Goal: Task Accomplishment & Management: Manage account settings

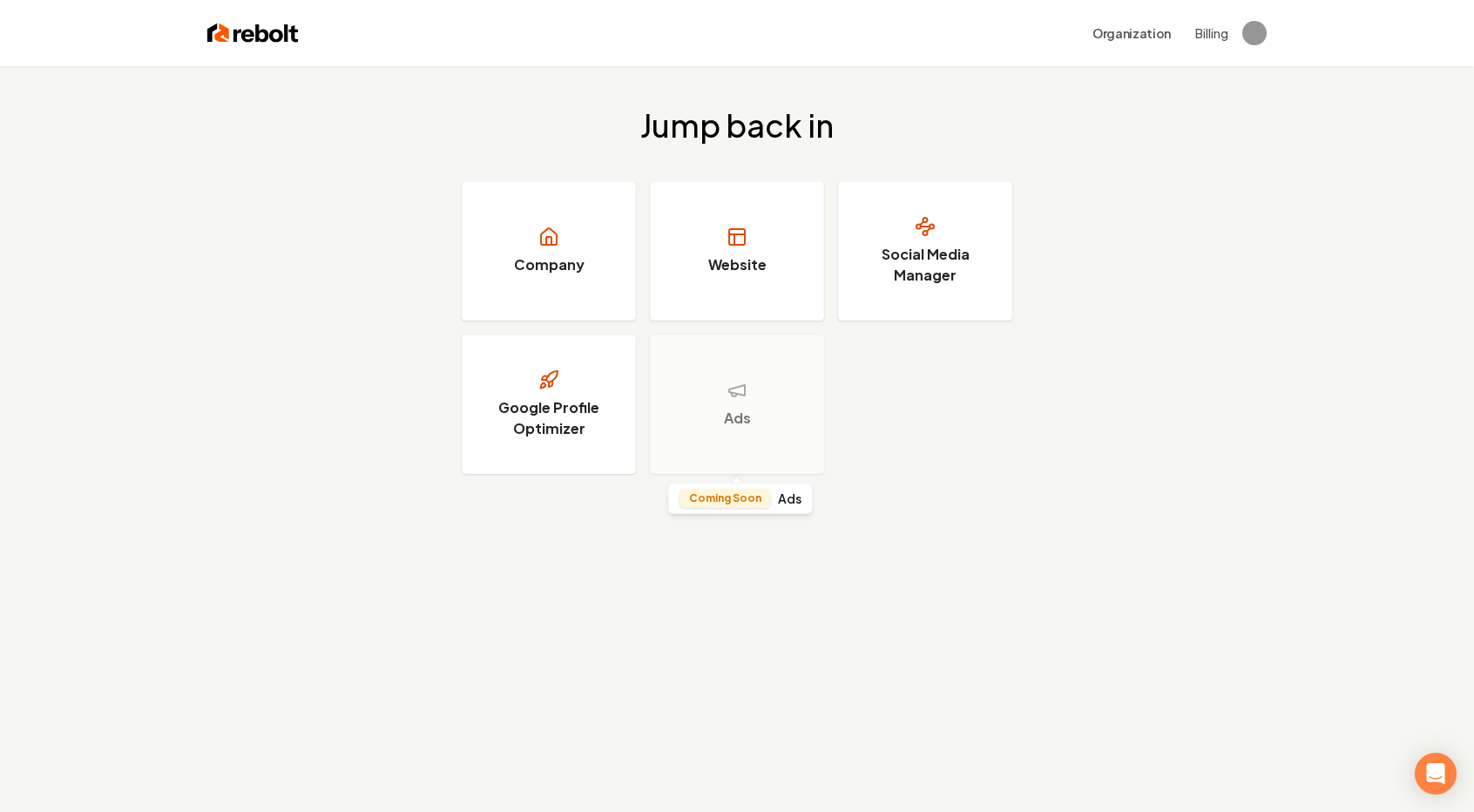
click at [711, 394] on div "Ads" at bounding box center [737, 404] width 175 height 139
click at [1137, 30] on button "Organization" at bounding box center [1131, 33] width 99 height 31
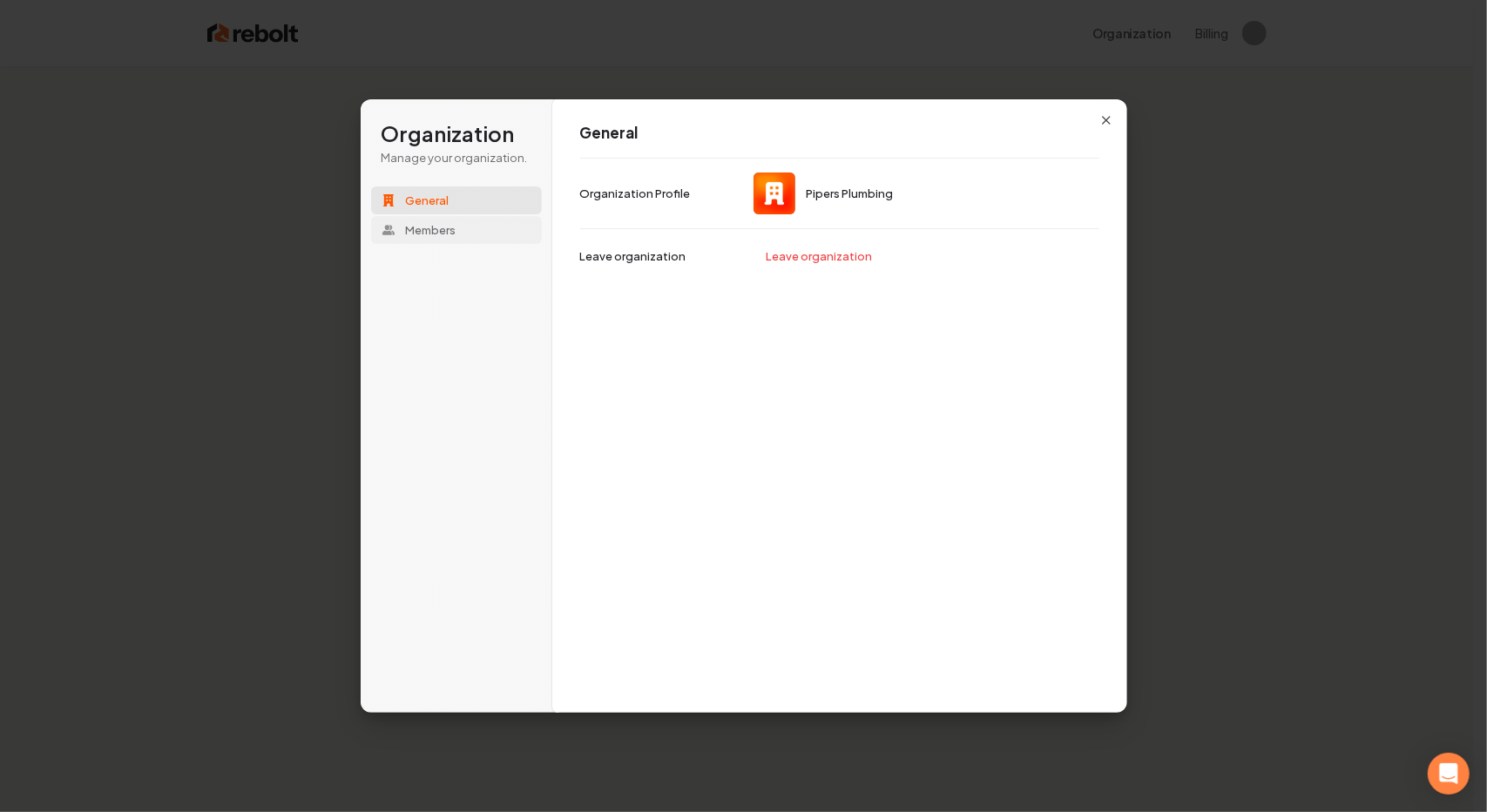
click at [415, 228] on span "Members" at bounding box center [432, 230] width 51 height 16
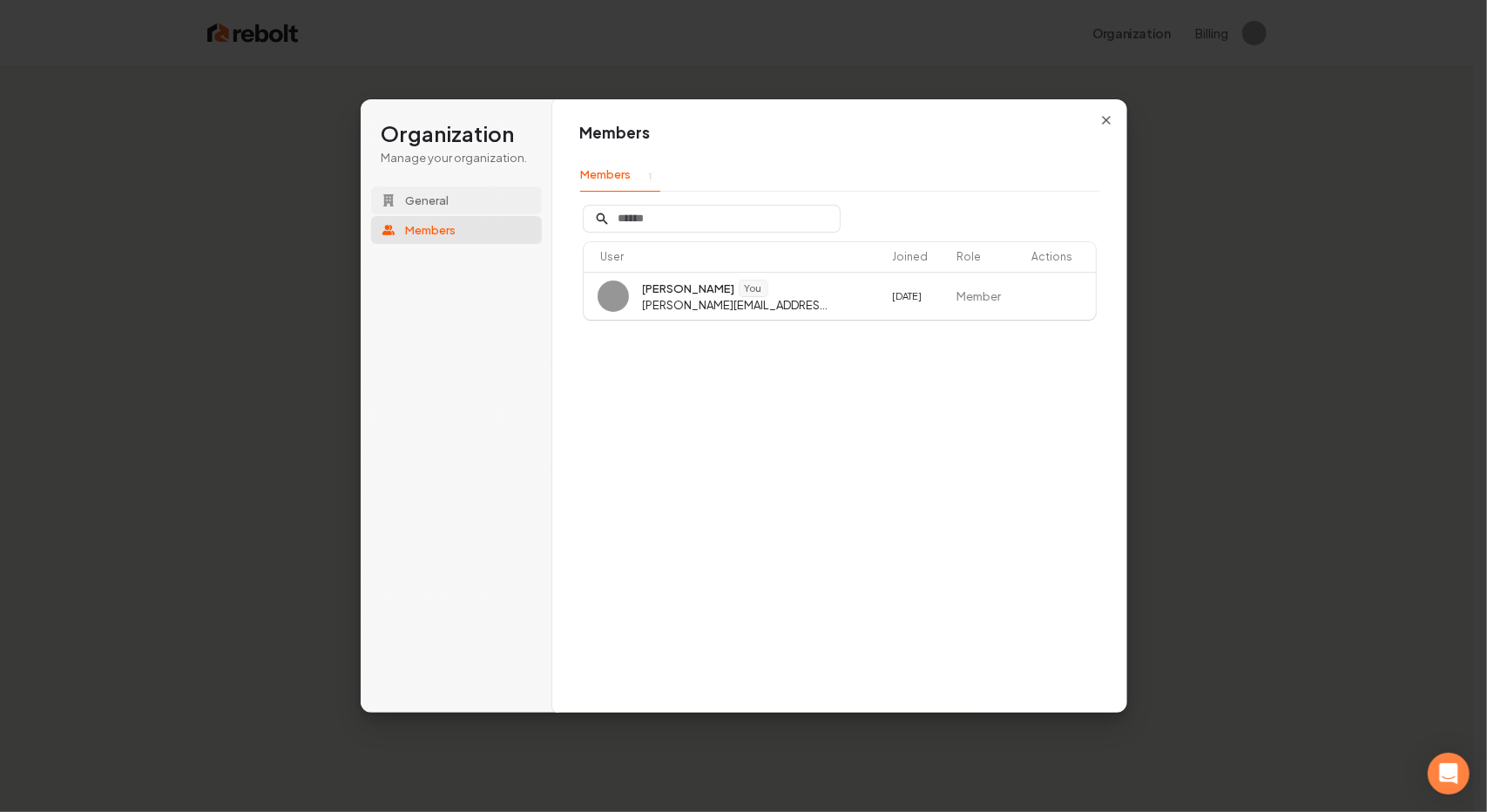
click at [418, 199] on span "General" at bounding box center [428, 200] width 43 height 16
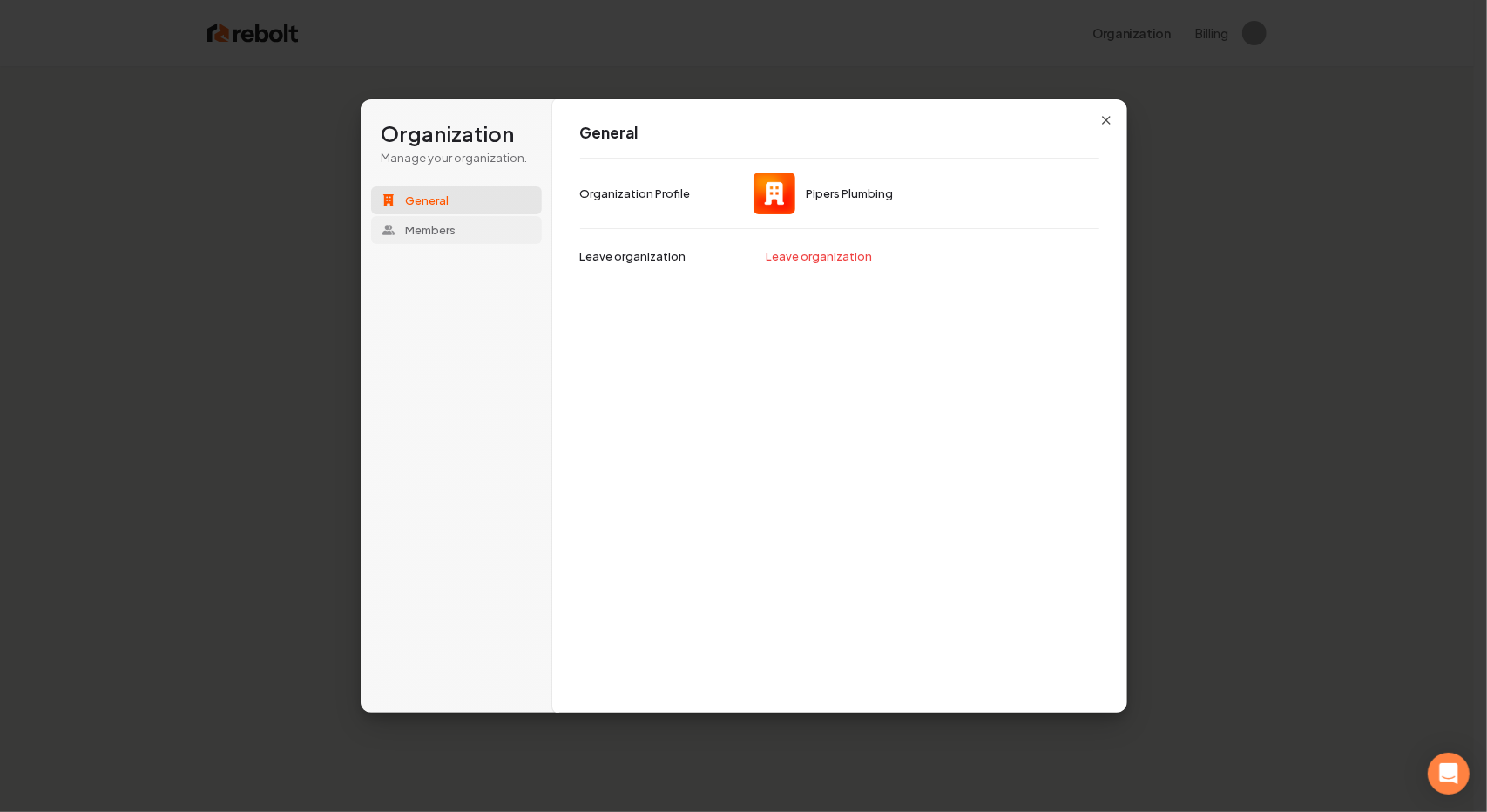
click at [399, 226] on button "Members" at bounding box center [456, 229] width 171 height 27
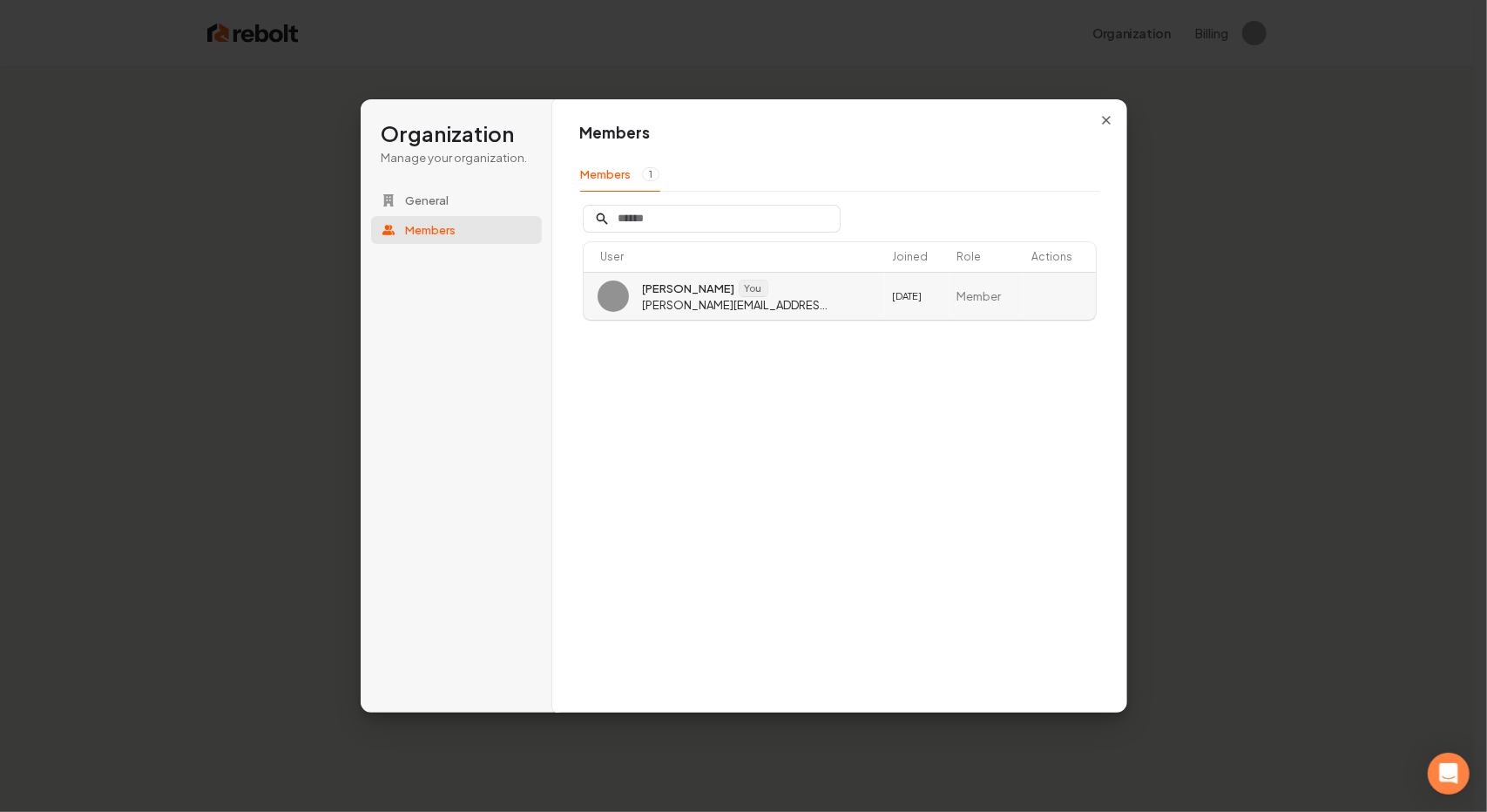
click at [845, 311] on td "[PERSON_NAME] You [PERSON_NAME][EMAIL_ADDRESS][DOMAIN_NAME]" at bounding box center [734, 295] width 301 height 48
click at [1104, 118] on icon "button" at bounding box center [1106, 120] width 14 height 14
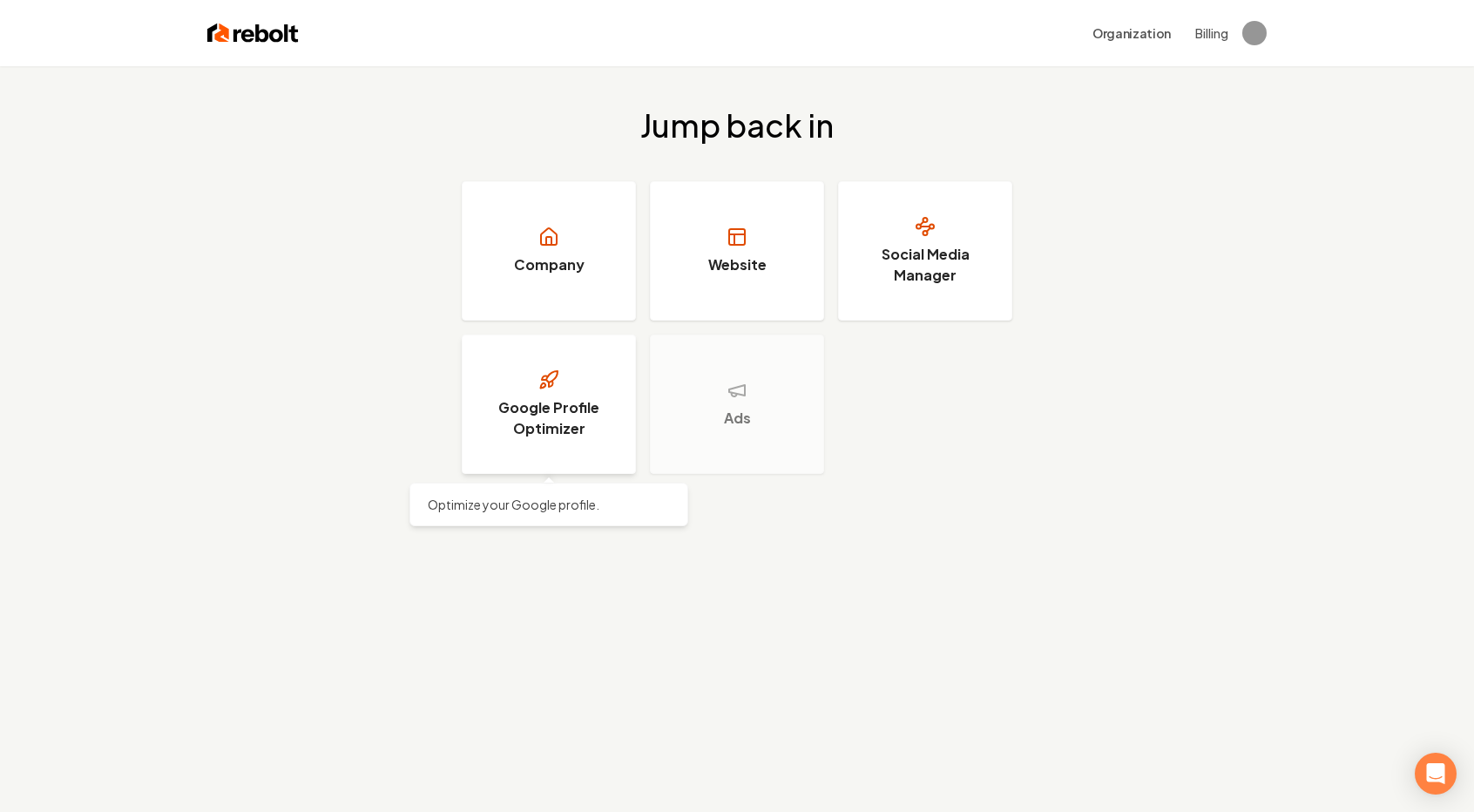
click at [593, 386] on link "Google Profile Optimizer" at bounding box center [549, 404] width 175 height 139
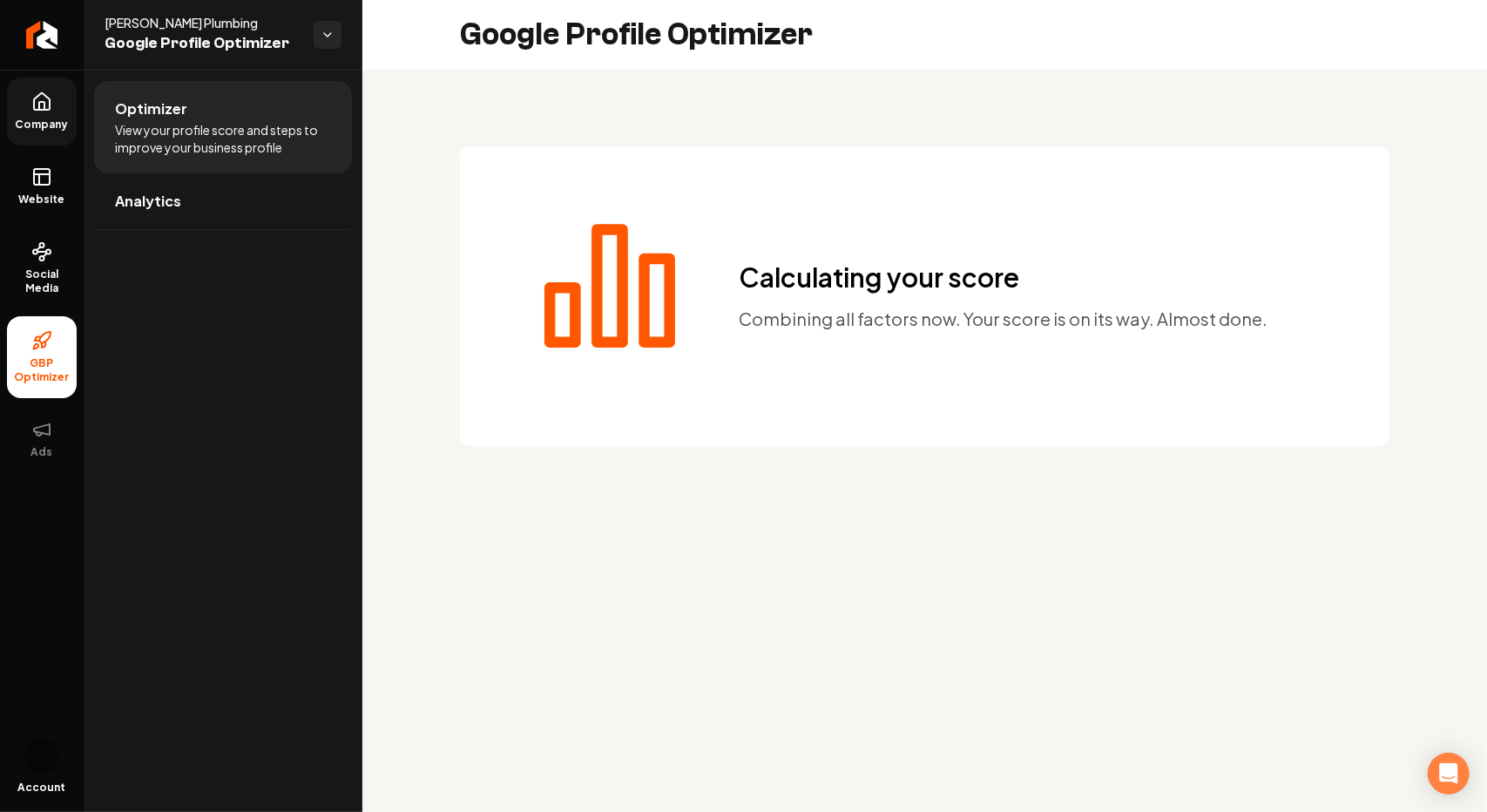
click at [26, 96] on link "Company" at bounding box center [41, 111] width 70 height 68
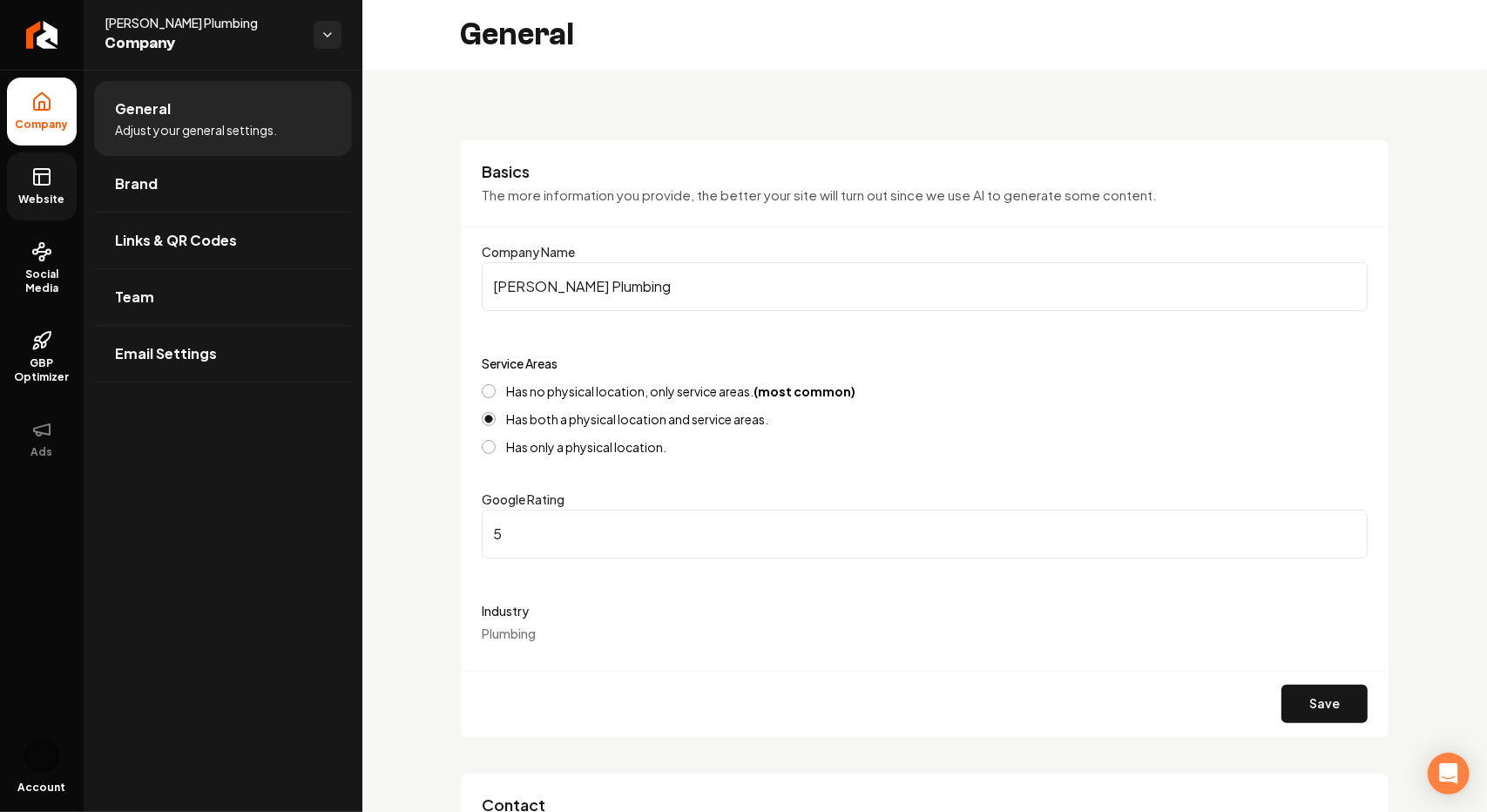
click at [45, 177] on icon at bounding box center [41, 177] width 21 height 21
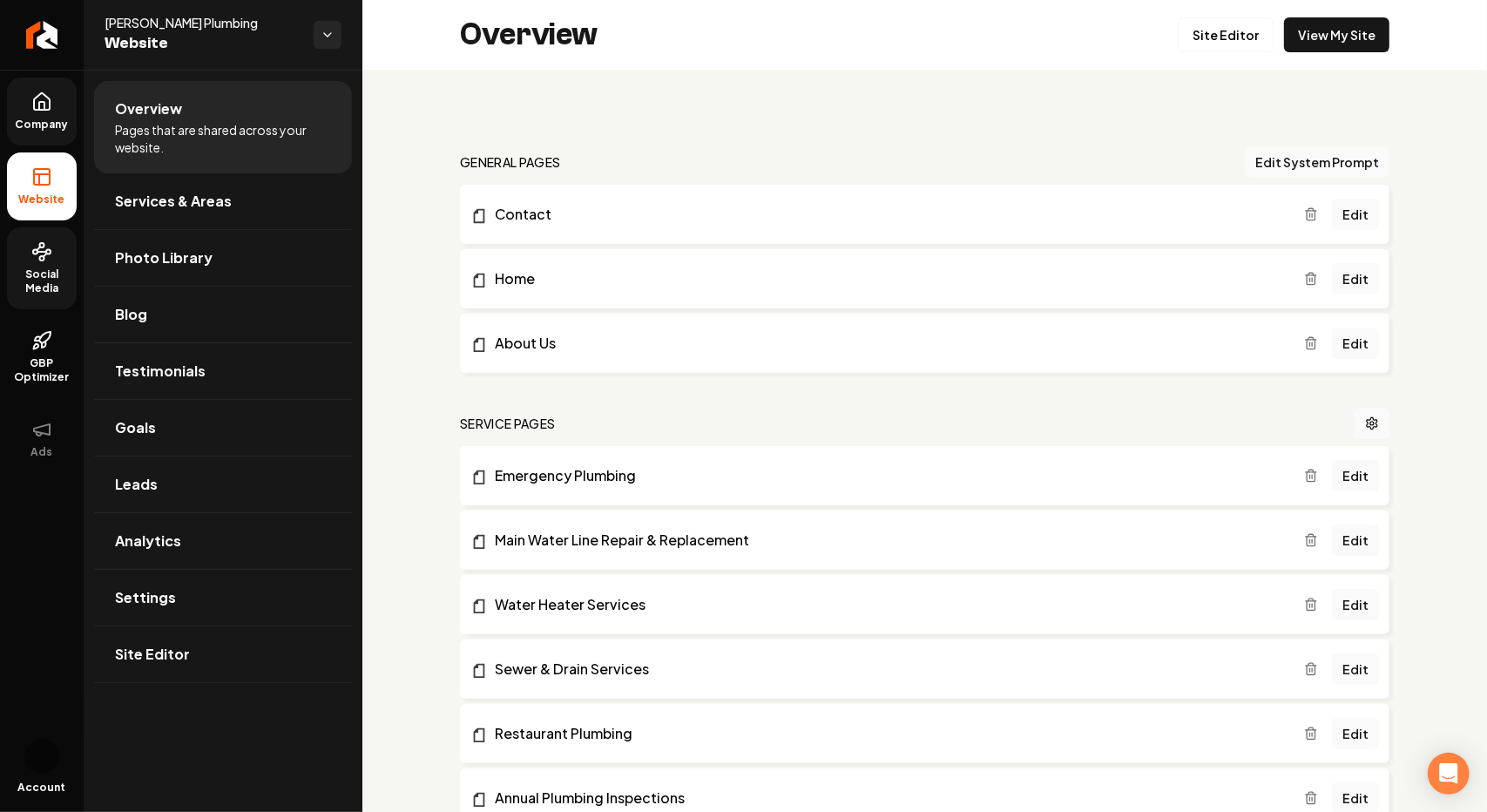
click at [47, 246] on icon at bounding box center [41, 251] width 21 height 21
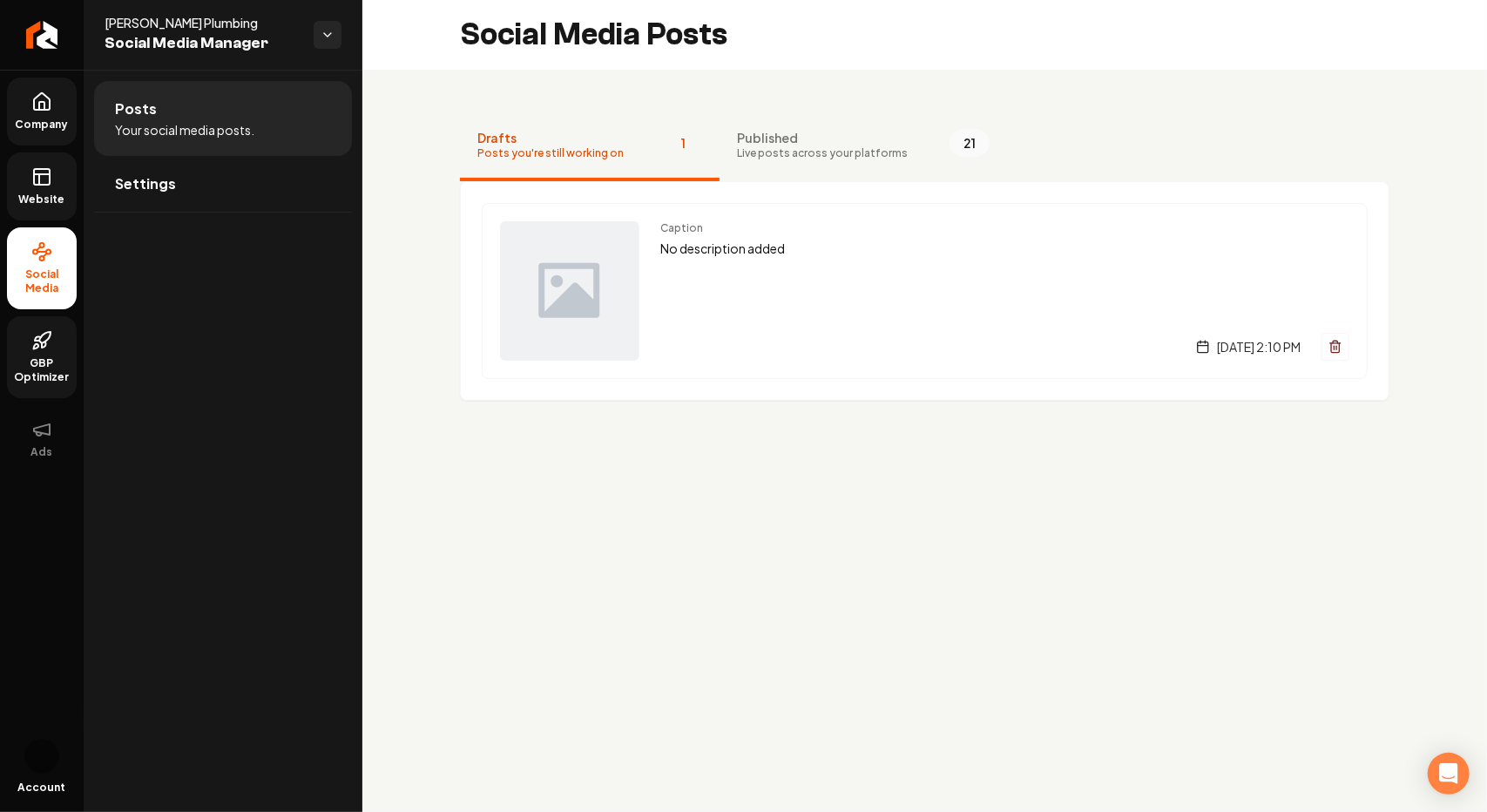
click at [36, 378] on span "GBP Optimizer" at bounding box center [41, 370] width 70 height 27
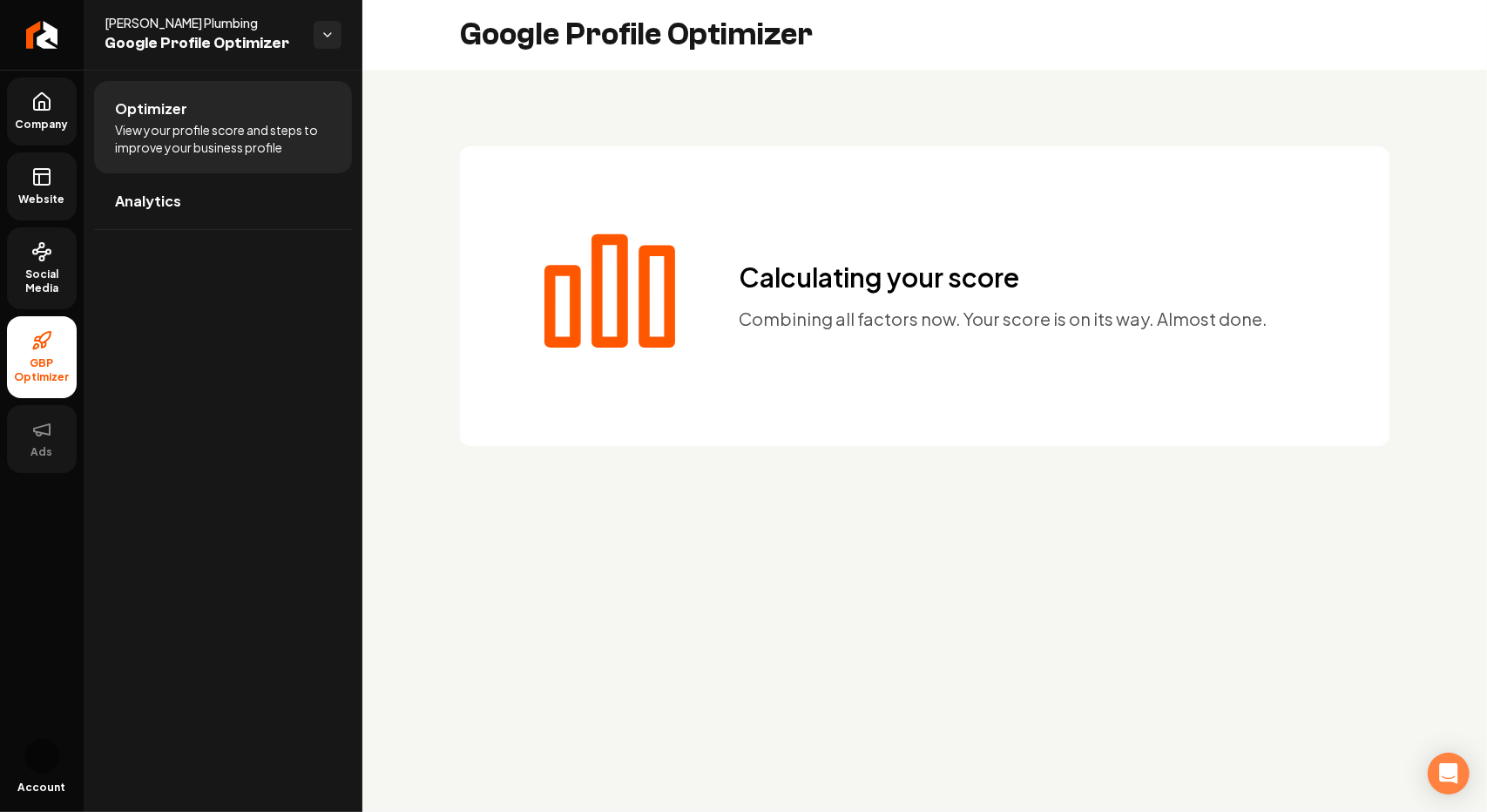
click at [29, 445] on span "Ads" at bounding box center [42, 452] width 35 height 14
click at [43, 189] on link "Website" at bounding box center [41, 185] width 70 height 68
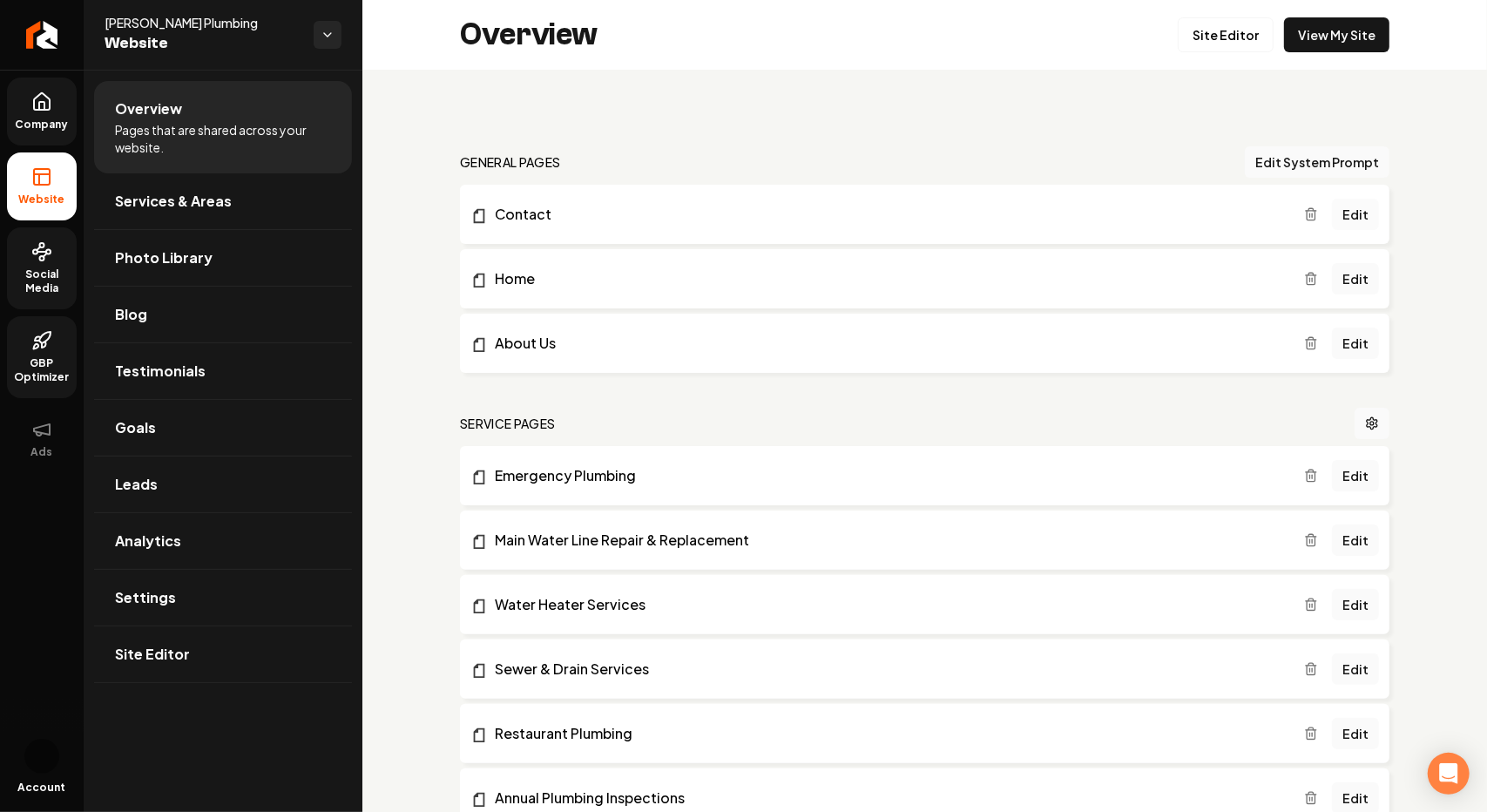
click at [1356, 213] on link "Edit" at bounding box center [1356, 215] width 47 height 31
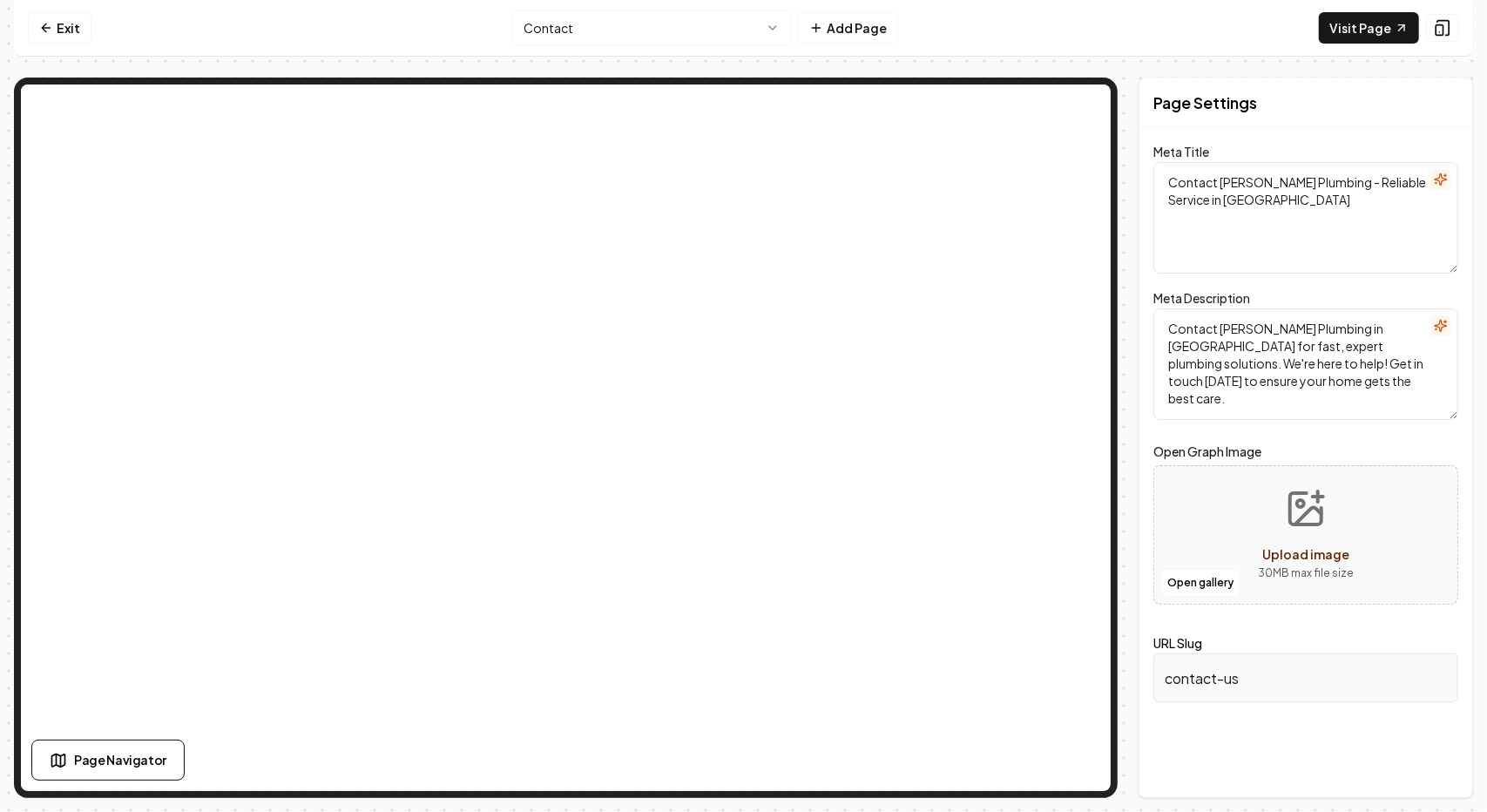
click at [1260, 690] on input "contact-us" at bounding box center [1306, 678] width 305 height 49
click at [842, 25] on button "Add Page" at bounding box center [848, 27] width 100 height 31
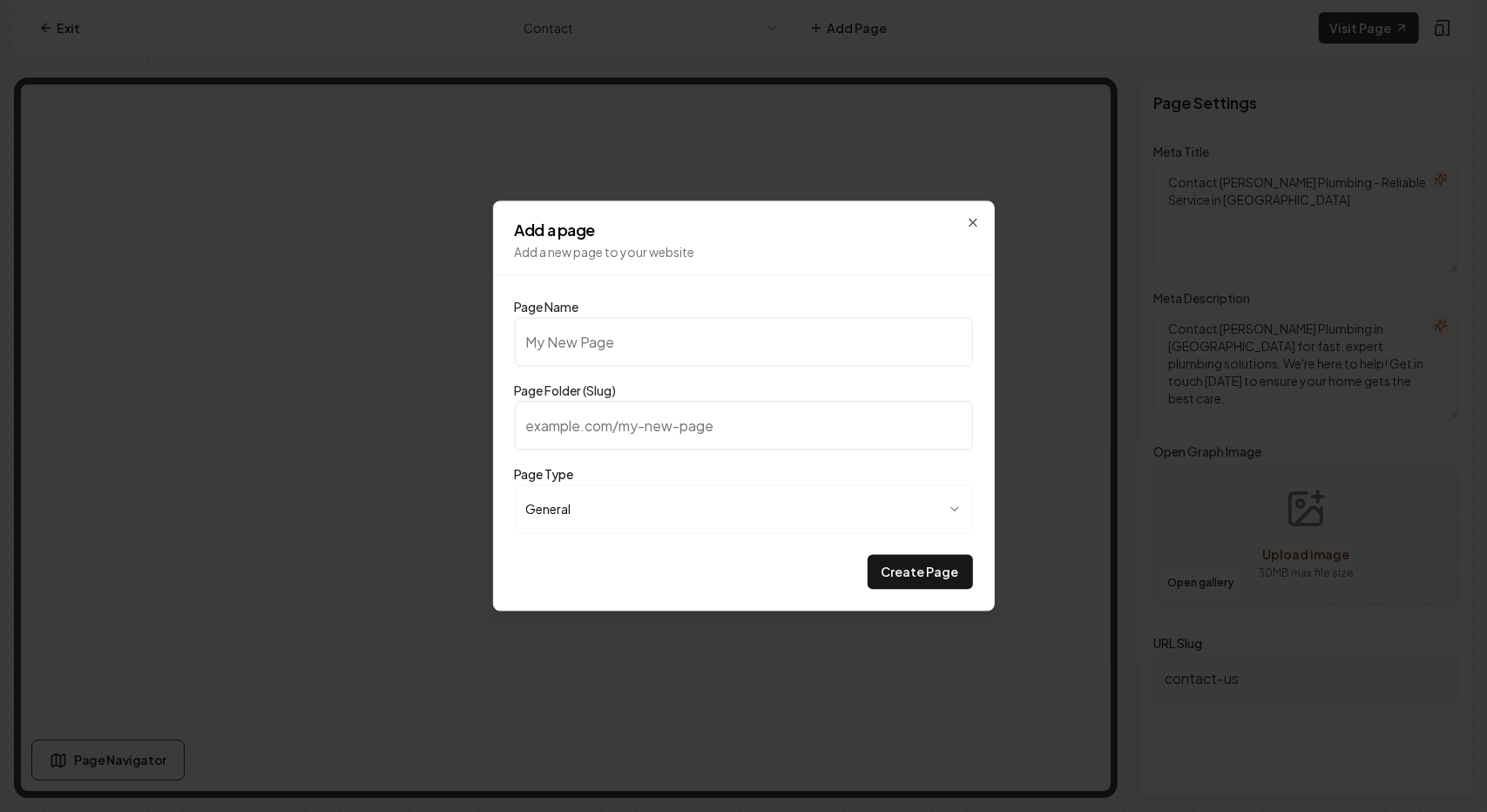
click at [778, 429] on input "Page Folder (Slug)" at bounding box center [744, 427] width 458 height 49
click at [584, 499] on body "**********" at bounding box center [744, 406] width 1487 height 812
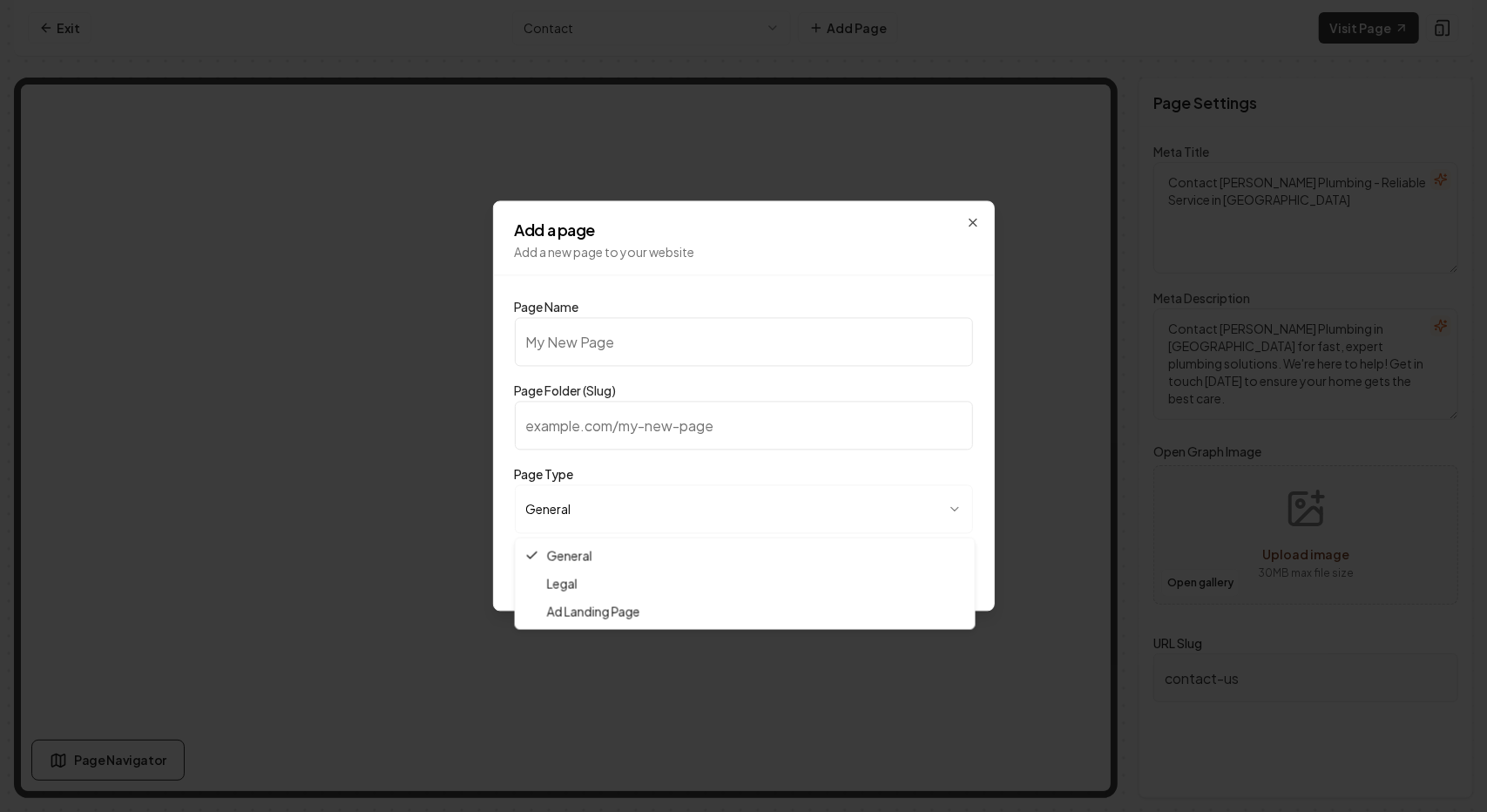
select select "***"
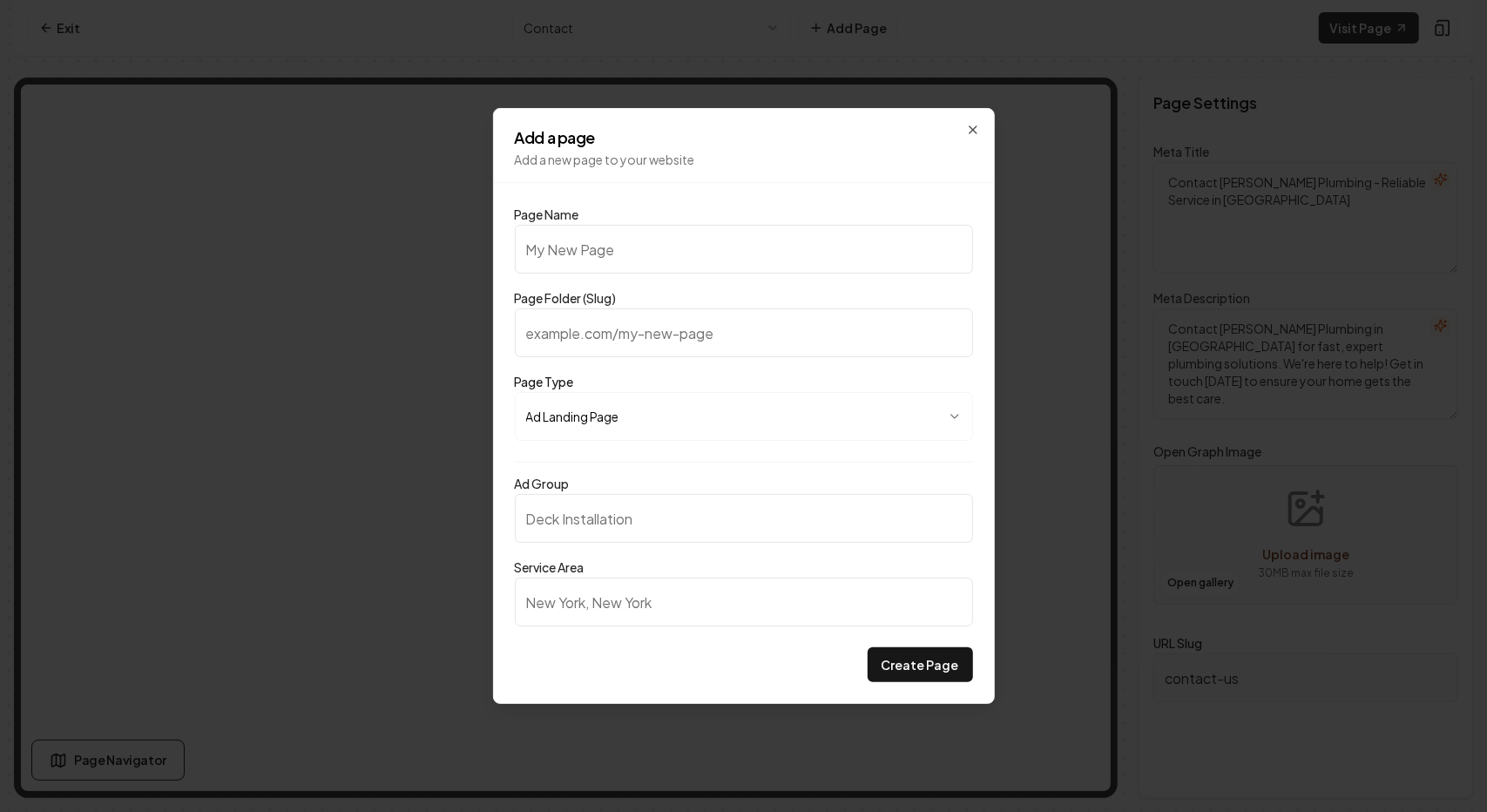
click at [698, 503] on input "Ad Group" at bounding box center [744, 519] width 458 height 49
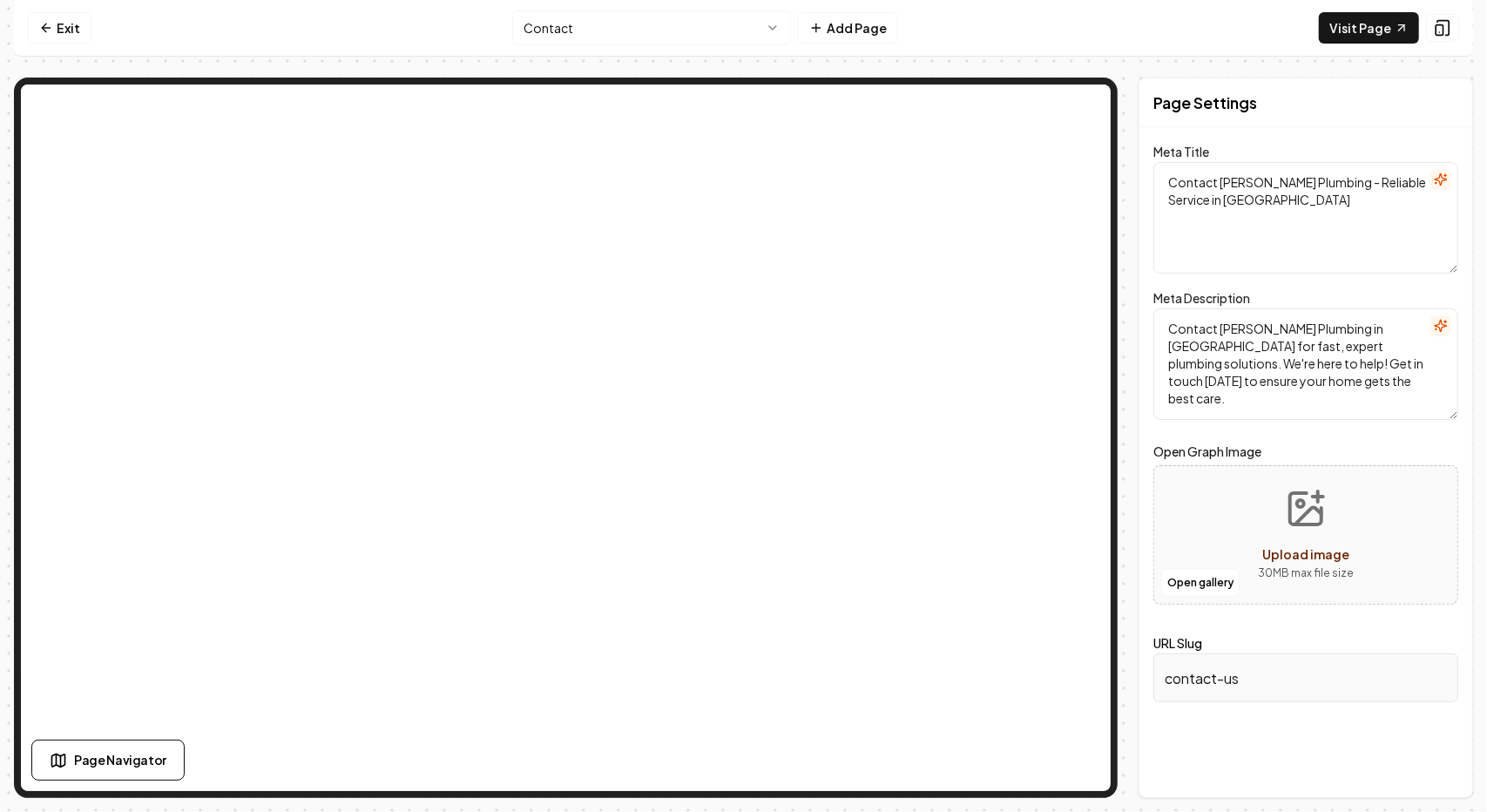
click at [550, 30] on html "Computer Required This feature is only available on a computer. Please switch t…" at bounding box center [744, 406] width 1487 height 812
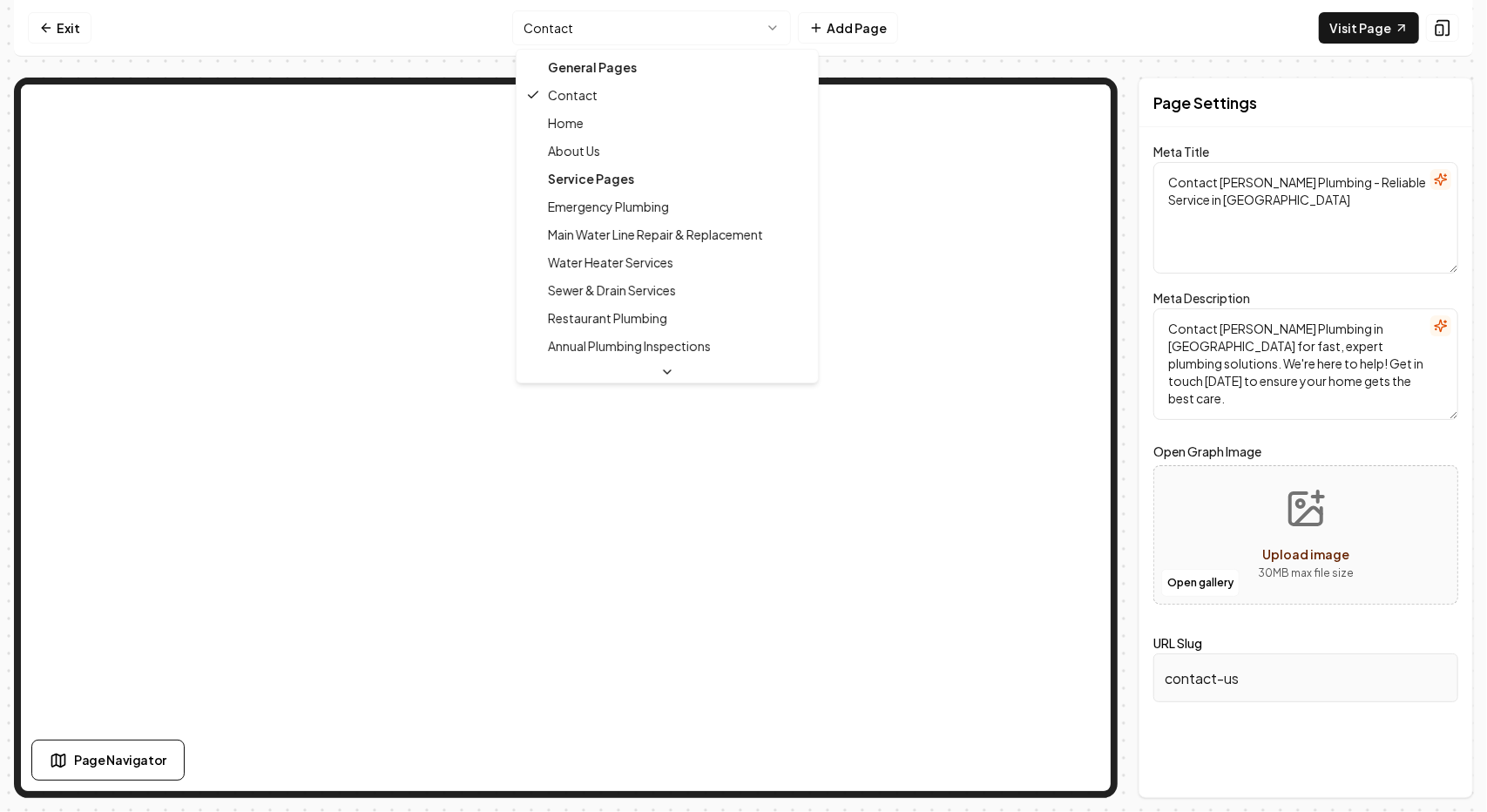
click at [641, 28] on html "Computer Required This feature is only available on a computer. Please switch t…" at bounding box center [744, 406] width 1487 height 812
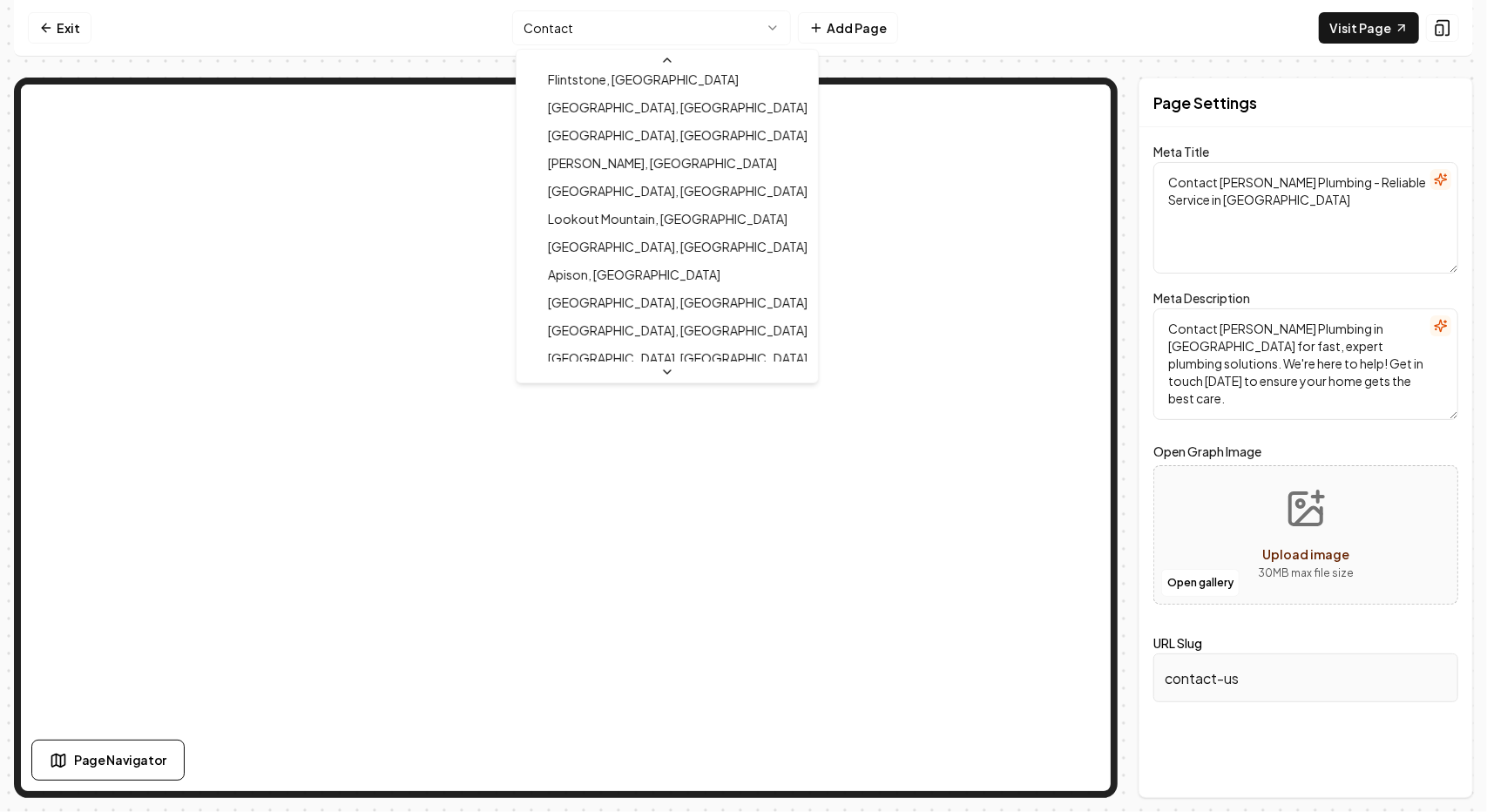
scroll to position [809, 0]
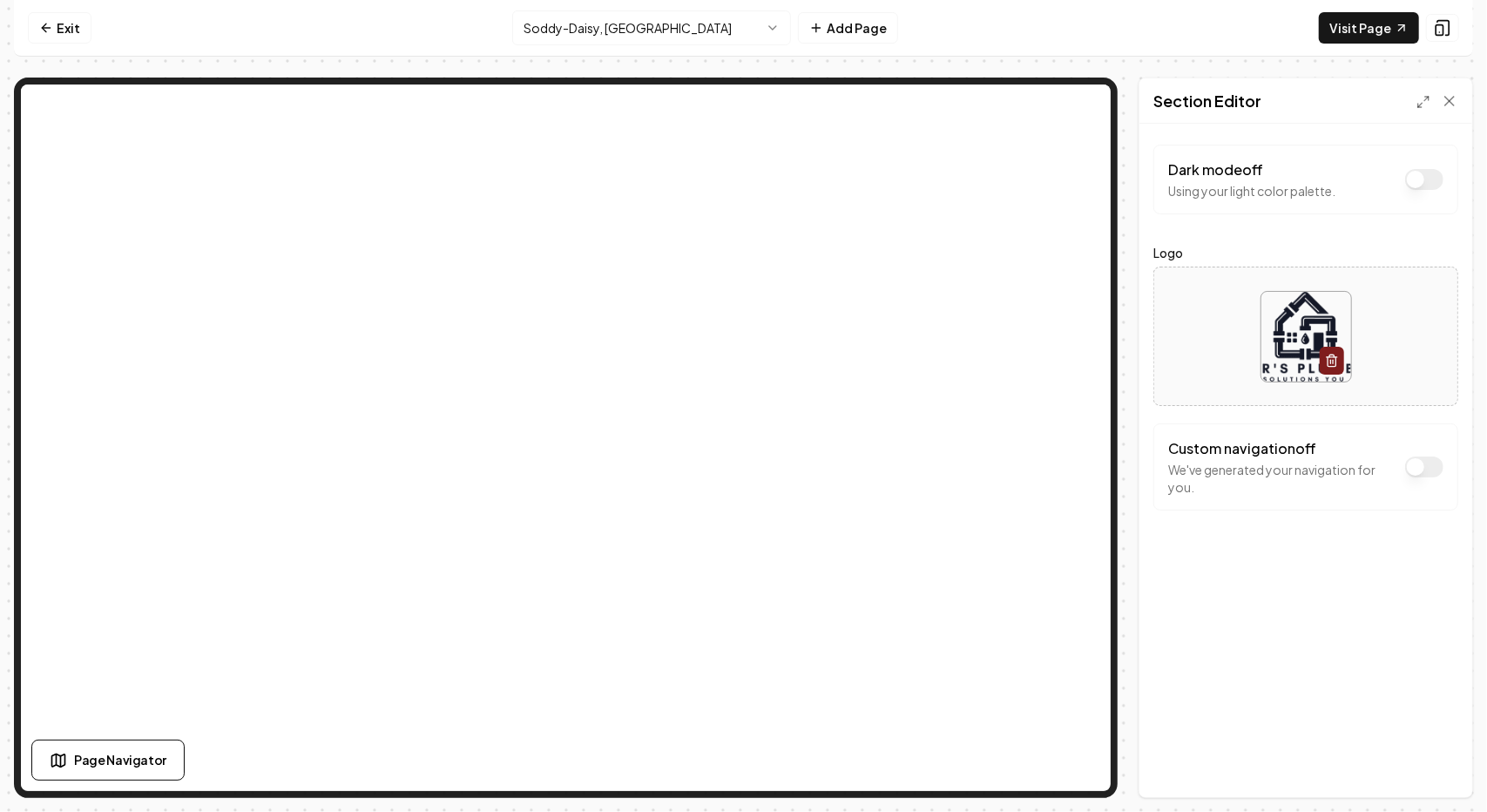
click at [778, 29] on html "Computer Required This feature is only available on a computer. Please switch t…" at bounding box center [744, 406] width 1487 height 812
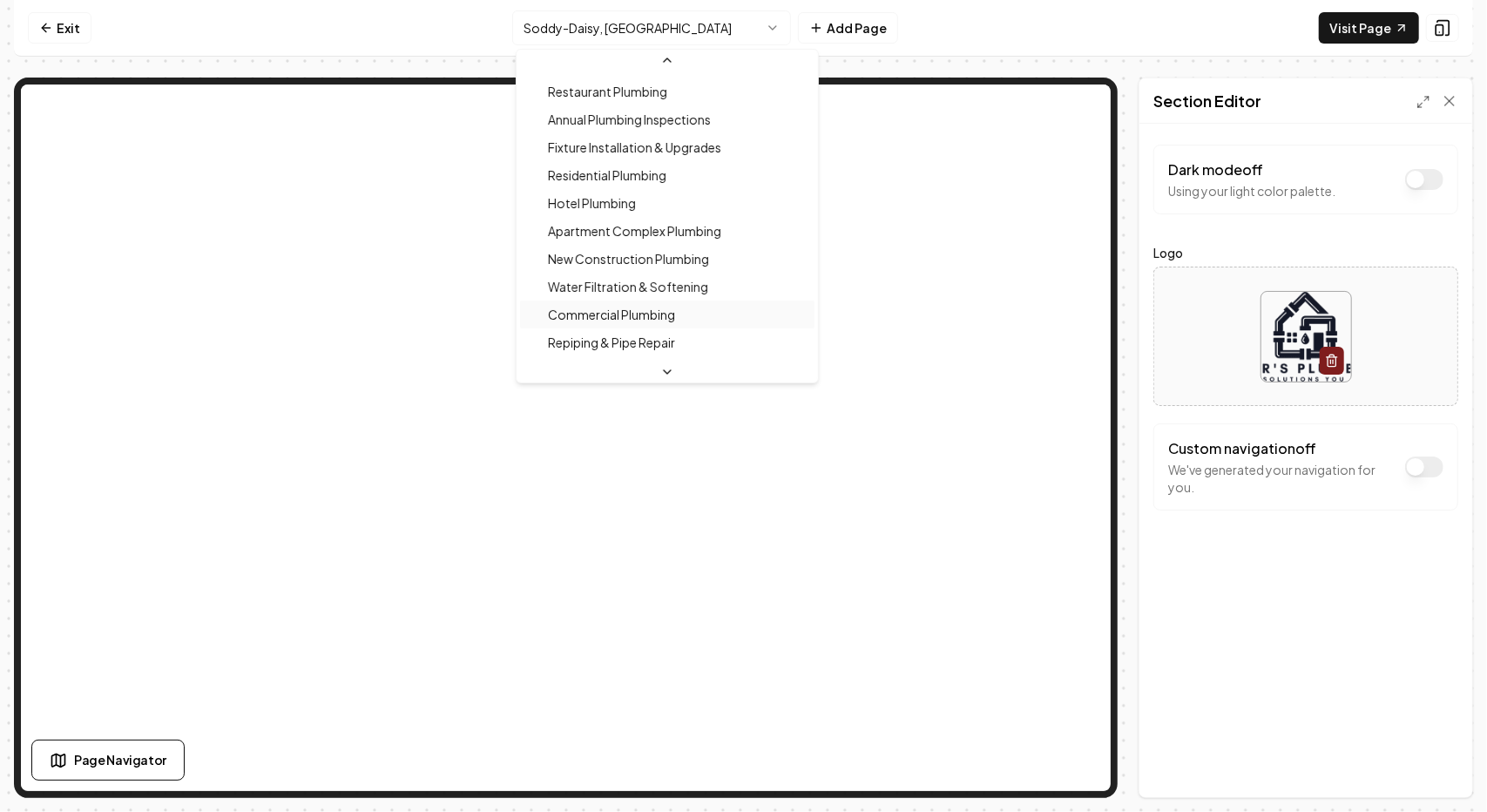
scroll to position [262, 0]
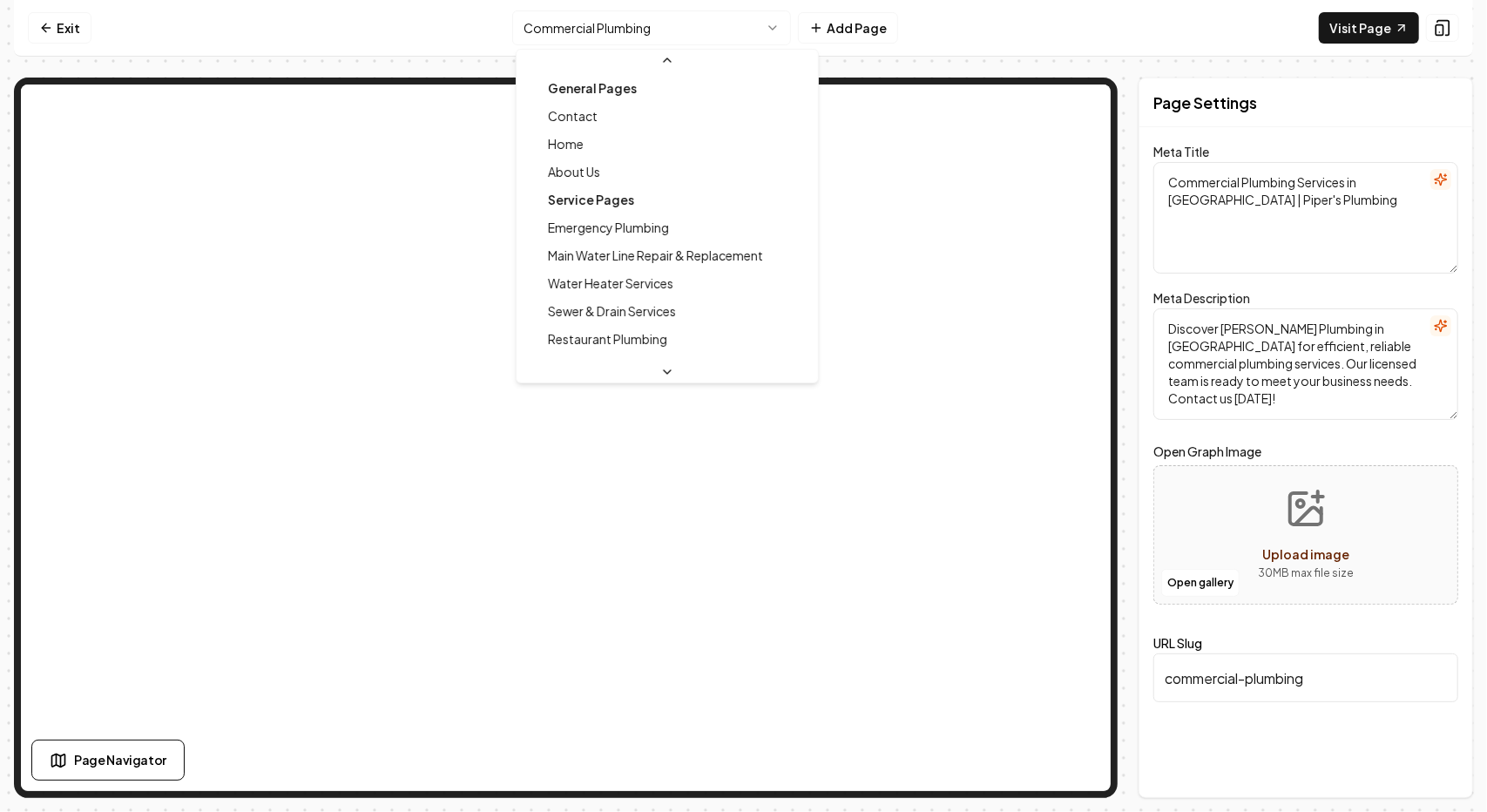
click at [714, 22] on html "Computer Required This feature is only available on a computer. Please switch t…" at bounding box center [744, 406] width 1487 height 812
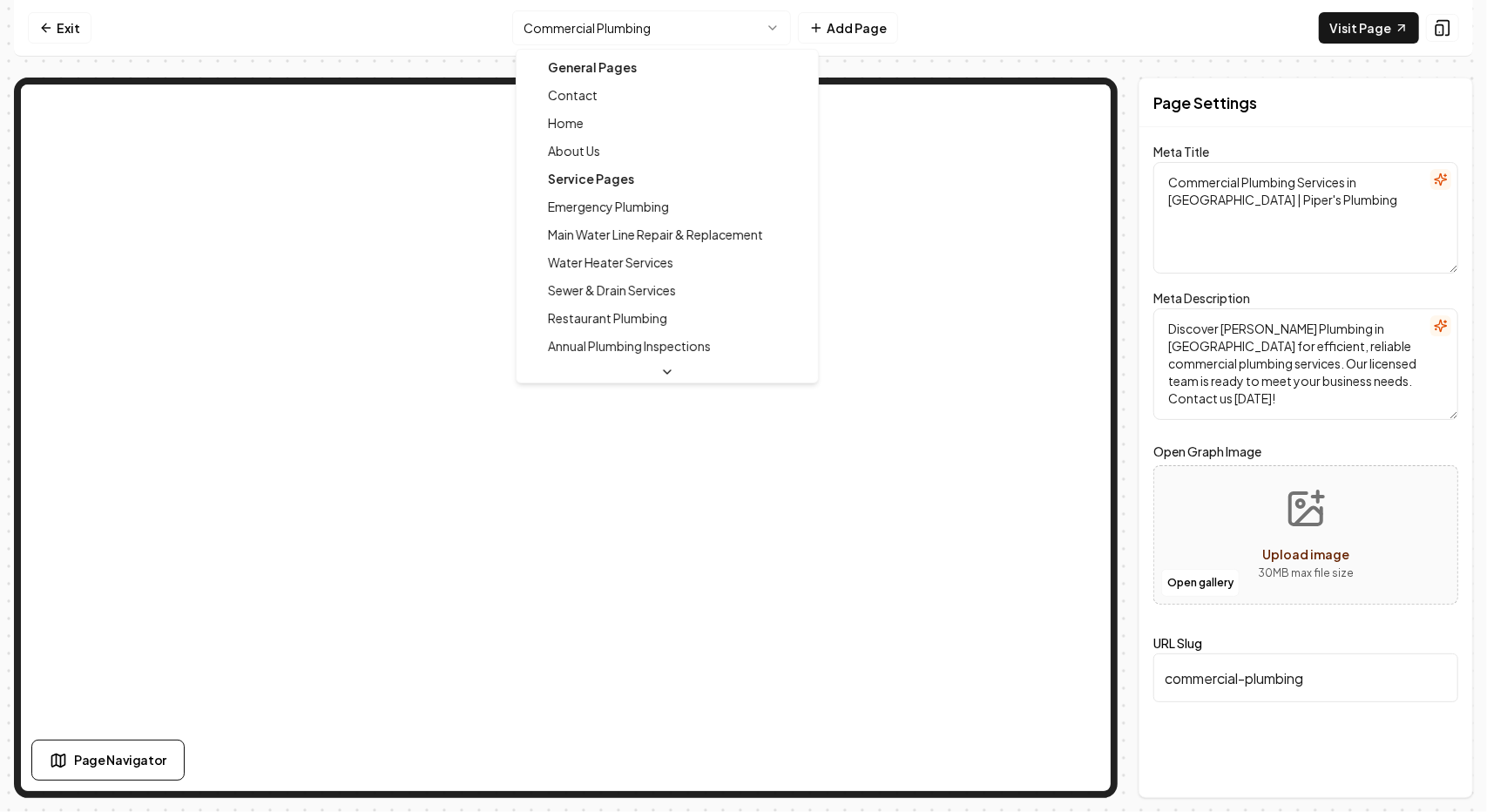
click at [599, 67] on div "General Pages" at bounding box center [667, 67] width 294 height 27
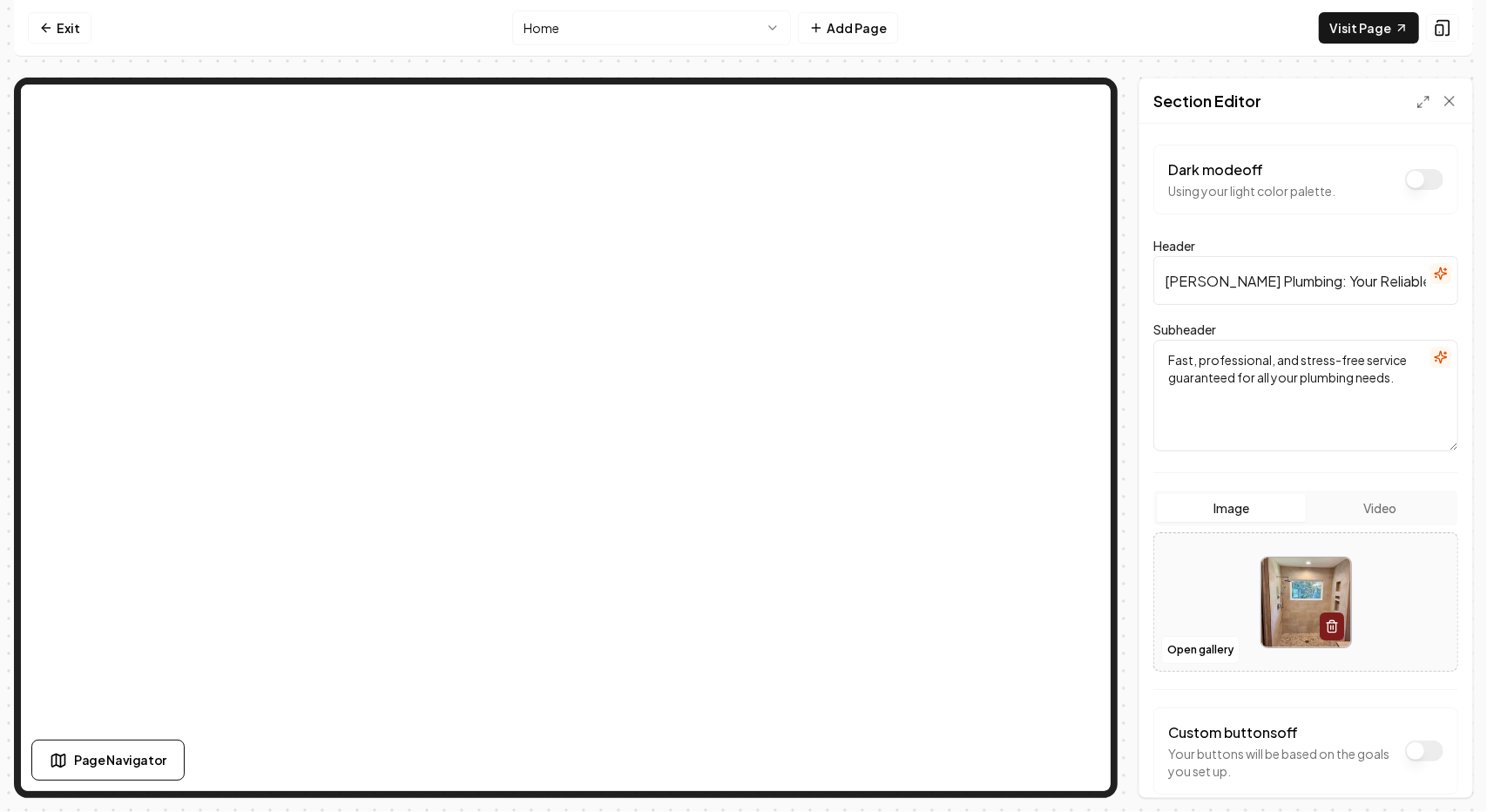
click at [542, 34] on html "Computer Required This feature is only available on a computer. Please switch t…" at bounding box center [744, 406] width 1487 height 812
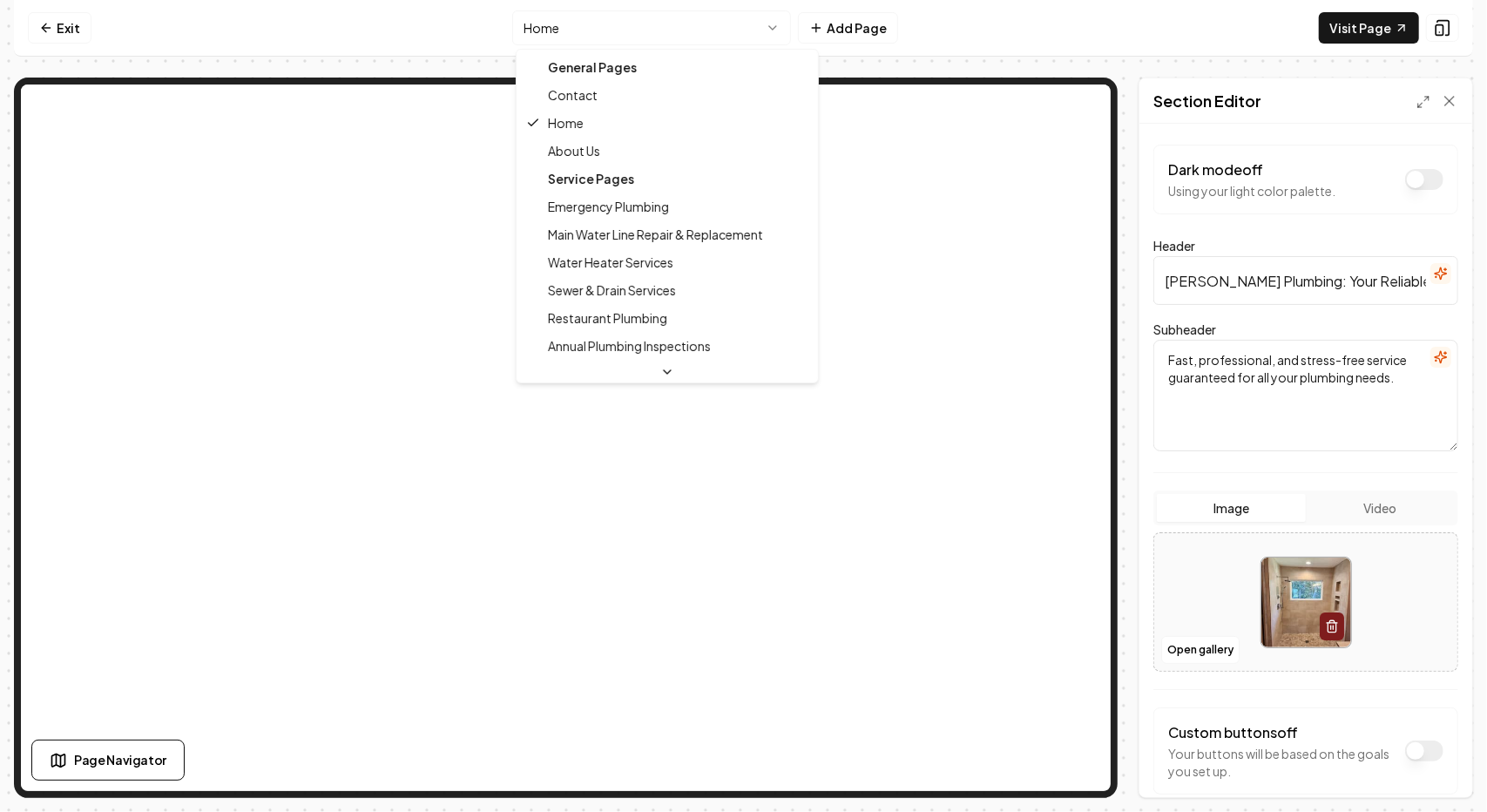
click at [565, 67] on div "General Pages" at bounding box center [667, 67] width 294 height 27
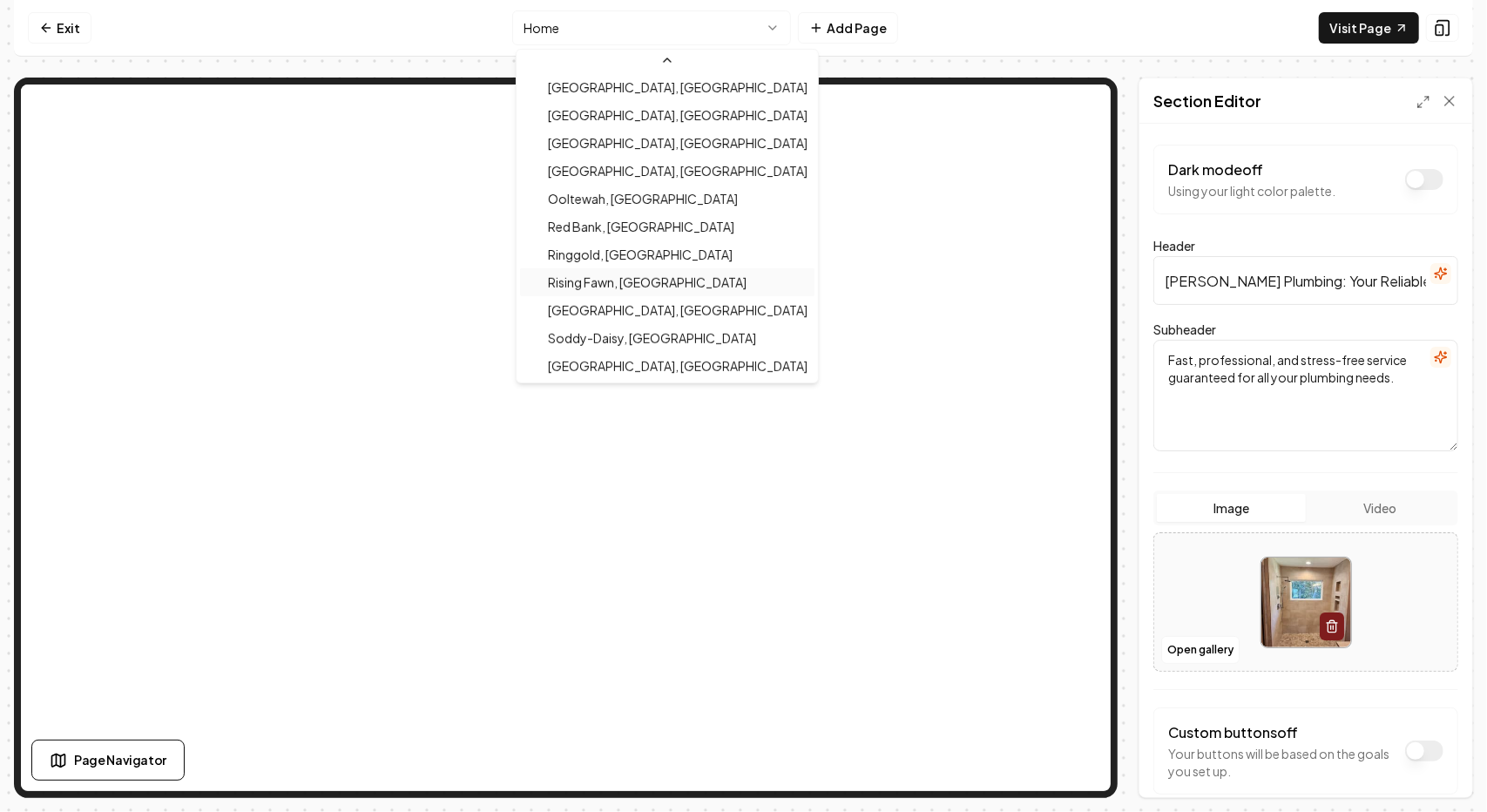
scroll to position [286, 0]
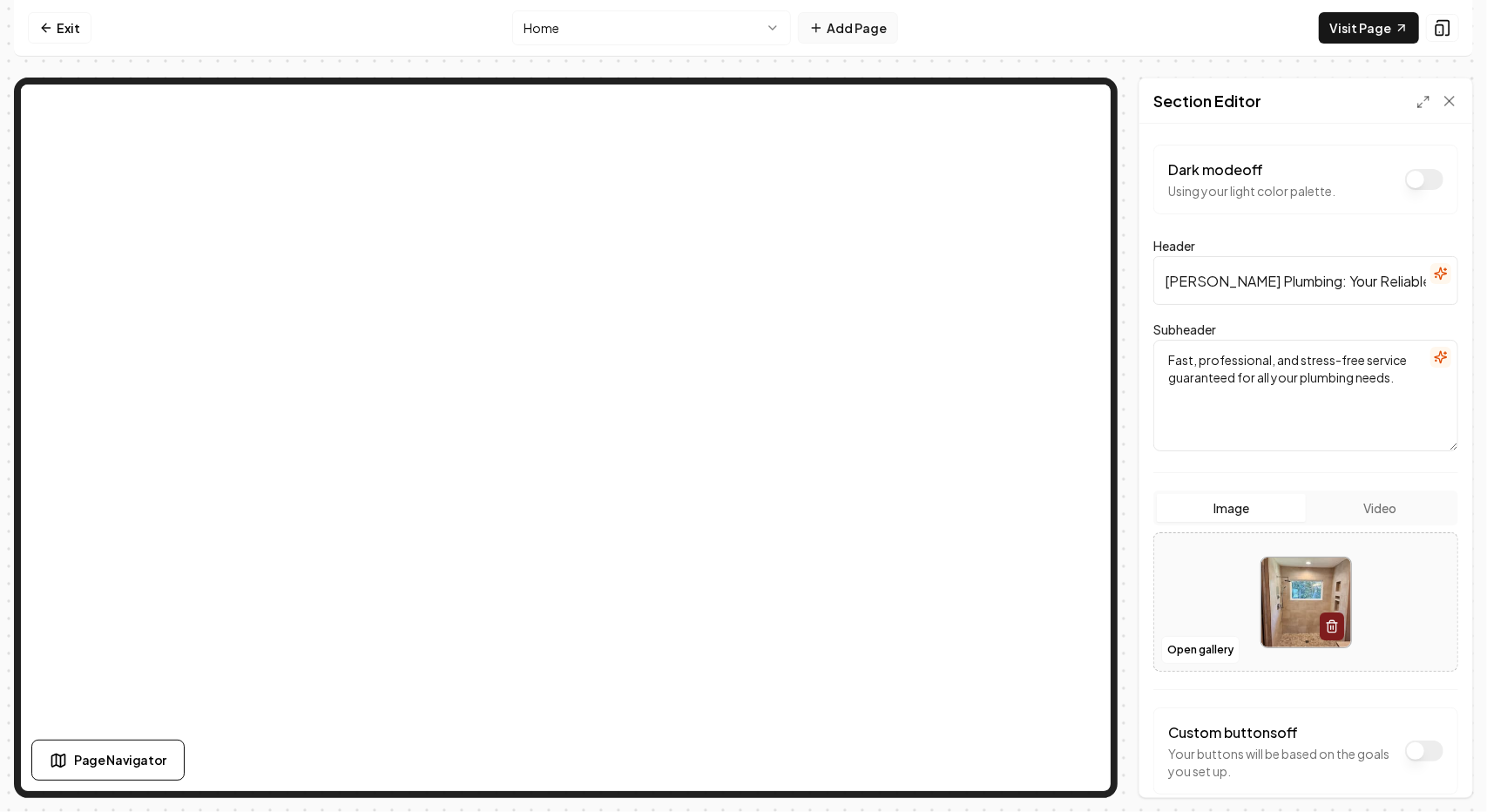
click at [869, 32] on button "Add Page" at bounding box center [848, 27] width 100 height 31
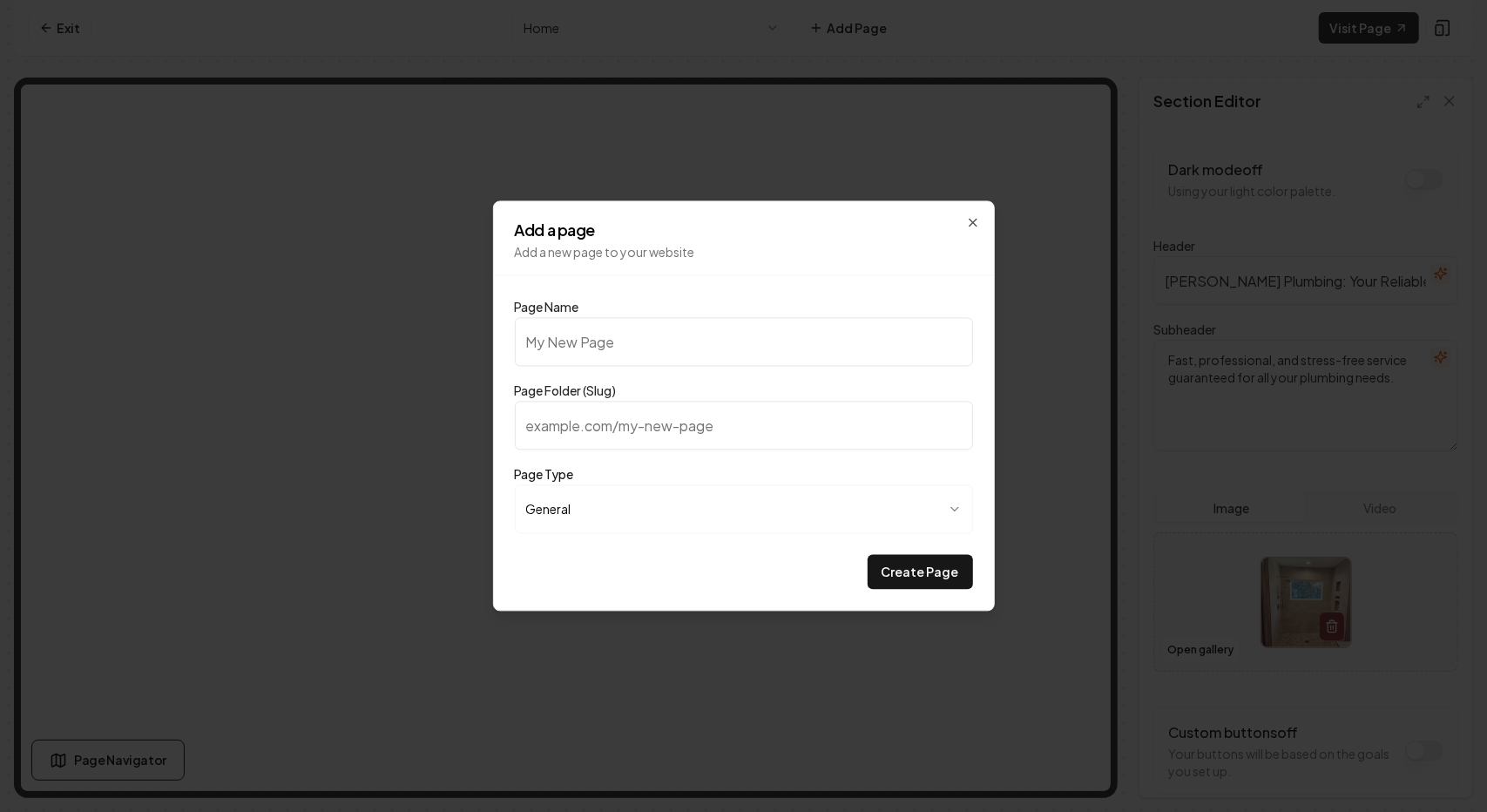
click at [605, 353] on input "Page Name" at bounding box center [744, 342] width 458 height 49
click at [644, 533] on body "**********" at bounding box center [744, 406] width 1487 height 812
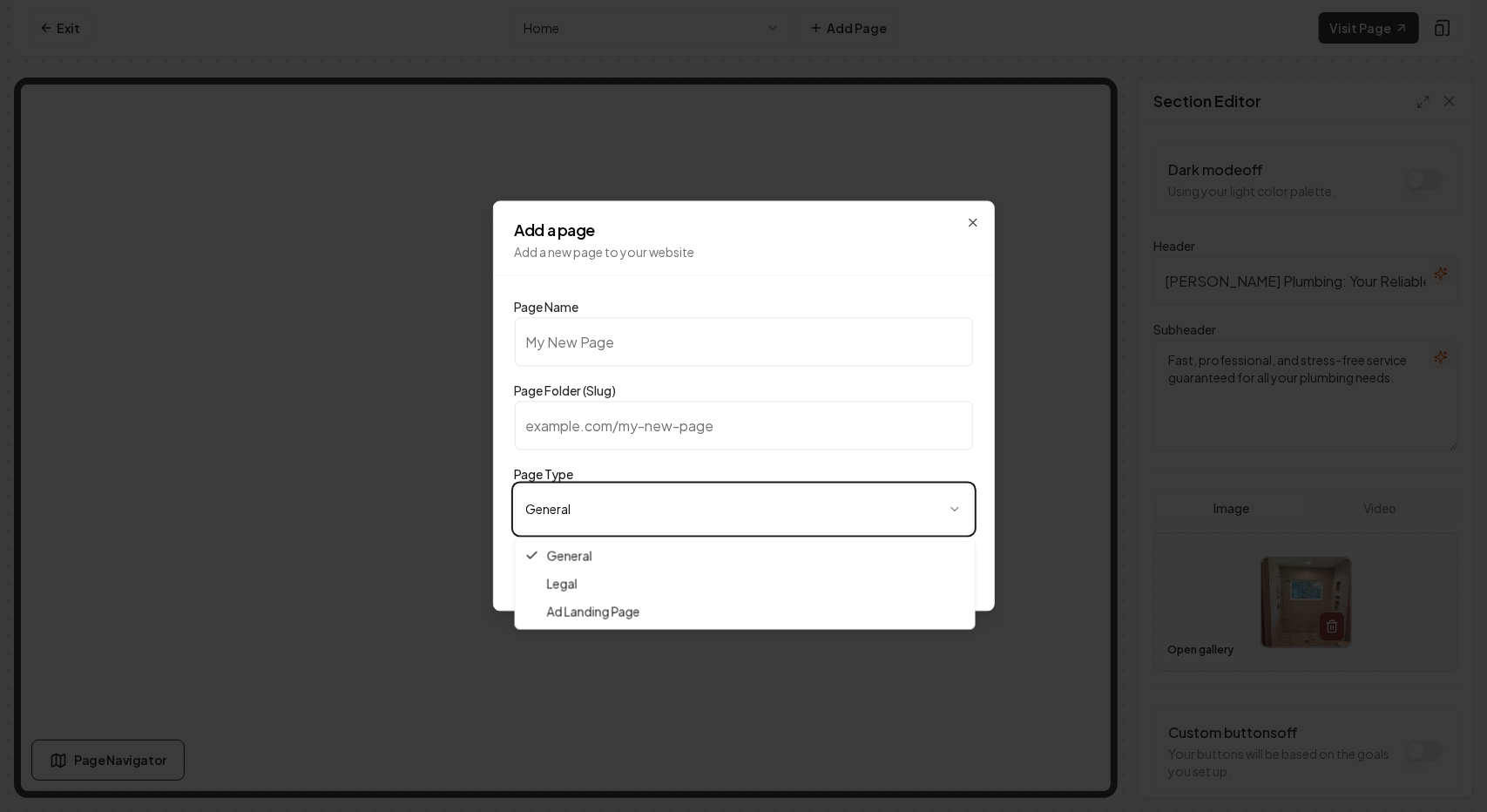
click at [565, 339] on body "**********" at bounding box center [744, 406] width 1487 height 812
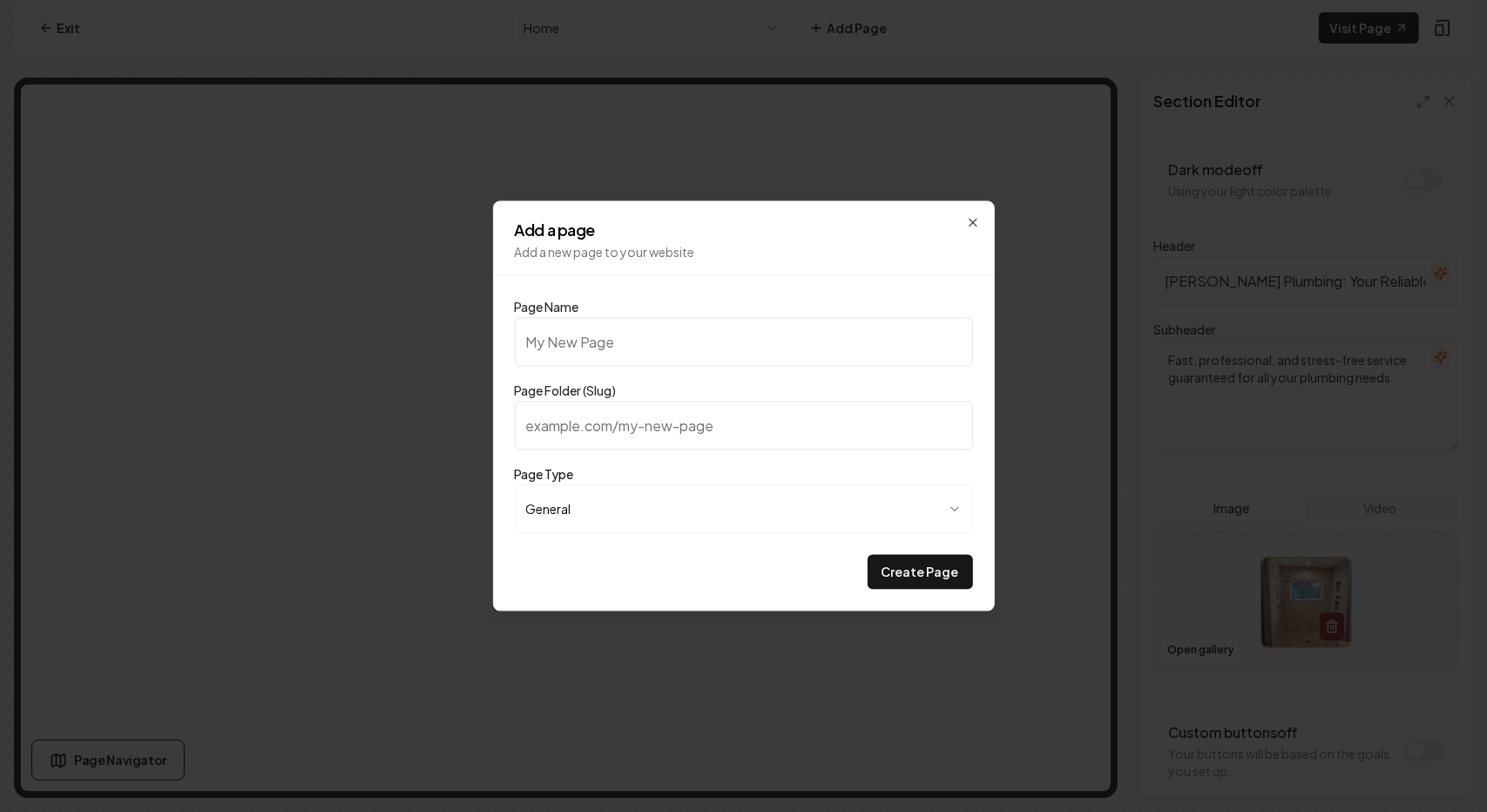
click at [572, 418] on input "Page Folder (Slug)" at bounding box center [744, 427] width 458 height 49
click at [652, 425] on input "Page Folder (Slug)" at bounding box center [744, 427] width 458 height 49
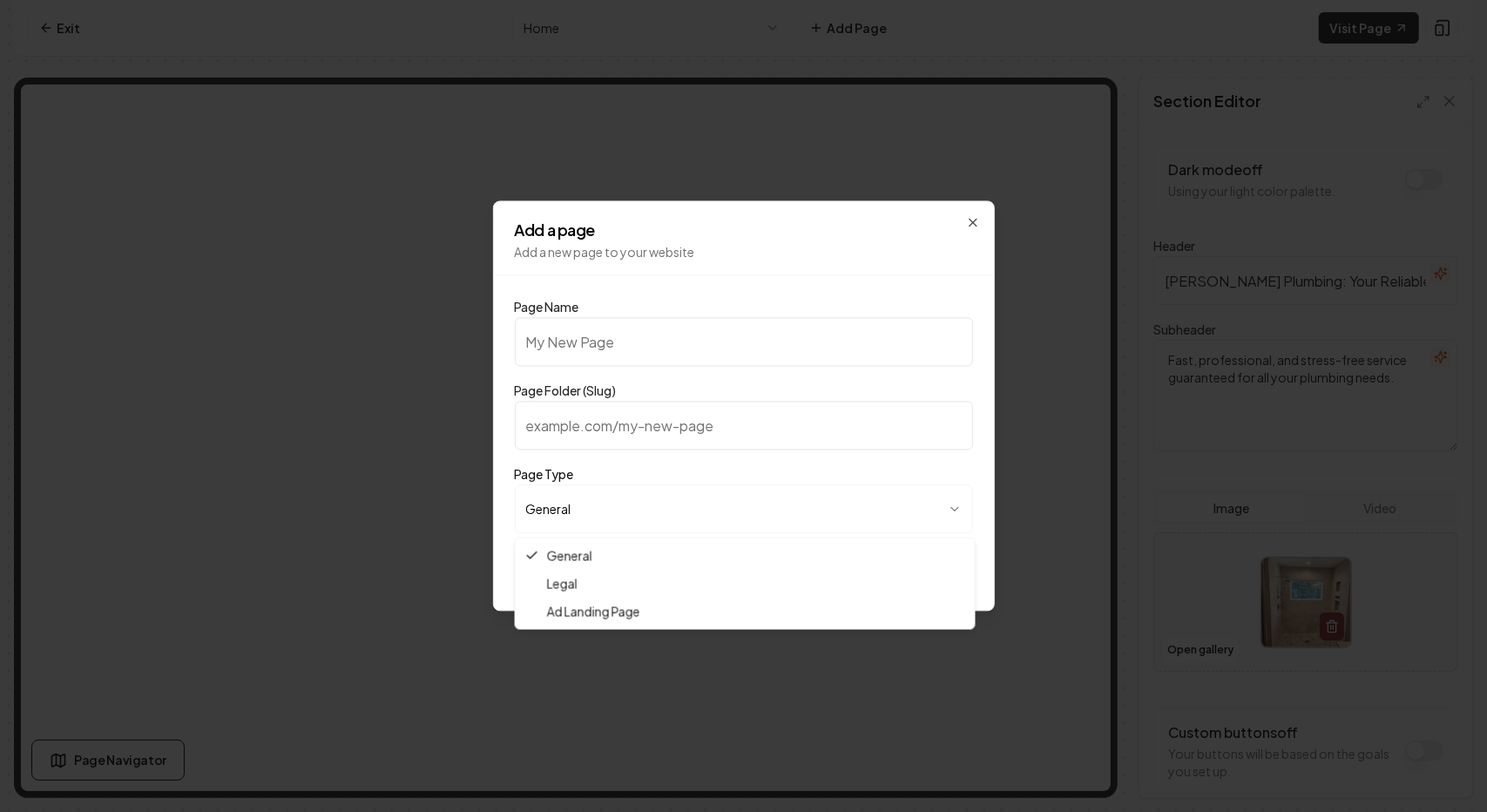
click at [593, 509] on body "**********" at bounding box center [744, 406] width 1487 height 812
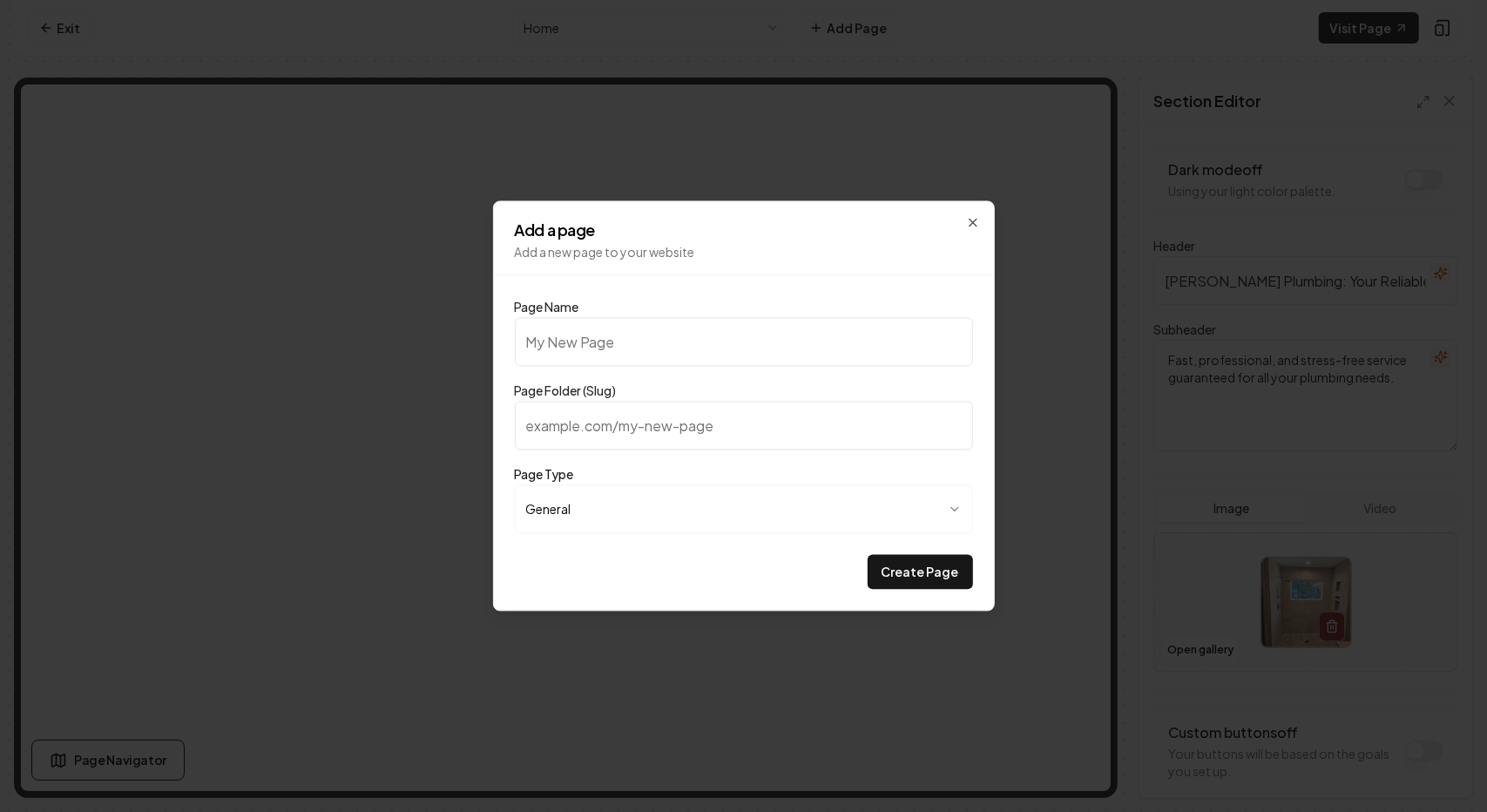
click at [572, 502] on body "**********" at bounding box center [744, 406] width 1487 height 812
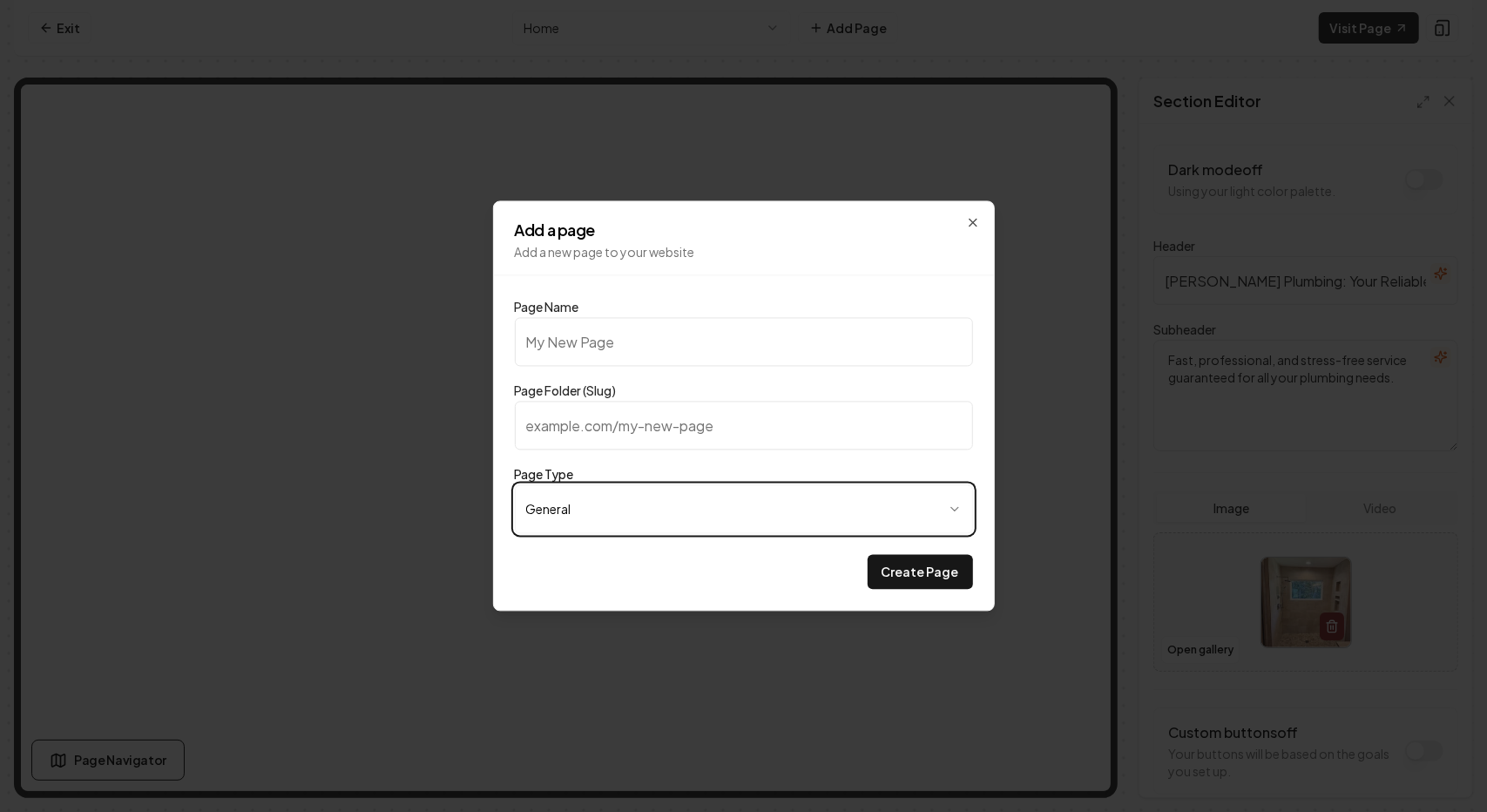
click at [651, 131] on div at bounding box center [744, 406] width 1487 height 812
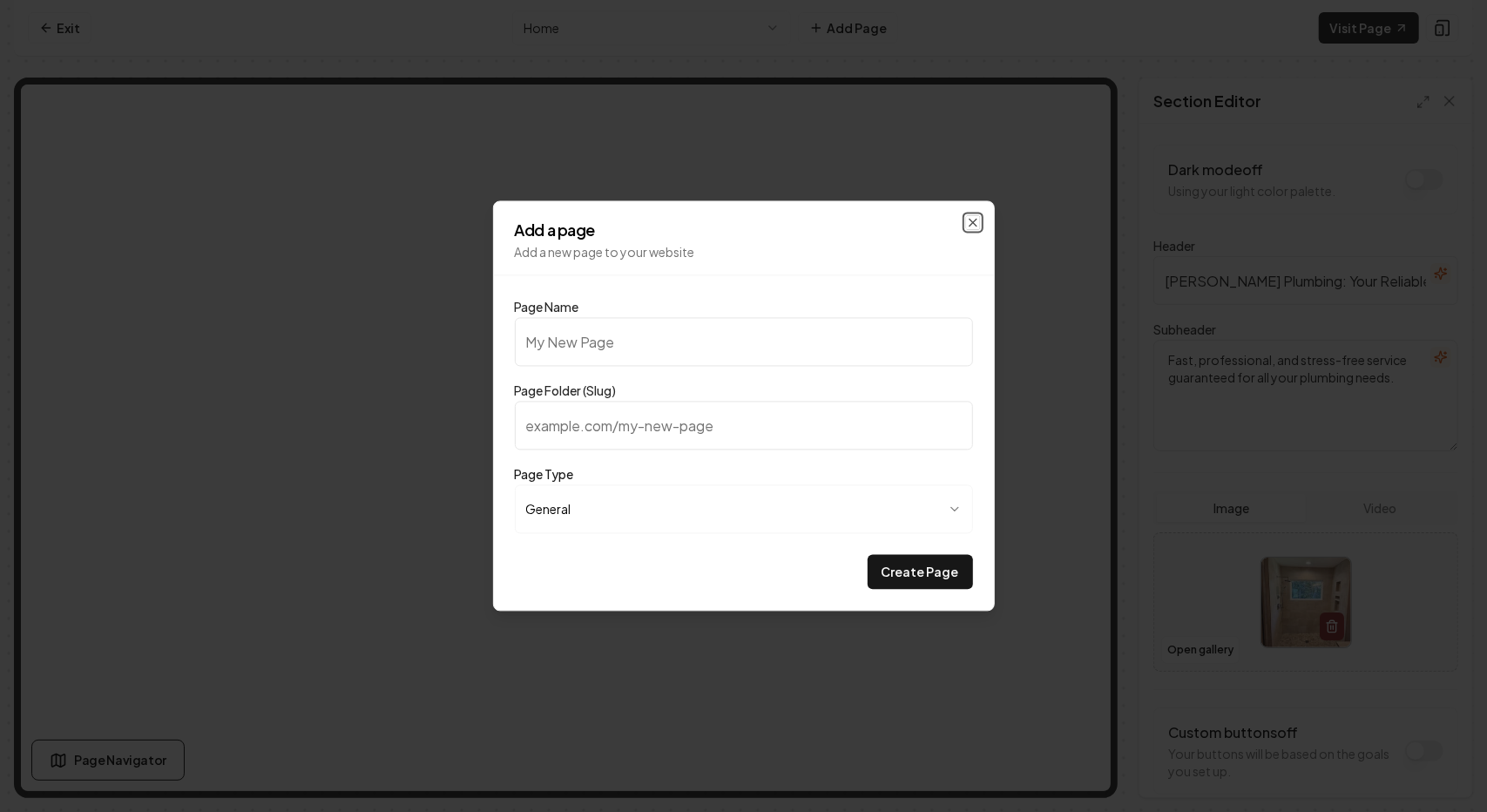
click at [971, 227] on icon "button" at bounding box center [973, 223] width 14 height 14
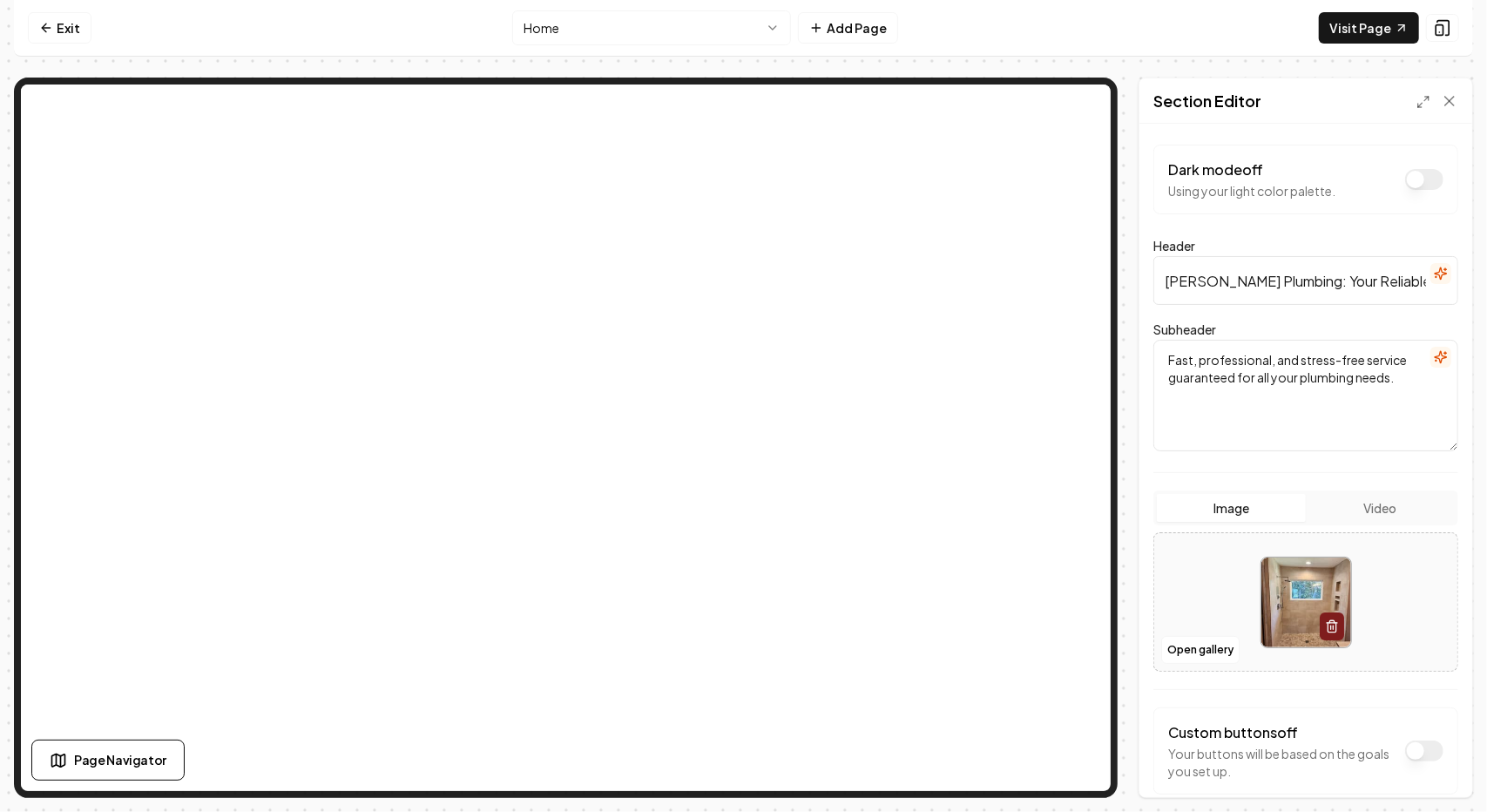
click at [776, 30] on html "Computer Required This feature is only available on a computer. Please switch t…" at bounding box center [744, 406] width 1487 height 812
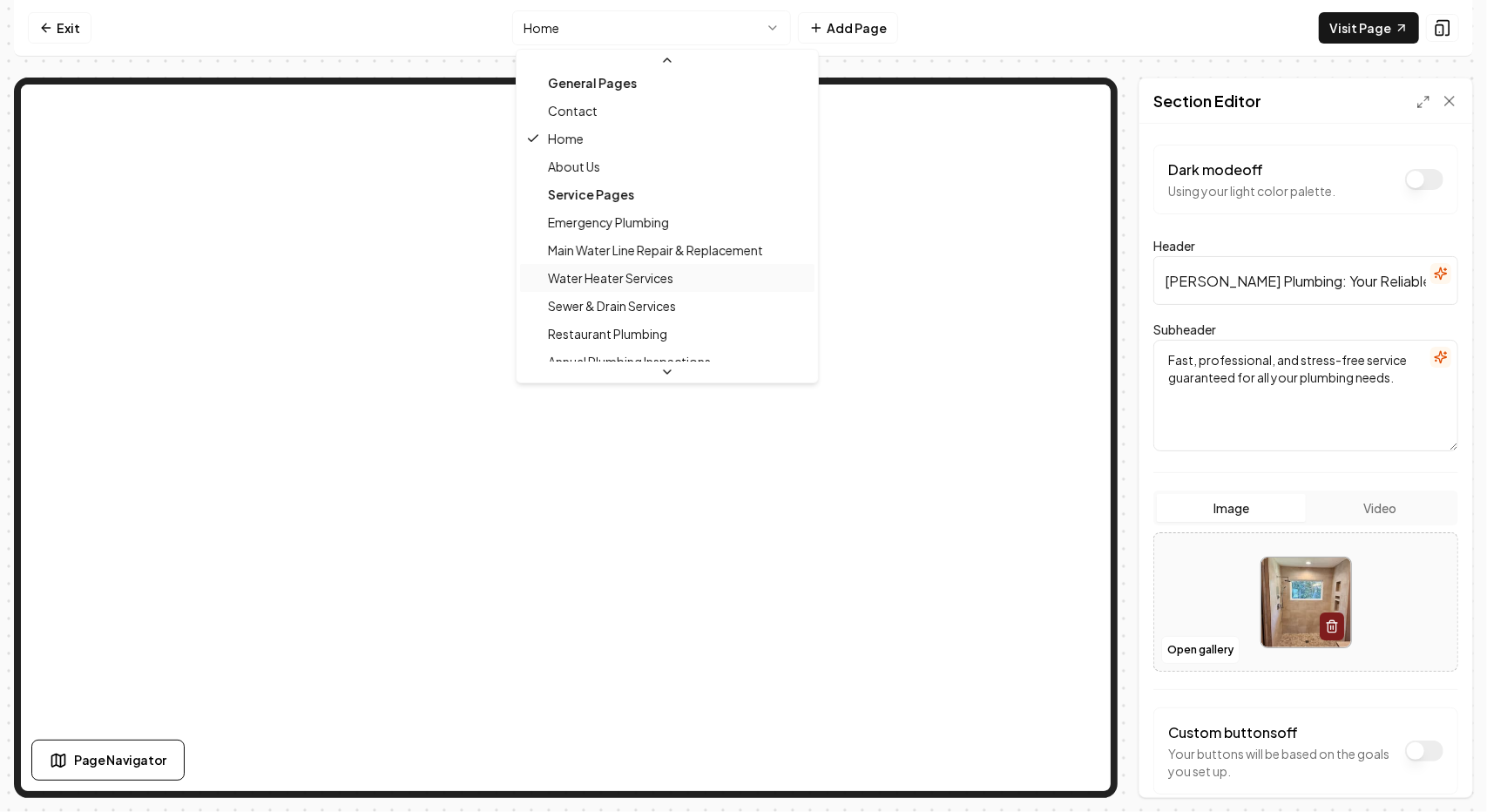
scroll to position [0, 0]
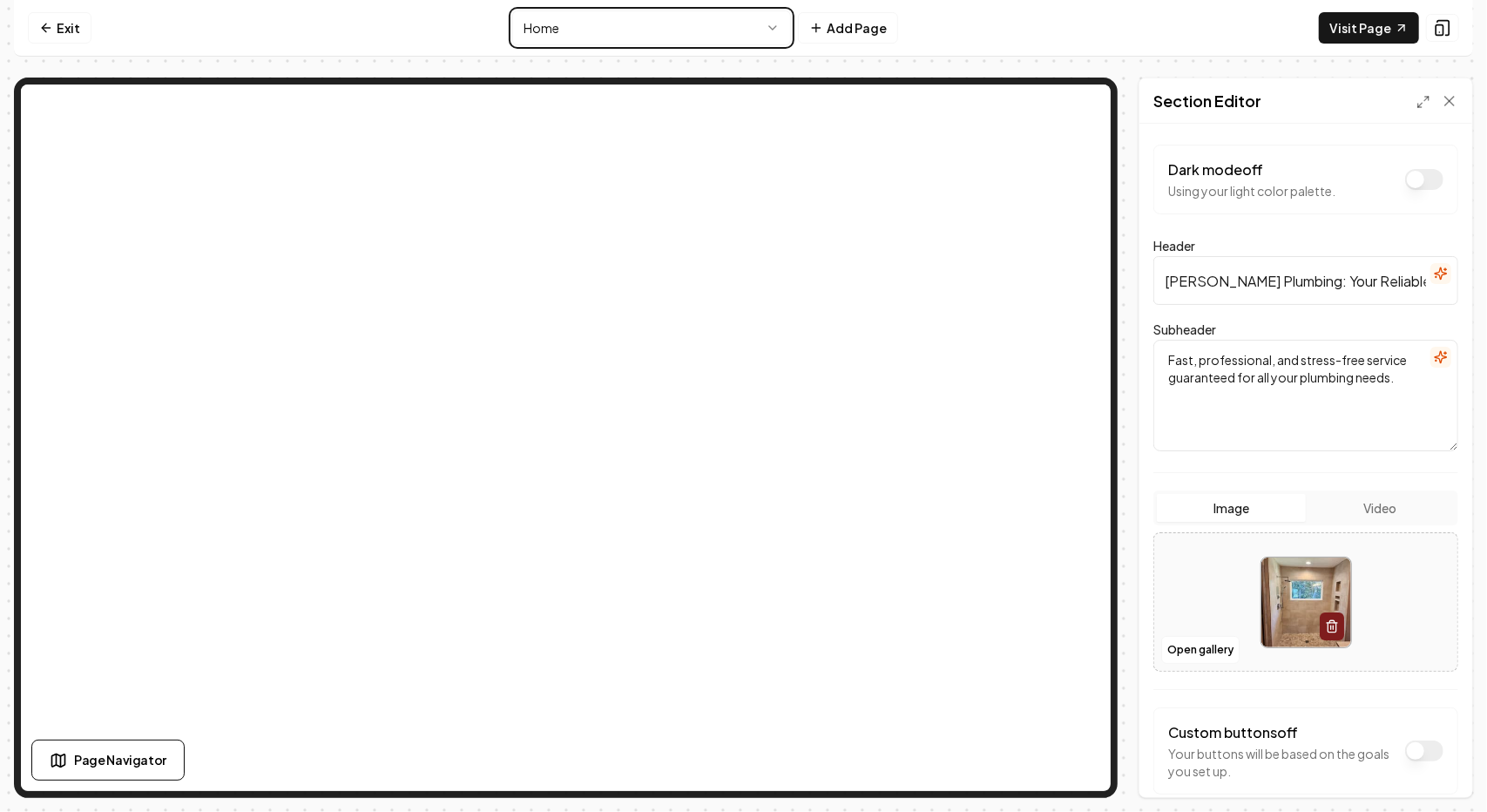
click at [385, 25] on html "Computer Required This feature is only available on a computer. Please switch t…" at bounding box center [744, 406] width 1487 height 812
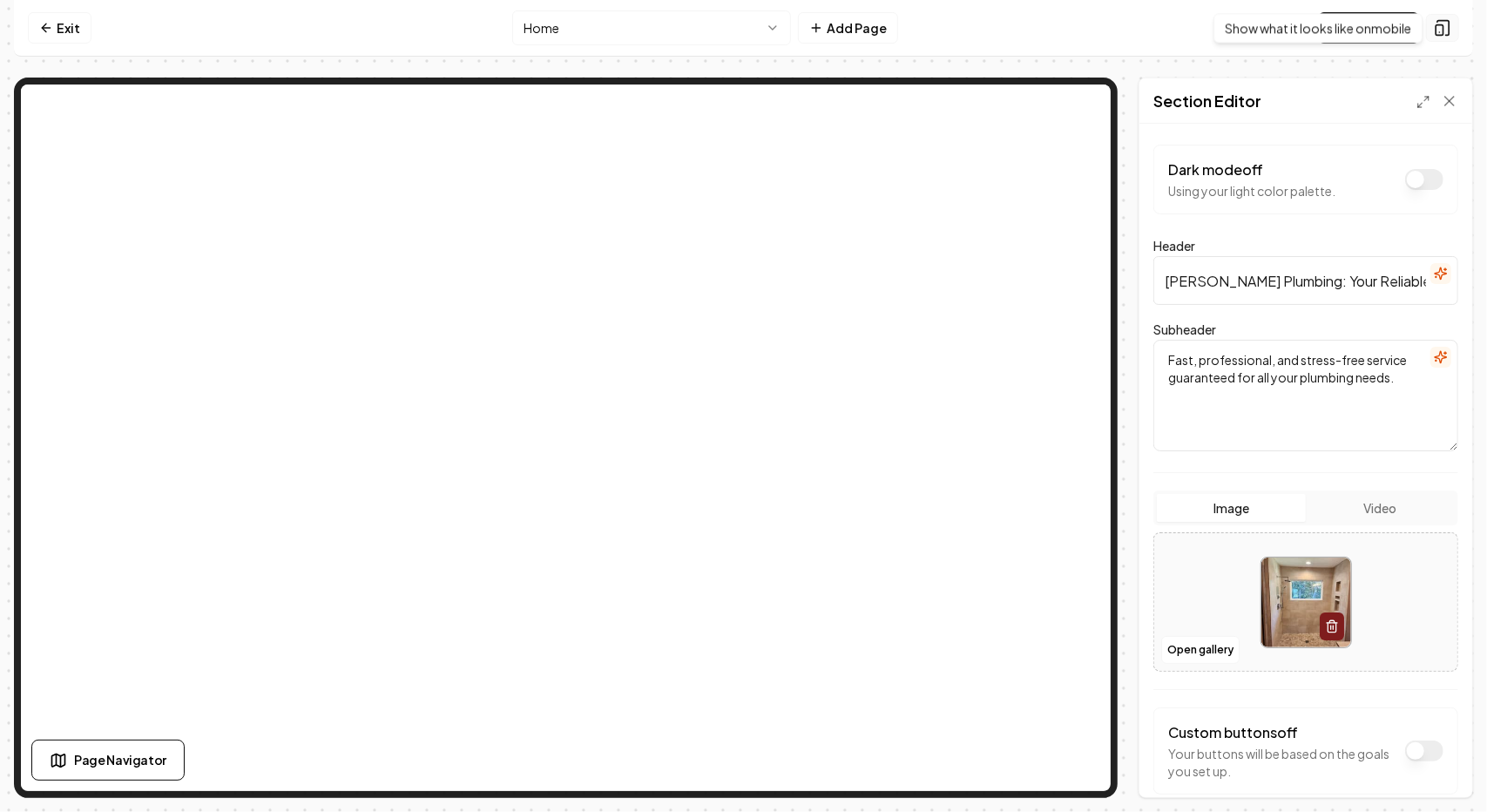
click at [1447, 30] on icon at bounding box center [1443, 28] width 18 height 18
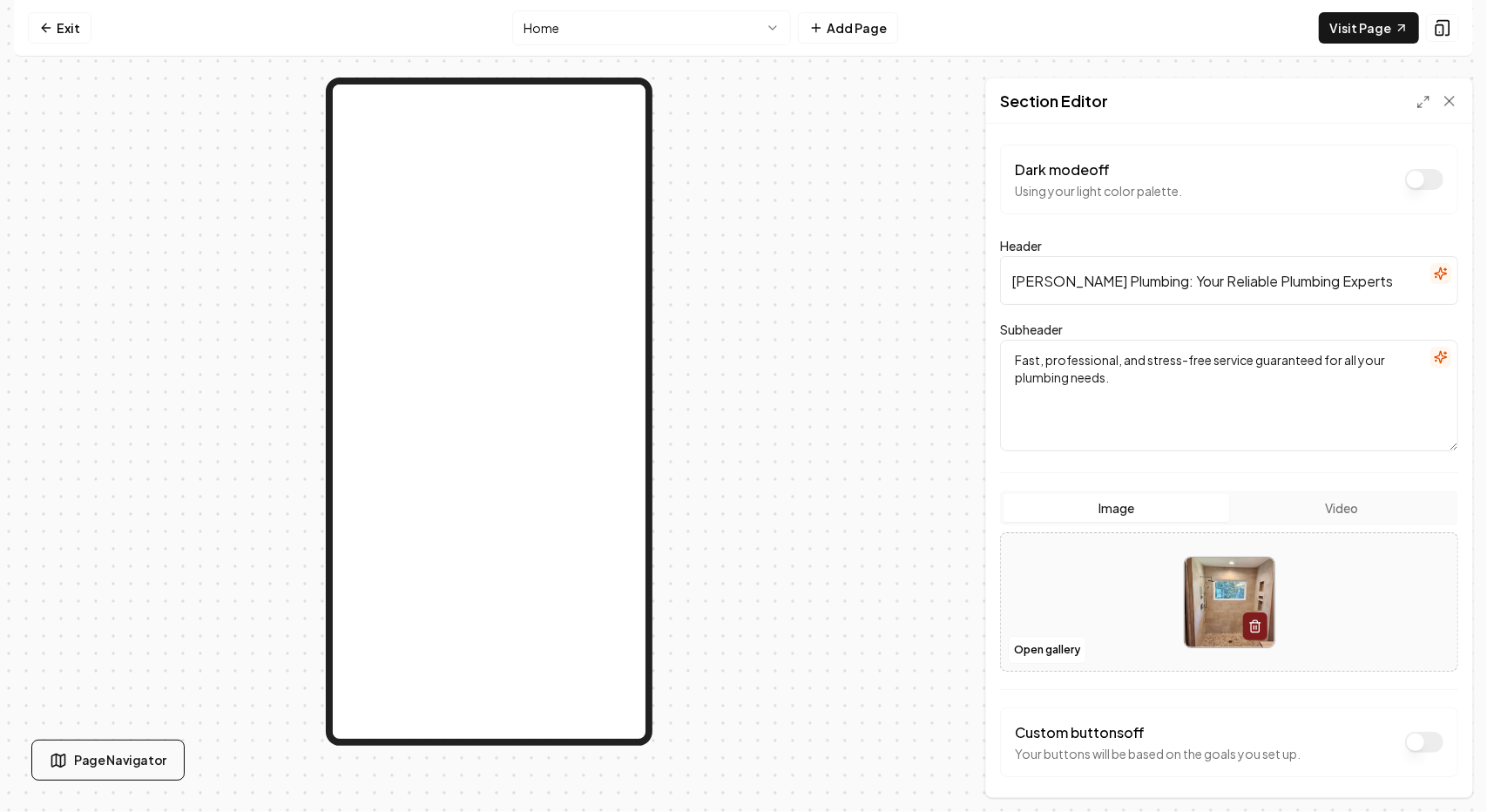
click at [112, 761] on span "Page Navigator" at bounding box center [121, 760] width 92 height 19
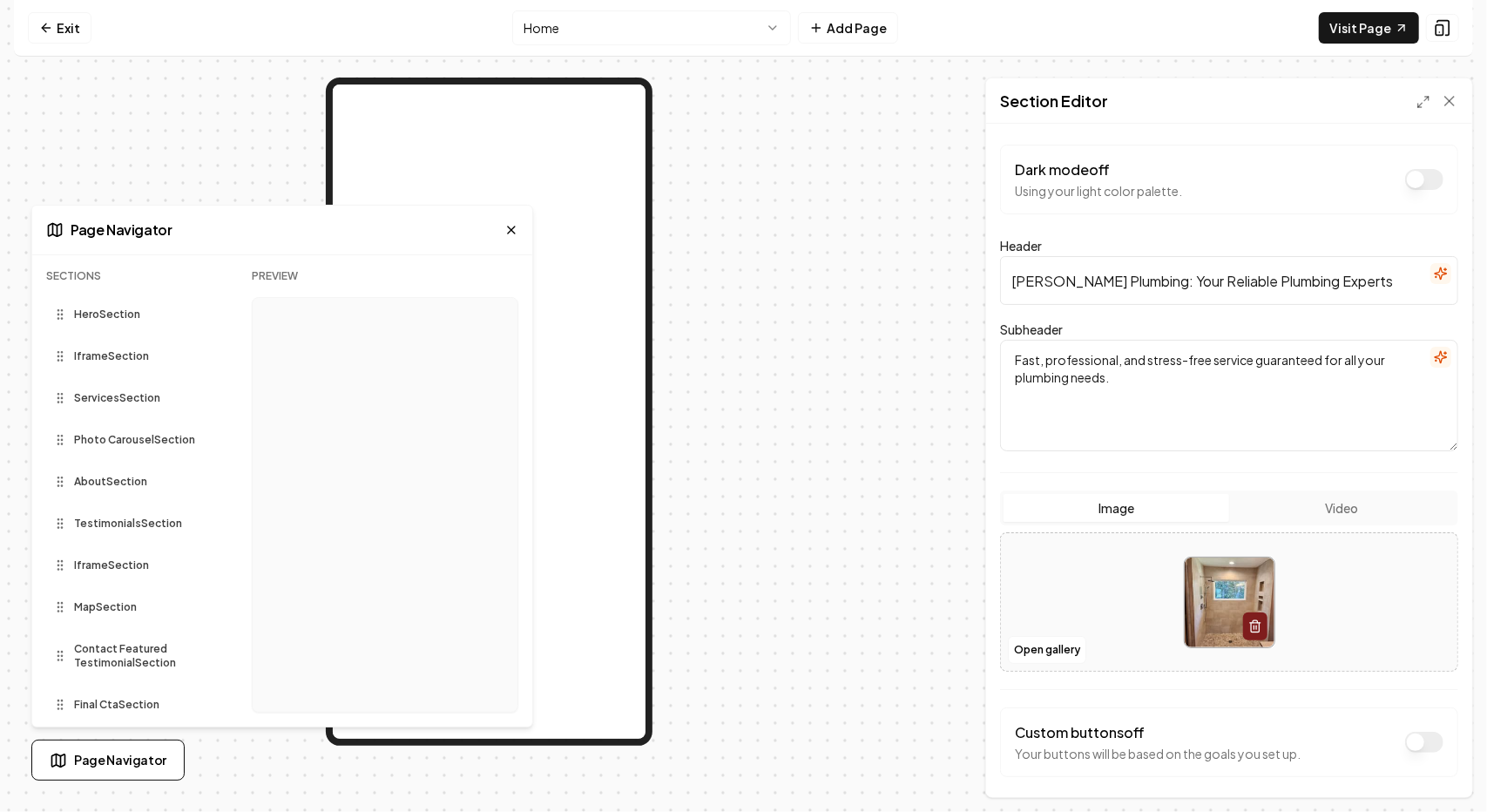
click at [104, 320] on span "Hero Section" at bounding box center [108, 315] width 67 height 14
click at [124, 352] on span "Iframe Section" at bounding box center [112, 356] width 75 height 14
click at [113, 365] on div "Iframe Section" at bounding box center [134, 356] width 178 height 27
click at [109, 363] on div "Iframe Section" at bounding box center [134, 356] width 178 height 27
click at [66, 362] on icon at bounding box center [60, 356] width 14 height 14
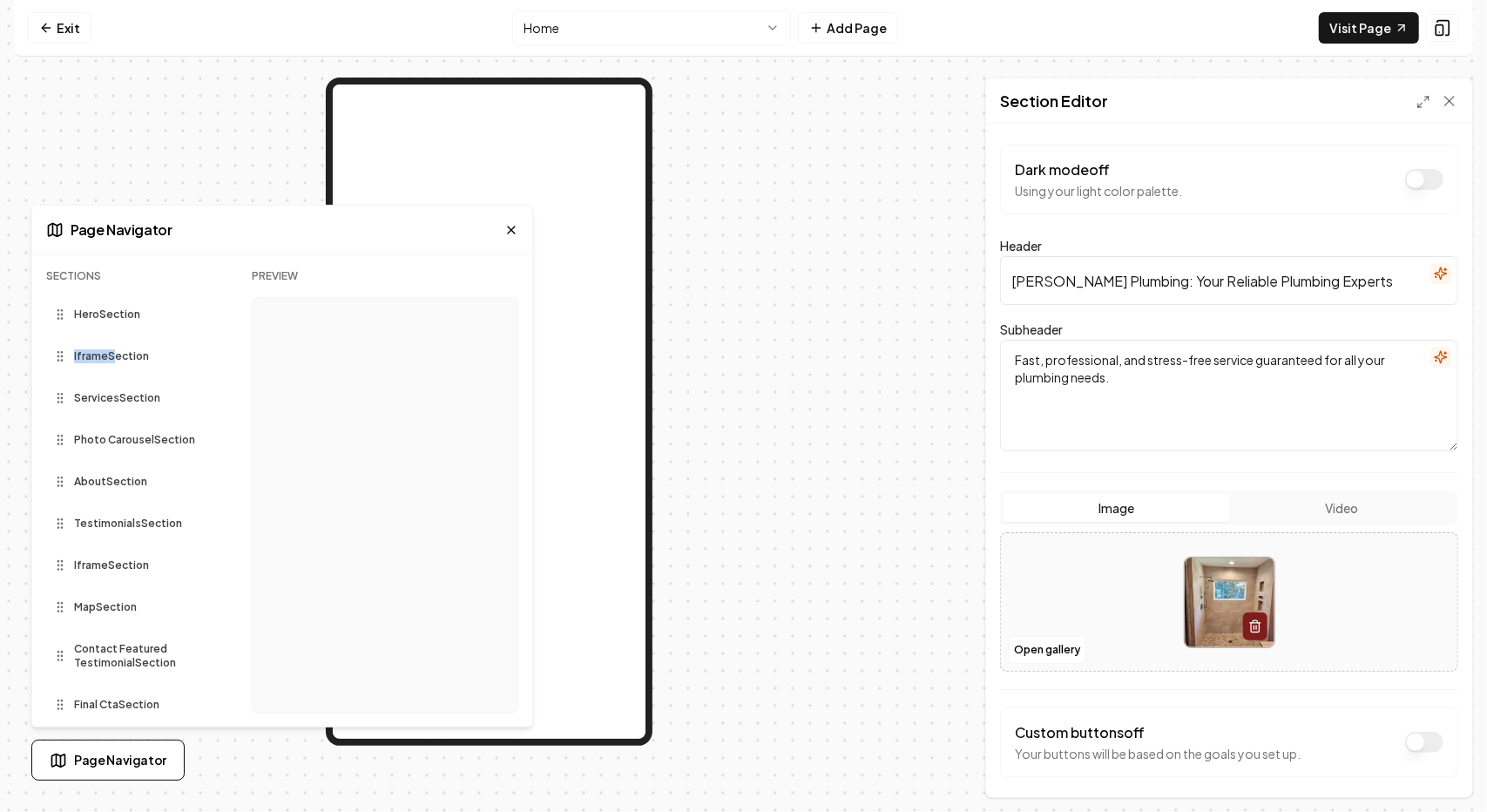
click at [66, 362] on icon at bounding box center [60, 356] width 14 height 14
click at [113, 366] on div "Iframe Section" at bounding box center [134, 356] width 178 height 27
drag, startPoint x: 218, startPoint y: 674, endPoint x: 216, endPoint y: 621, distance: 53.0
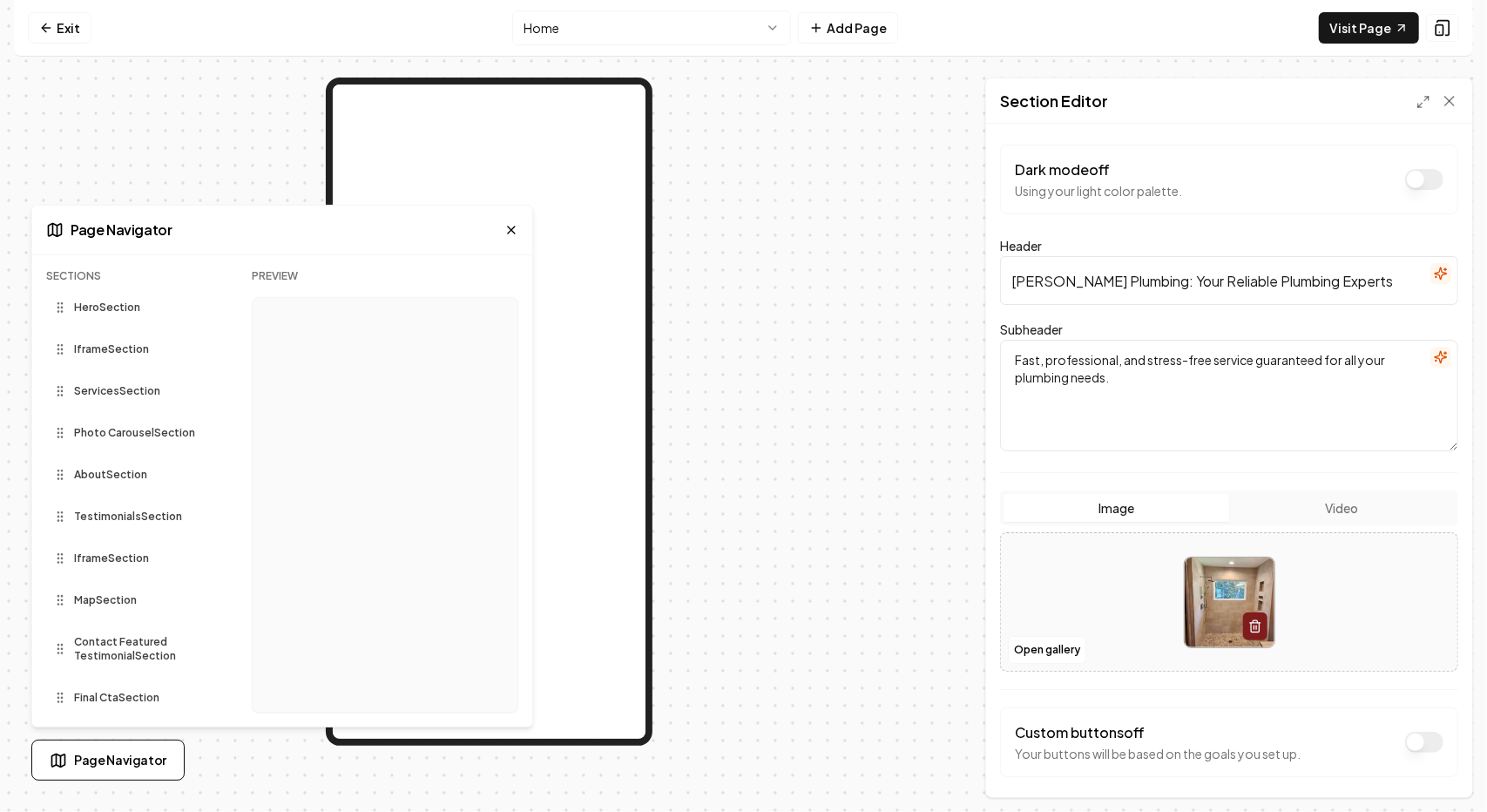
scroll to position [23, 0]
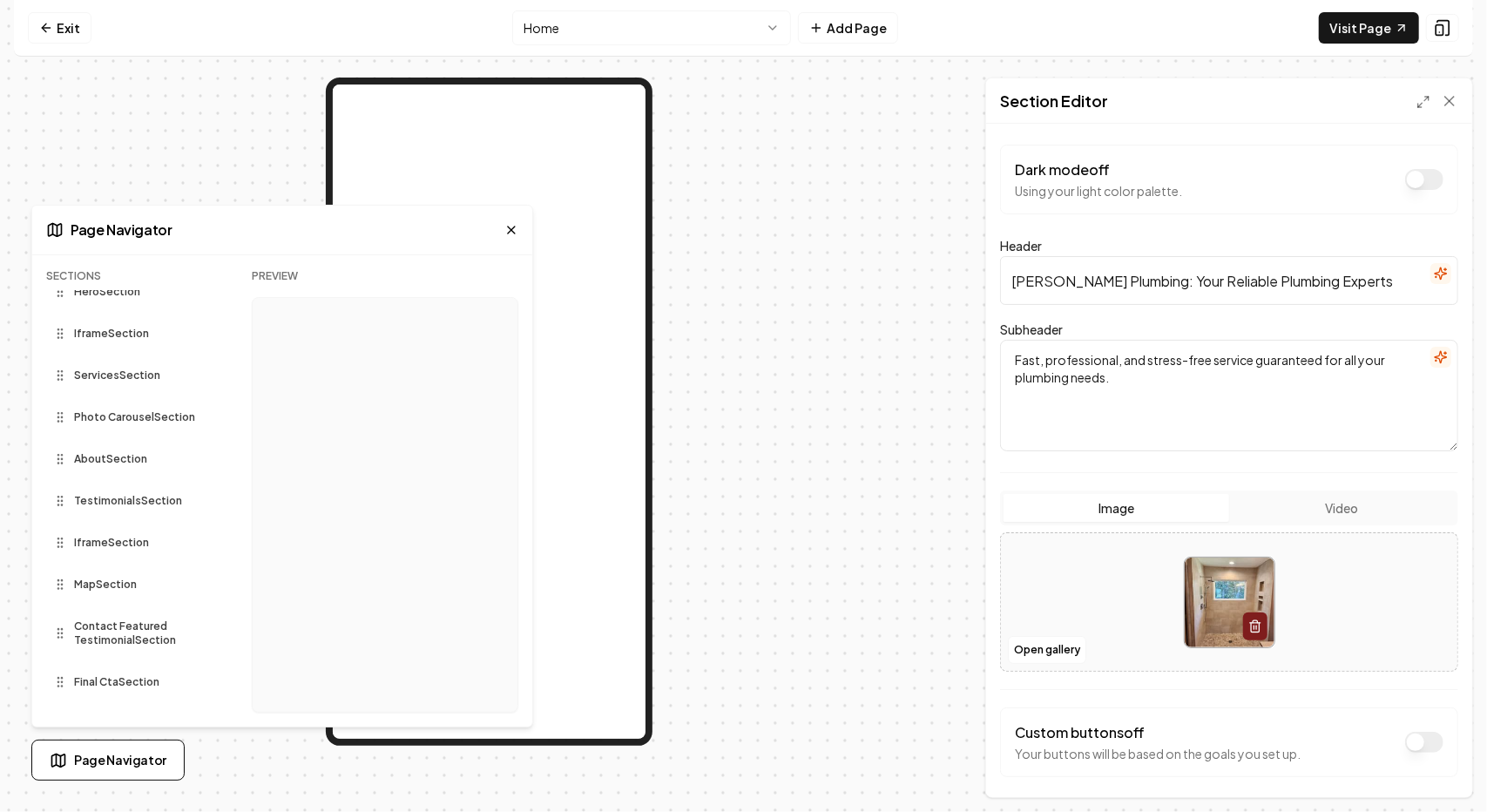
click at [89, 689] on div "Final Cta Section" at bounding box center [134, 682] width 178 height 27
click at [89, 683] on span "Final Cta Section" at bounding box center [117, 682] width 85 height 14
click at [90, 683] on span "Final Cta Section" at bounding box center [117, 682] width 85 height 14
click at [92, 683] on span "Final Cta Section" at bounding box center [117, 682] width 85 height 14
click at [144, 612] on div "Contact Featured Testimonial Section" at bounding box center [134, 633] width 178 height 42
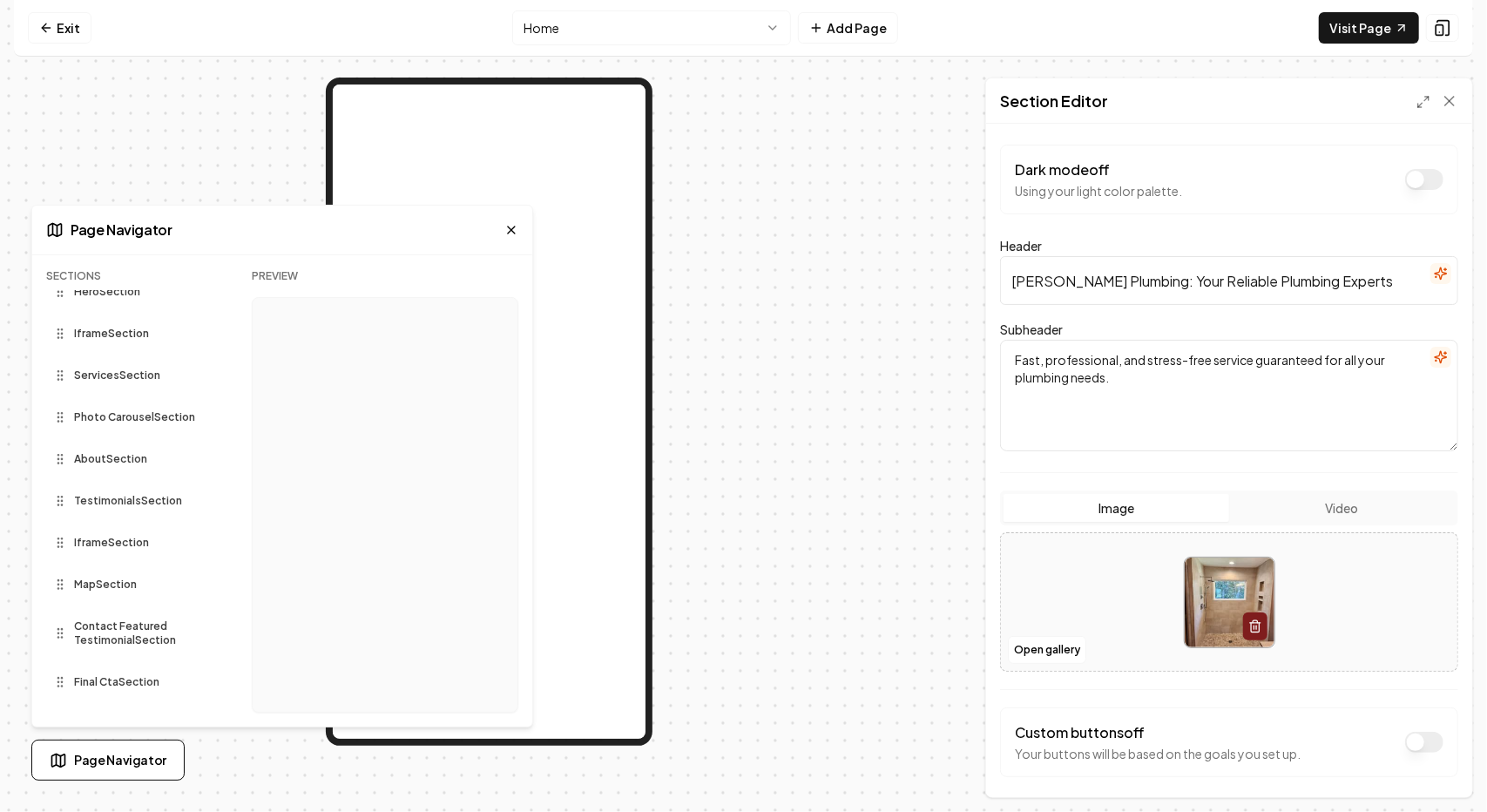
click at [120, 641] on span "Contact Featured Testimonial Section" at bounding box center [137, 634] width 126 height 27
click at [107, 591] on div "Map Section" at bounding box center [134, 584] width 178 height 27
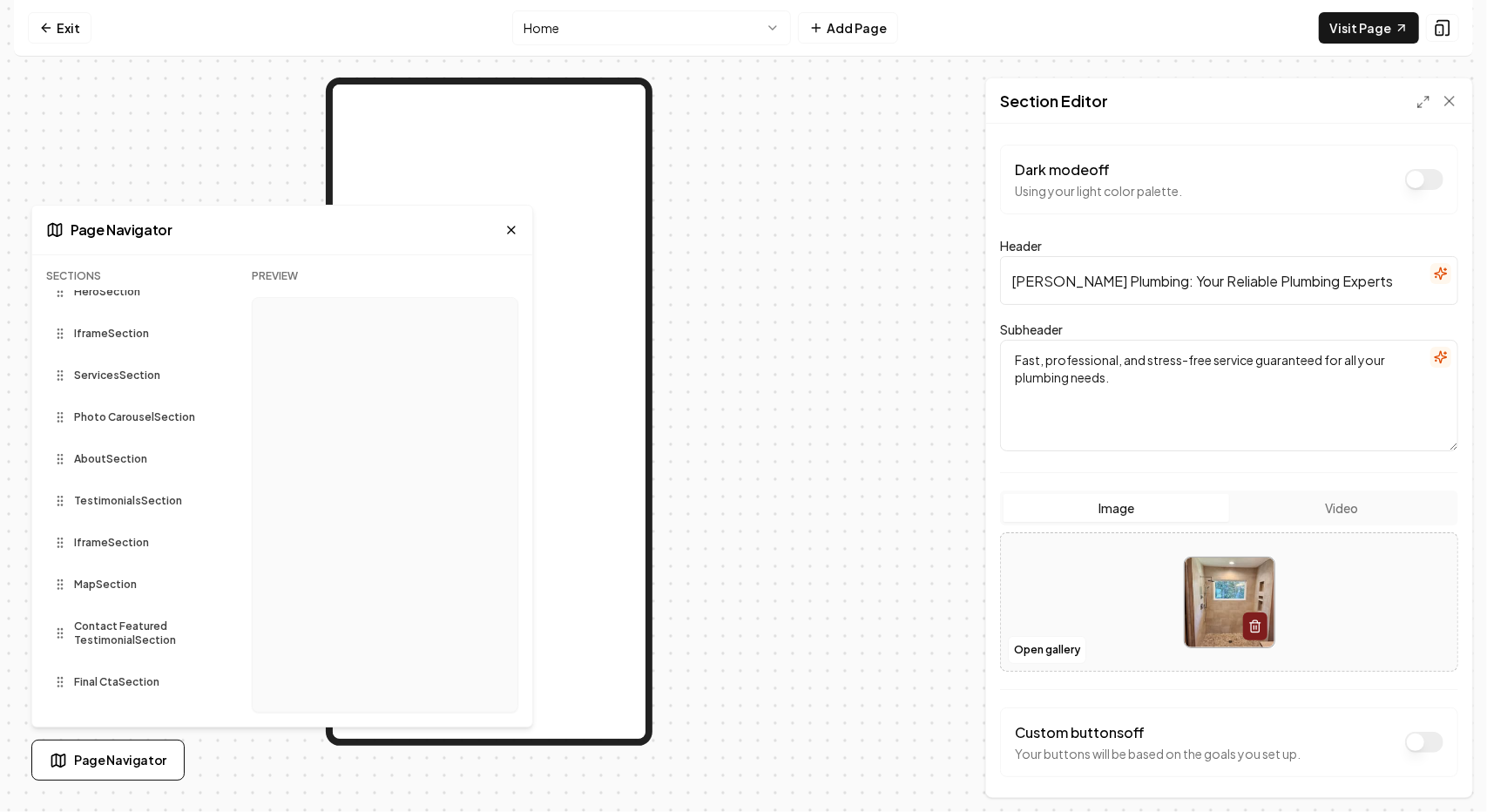
click at [109, 589] on span "Map Section" at bounding box center [106, 584] width 63 height 14
click at [116, 583] on span "Map Section" at bounding box center [106, 584] width 63 height 14
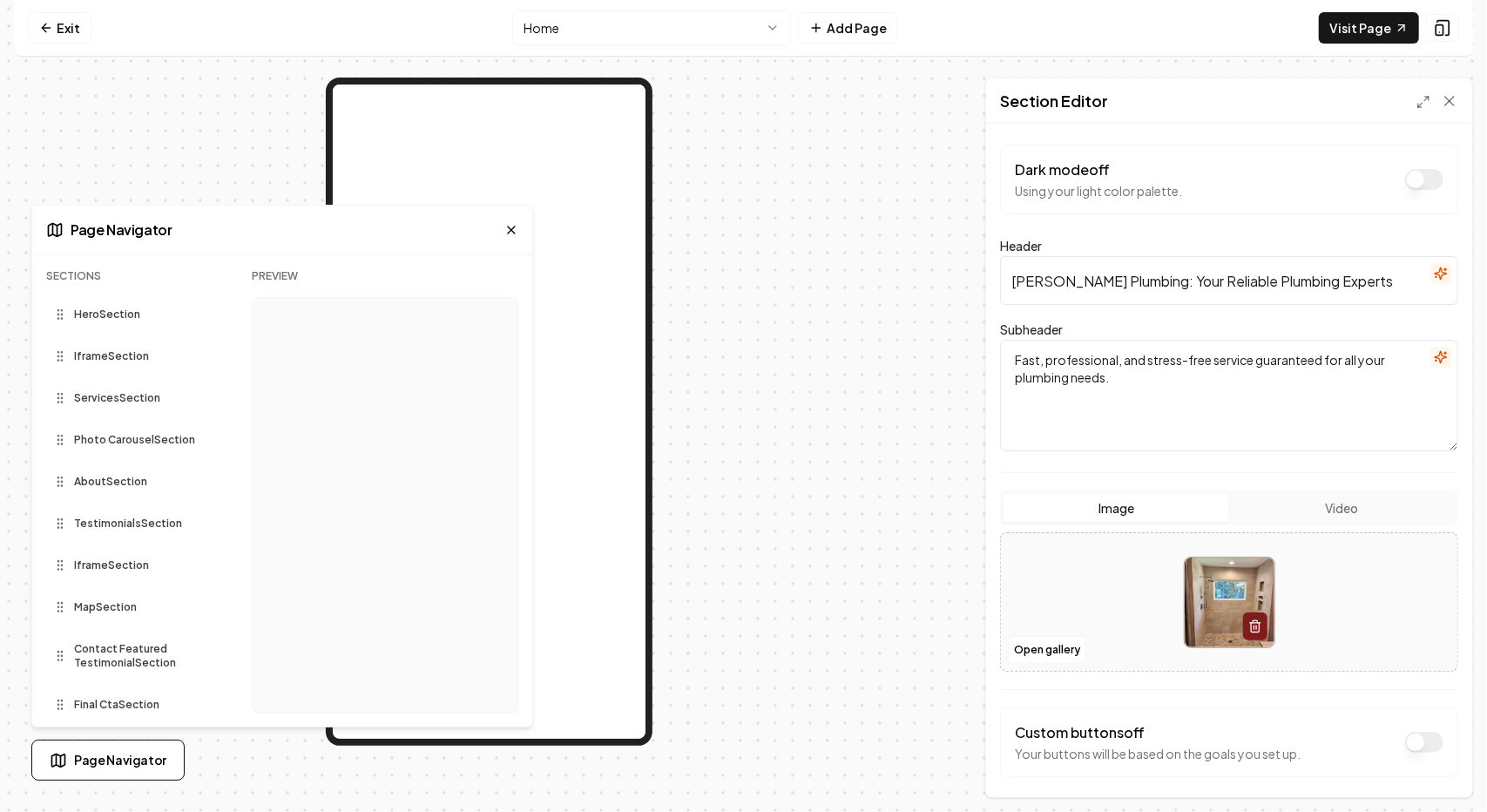
click at [103, 402] on span "Services Section" at bounding box center [118, 398] width 86 height 14
click at [103, 441] on span "Photo Carousel Section" at bounding box center [134, 440] width 121 height 14
click at [65, 444] on icon at bounding box center [60, 440] width 14 height 14
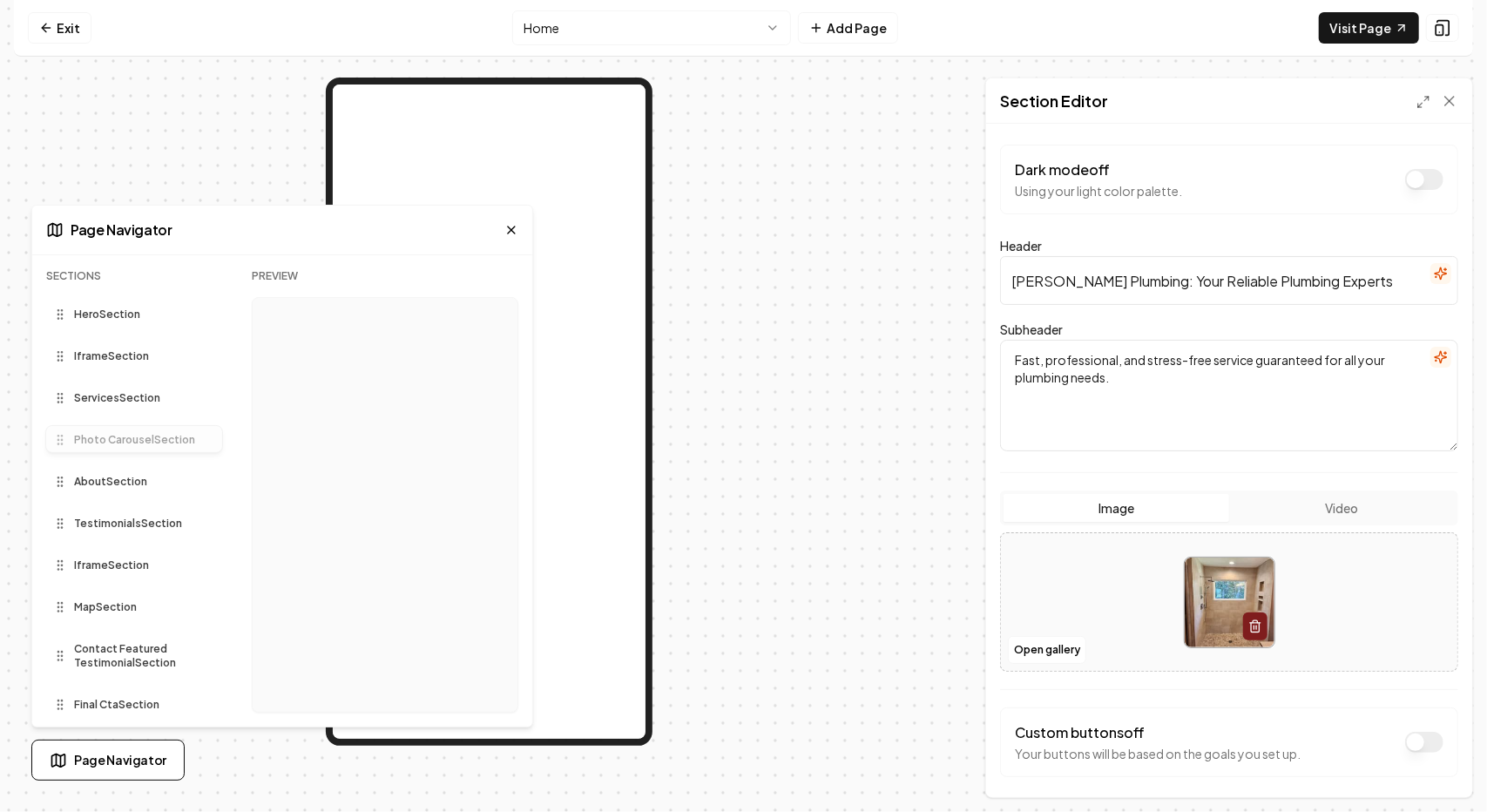
drag, startPoint x: 65, startPoint y: 444, endPoint x: 75, endPoint y: 450, distance: 11.7
click at [75, 450] on div "Sections Hero Section Iframe Section Services Section Photo Carousel Section Ab…" at bounding box center [134, 497] width 178 height 457
drag, startPoint x: 59, startPoint y: 316, endPoint x: 74, endPoint y: 367, distance: 53.2
drag, startPoint x: 59, startPoint y: 355, endPoint x: 69, endPoint y: 355, distance: 10.0
click at [69, 355] on div "Hero Section" at bounding box center [105, 356] width 105 height 14
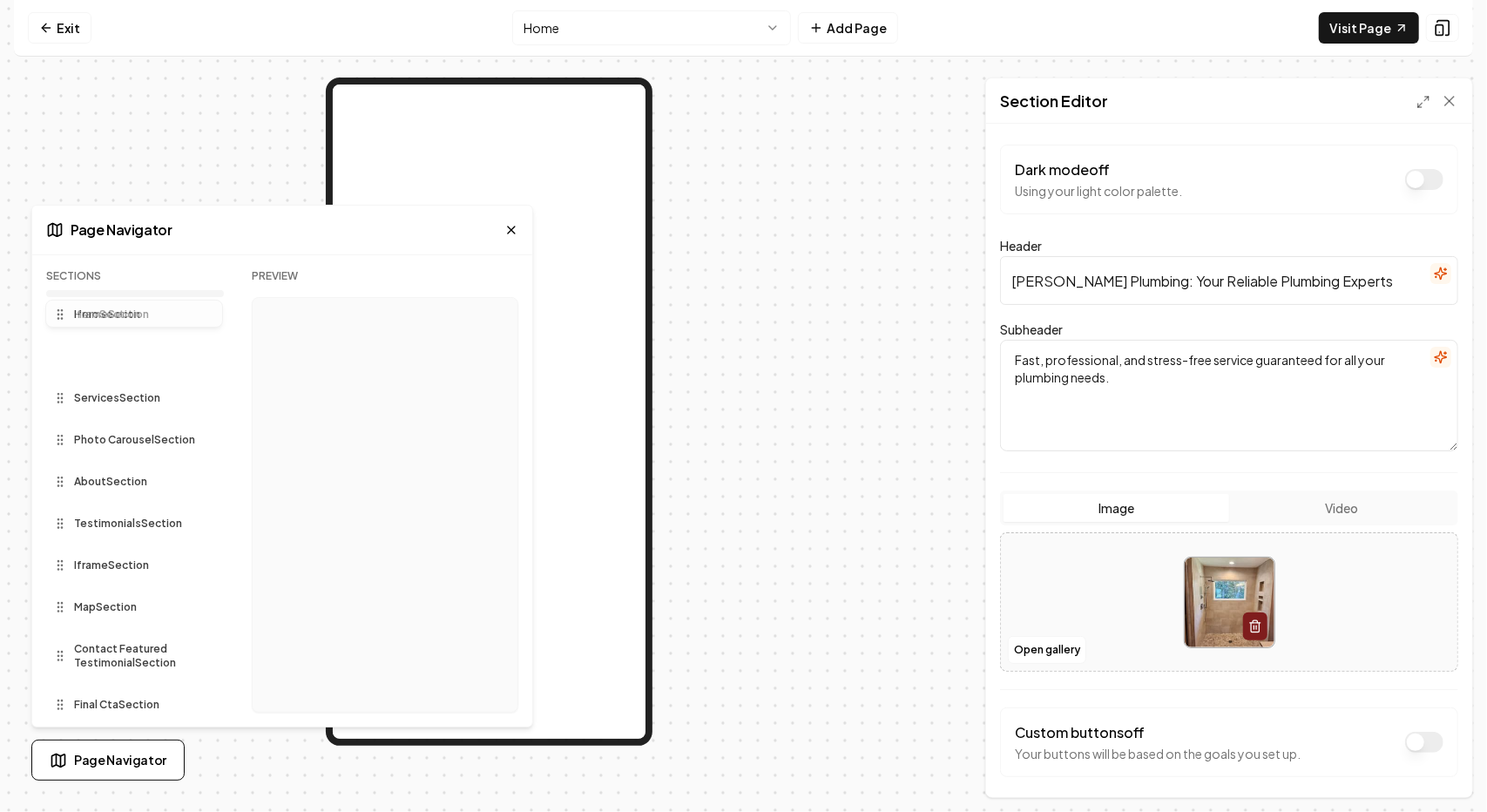
drag, startPoint x: 63, startPoint y: 358, endPoint x: 89, endPoint y: 306, distance: 58.1
click at [89, 306] on div "Sections Iframe Section Hero Section Services Section Photo Carousel Section Ab…" at bounding box center [134, 497] width 178 height 457
drag, startPoint x: 89, startPoint y: 316, endPoint x: 202, endPoint y: 217, distance: 150.2
click at [202, 217] on div "Page Navigator" at bounding box center [282, 230] width 500 height 50
click at [514, 230] on icon at bounding box center [511, 229] width 14 height 14
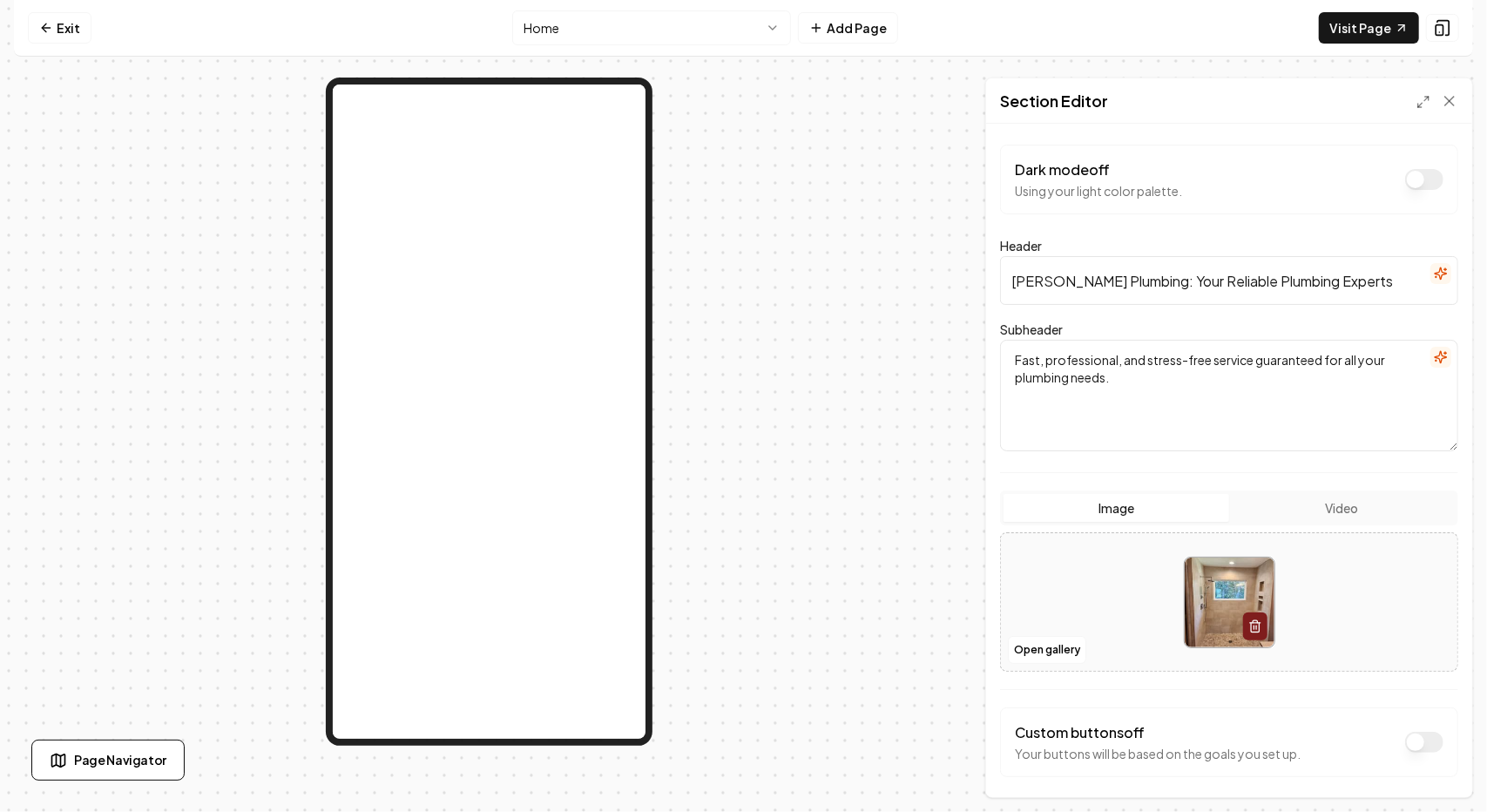
click at [695, 123] on div at bounding box center [488, 437] width 950 height 721
click at [71, 31] on link "Exit" at bounding box center [59, 27] width 64 height 31
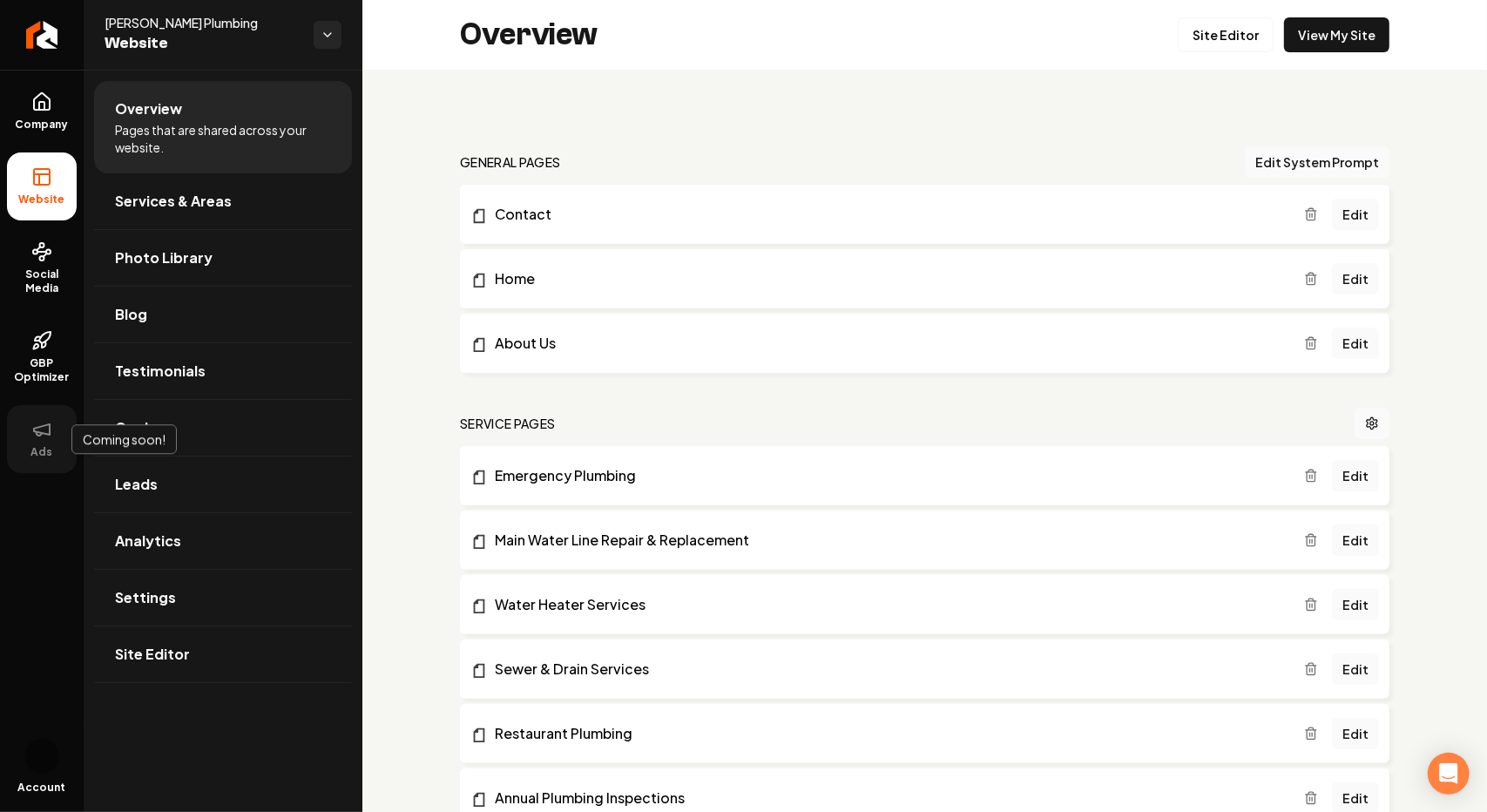
click at [23, 448] on button "Ads" at bounding box center [41, 438] width 70 height 68
click at [179, 188] on link "Services & Areas" at bounding box center [223, 201] width 258 height 56
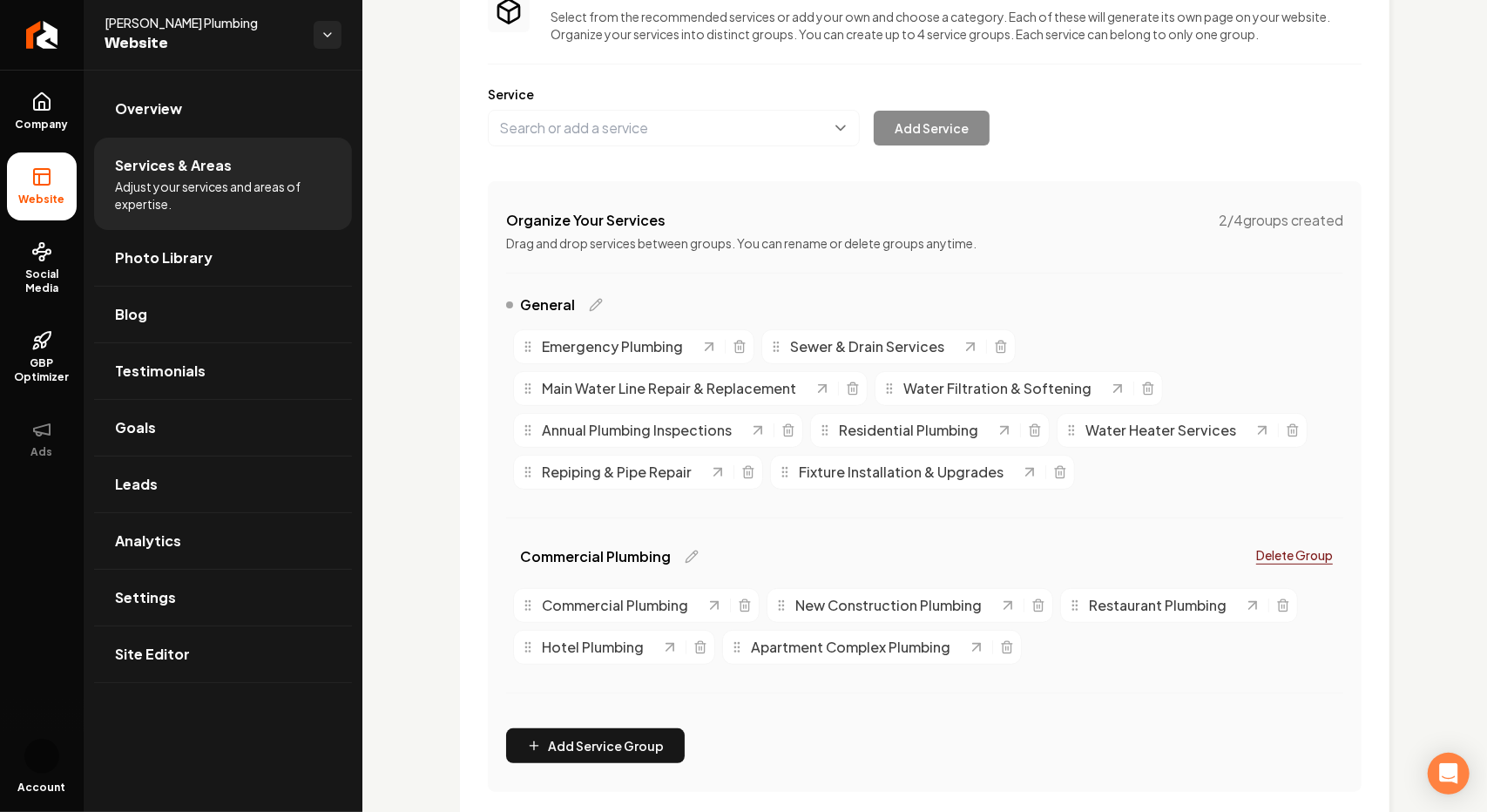
scroll to position [175, 0]
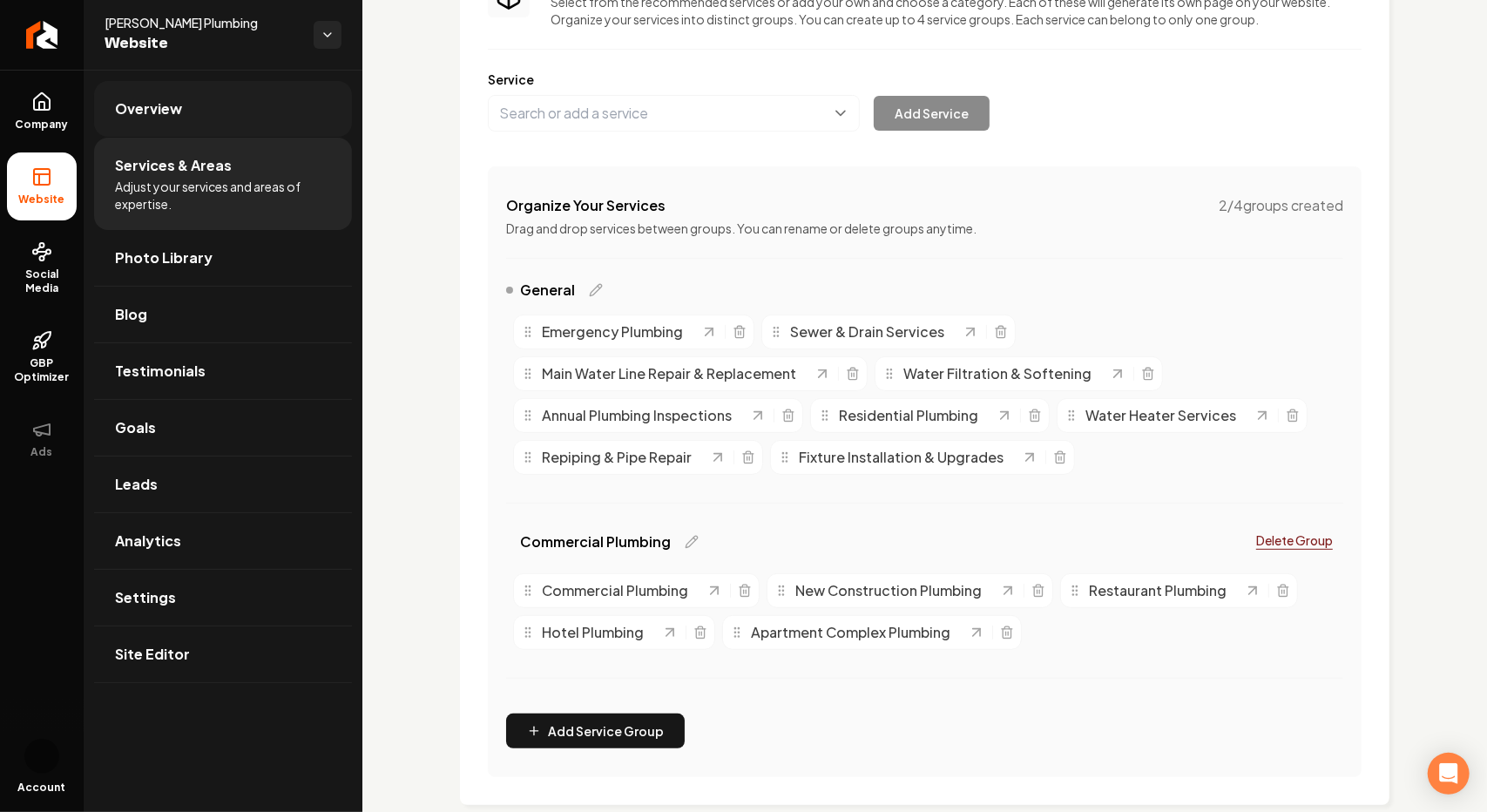
click at [164, 117] on span "Overview" at bounding box center [148, 108] width 67 height 21
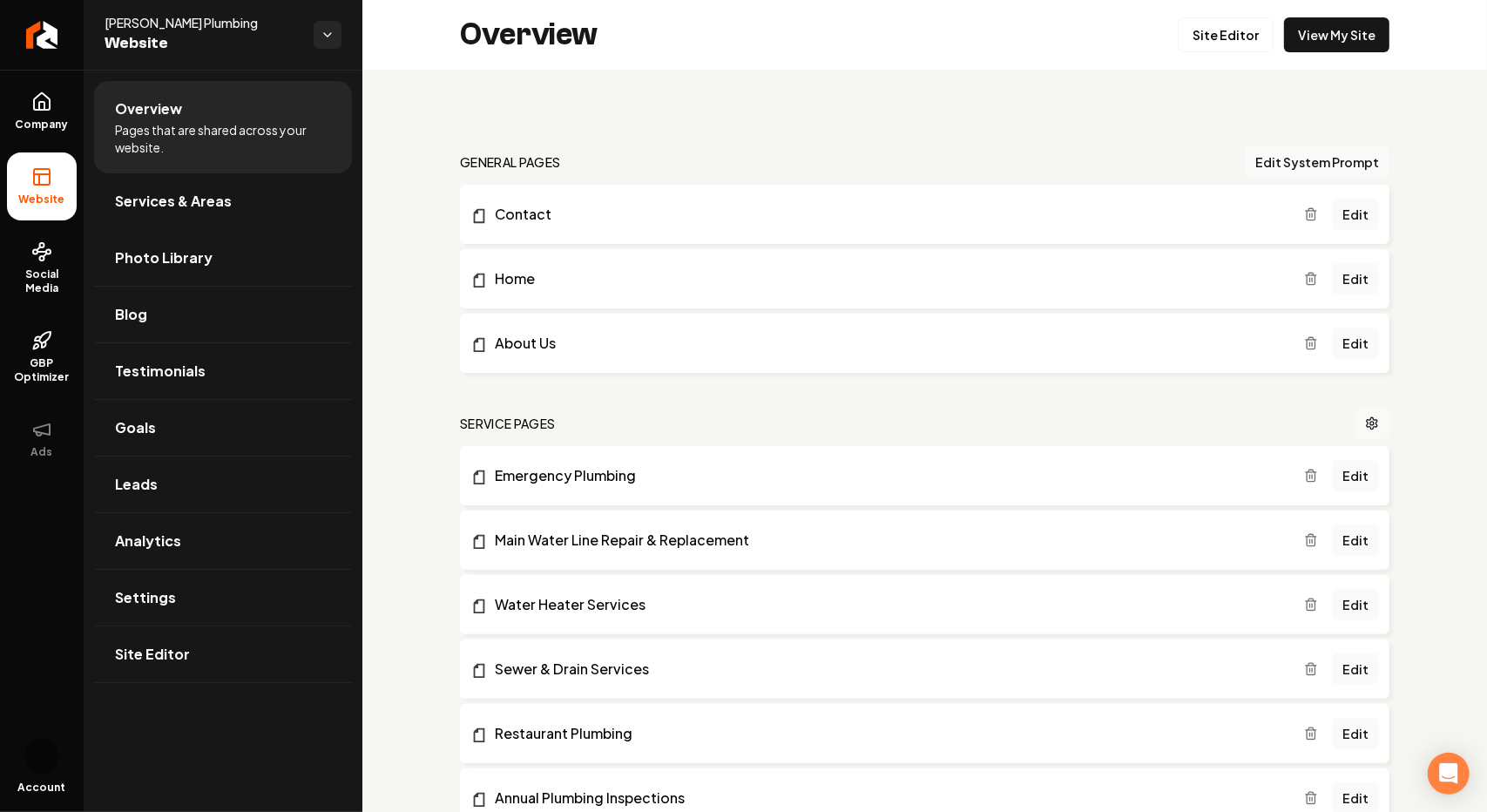
click at [1367, 428] on icon "Main content area" at bounding box center [1372, 424] width 11 height 12
click at [1292, 161] on button "Edit System Prompt" at bounding box center [1316, 162] width 144 height 31
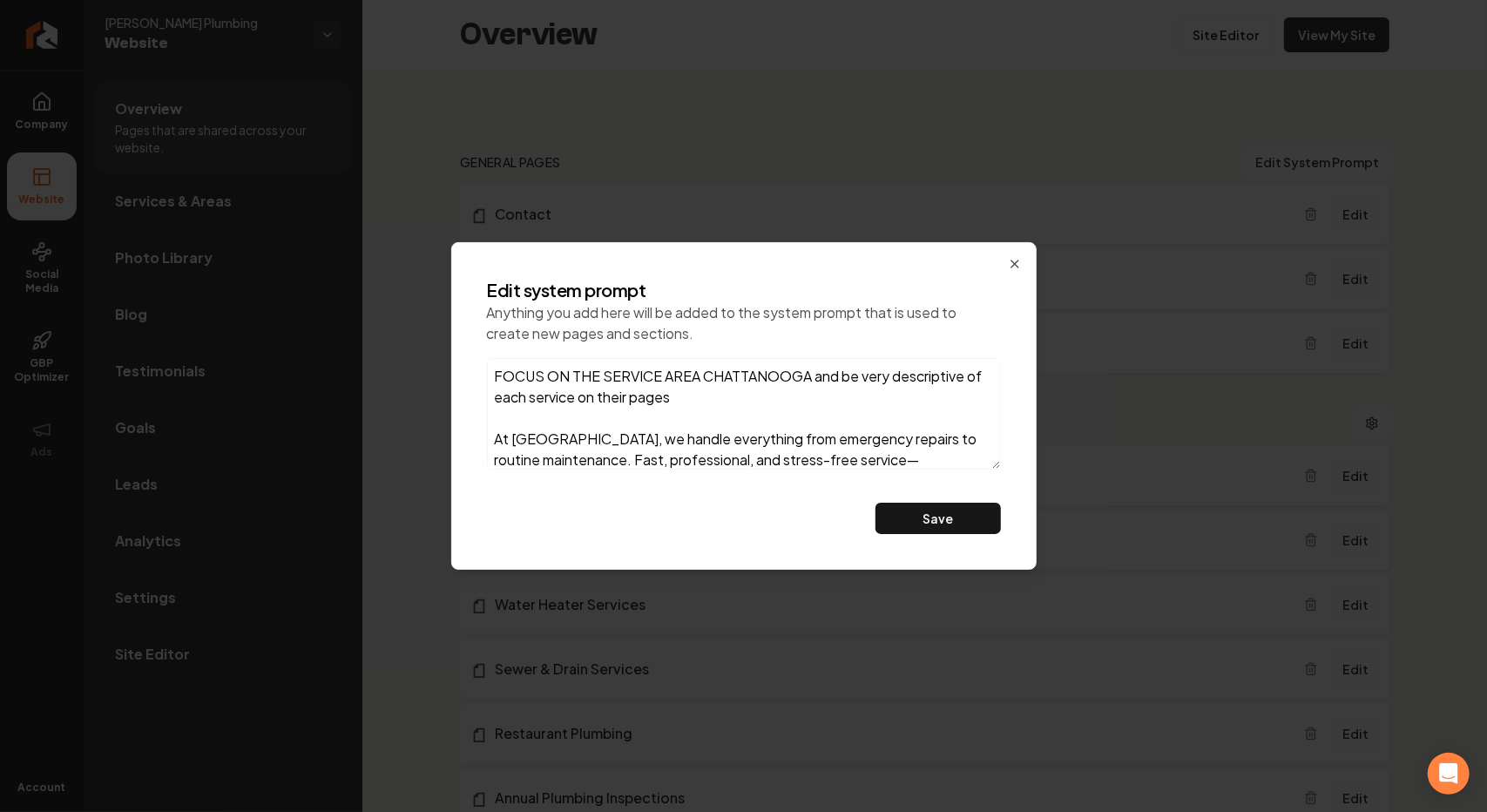
scroll to position [28, 0]
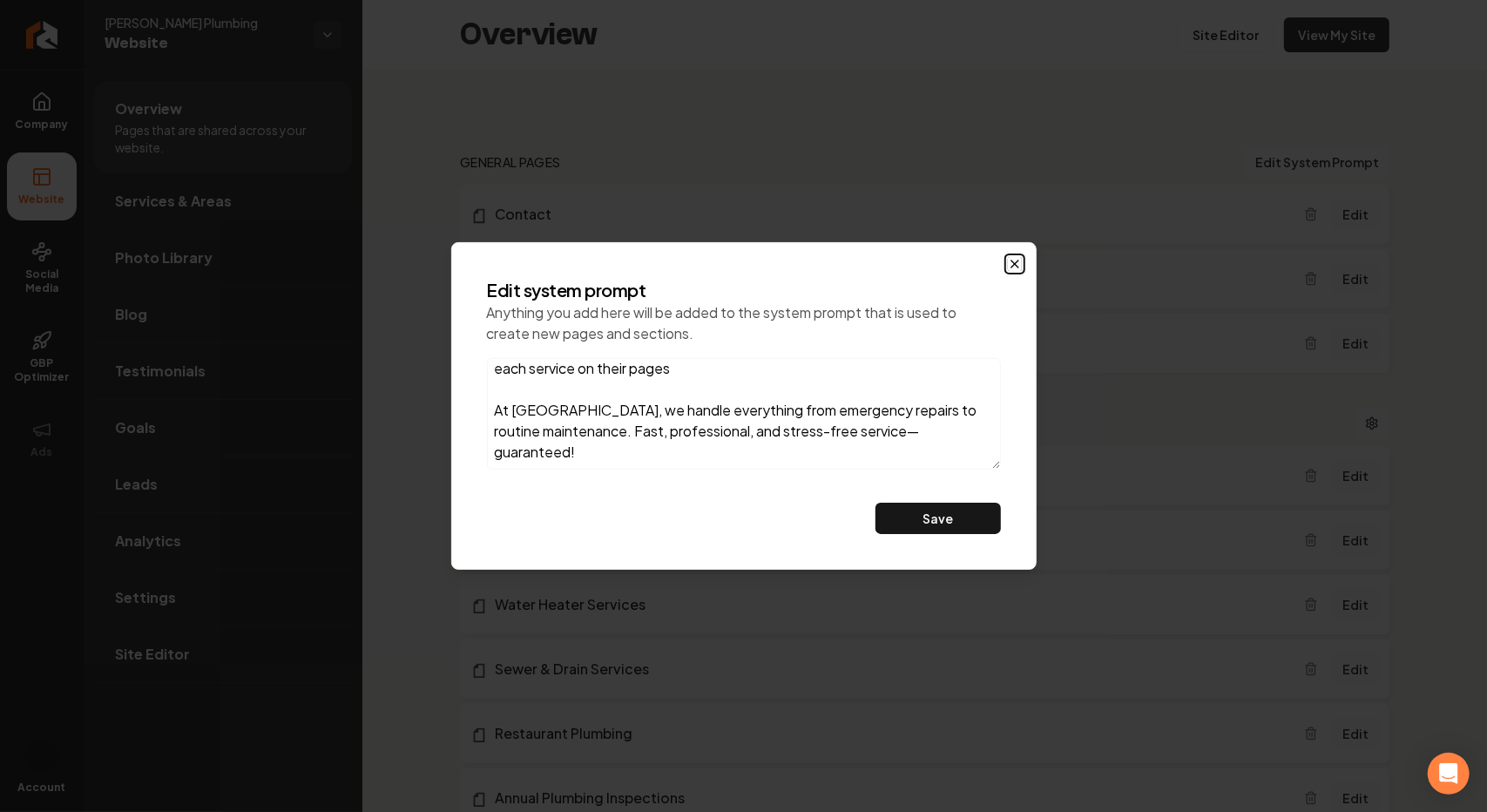
click at [1012, 263] on icon "button" at bounding box center [1015, 264] width 14 height 14
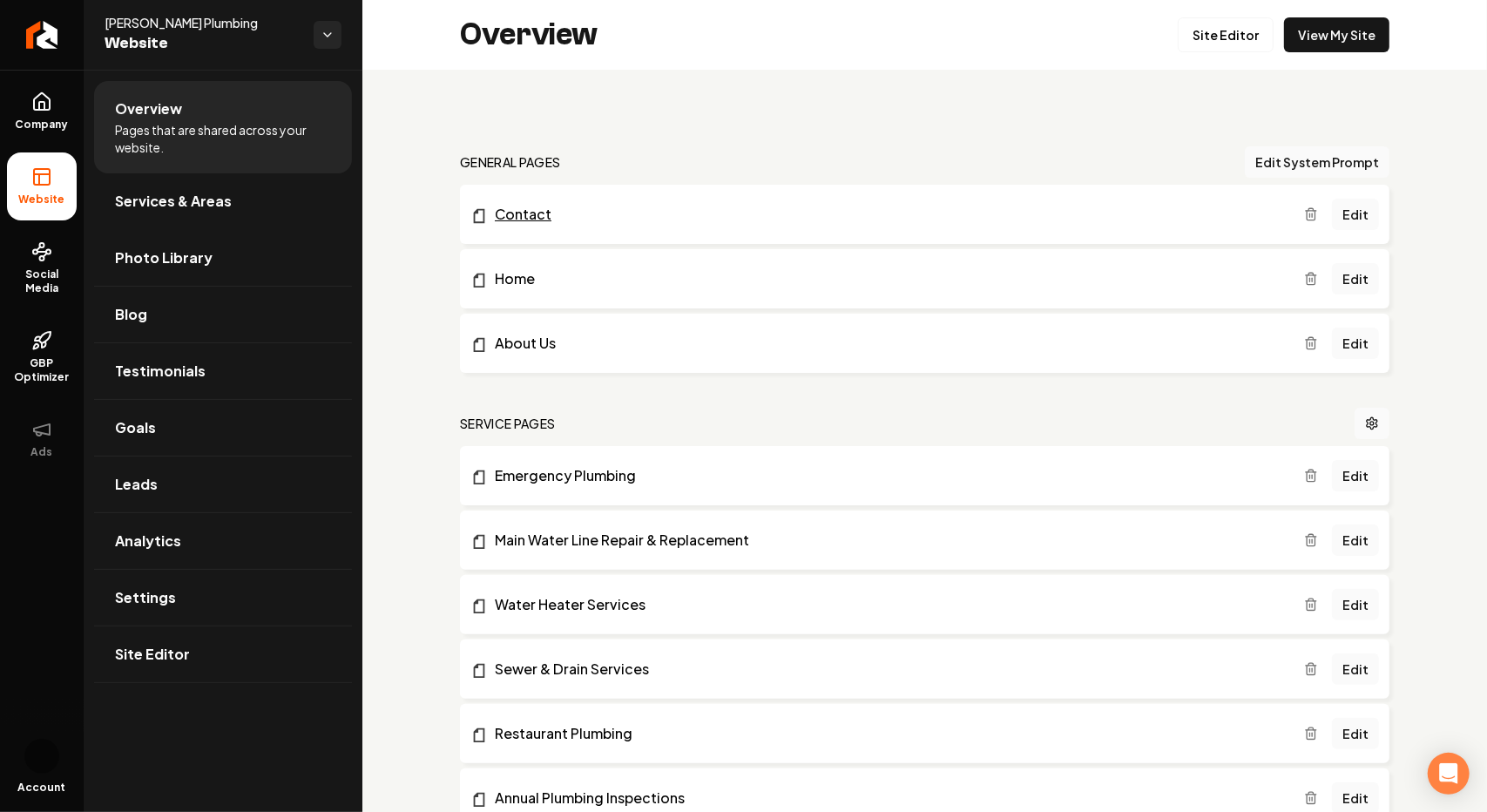
click at [503, 223] on link "Contact" at bounding box center [888, 214] width 834 height 21
click at [1351, 221] on link "Edit" at bounding box center [1356, 215] width 47 height 31
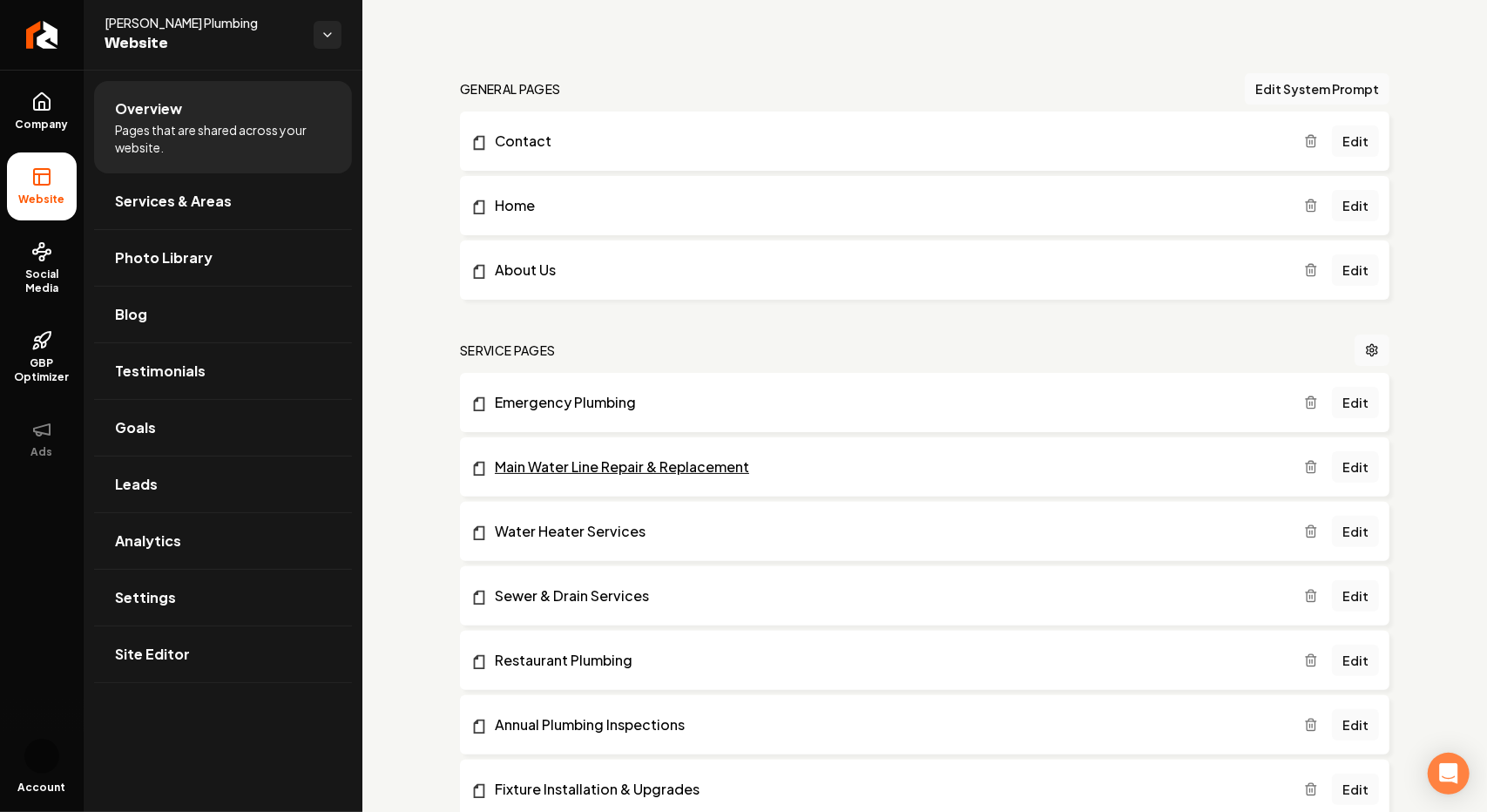
scroll to position [87, 0]
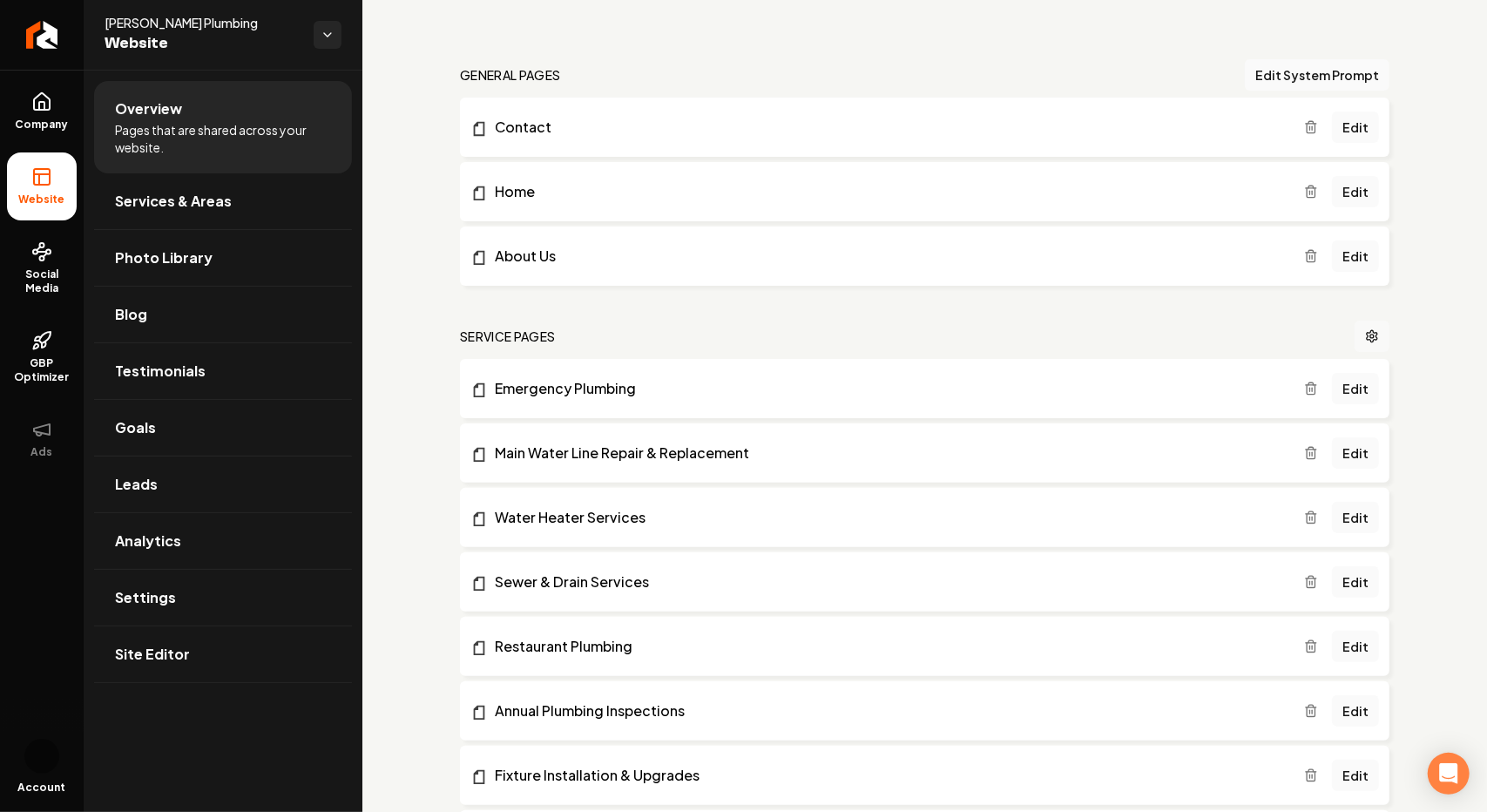
click at [1365, 339] on icon "Main content area" at bounding box center [1372, 336] width 14 height 14
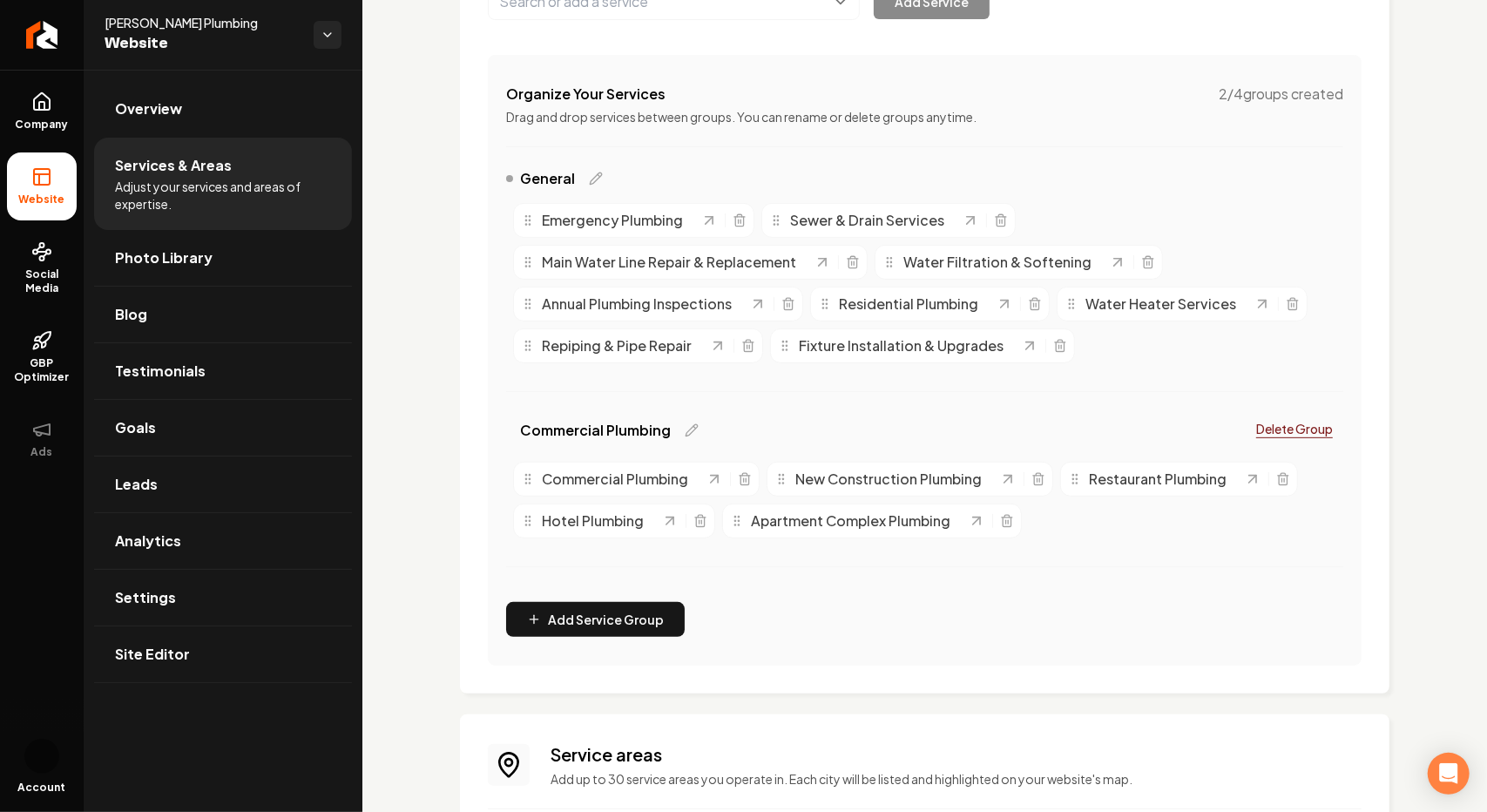
scroll to position [634, 0]
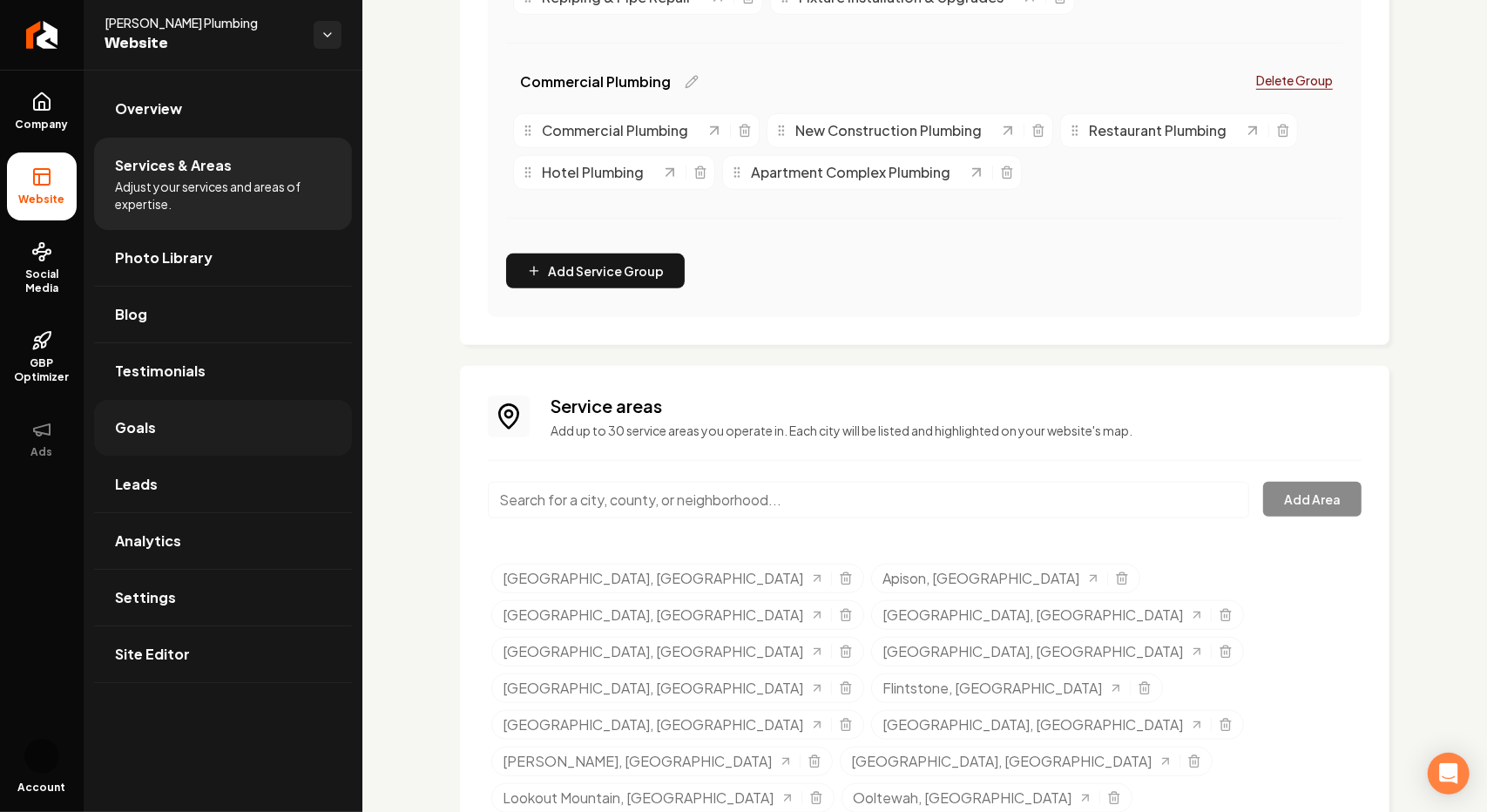
click at [130, 438] on link "Goals" at bounding box center [223, 428] width 258 height 56
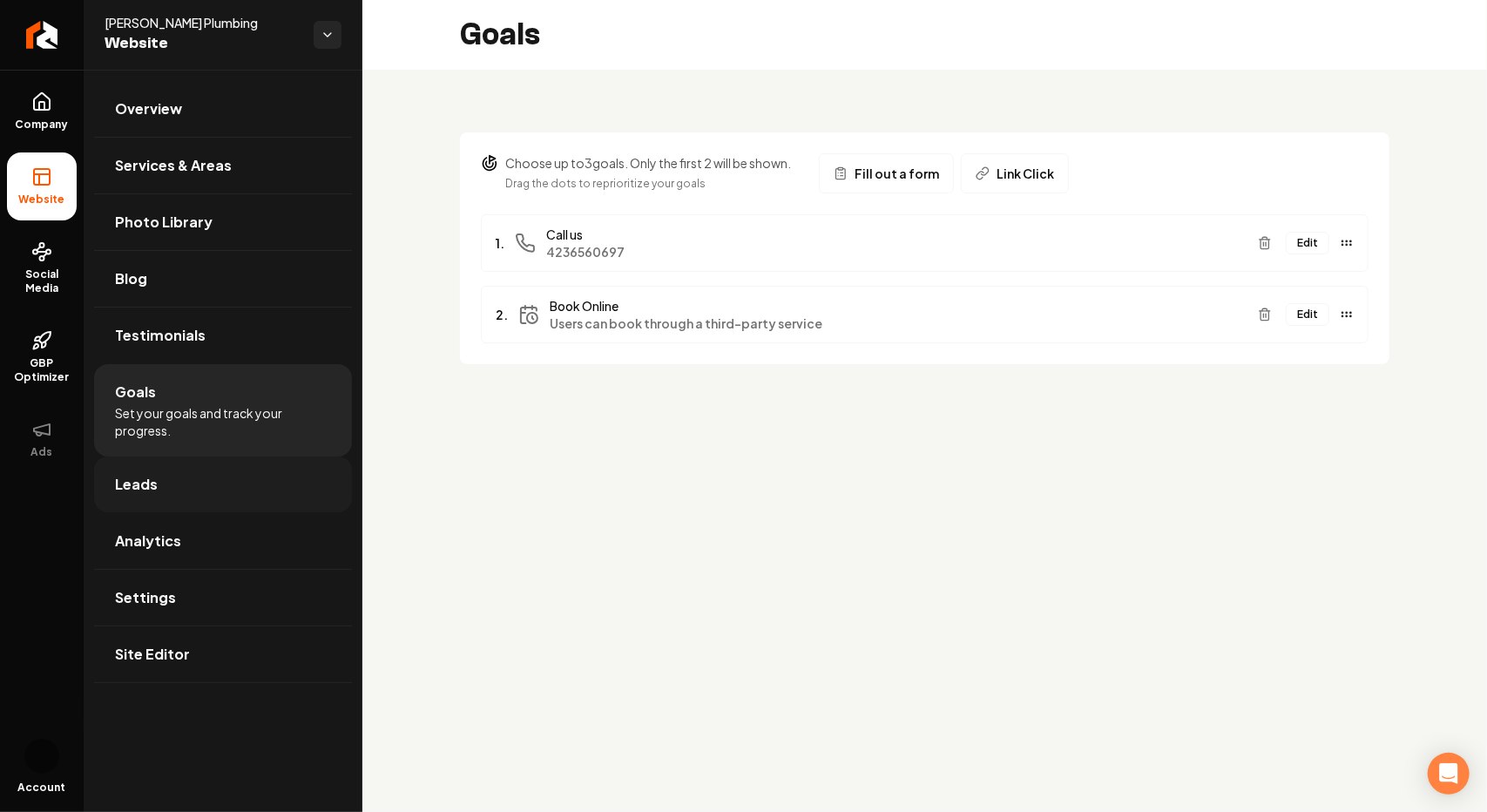
click at [155, 486] on span "Leads" at bounding box center [136, 483] width 43 height 21
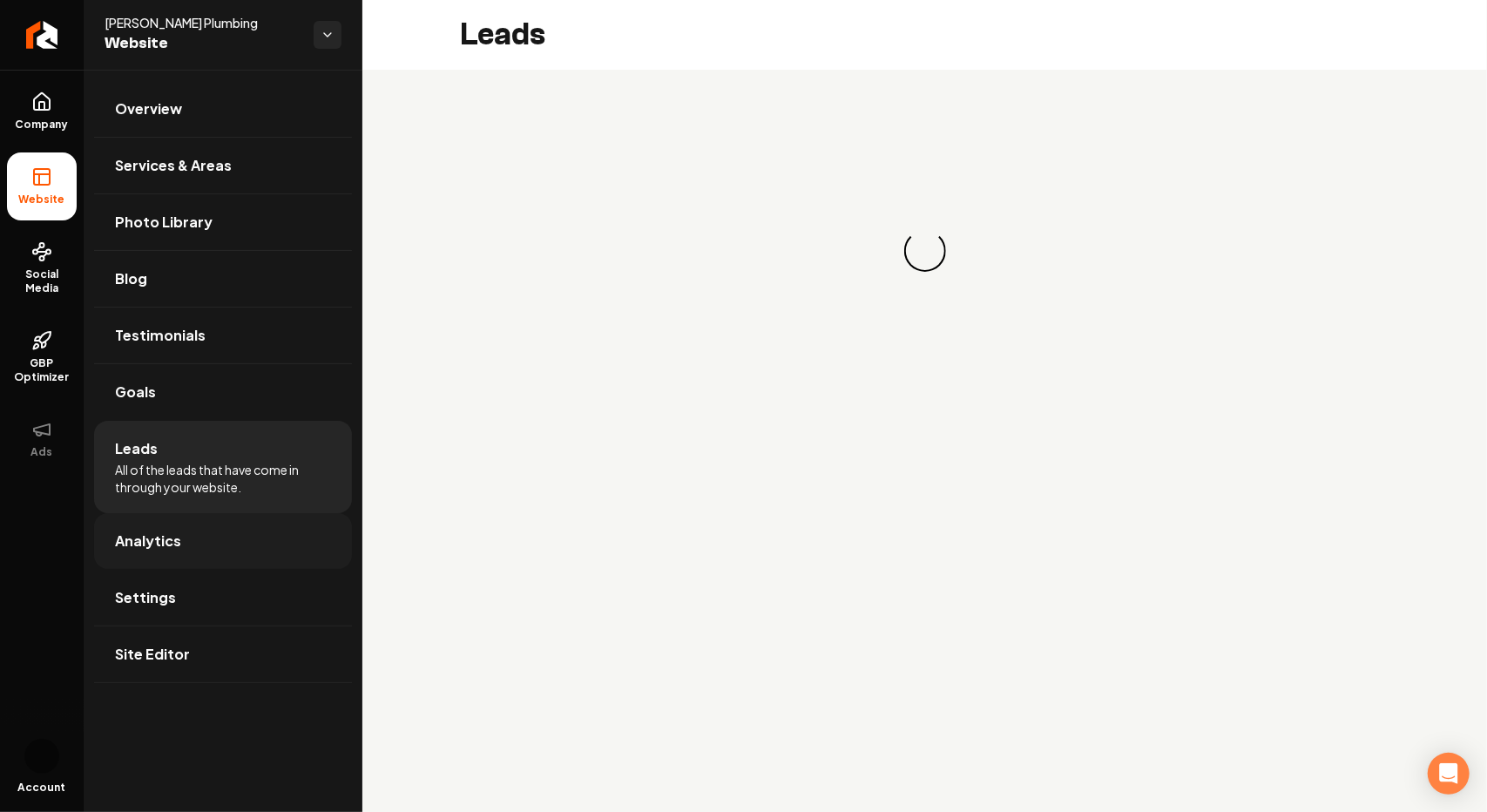
click at [167, 539] on span "Analytics" at bounding box center [148, 540] width 67 height 21
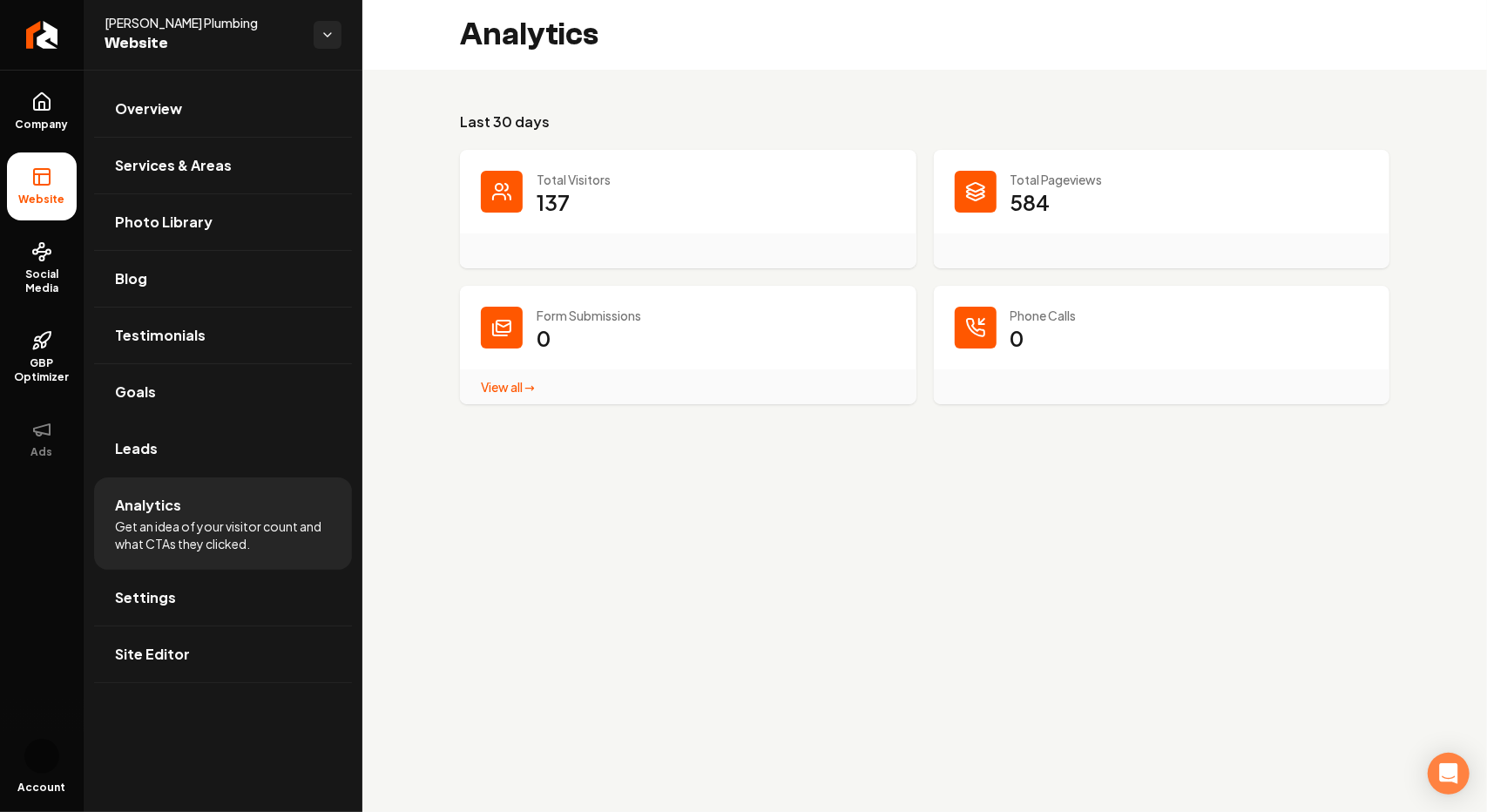
click at [507, 393] on link "View all → Form Submissions stats" at bounding box center [507, 386] width 54 height 16
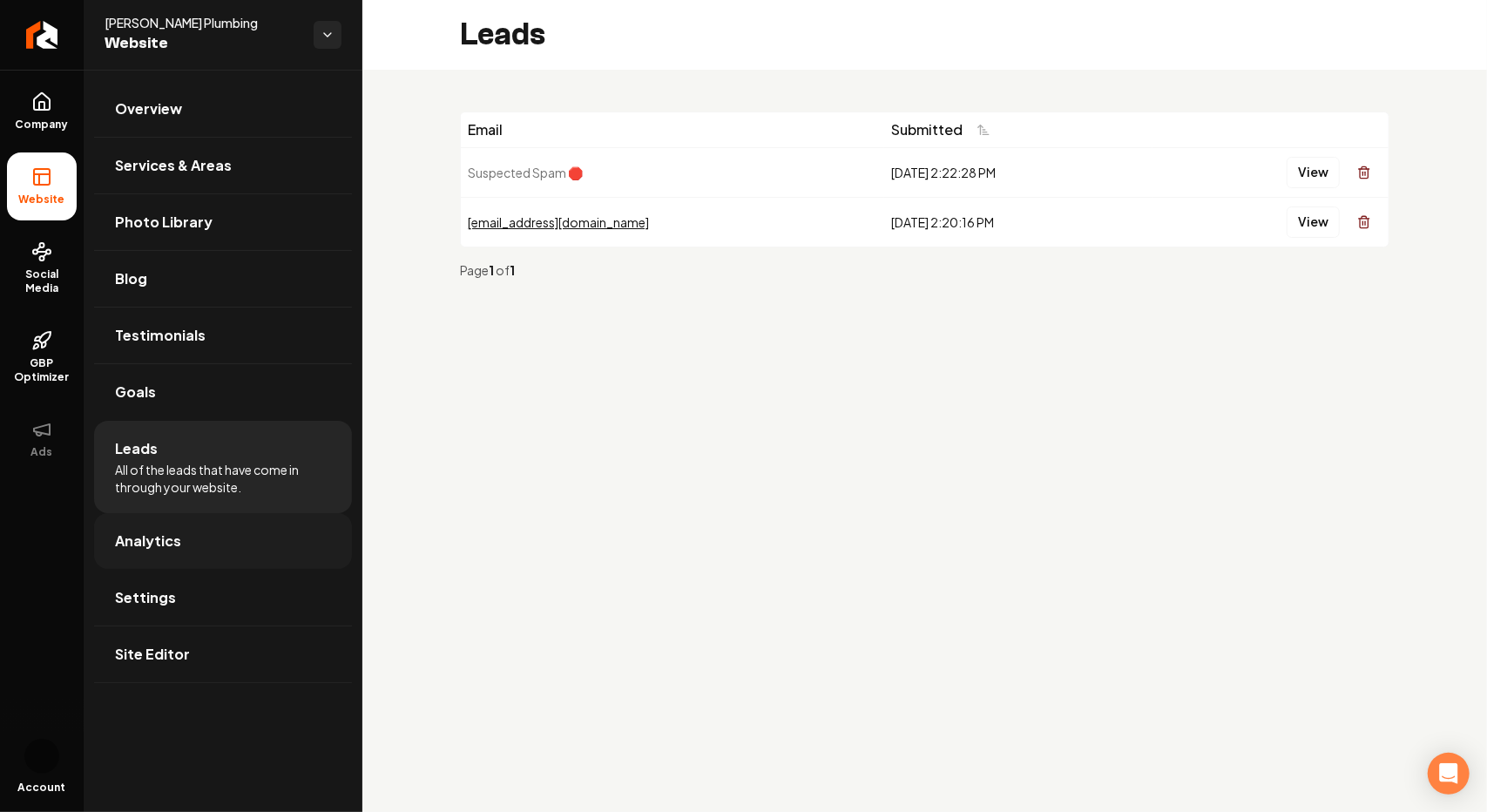
click at [113, 539] on link "Analytics" at bounding box center [223, 540] width 258 height 56
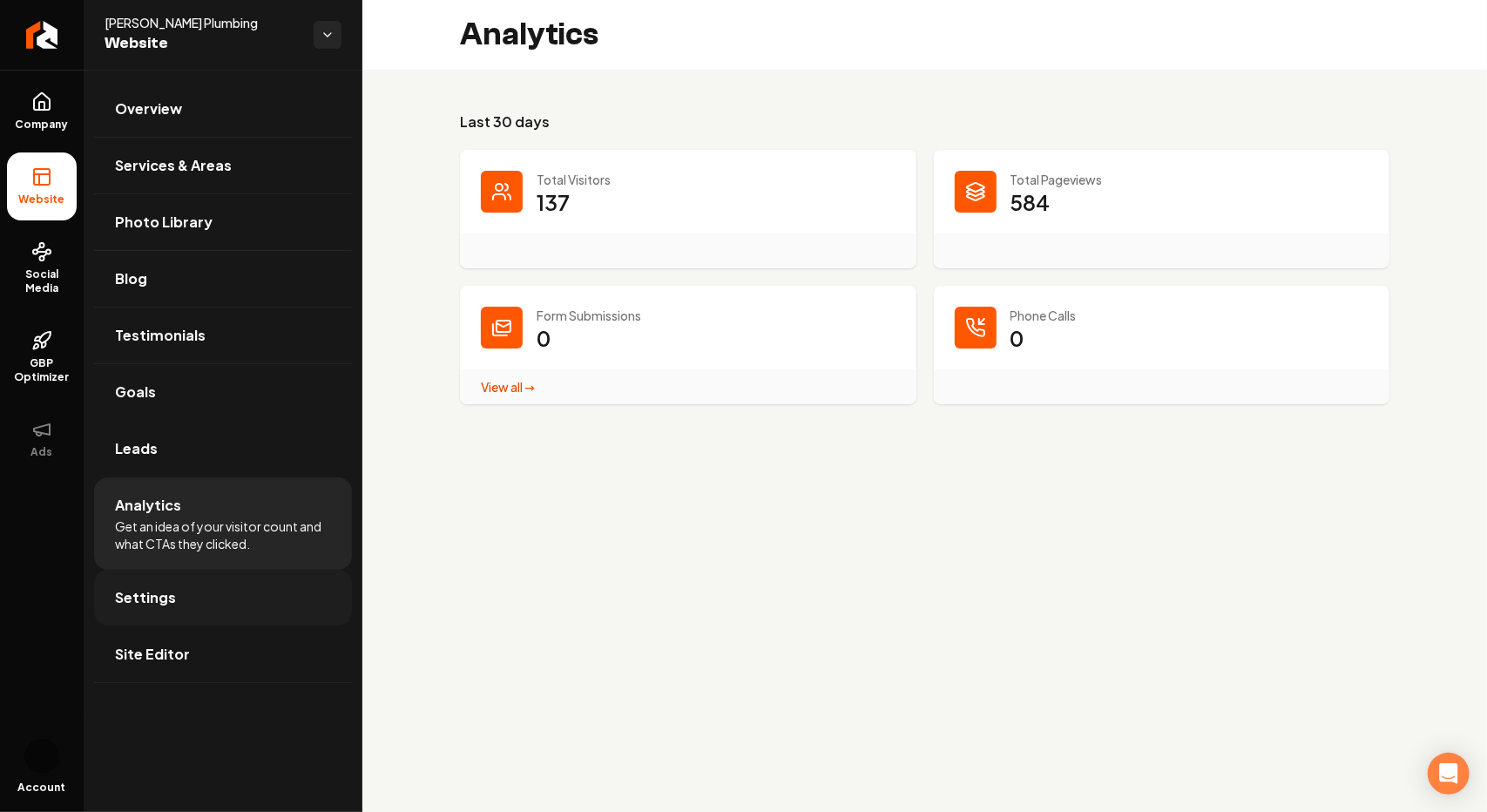
click at [148, 593] on span "Settings" at bounding box center [145, 597] width 61 height 21
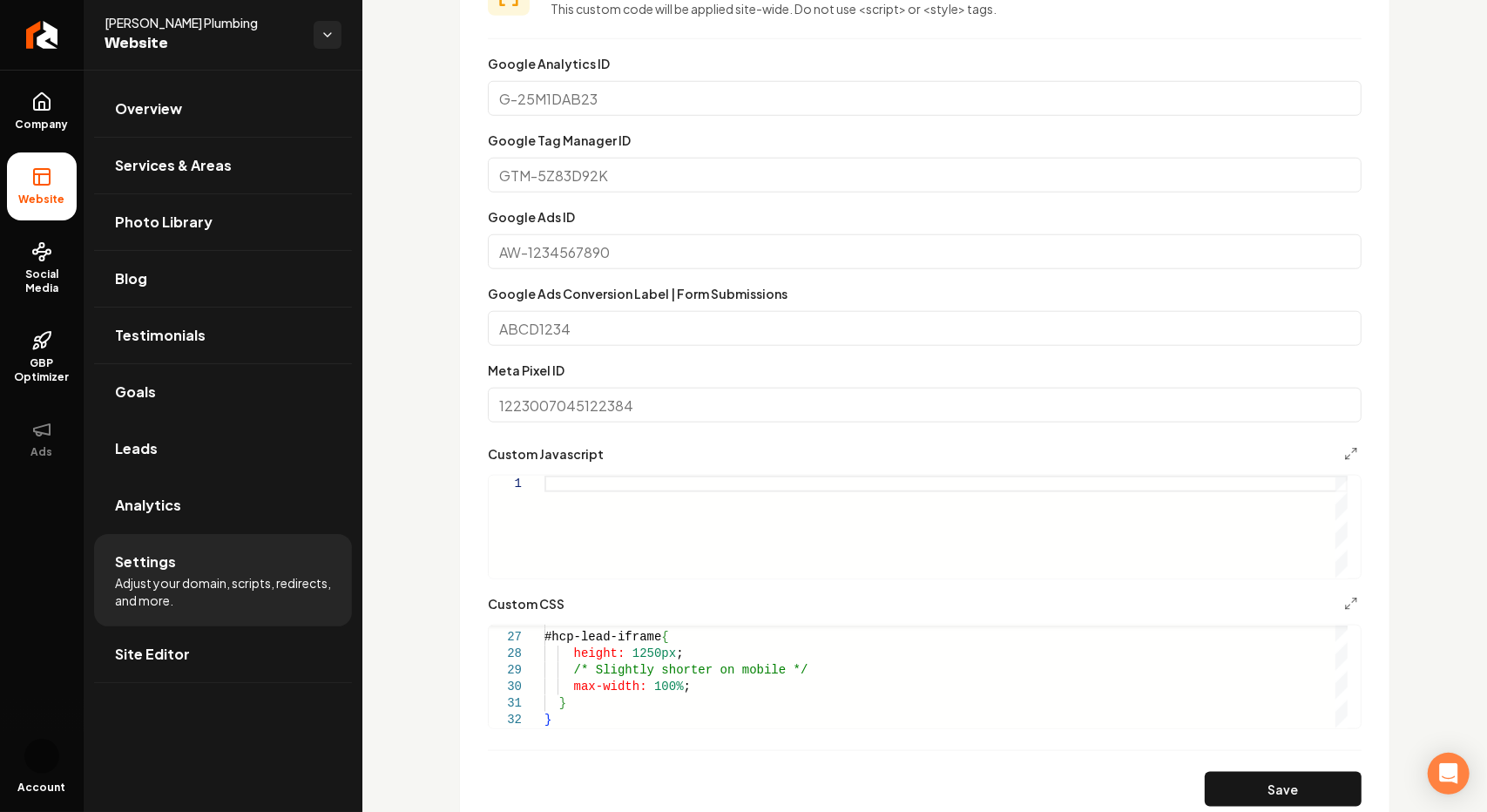
scroll to position [971, 0]
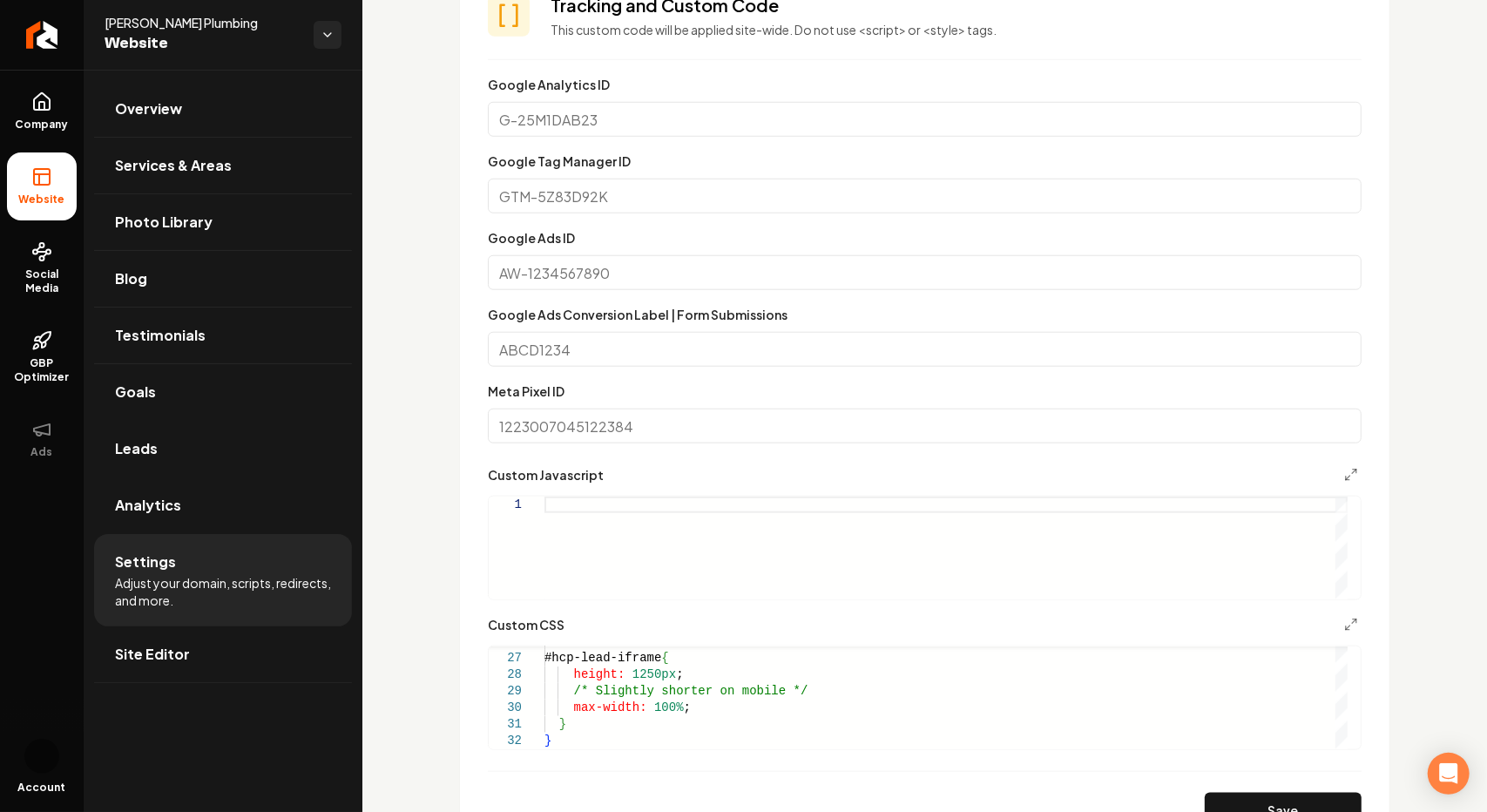
click at [538, 349] on input "Google Ads Conversion Label | Form Submissions" at bounding box center [924, 349] width 874 height 35
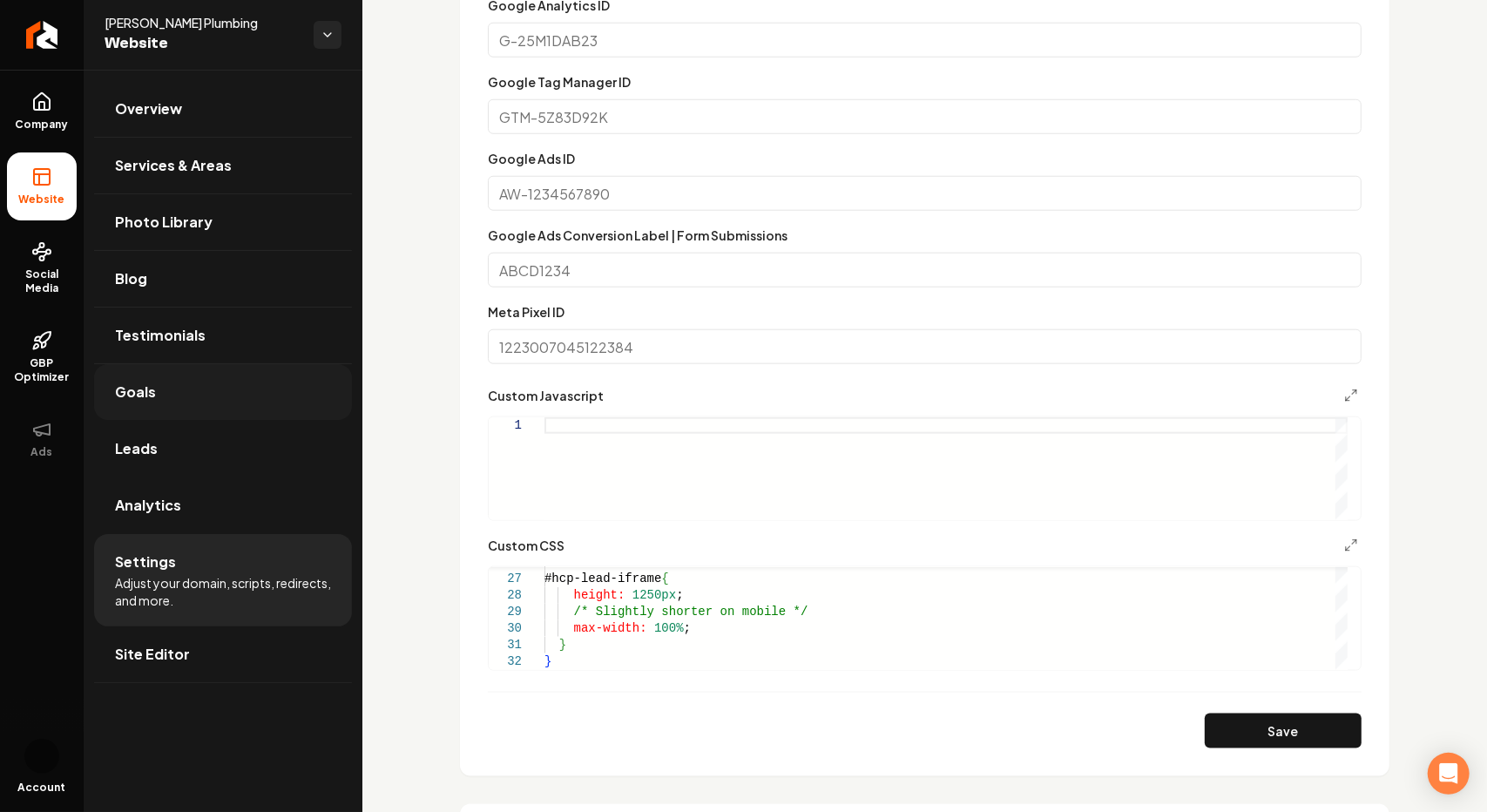
scroll to position [1057, 0]
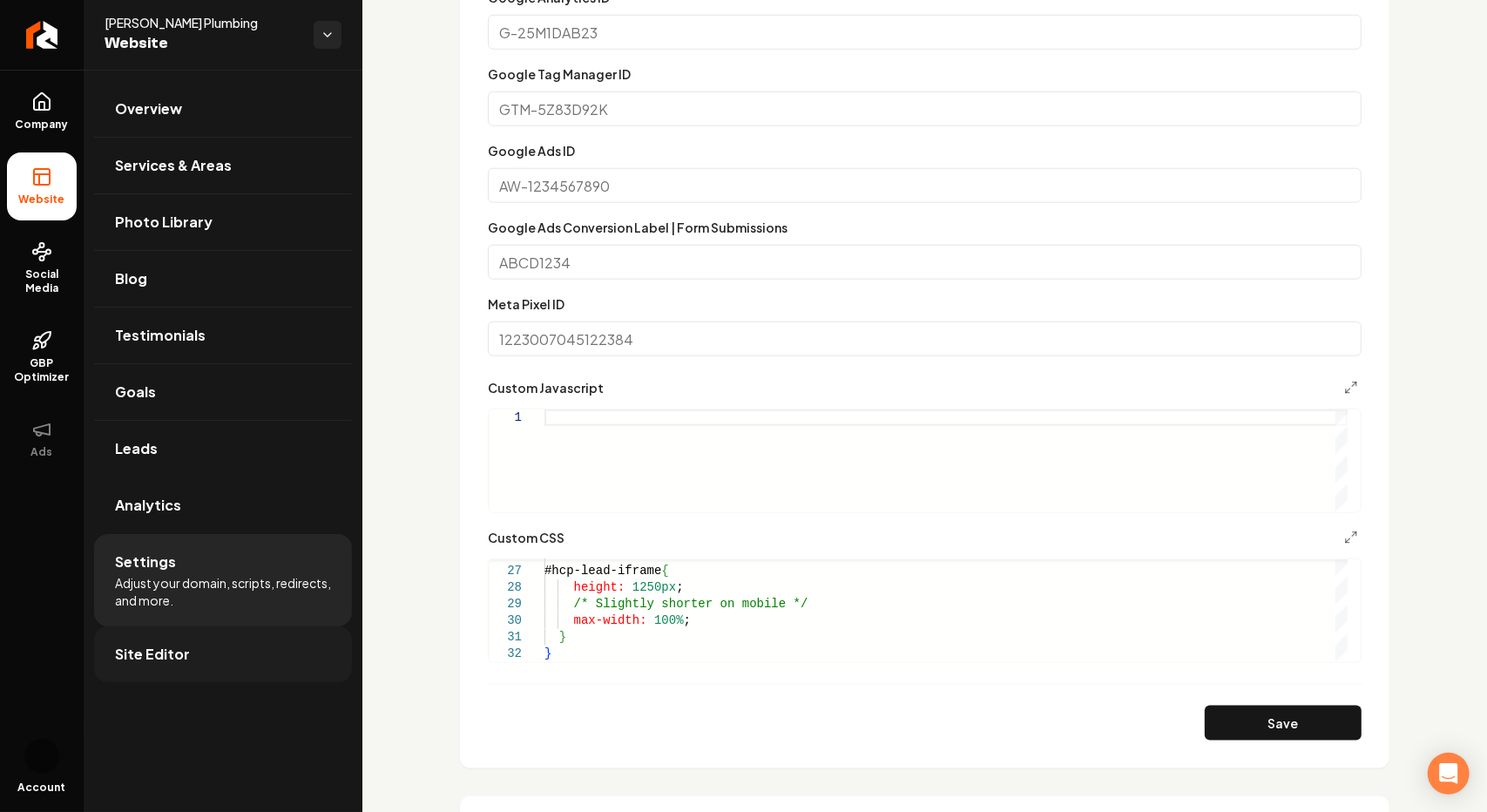
click at [143, 663] on link "Site Editor" at bounding box center [223, 654] width 258 height 56
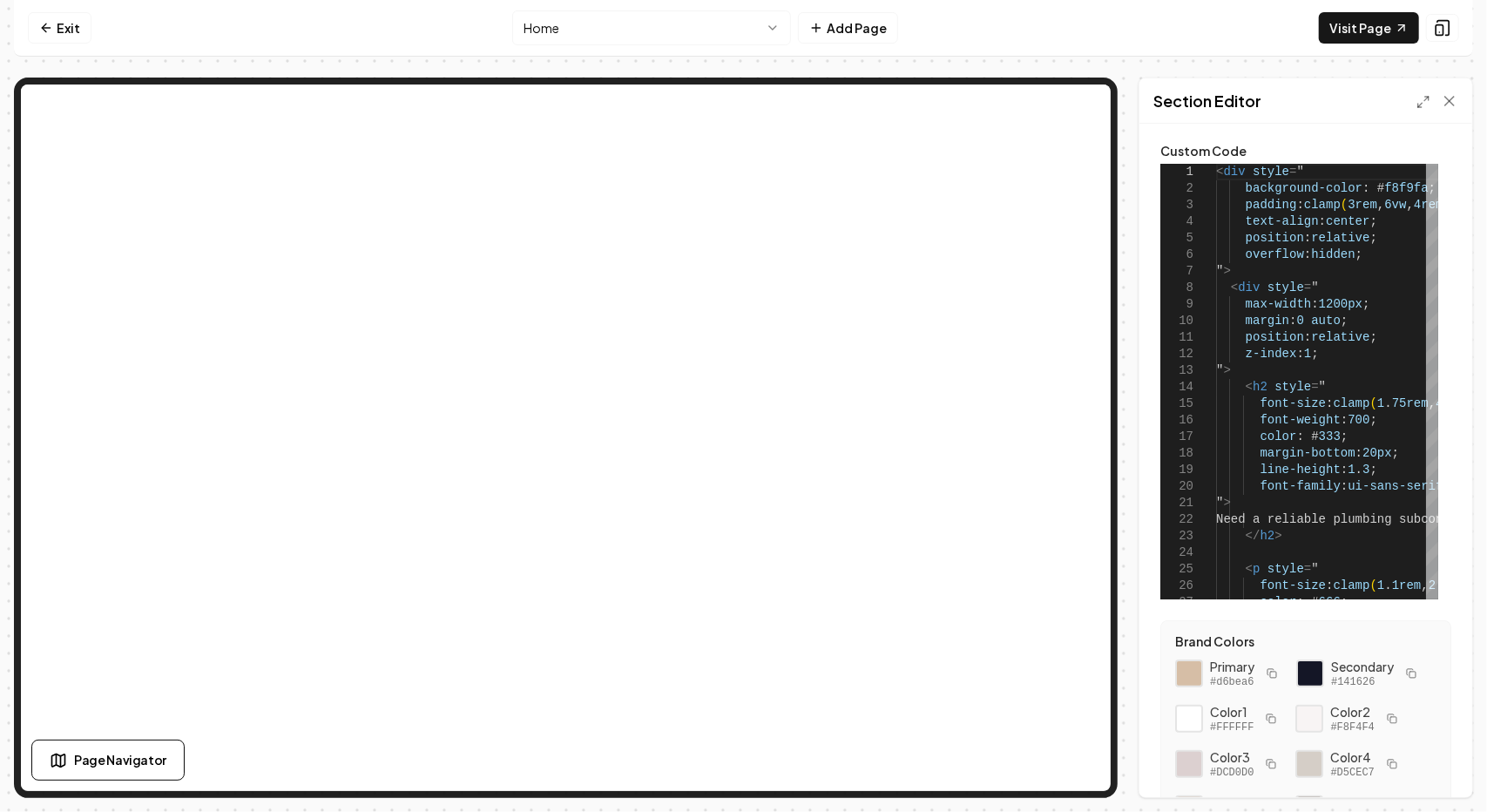
click at [1125, 103] on div "Page Settings Section Editor Custom Code 8 9 10 11 12 13 14 15 16 17 18 19 20 2…" at bounding box center [744, 437] width 1460 height 721
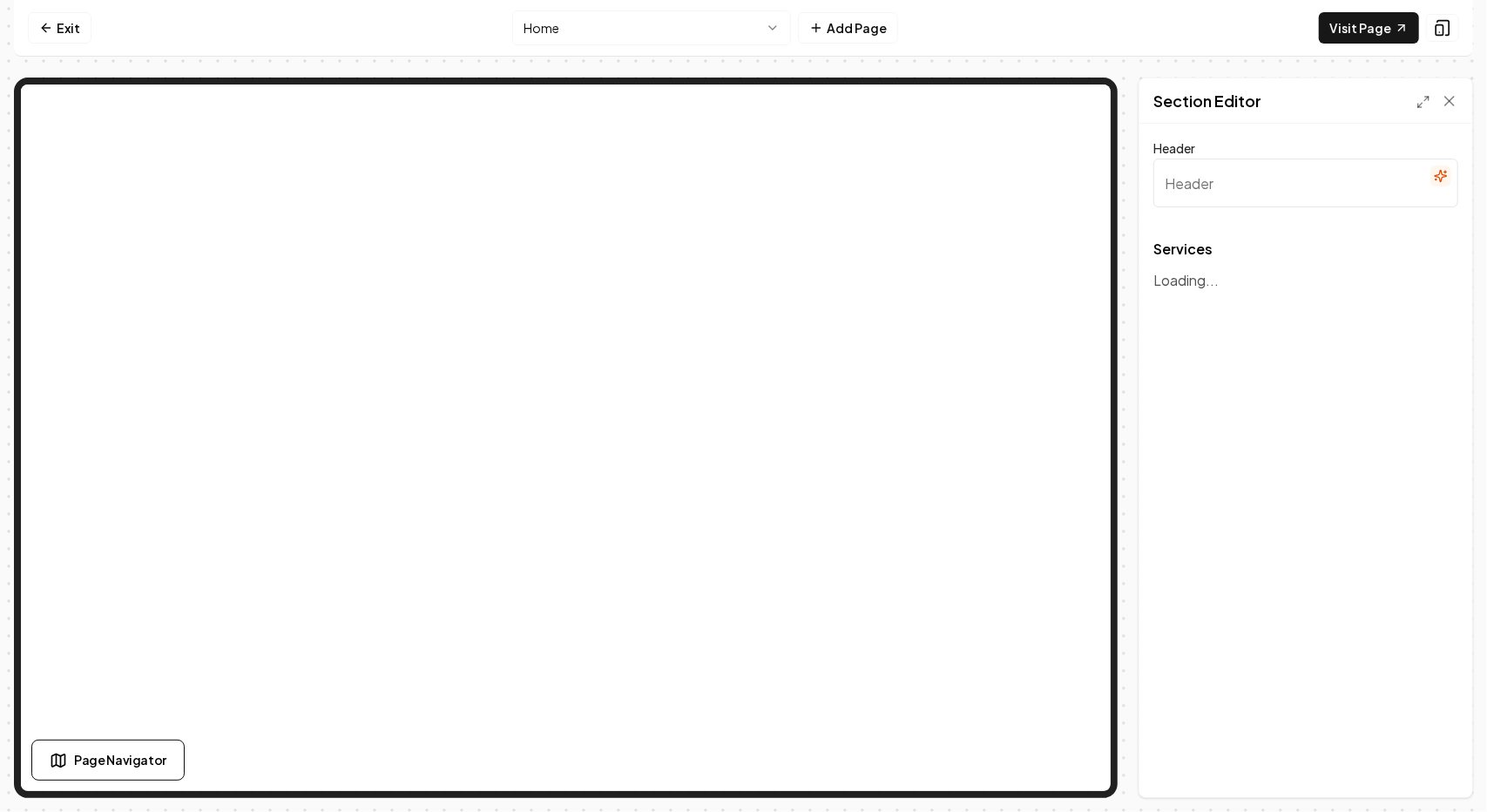
type input "[PERSON_NAME] Plumbing Services"
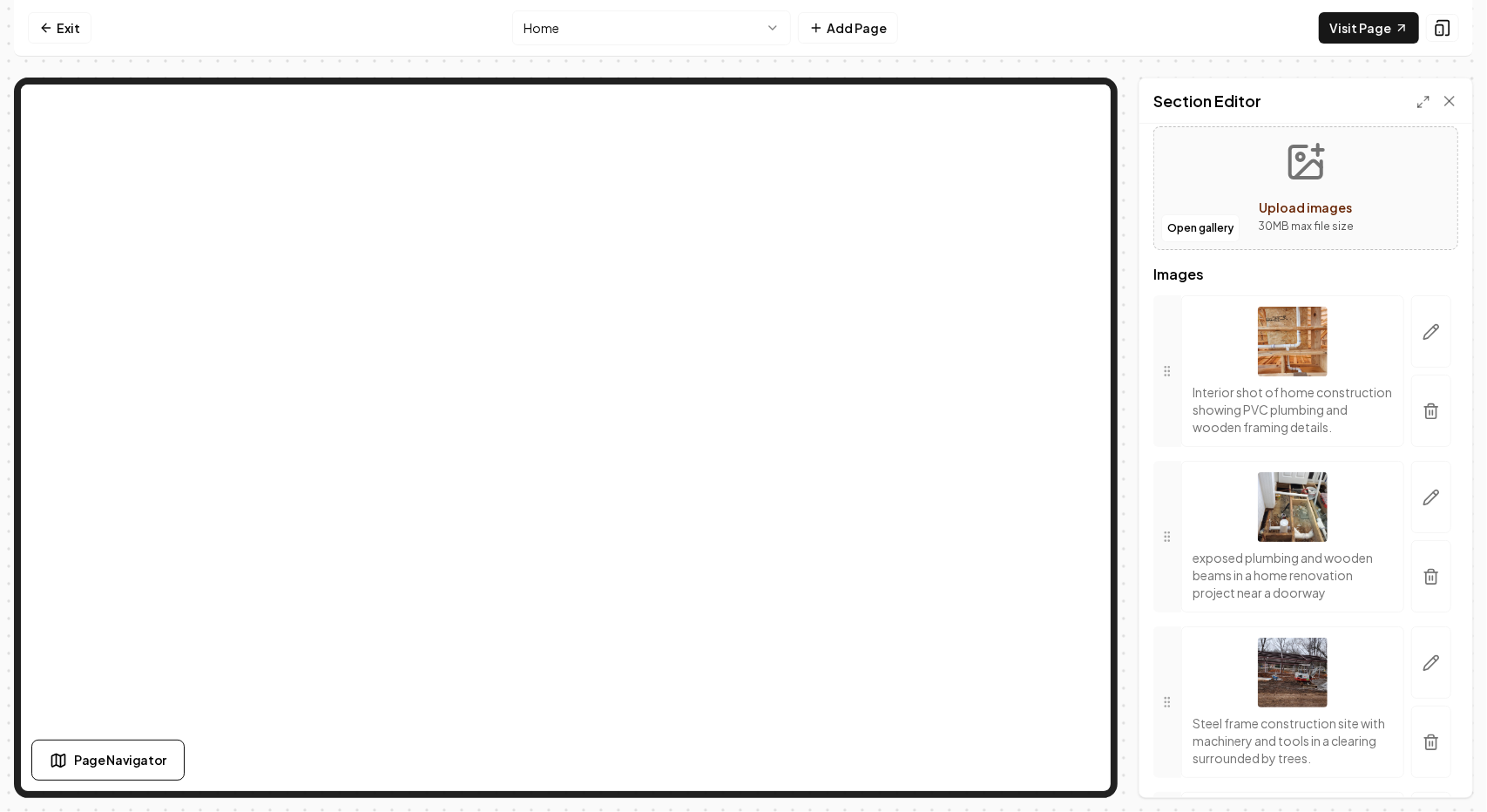
scroll to position [175, 0]
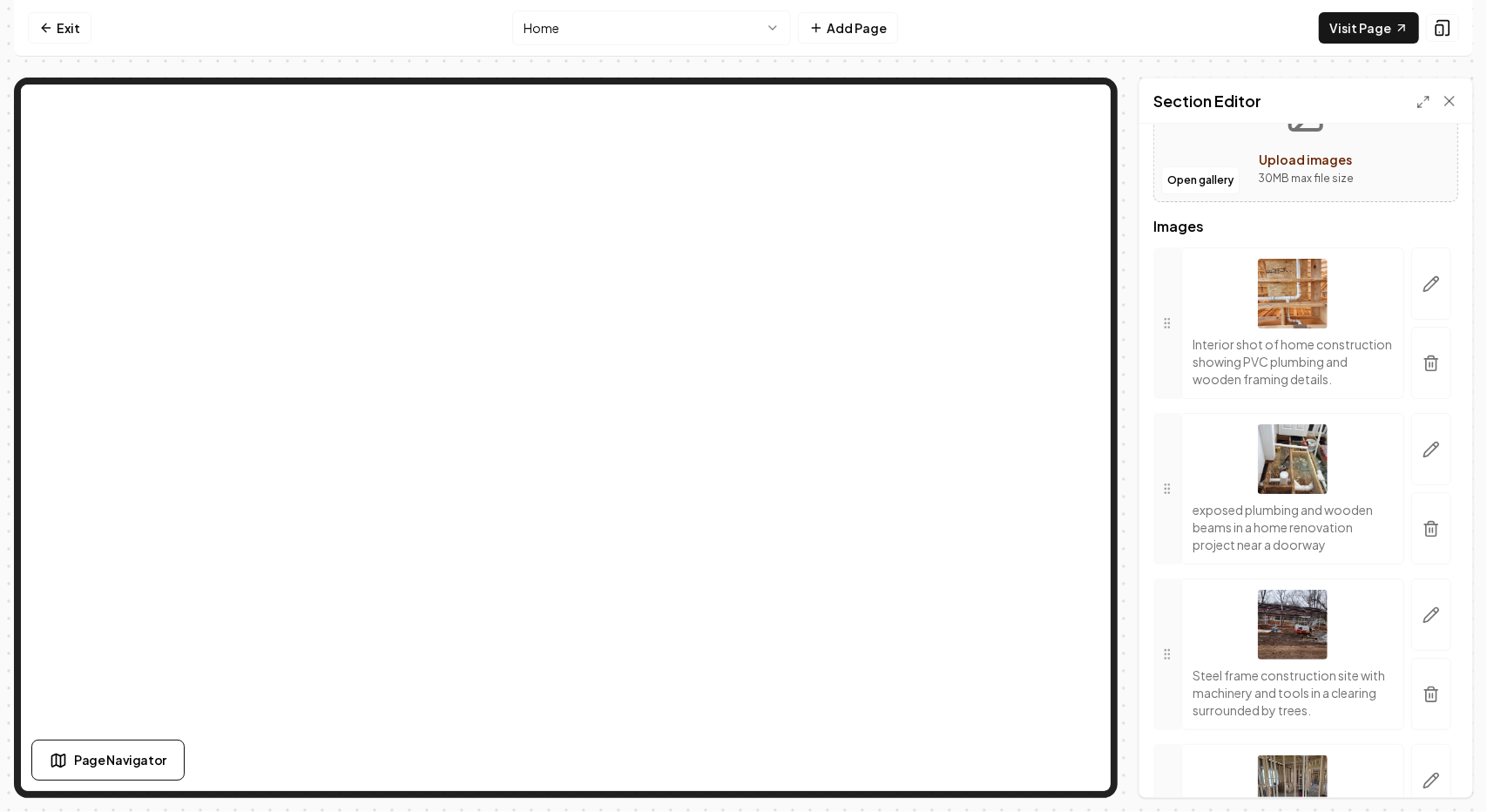
click at [1169, 489] on circle at bounding box center [1168, 488] width 1 height 1
click at [1423, 458] on icon "button" at bounding box center [1432, 449] width 18 height 18
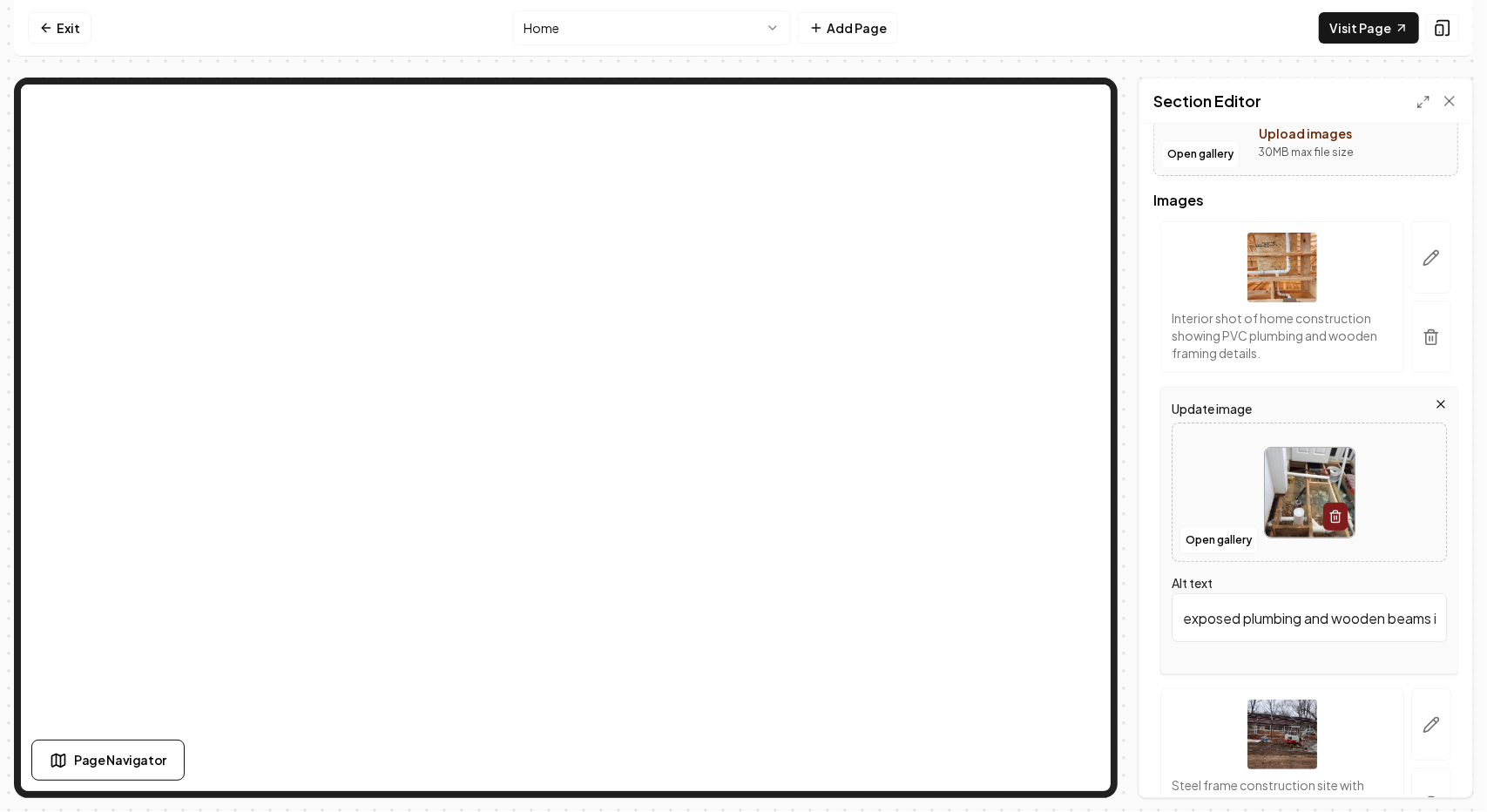
scroll to position [262, 0]
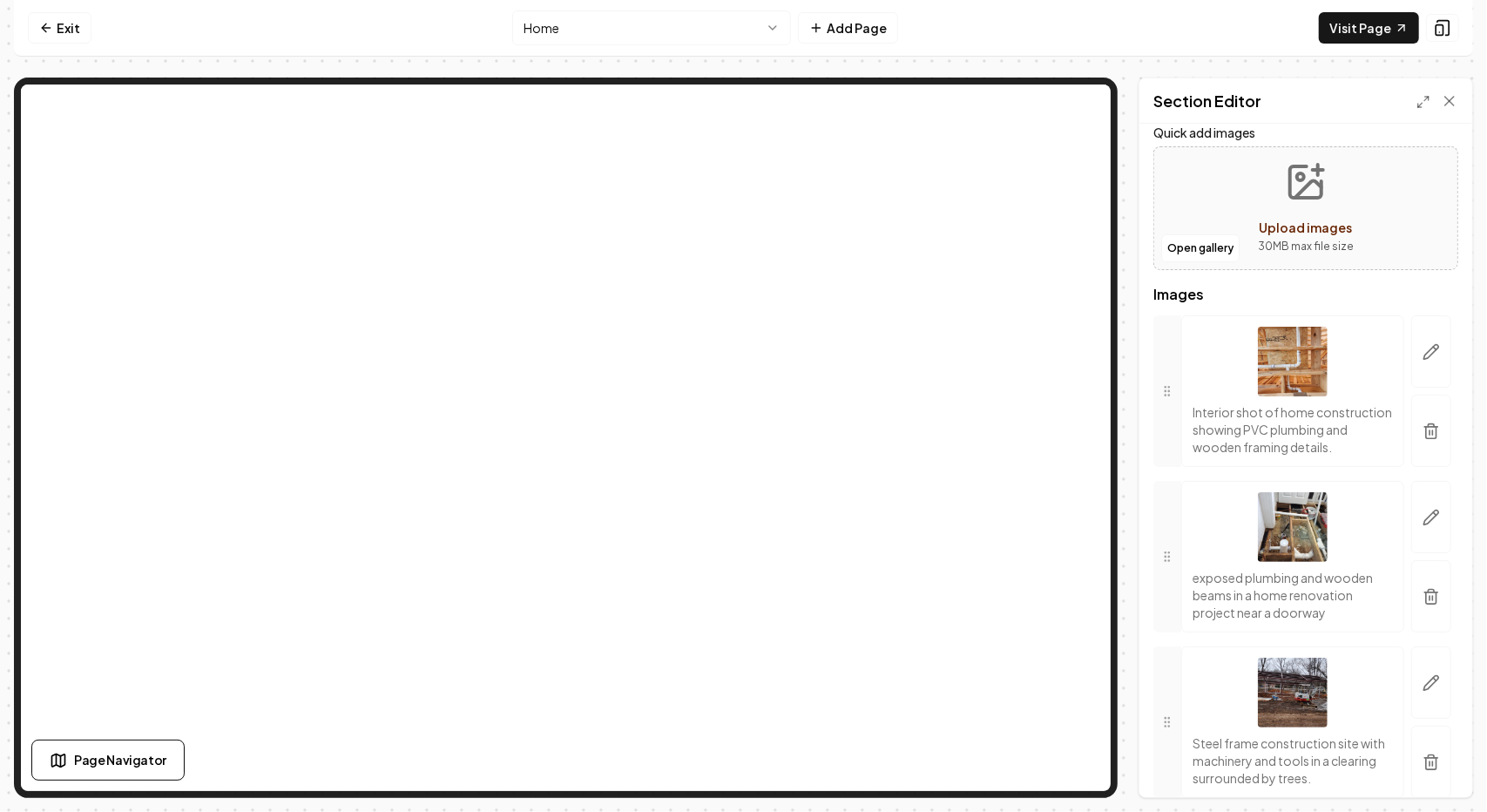
scroll to position [175, 0]
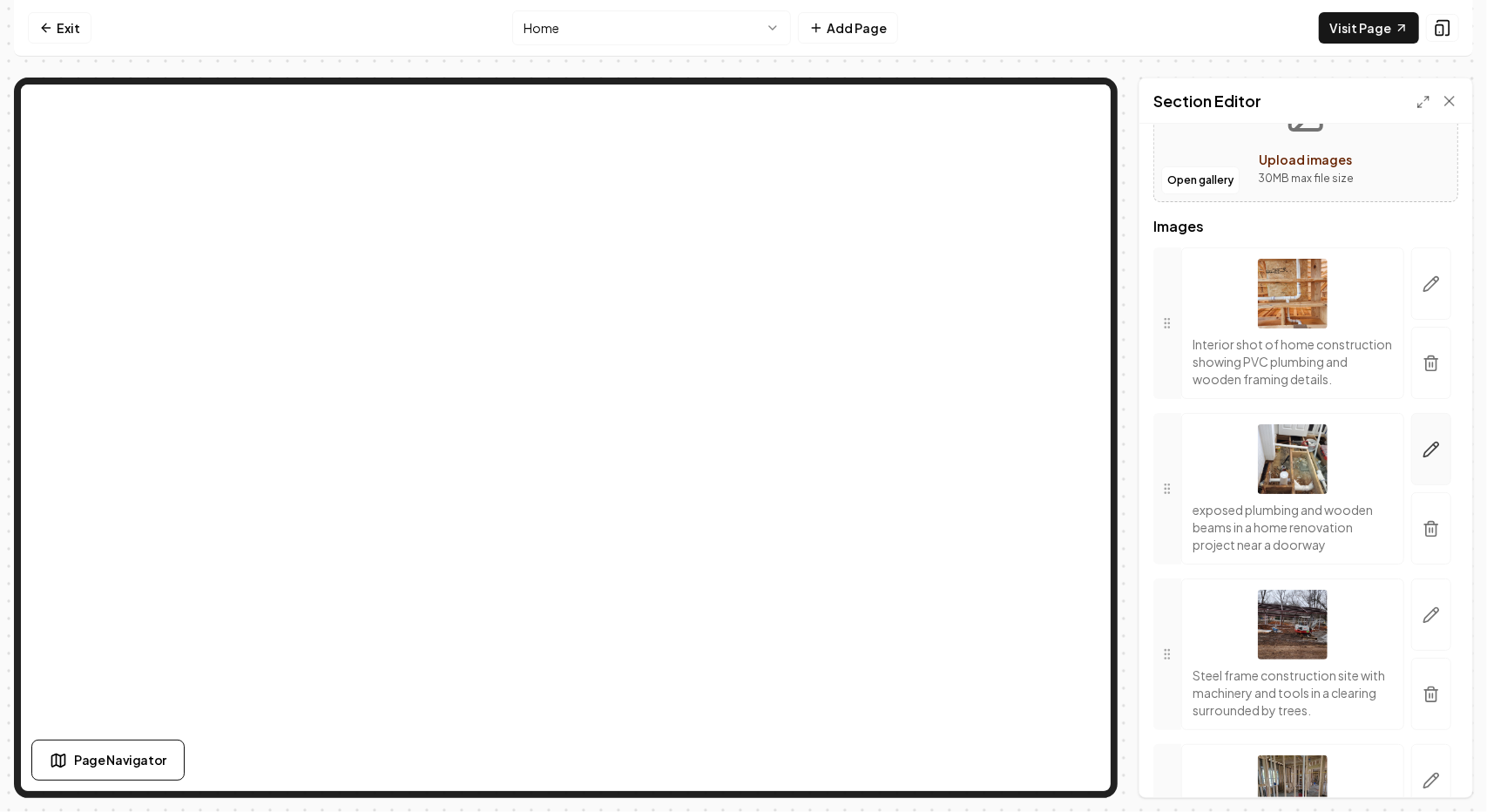
click at [1435, 470] on button "button" at bounding box center [1431, 449] width 40 height 73
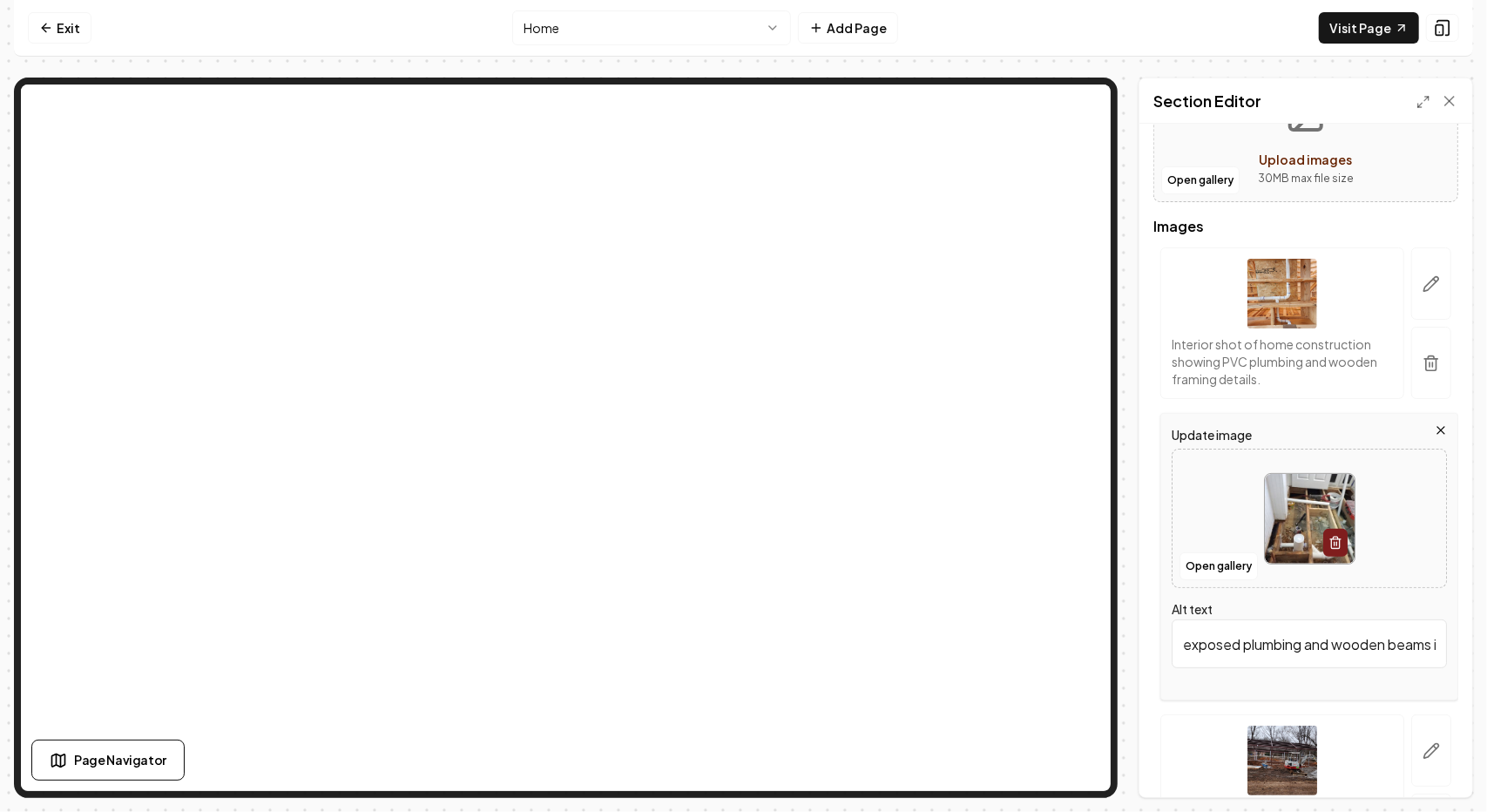
click at [1245, 640] on input "exposed plumbing and wooden beams in a home renovation project near a doorway" at bounding box center [1309, 644] width 276 height 49
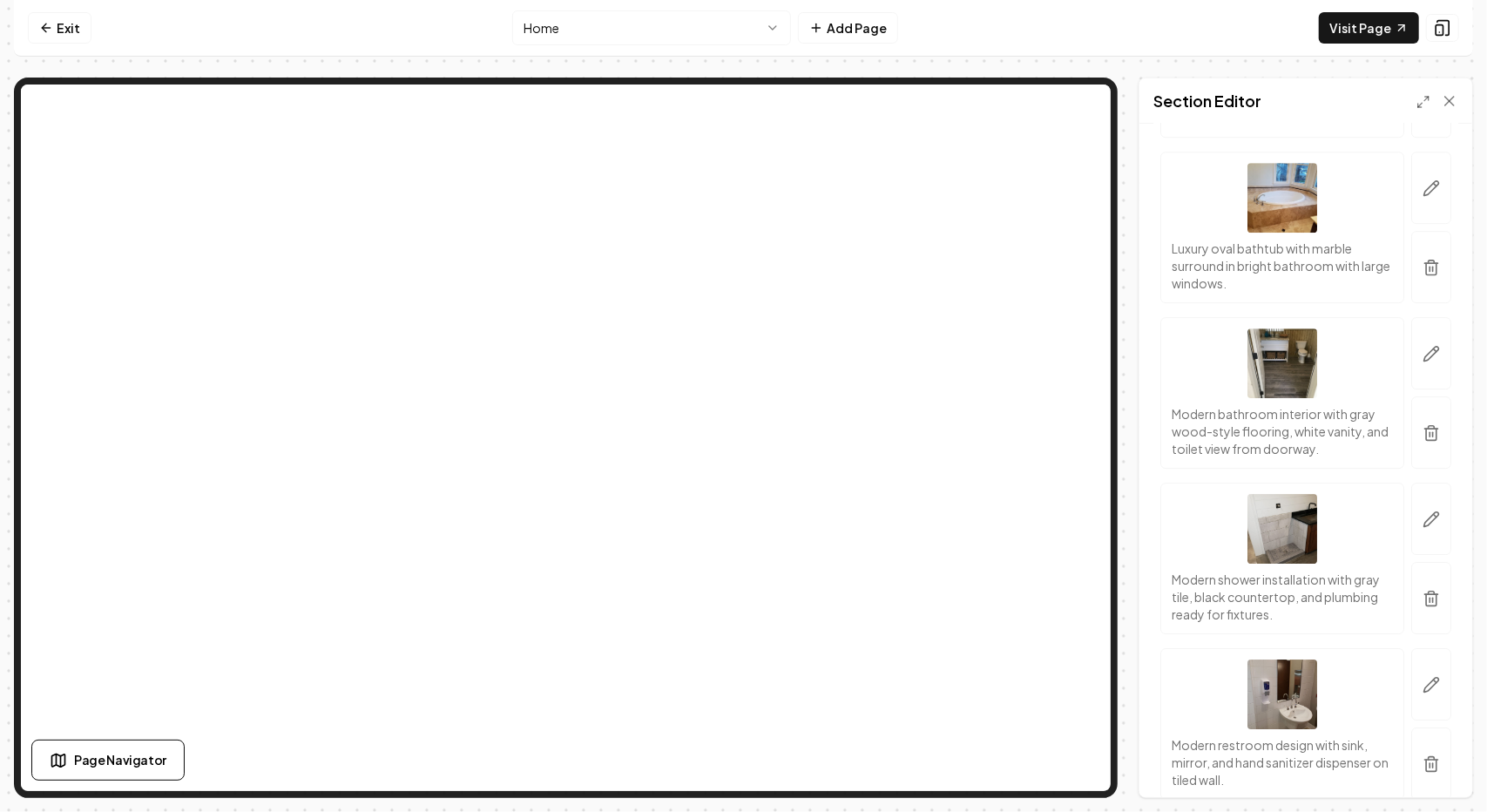
scroll to position [3288, 0]
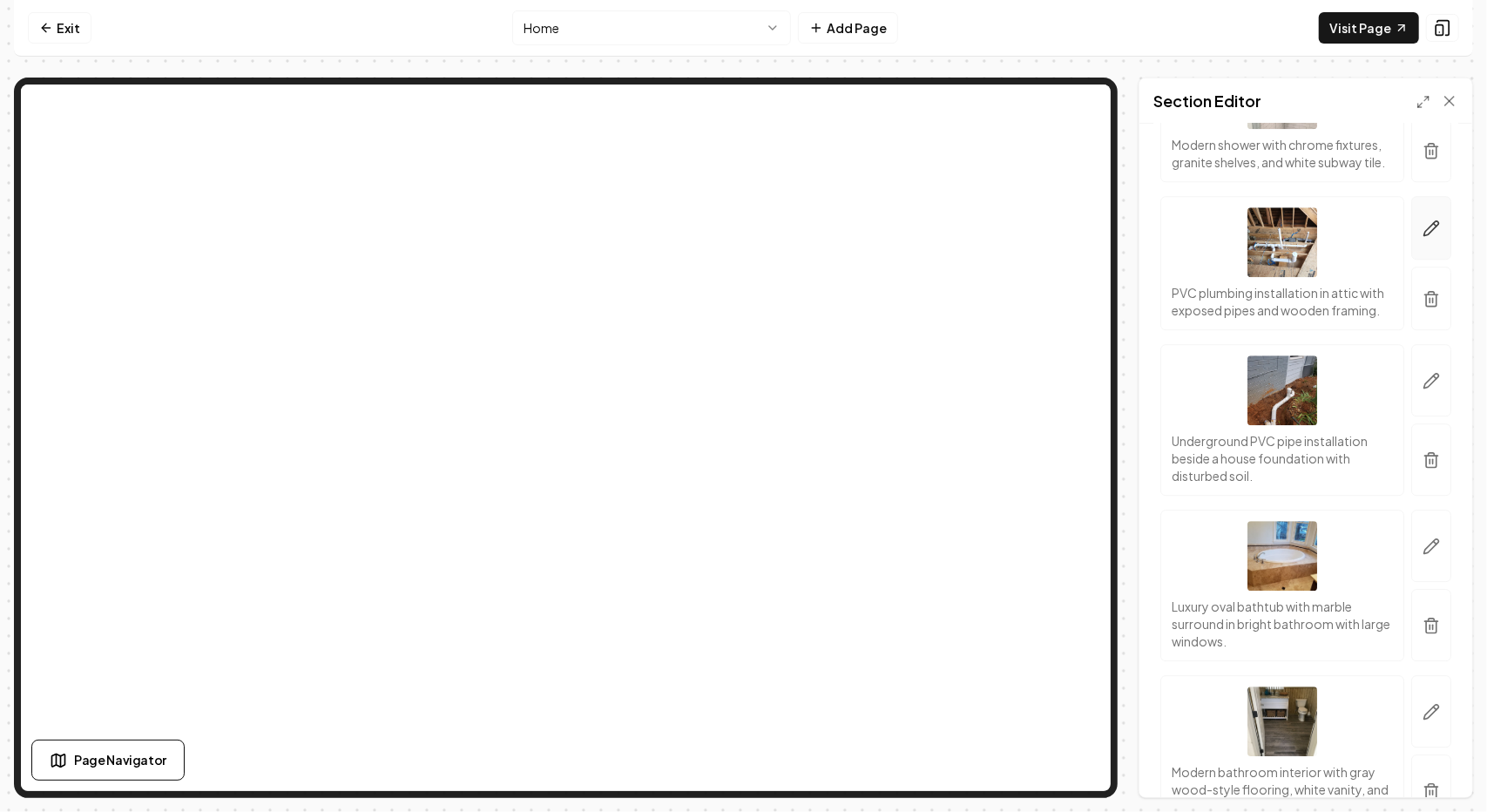
click at [1423, 237] on icon "button" at bounding box center [1432, 228] width 18 height 18
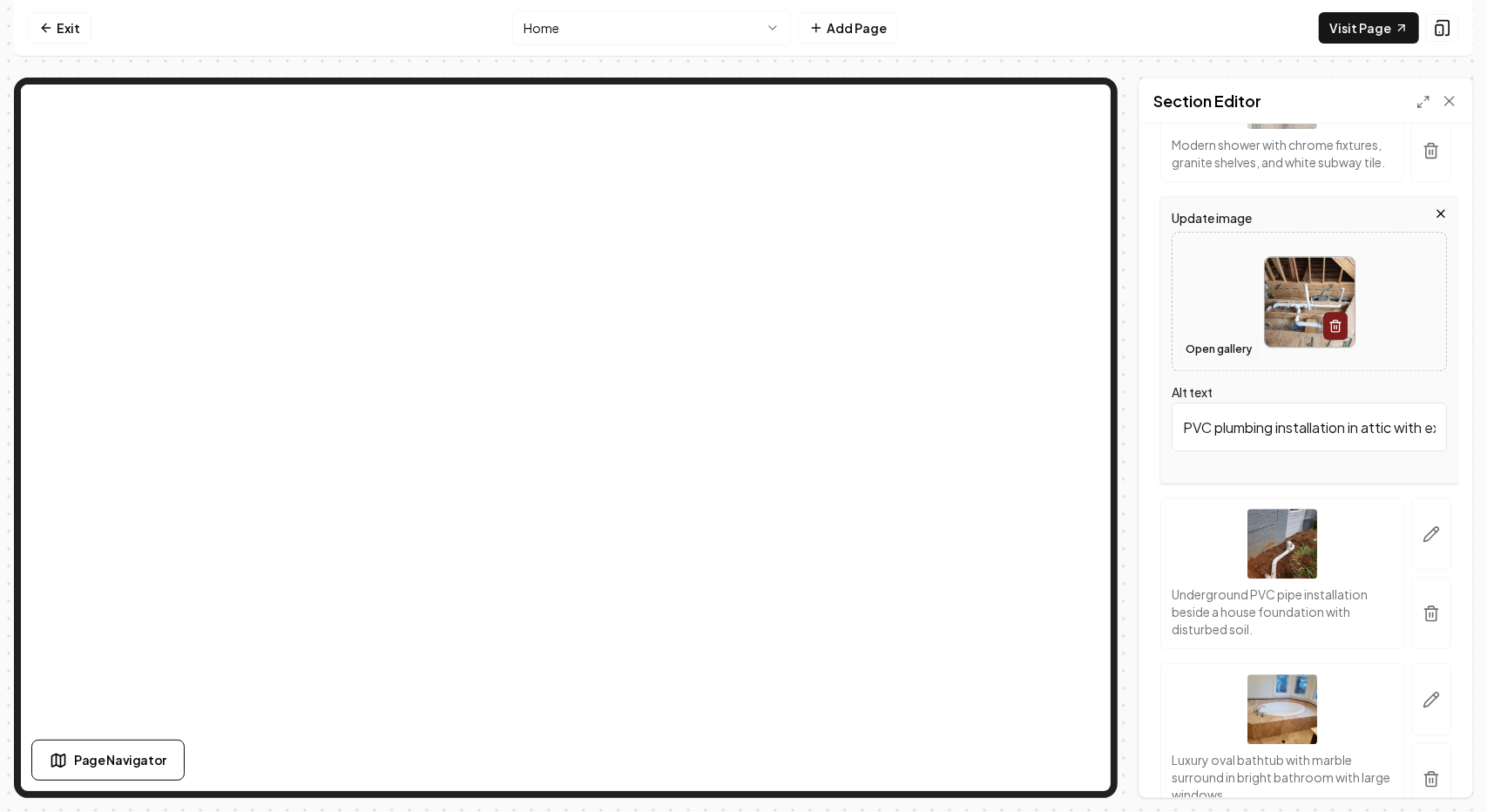
click at [1206, 349] on button "Open gallery" at bounding box center [1219, 349] width 78 height 27
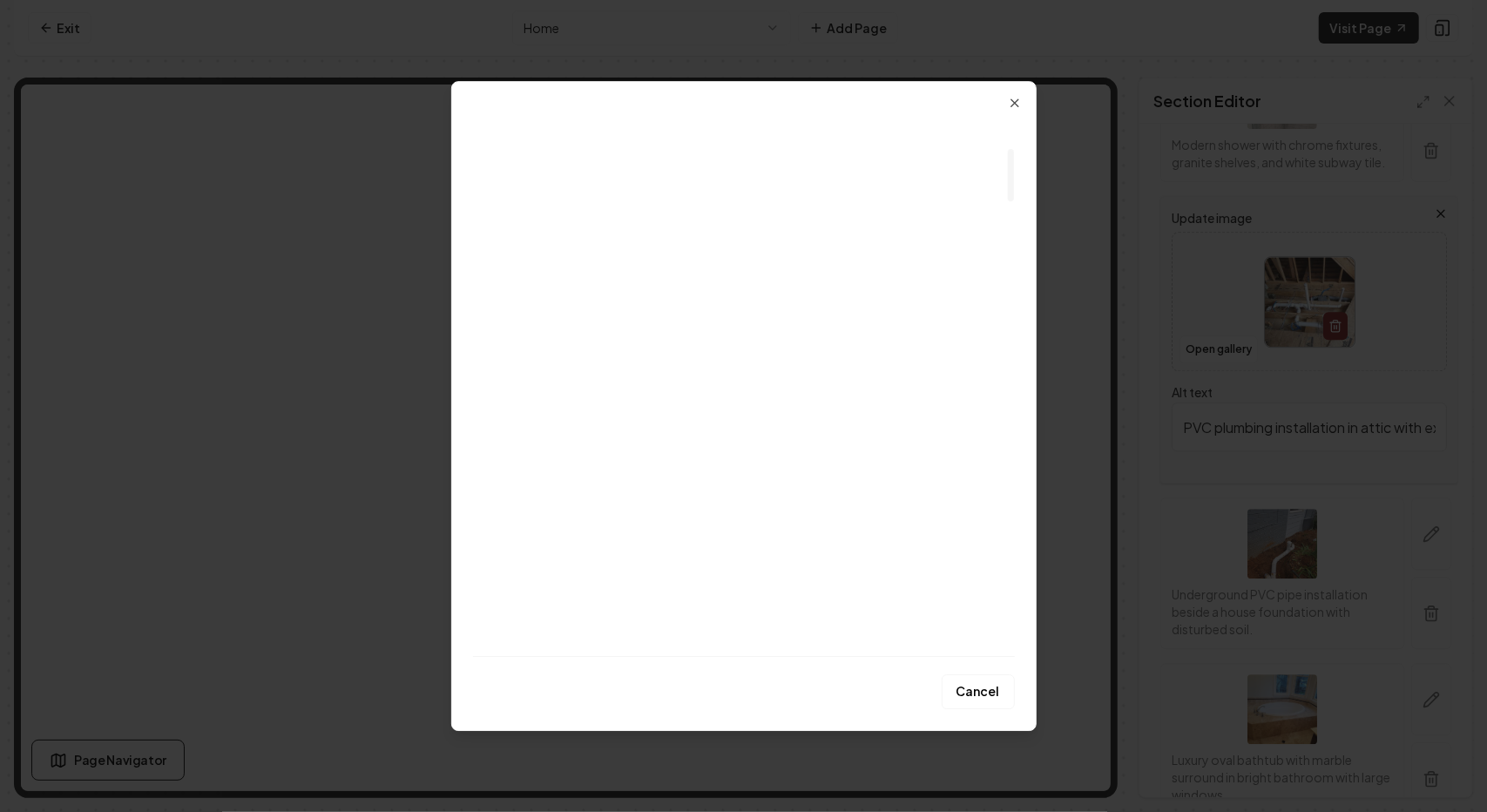
scroll to position [0, 0]
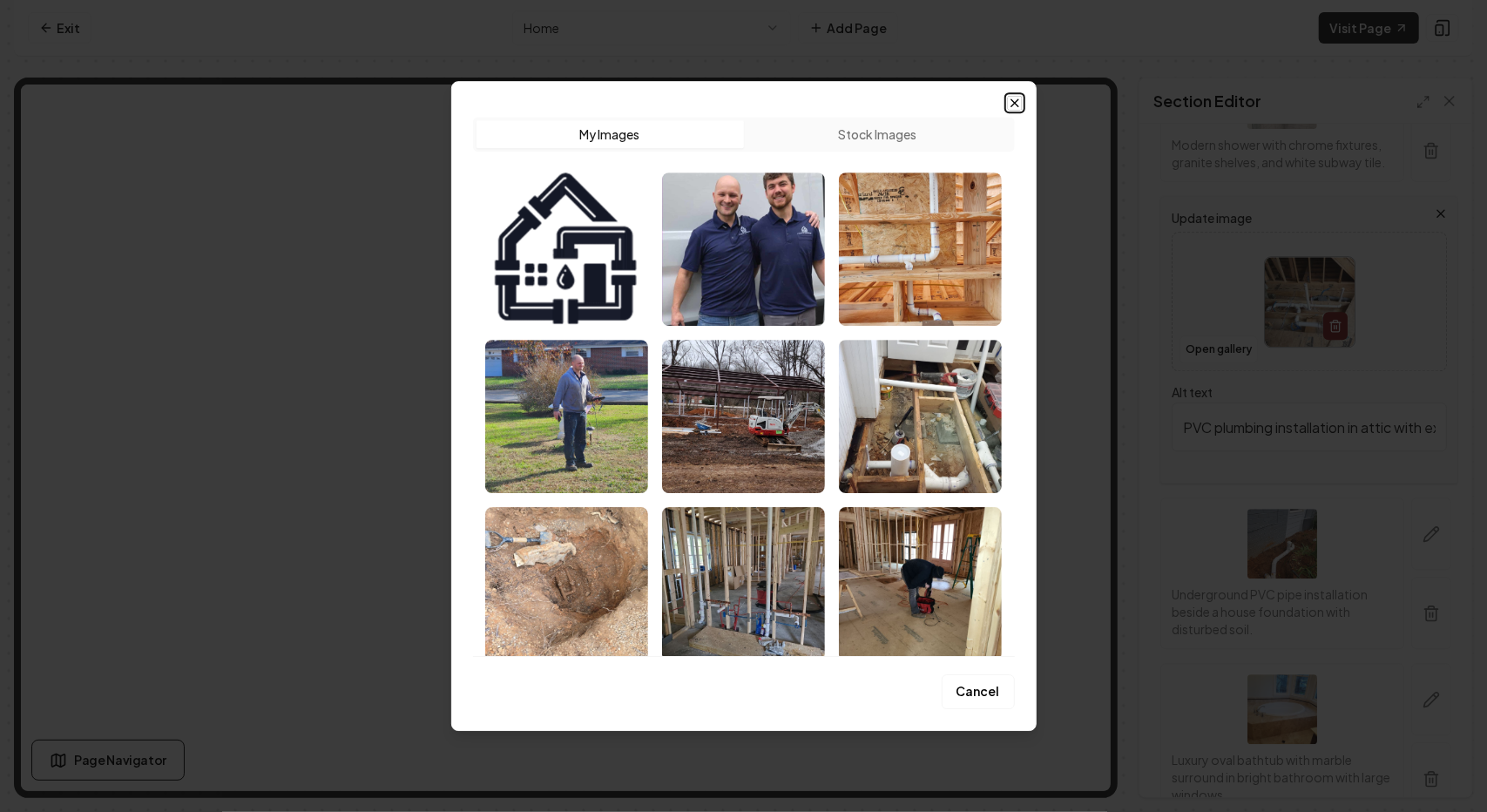
click at [1012, 104] on icon "button" at bounding box center [1015, 103] width 14 height 14
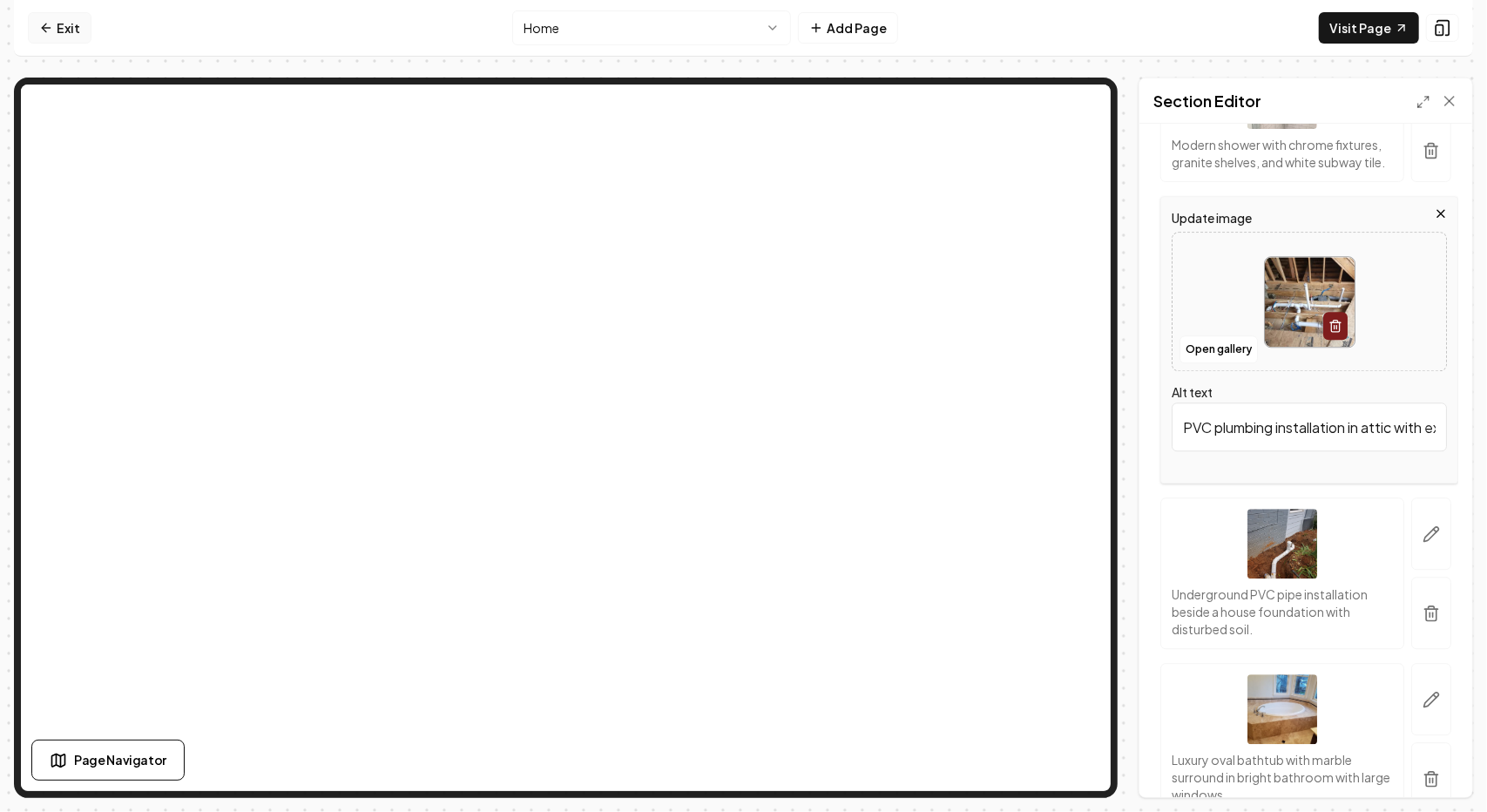
click at [44, 26] on icon at bounding box center [46, 27] width 14 height 14
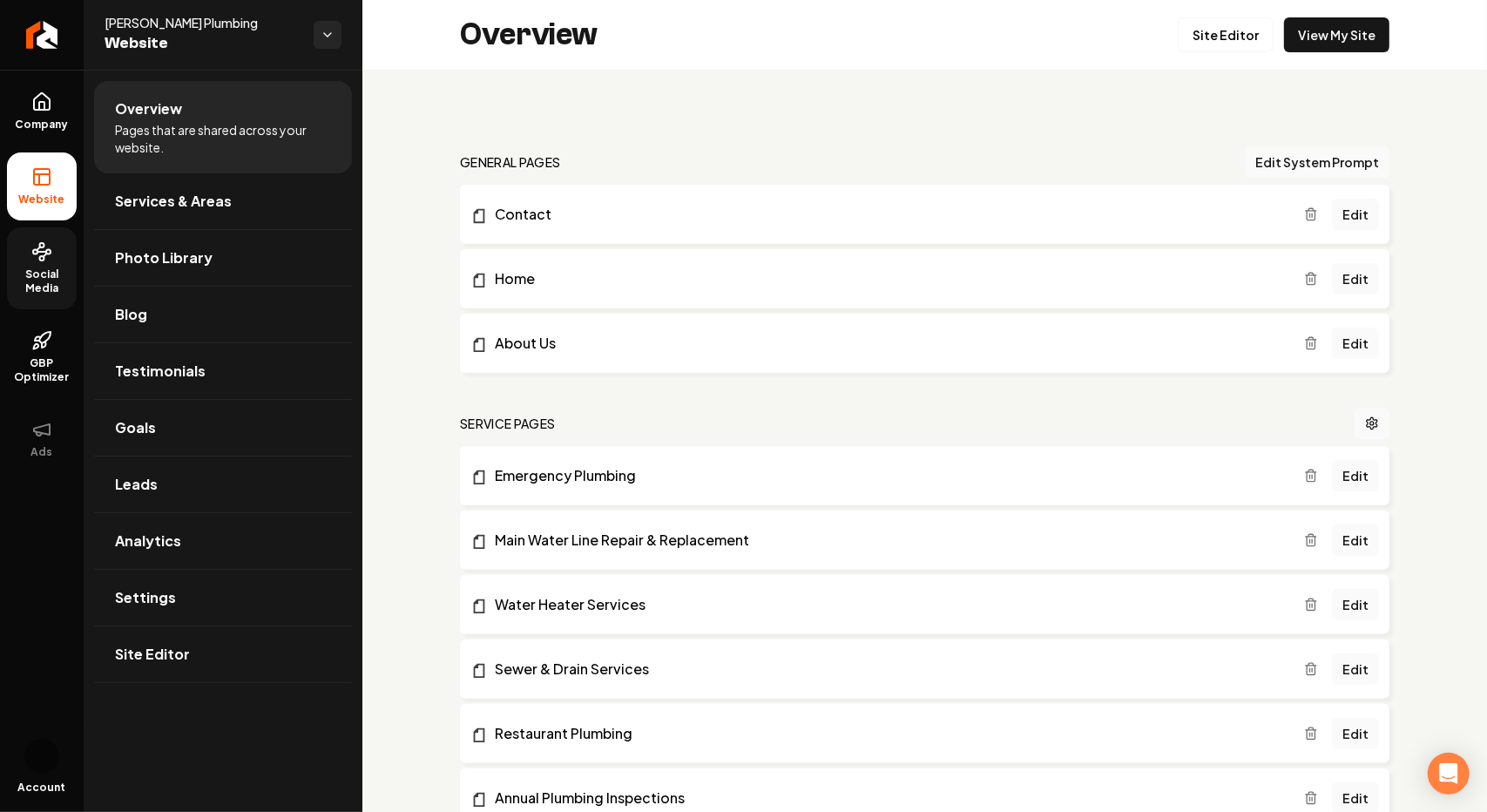
click at [25, 253] on link "Social Media" at bounding box center [41, 269] width 70 height 82
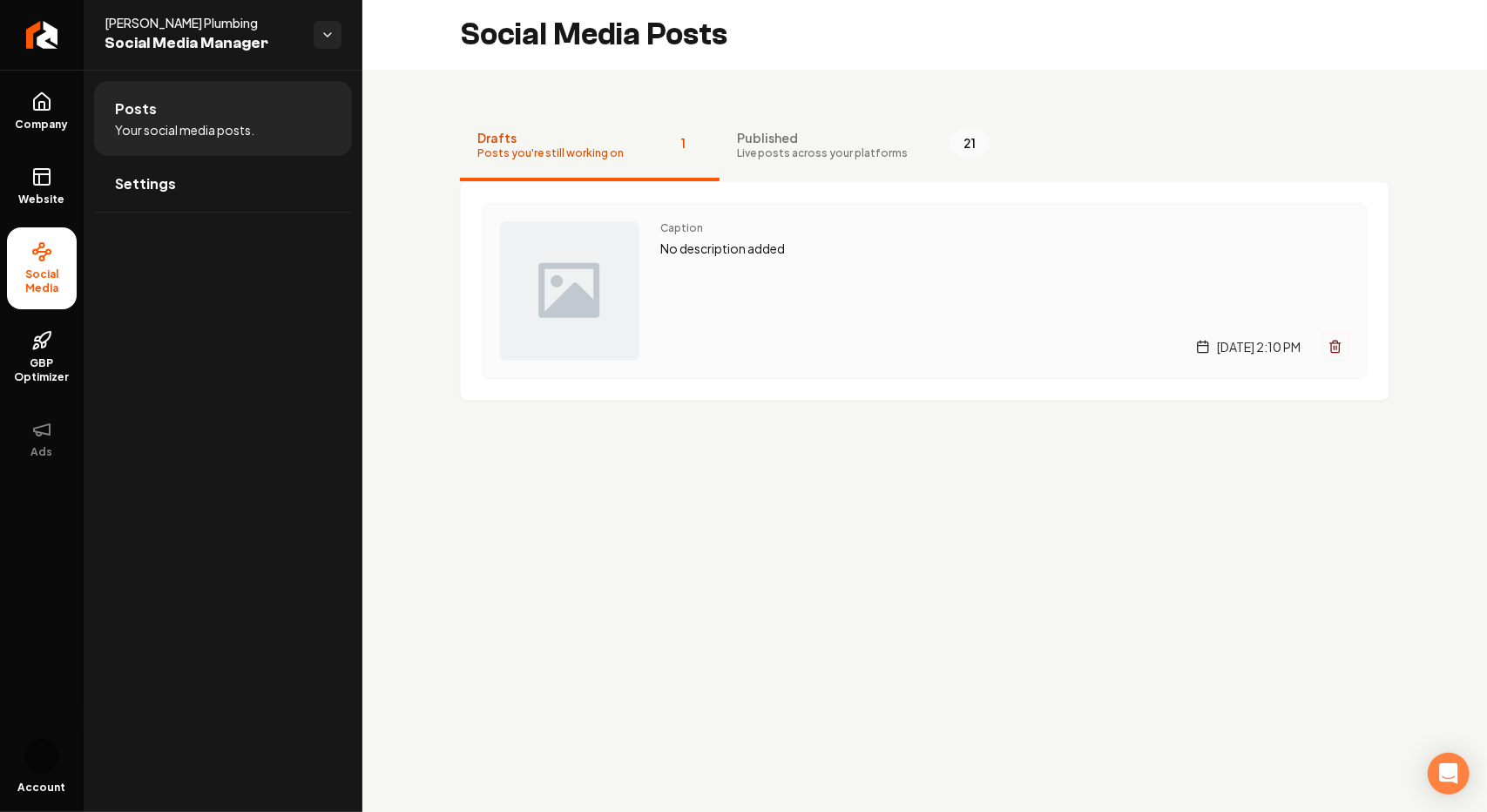
click at [1344, 346] on button "Main content area" at bounding box center [1336, 346] width 27 height 27
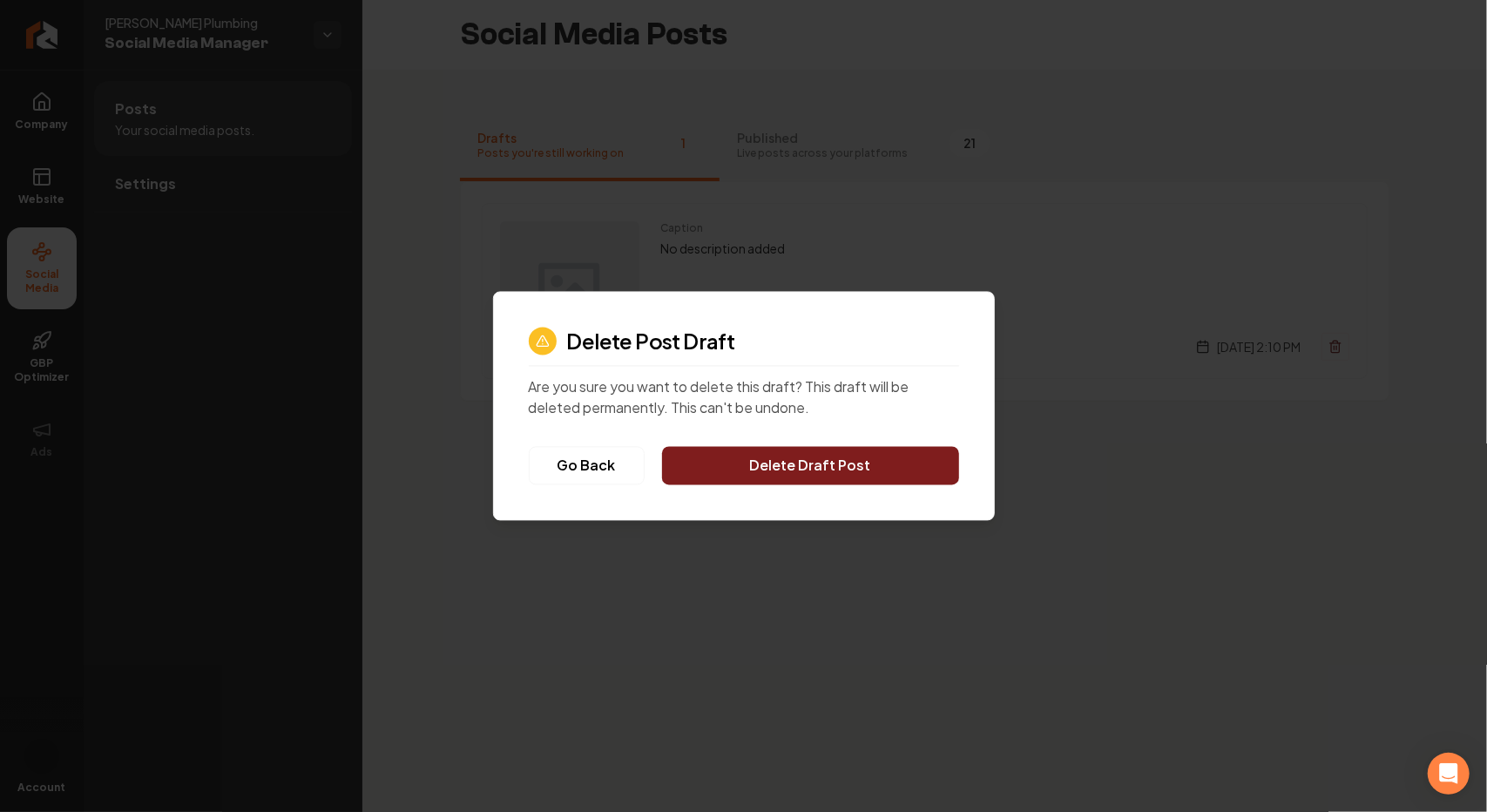
click at [854, 472] on button "Delete Draft Post" at bounding box center [810, 466] width 297 height 38
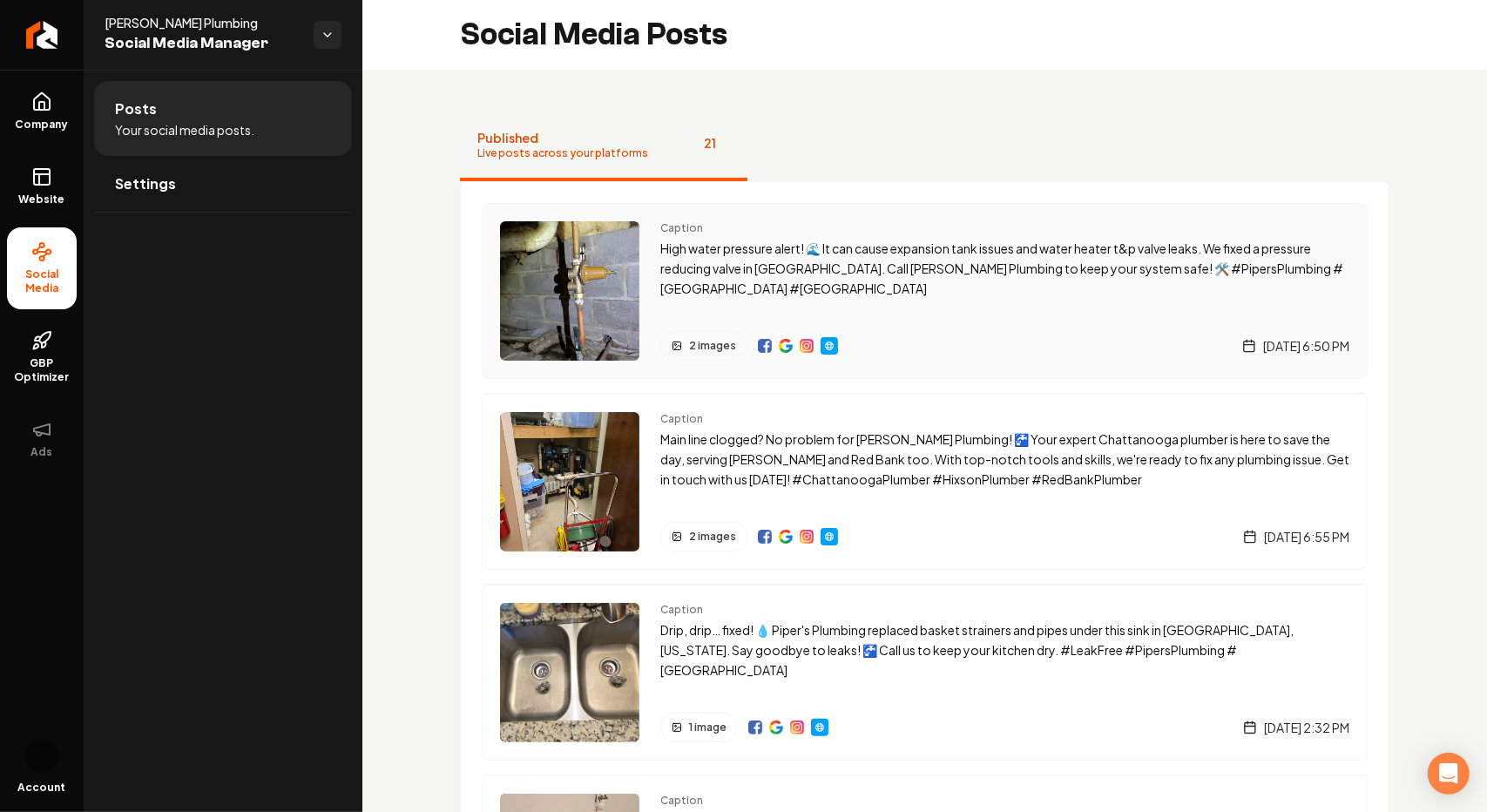
click at [881, 288] on p "High water pressure alert! 🌊 It can cause expansion tank issues and water heate…" at bounding box center [1004, 268] width 690 height 59
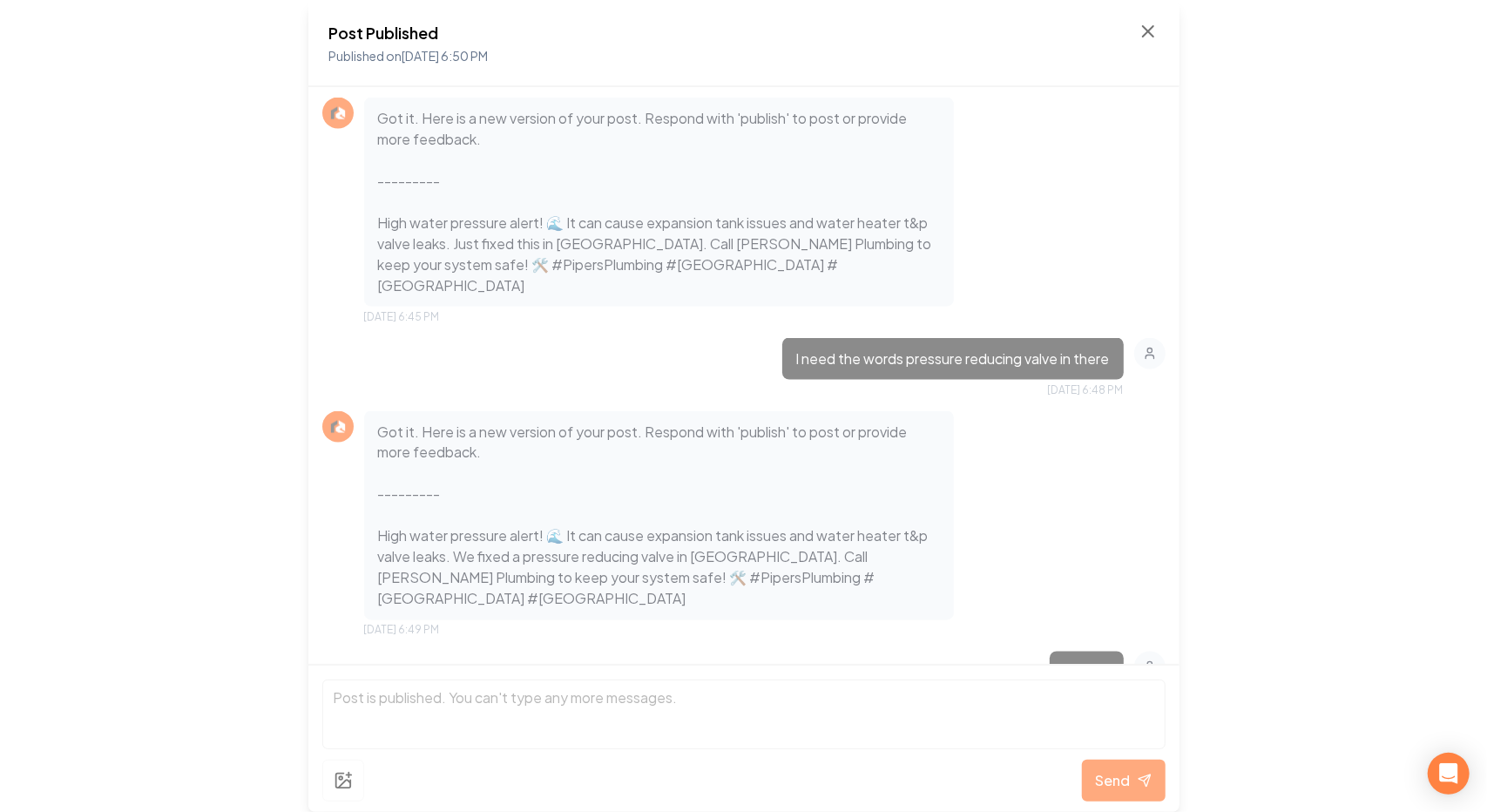
scroll to position [1981, 0]
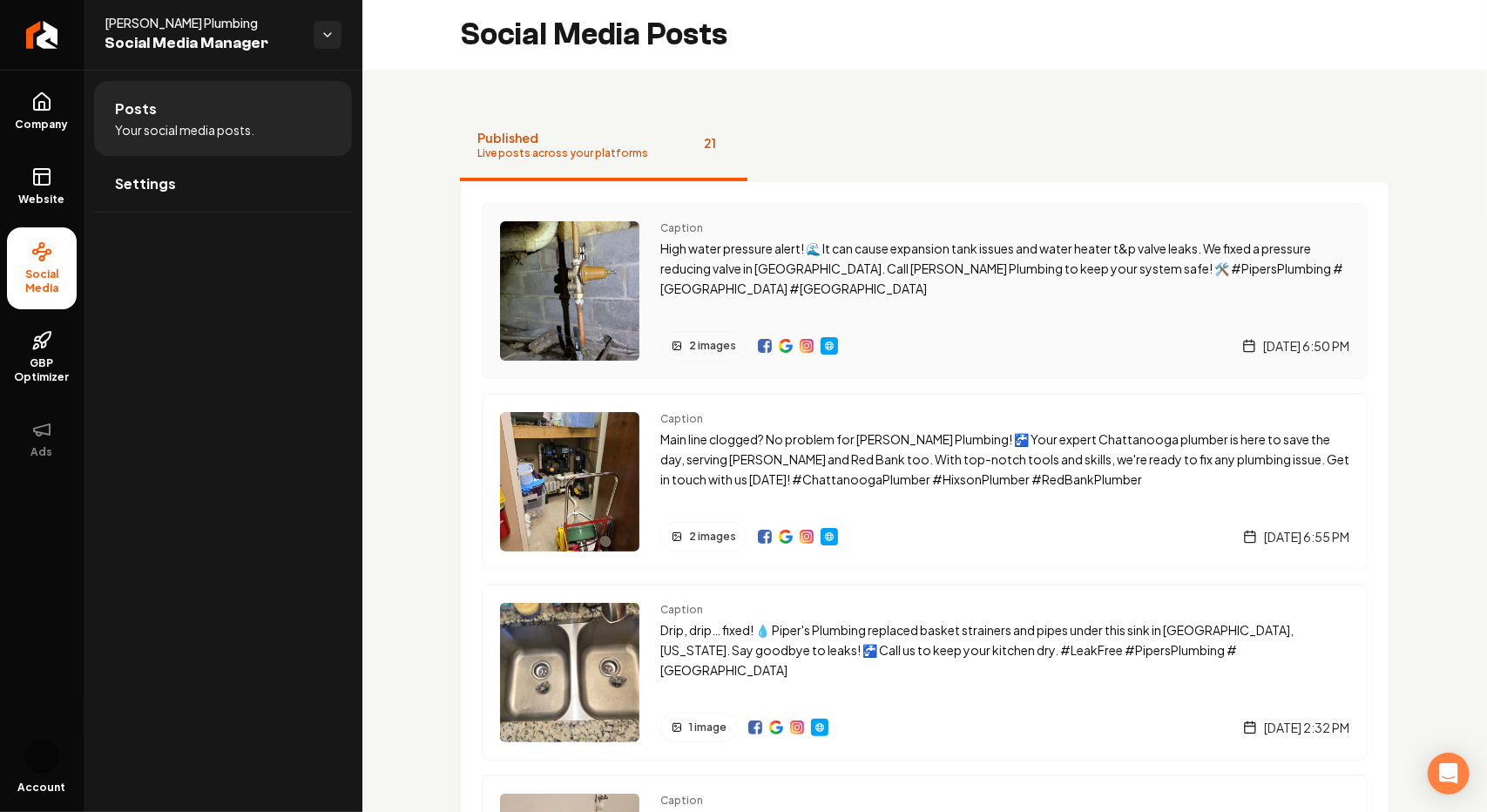
click at [701, 342] on span "2 images" at bounding box center [713, 346] width 47 height 14
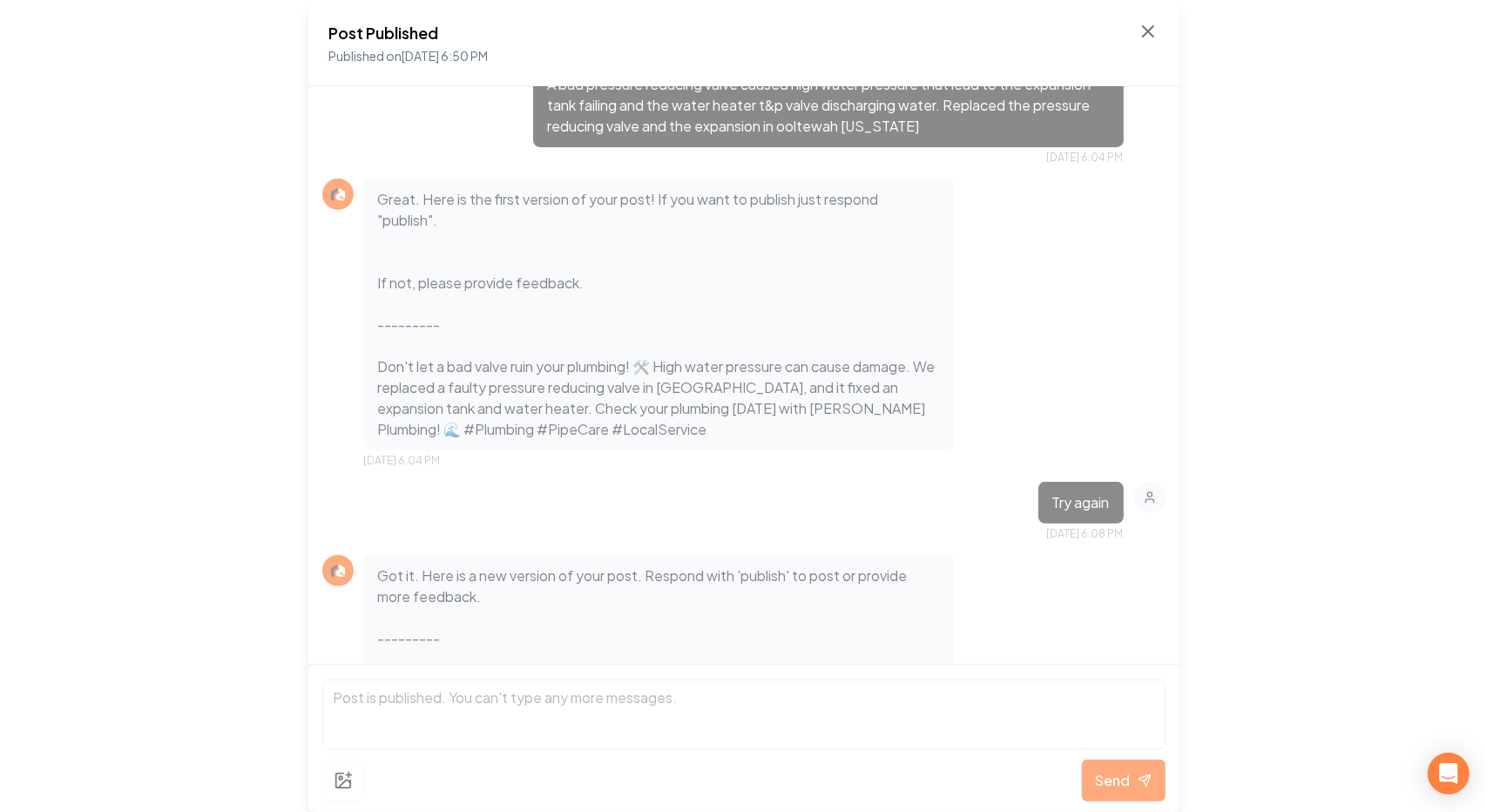
scroll to position [152, 0]
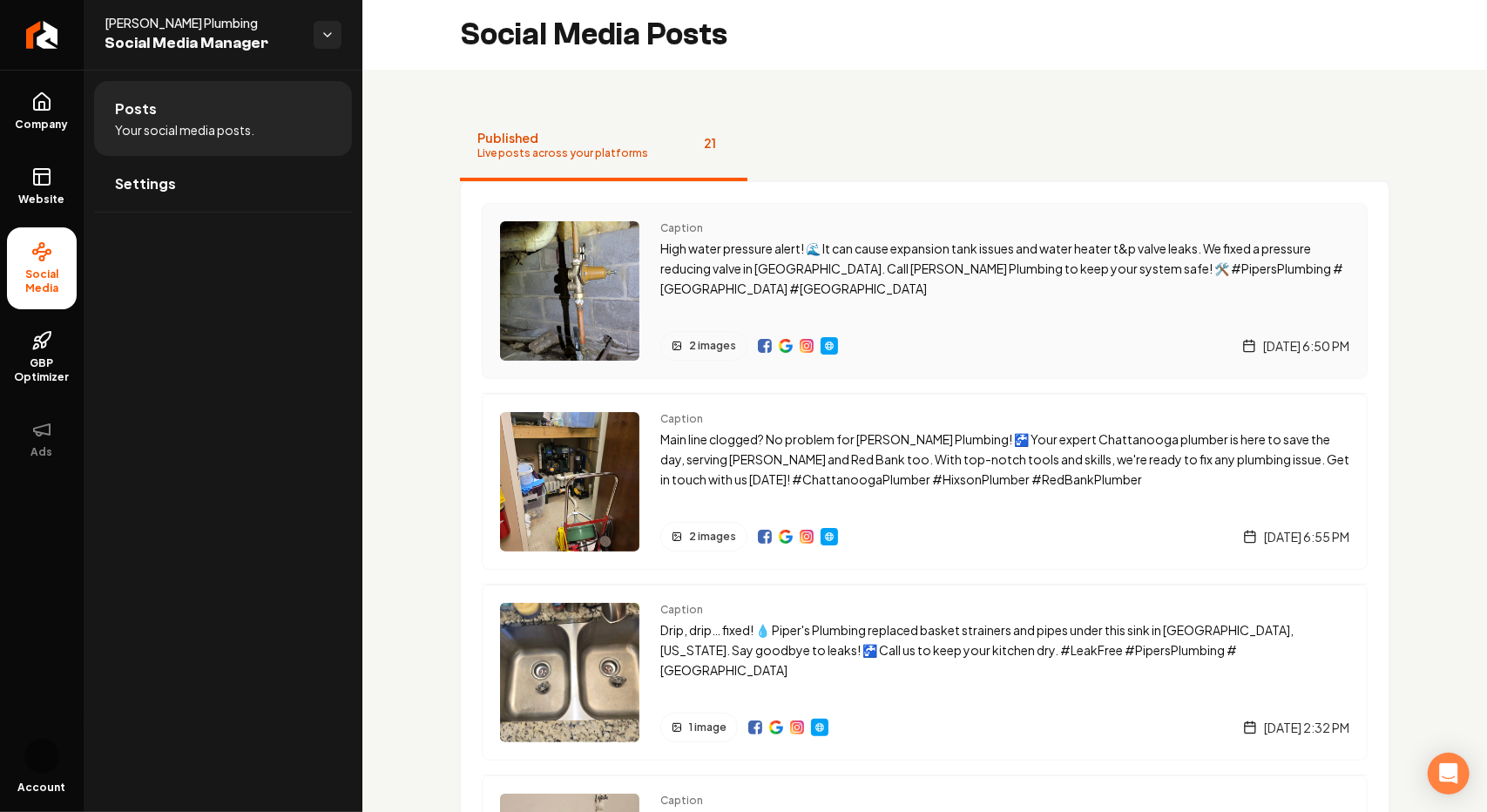
click at [1263, 348] on span "Wednesday, September 3, 2025 | 6:50 PM" at bounding box center [1307, 346] width 86 height 18
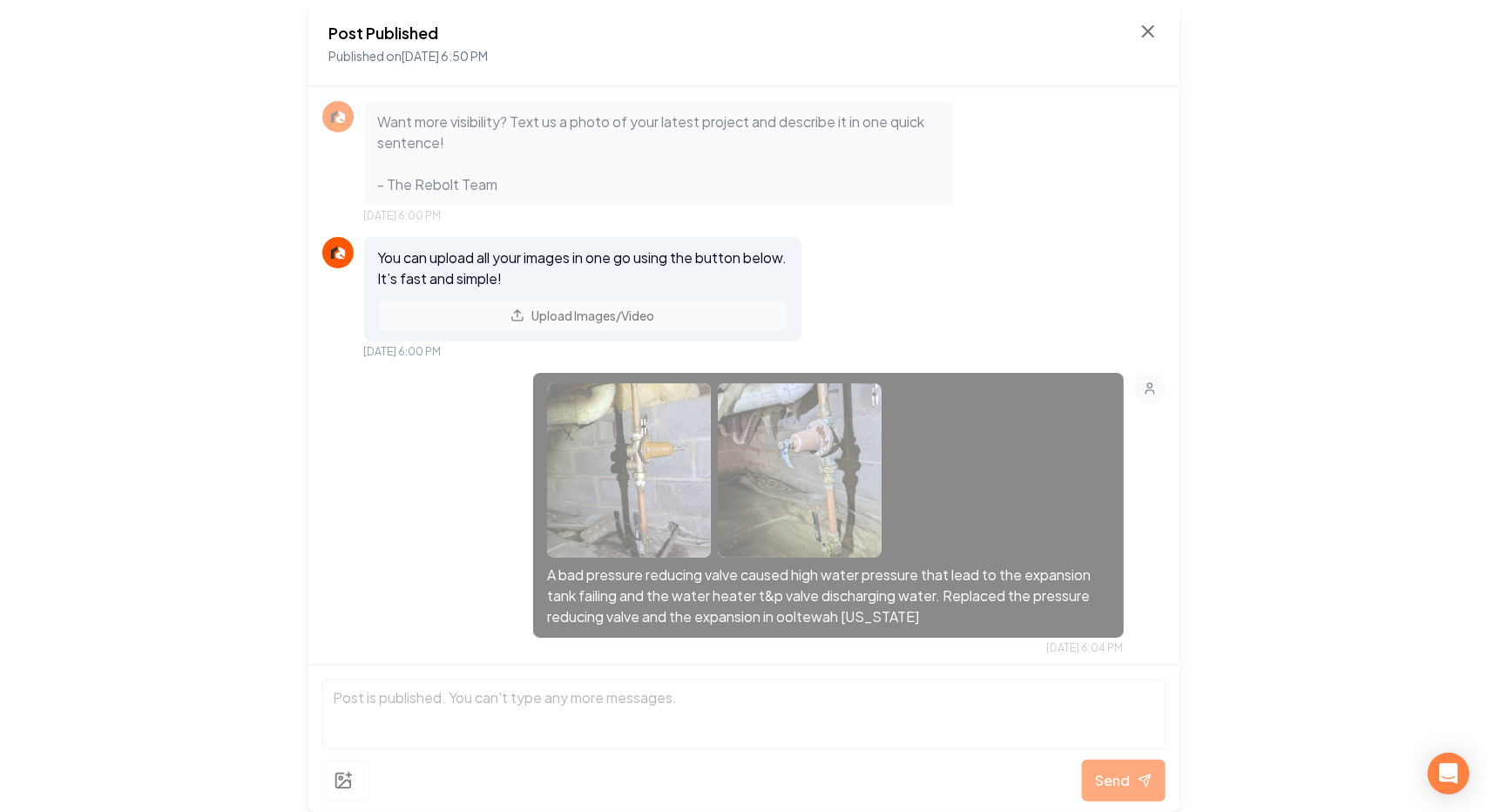
scroll to position [1981, 0]
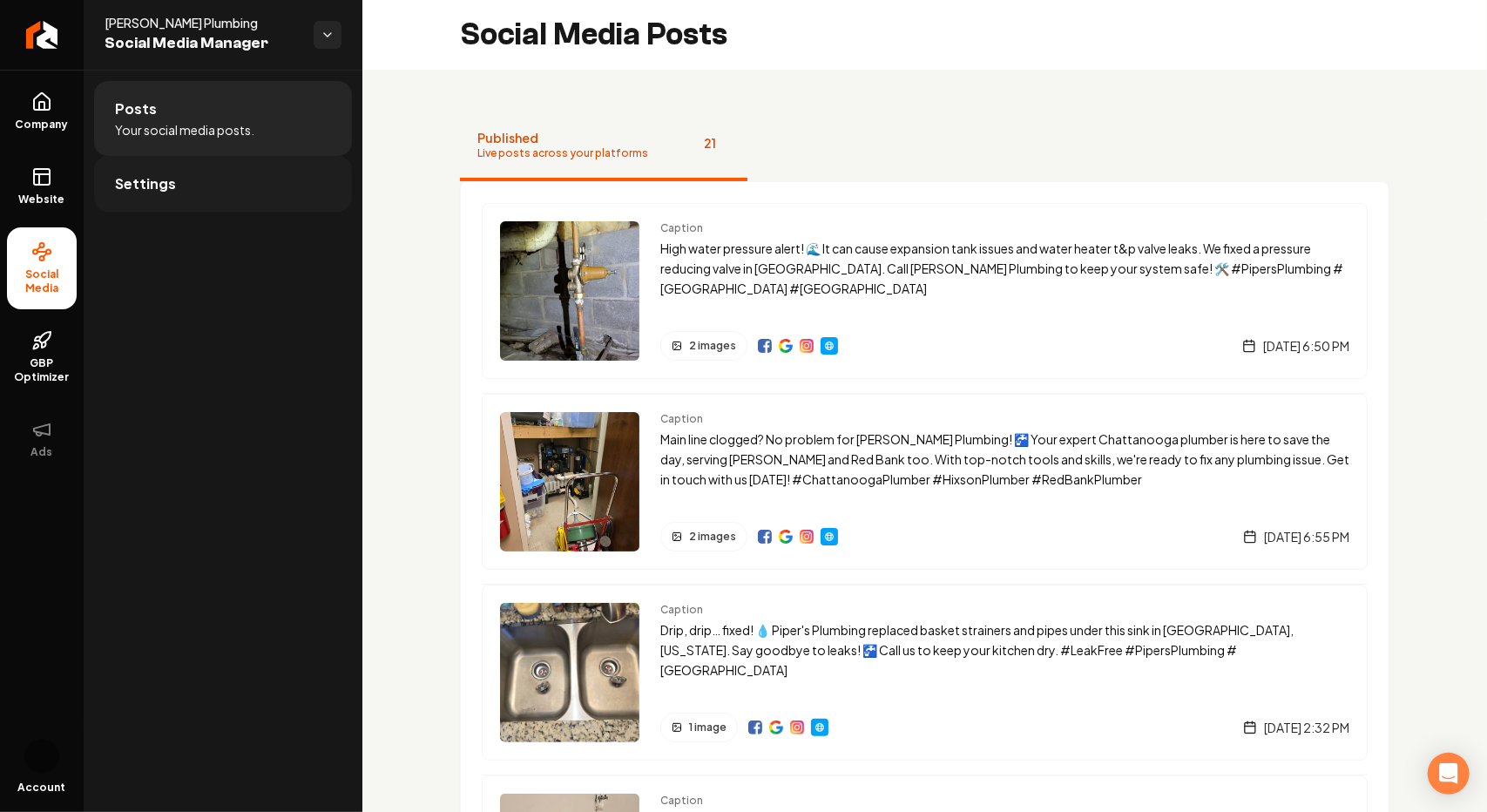
click at [162, 168] on link "Settings" at bounding box center [223, 183] width 258 height 56
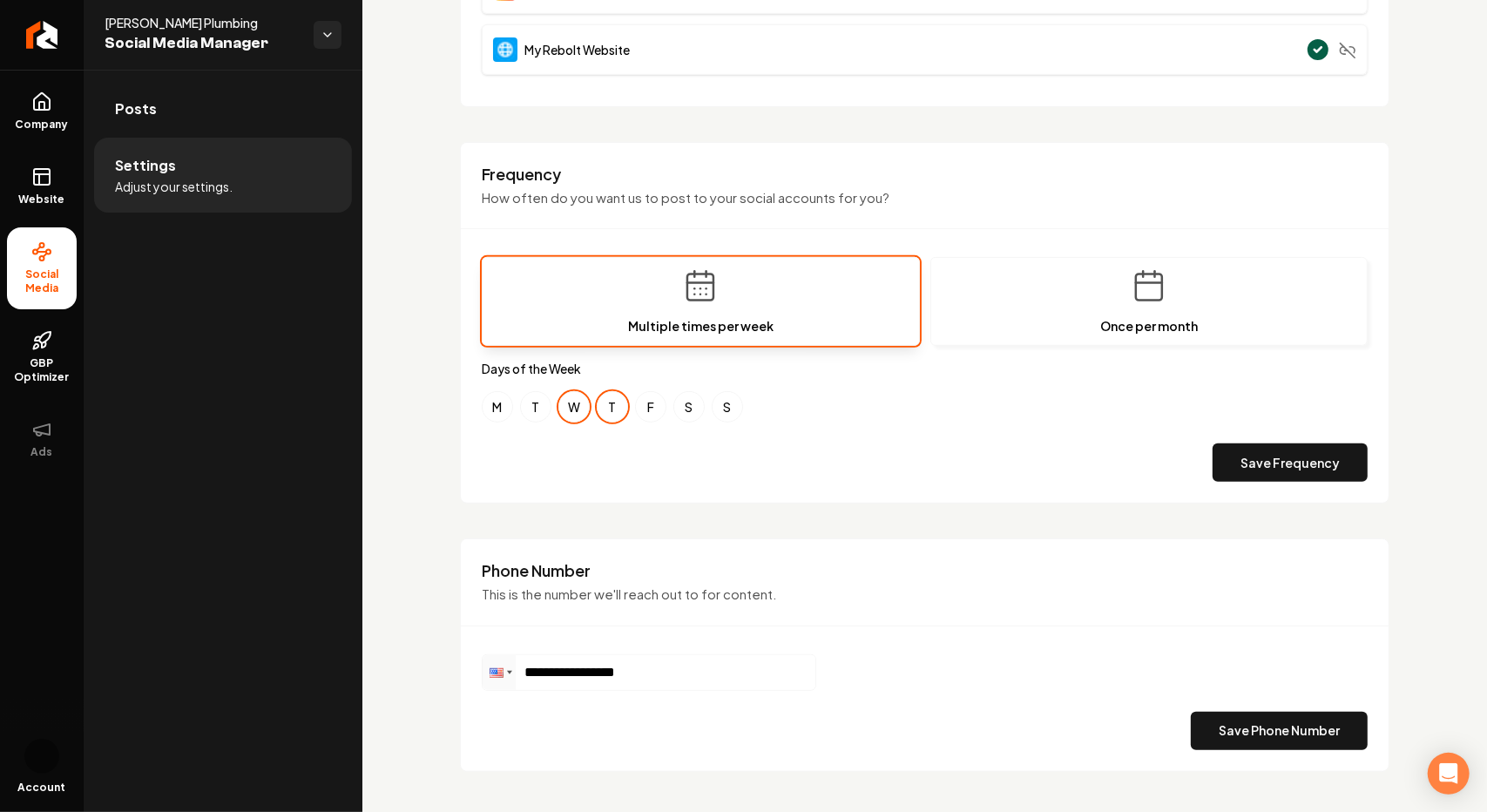
scroll to position [436, 0]
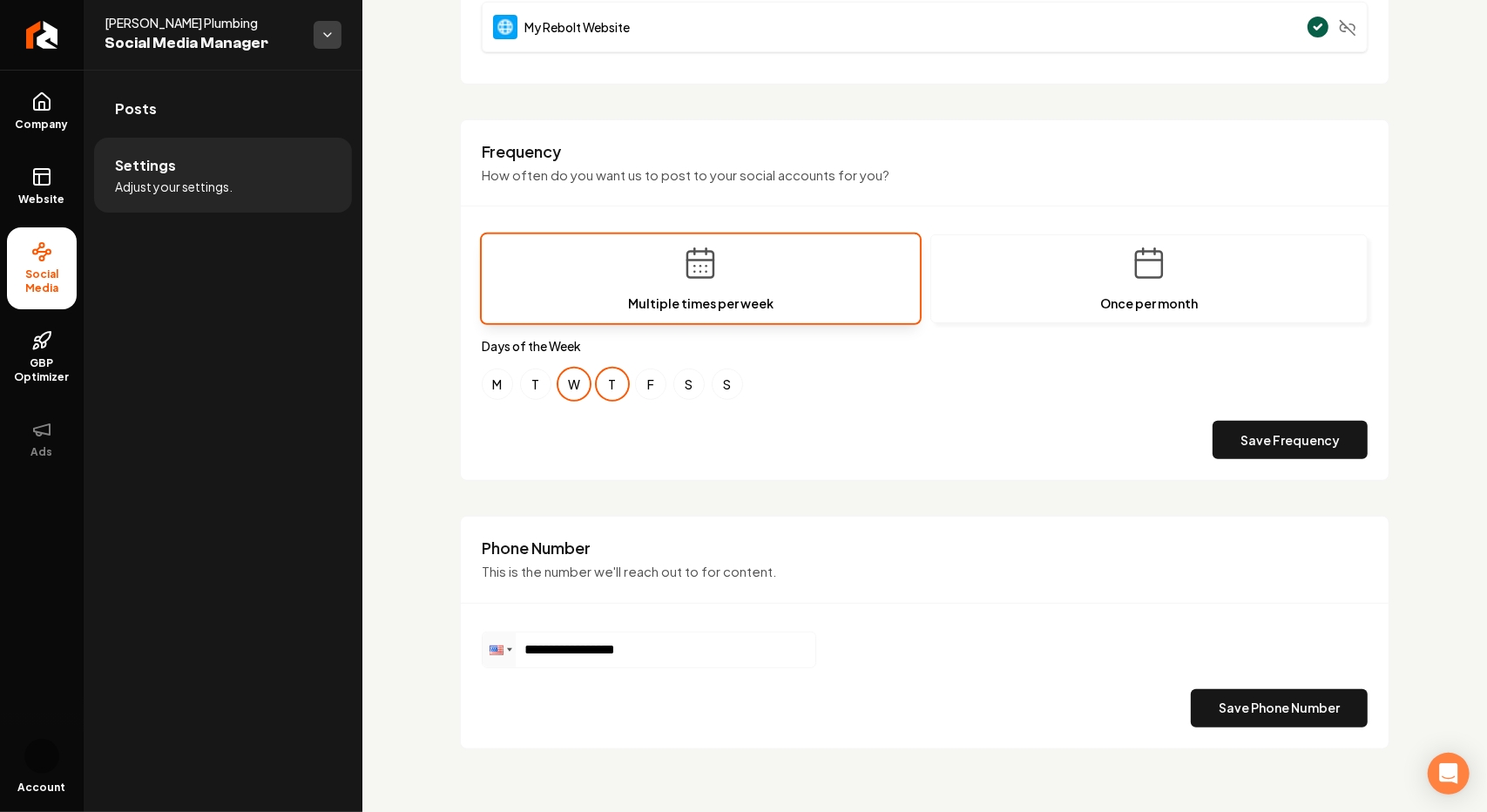
click at [333, 32] on html "**********" at bounding box center [744, 406] width 1487 height 812
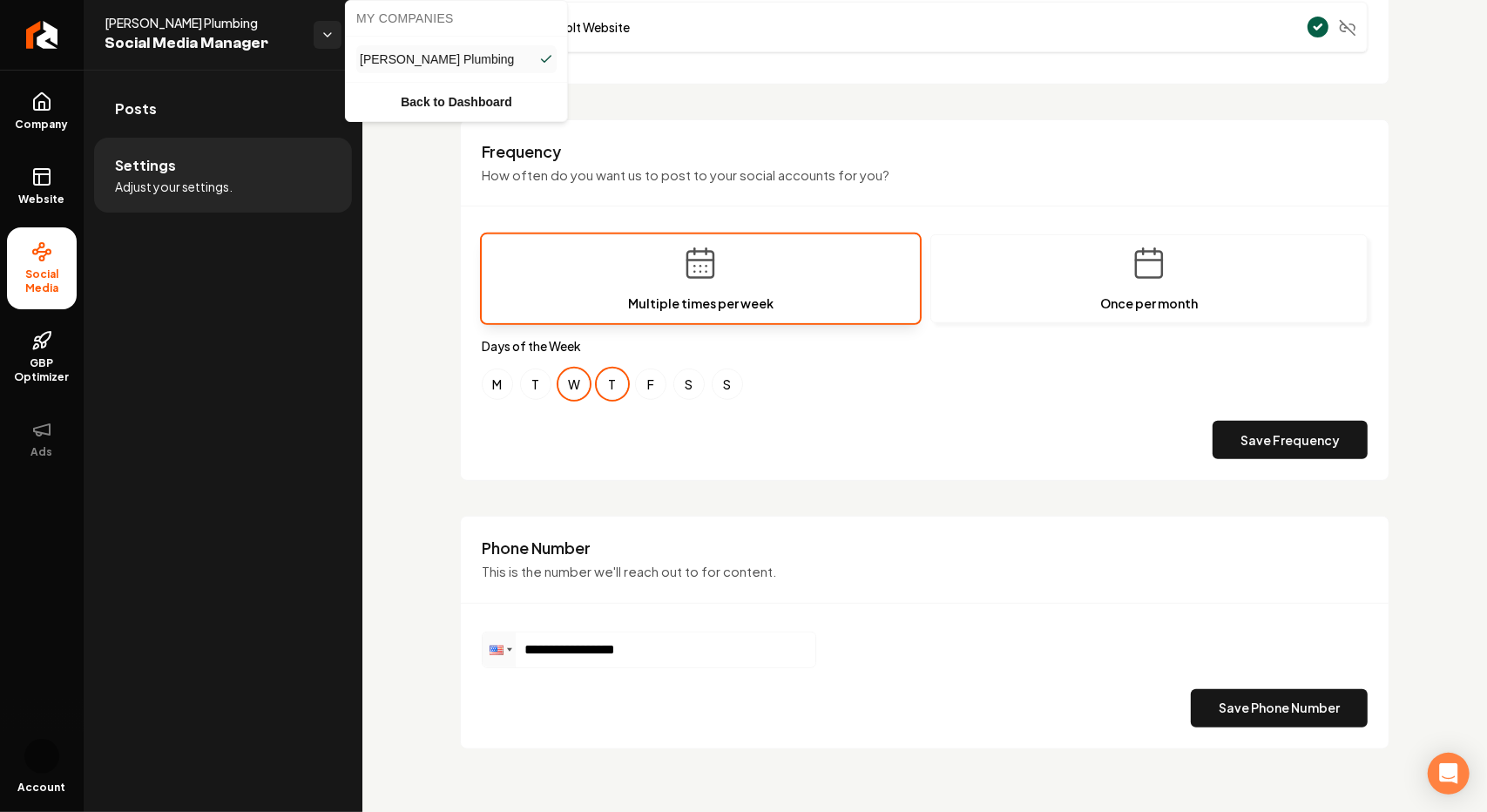
click at [212, 398] on html "**********" at bounding box center [744, 406] width 1487 height 812
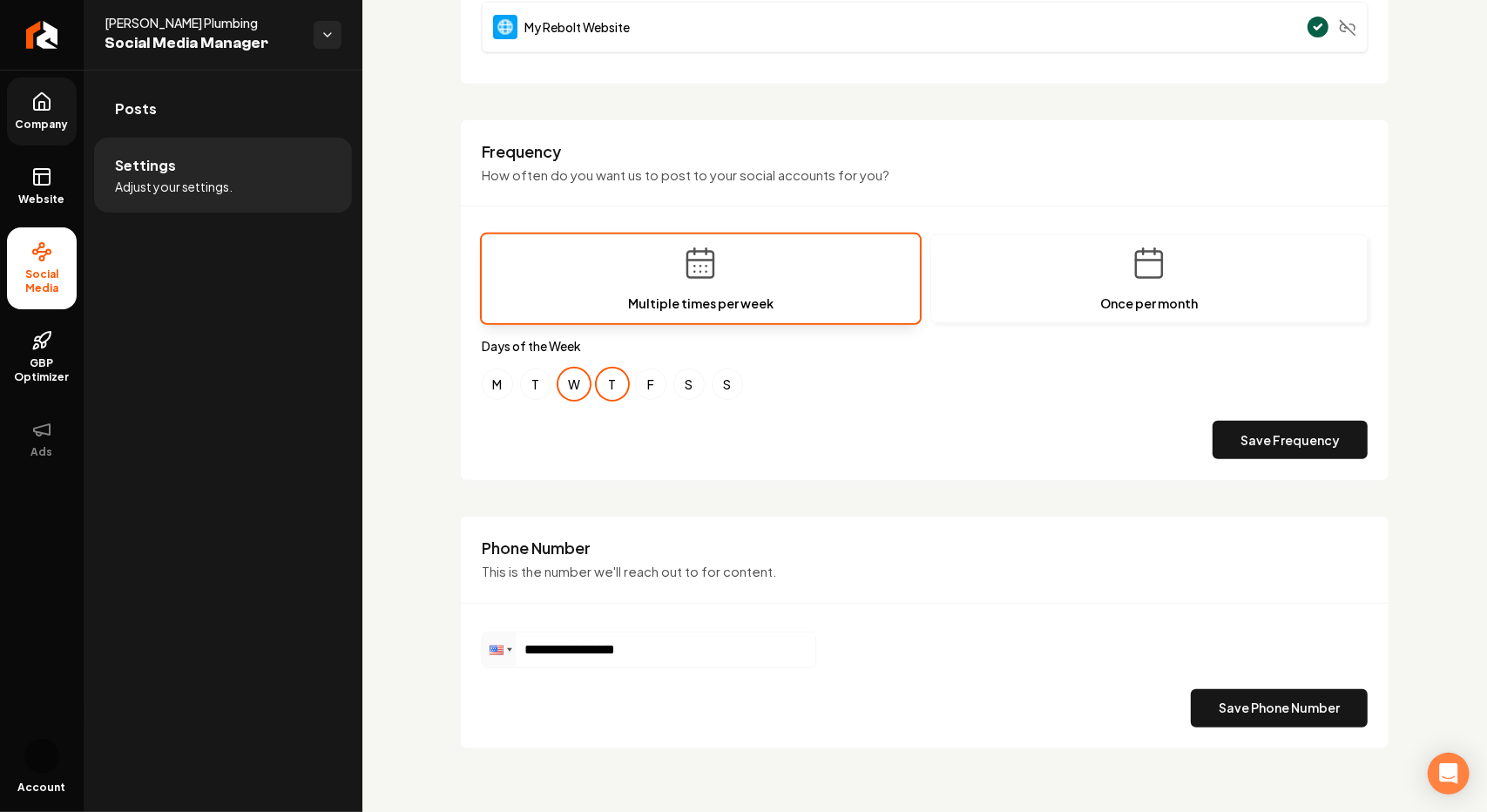
click at [49, 104] on icon at bounding box center [42, 101] width 16 height 17
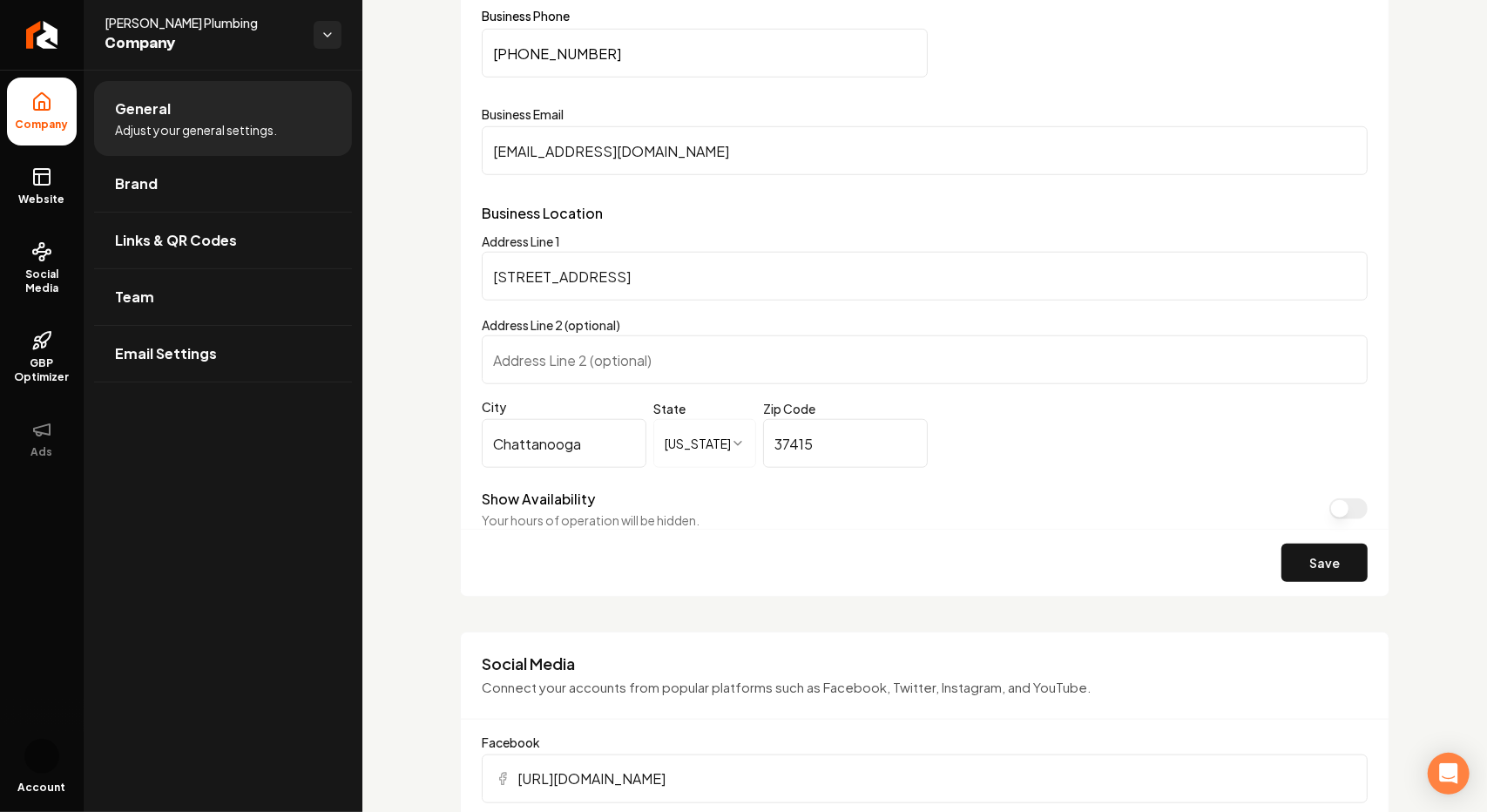
scroll to position [958, 0]
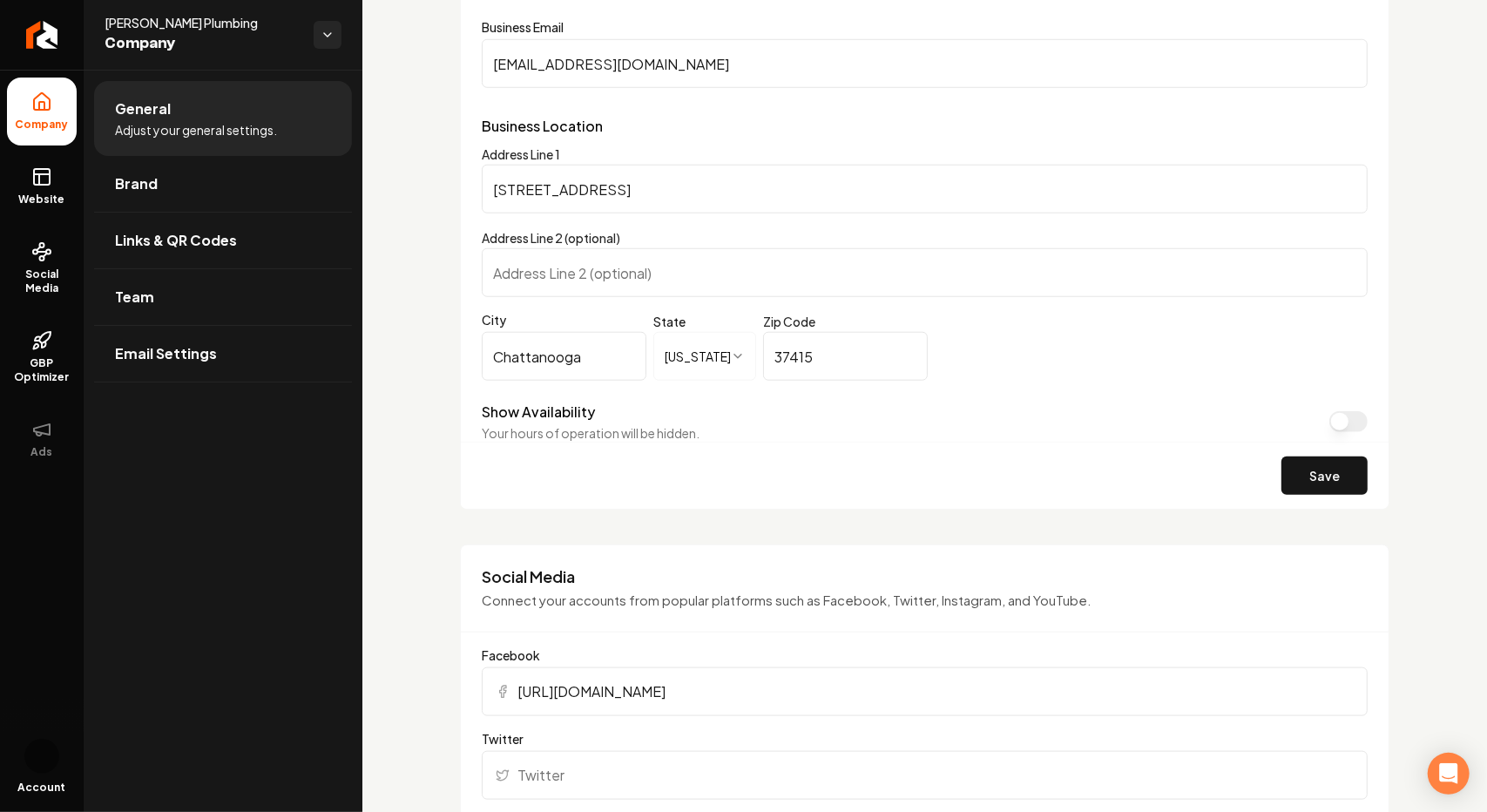
click at [1340, 416] on button "Show Availability" at bounding box center [1349, 421] width 38 height 21
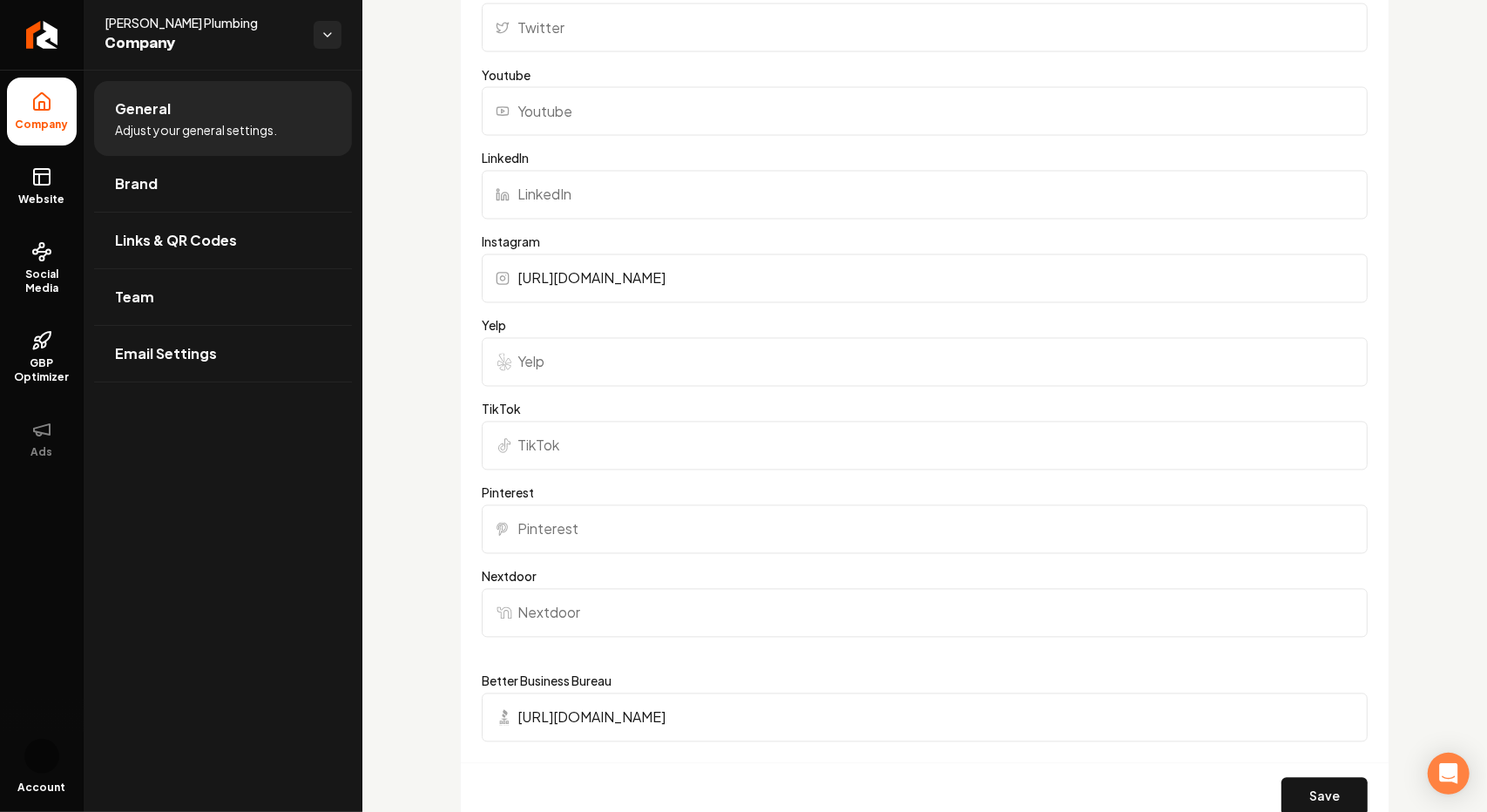
scroll to position [2091, 0]
click at [550, 372] on input "Yelp" at bounding box center [924, 361] width 886 height 49
paste input "https://share.google/v6eFrpksUjq6IlHHA"
type input "https://share.google/v6eFrpksUjq6IlHHA"
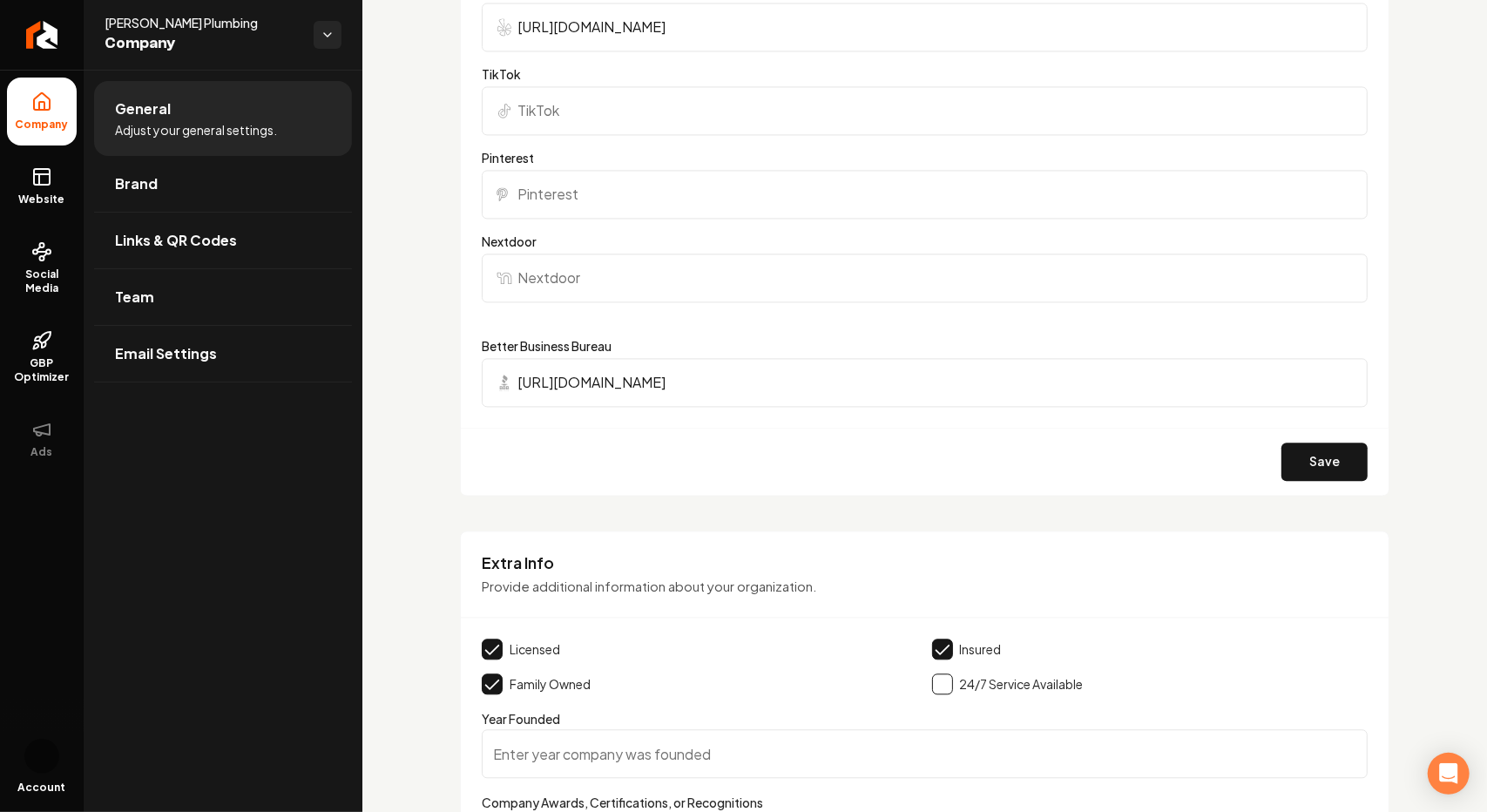
scroll to position [2439, 0]
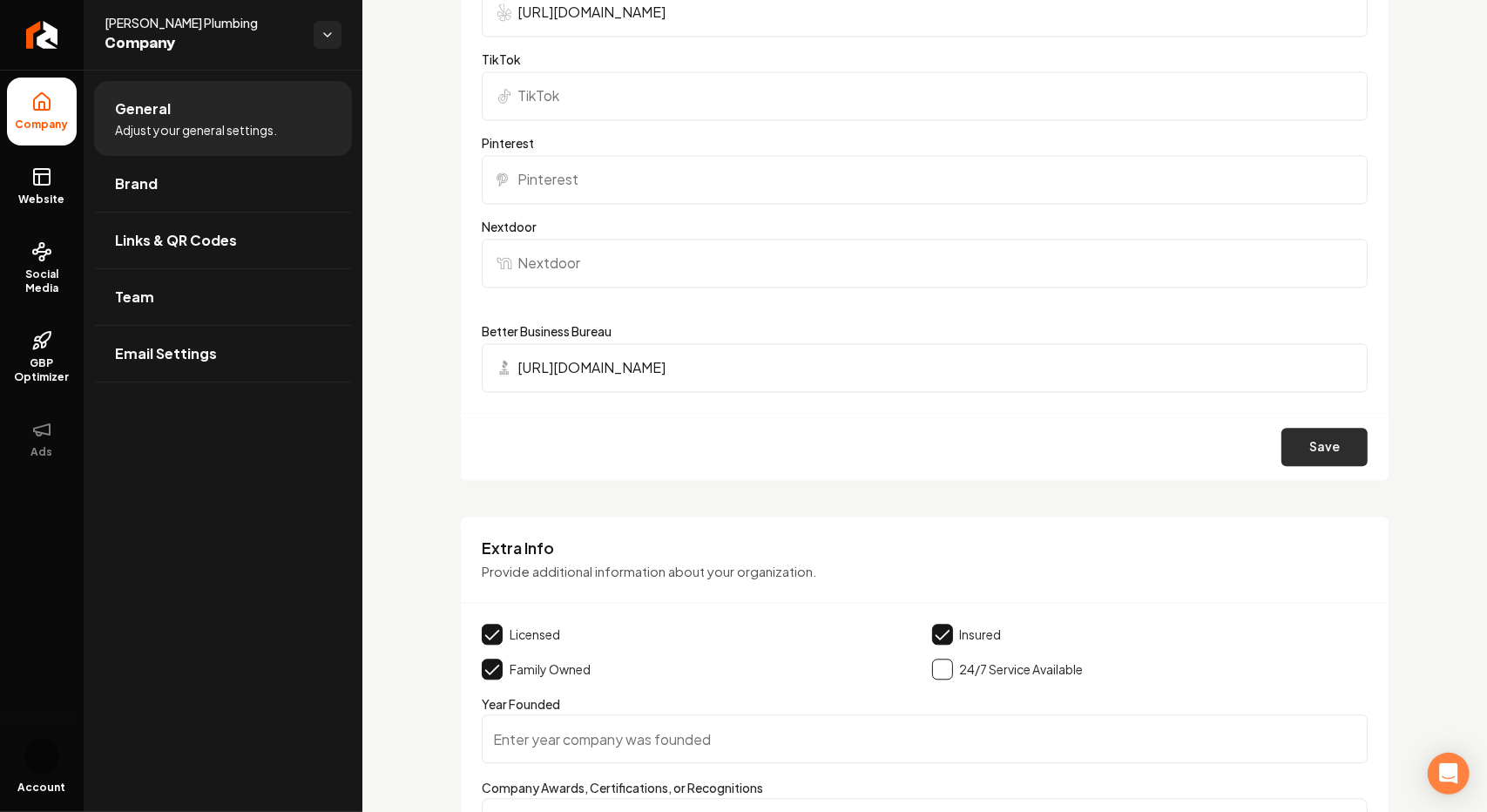
drag, startPoint x: 1267, startPoint y: 438, endPoint x: 1276, endPoint y: 440, distance: 9.2
click at [1268, 438] on div "Save" at bounding box center [925, 446] width 928 height 67
click at [1303, 433] on button "Save" at bounding box center [1325, 446] width 86 height 38
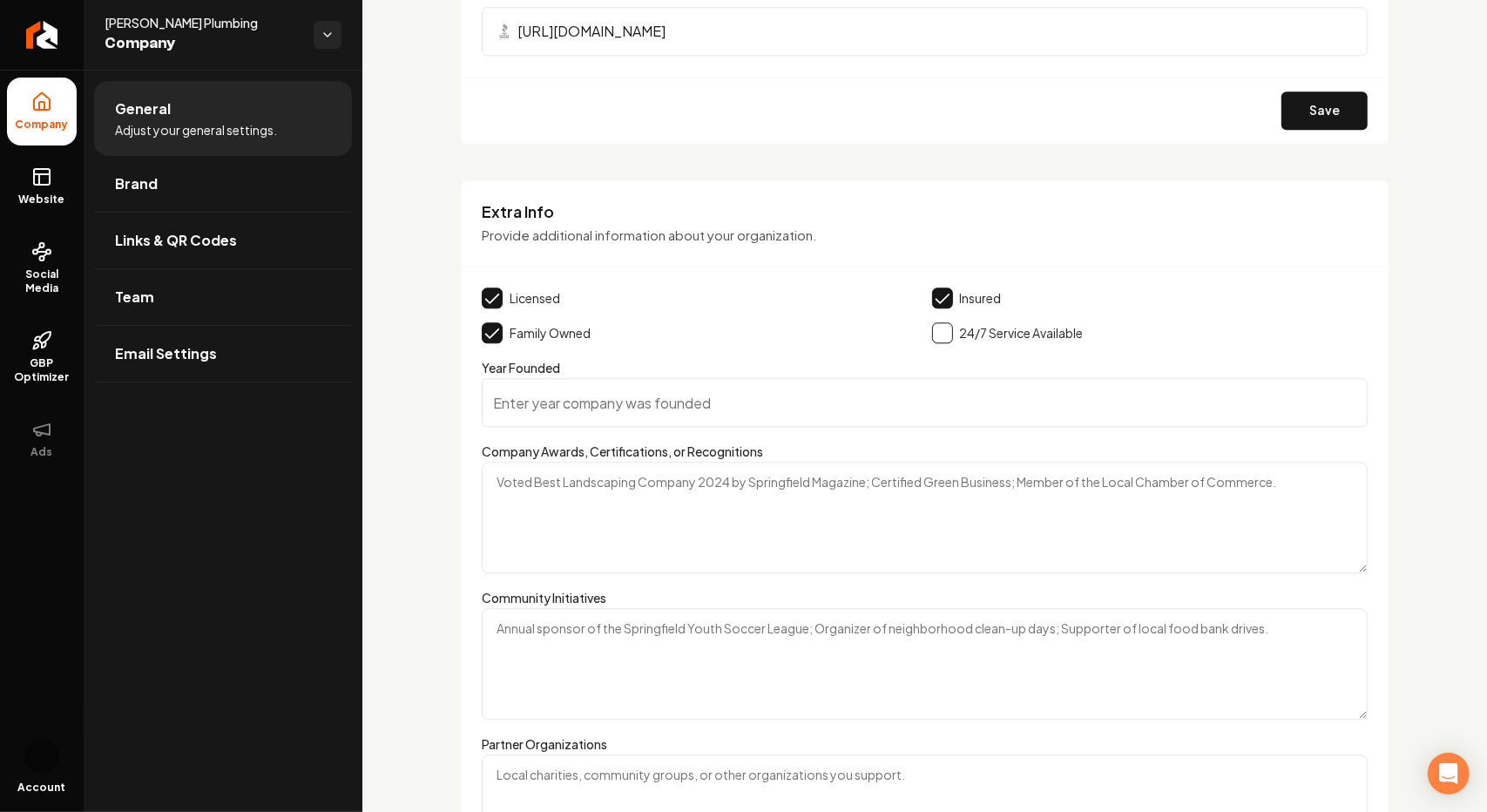
scroll to position [2788, 0]
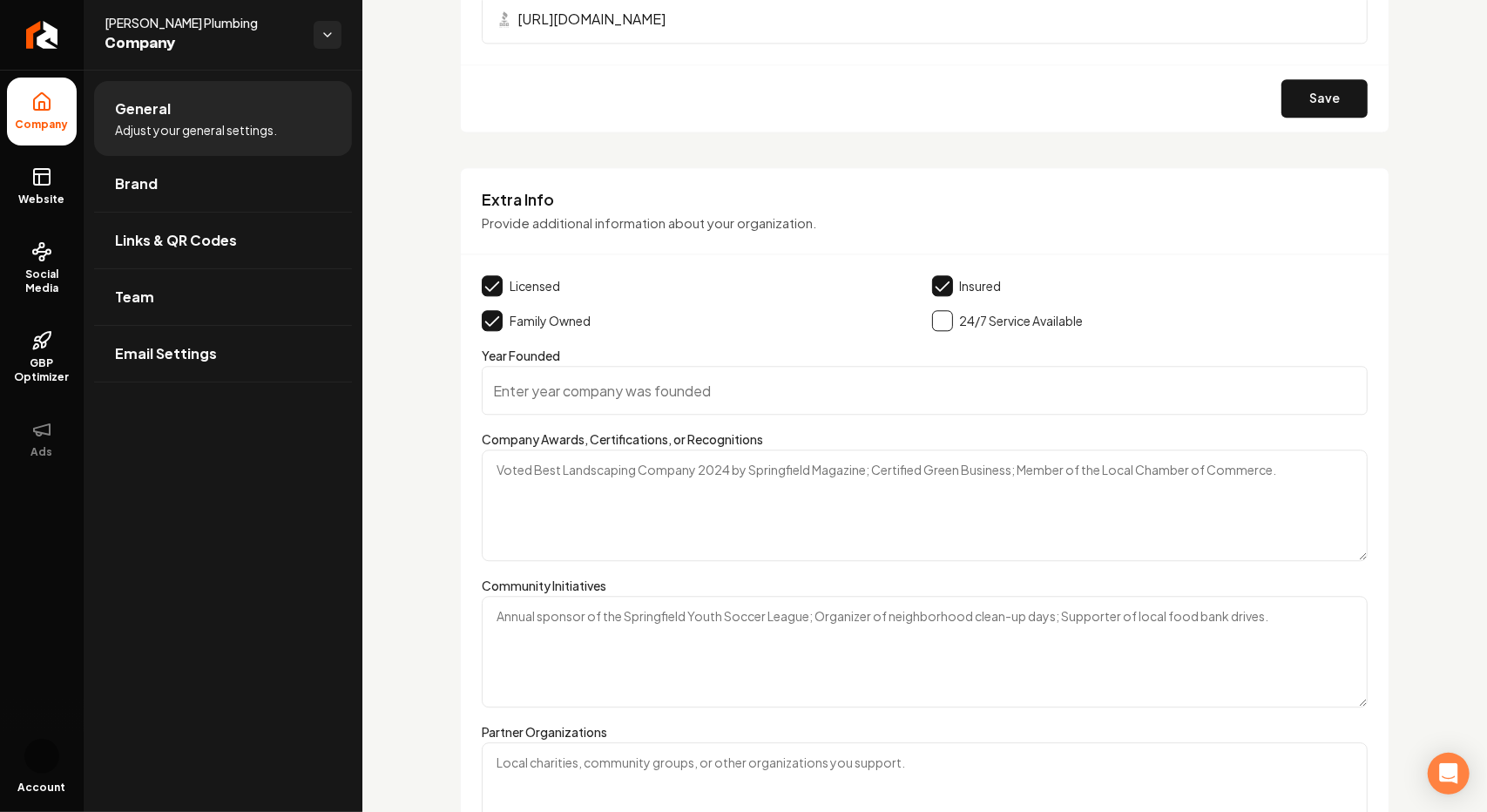
click at [521, 468] on textarea "Company Awards, Certifications, or Recognitions" at bounding box center [924, 505] width 886 height 112
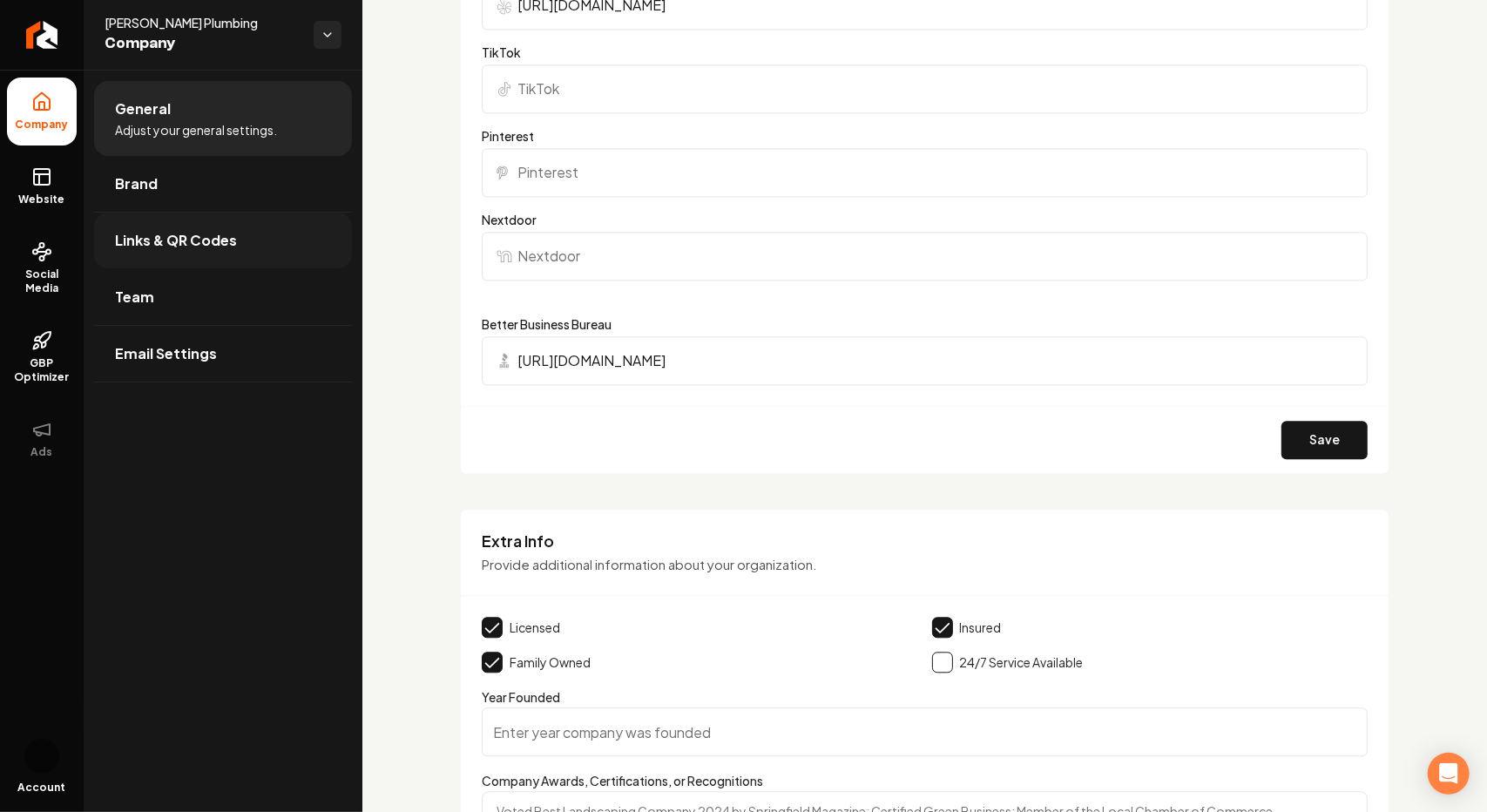
scroll to position [2461, 0]
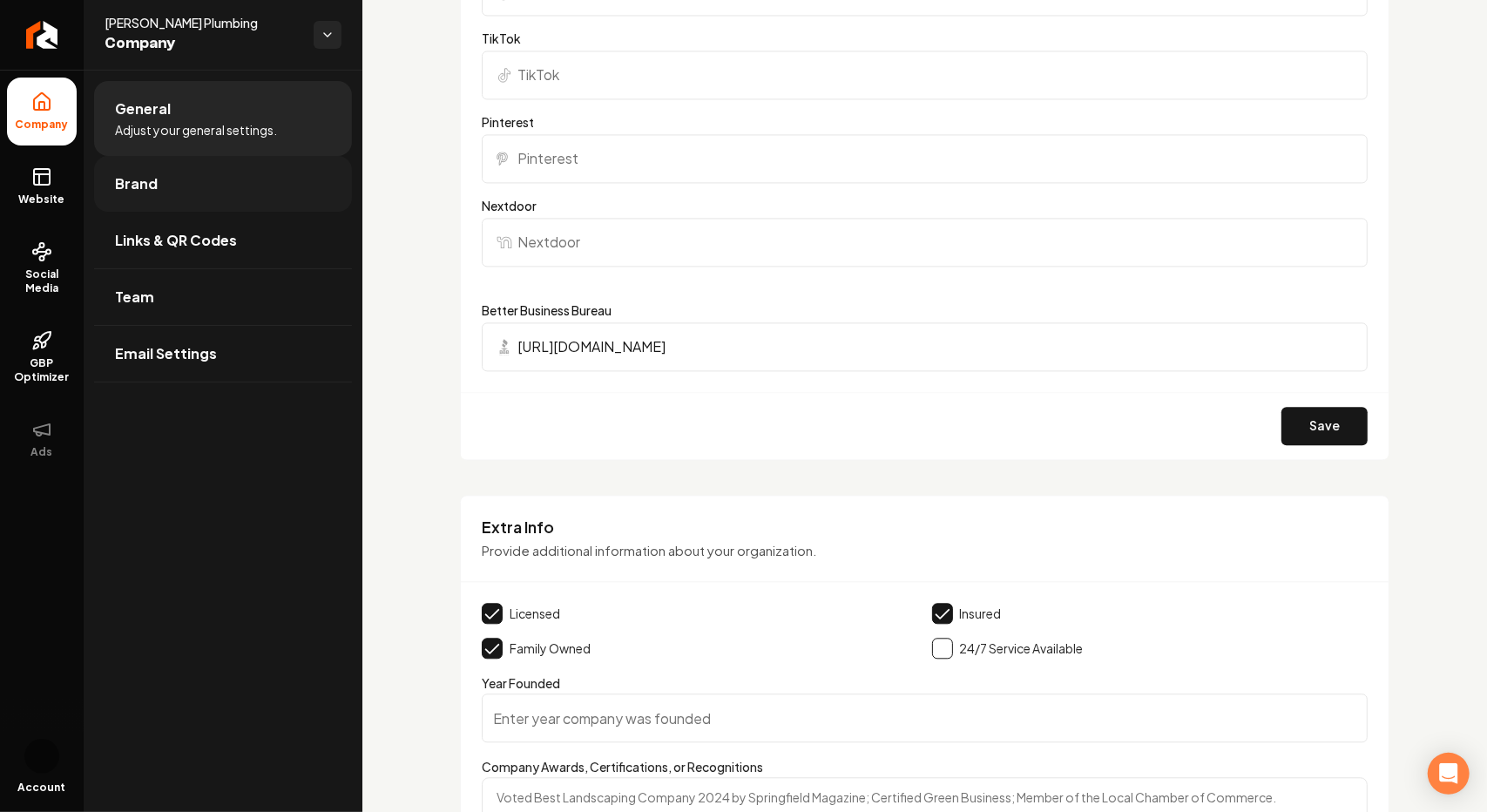
click at [137, 182] on span "Brand" at bounding box center [136, 183] width 43 height 21
click at [1306, 416] on button "Save" at bounding box center [1325, 426] width 86 height 38
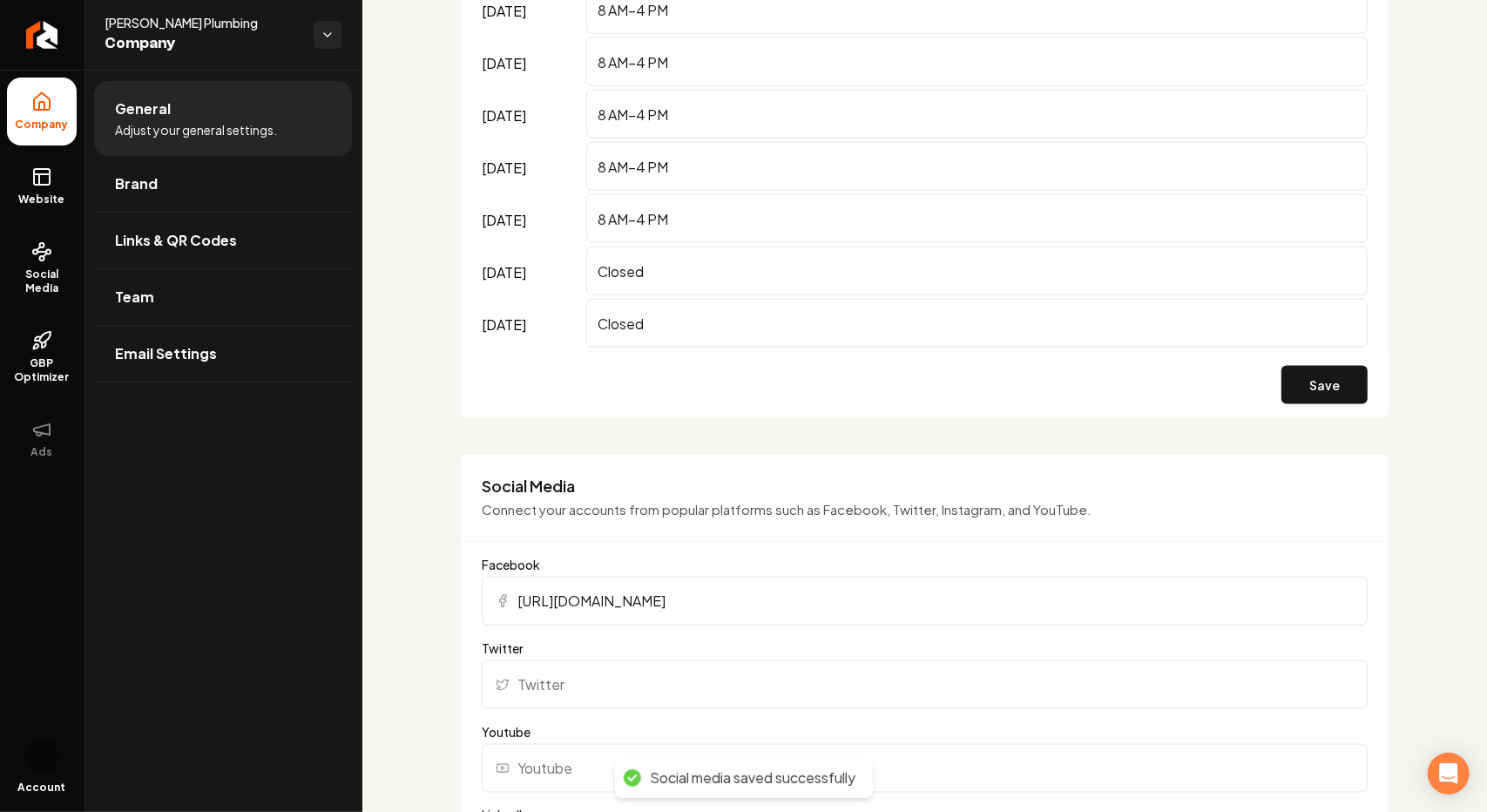
scroll to position [1415, 0]
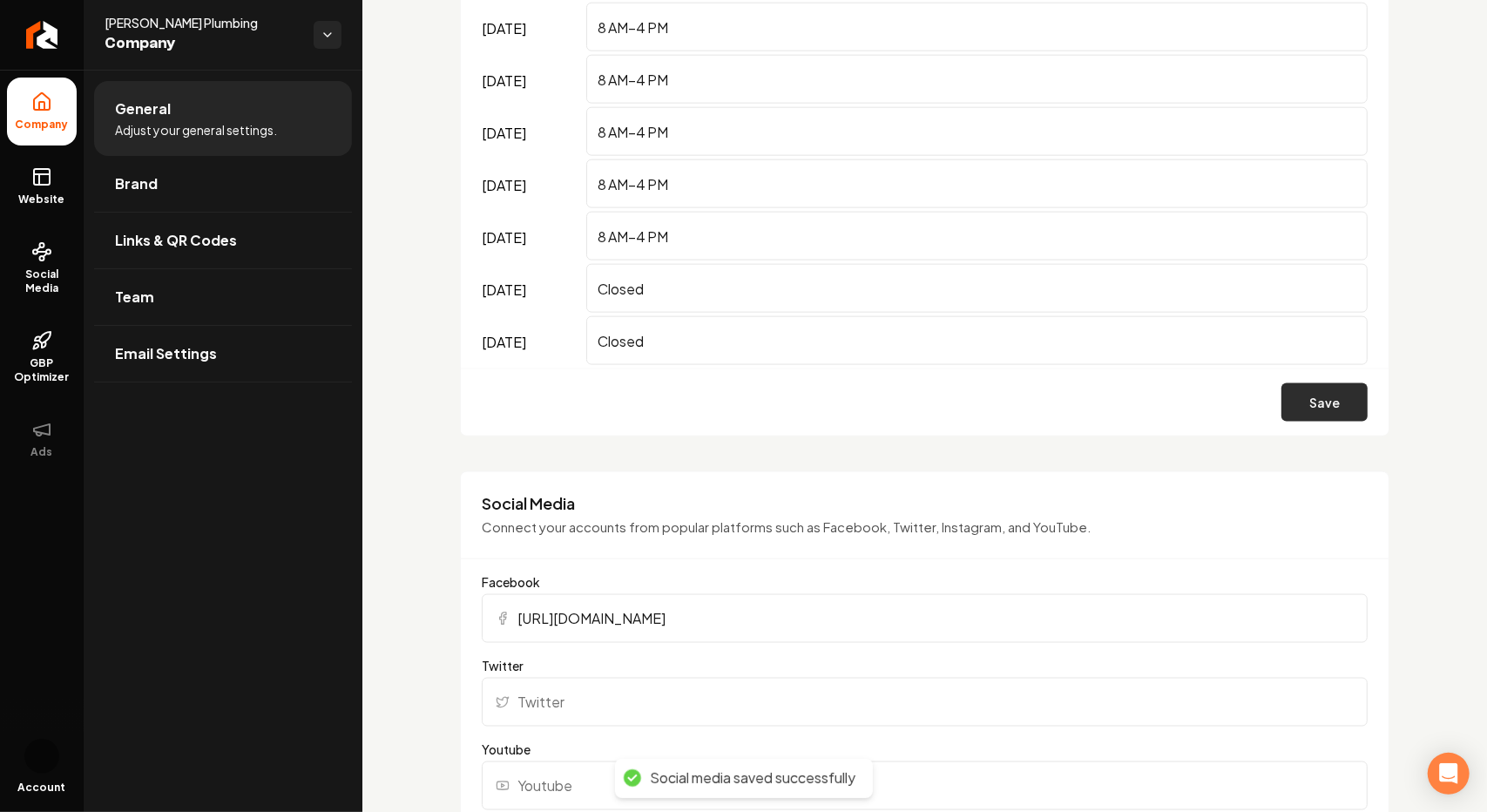
click at [1308, 401] on button "Save" at bounding box center [1325, 402] width 86 height 38
click at [194, 183] on link "Brand" at bounding box center [223, 183] width 258 height 56
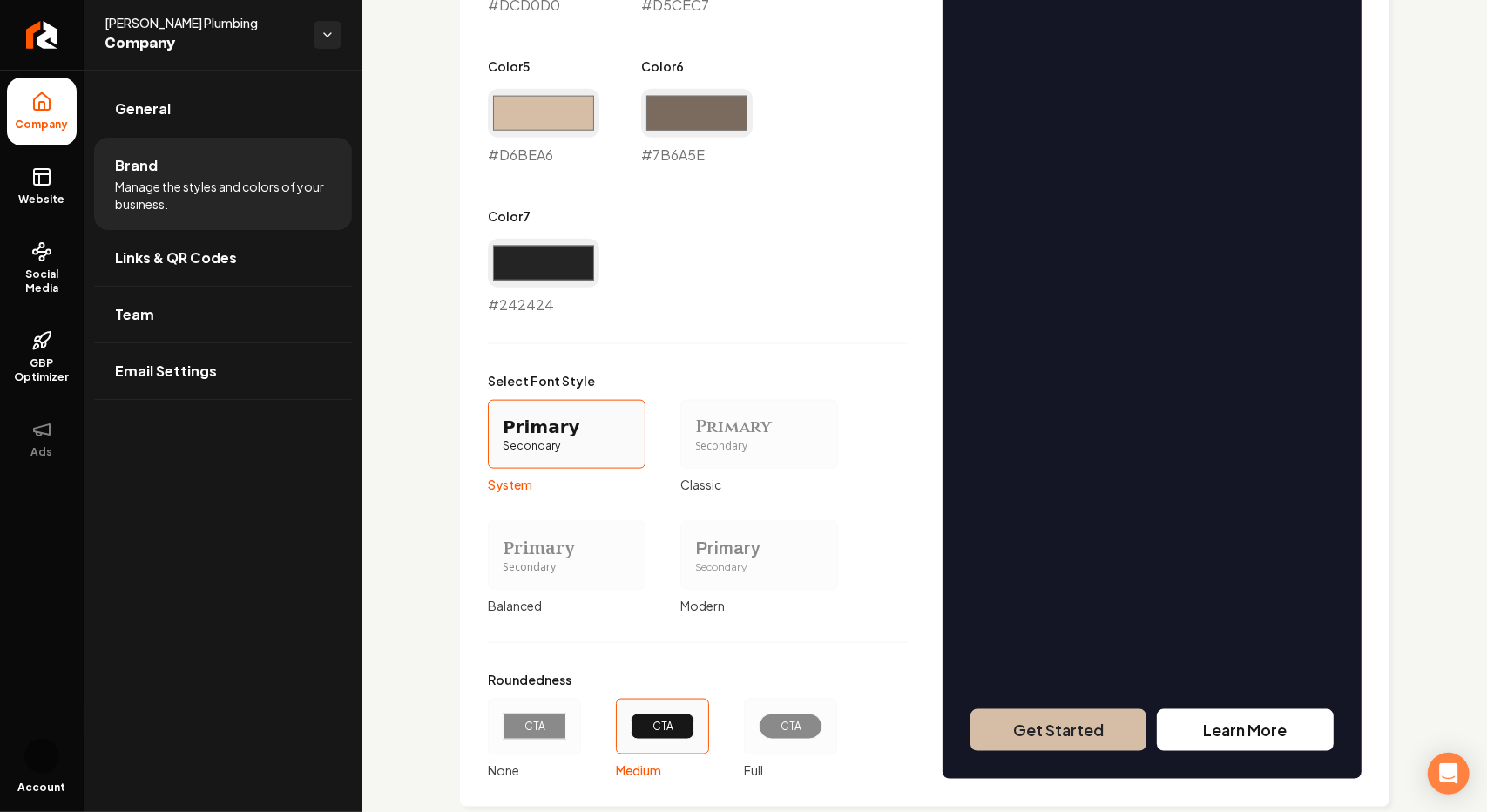
scroll to position [1174, 0]
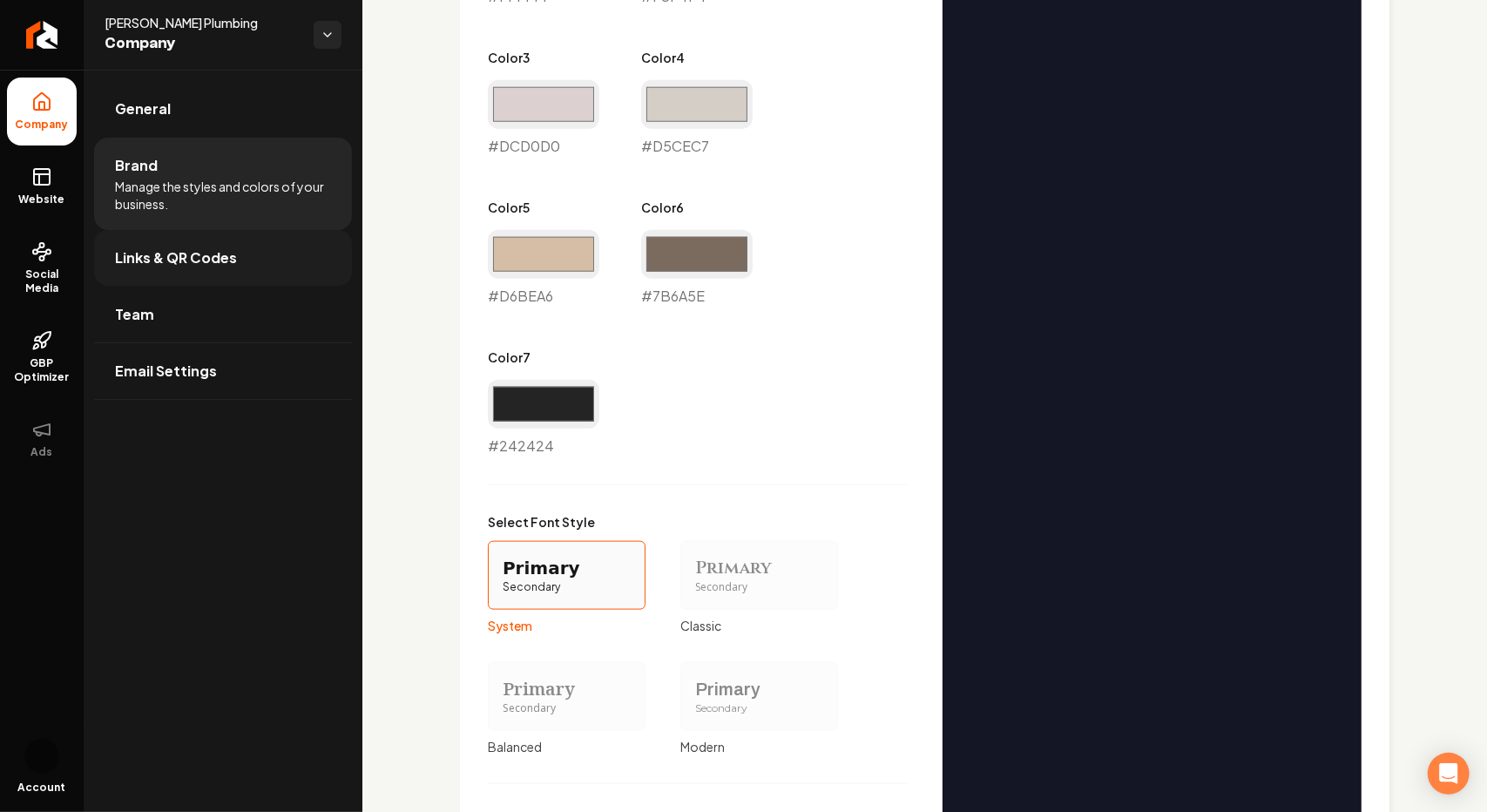
click at [172, 269] on link "Links & QR Codes" at bounding box center [223, 258] width 258 height 56
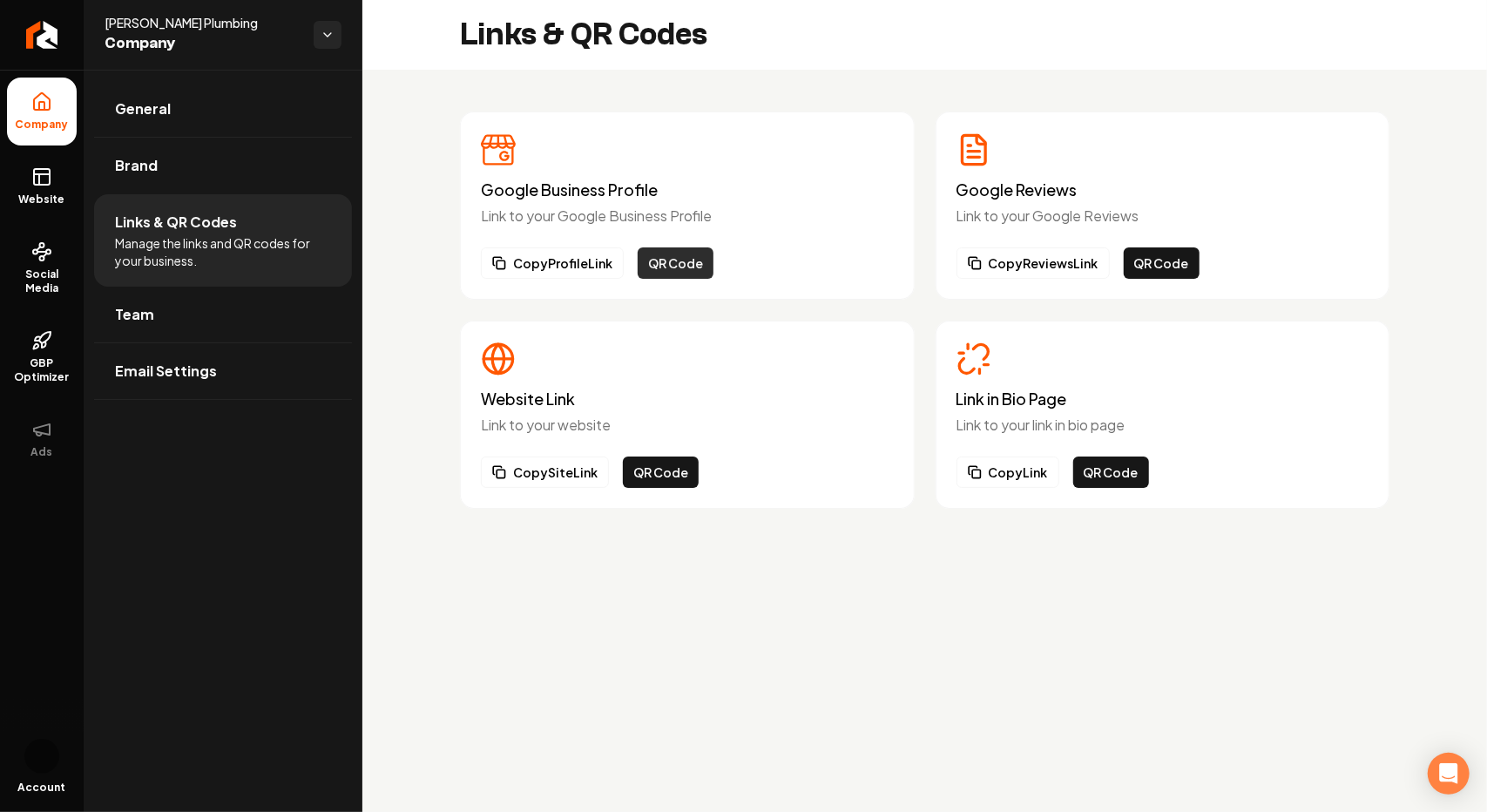
click at [667, 266] on button "QR Code" at bounding box center [675, 263] width 76 height 31
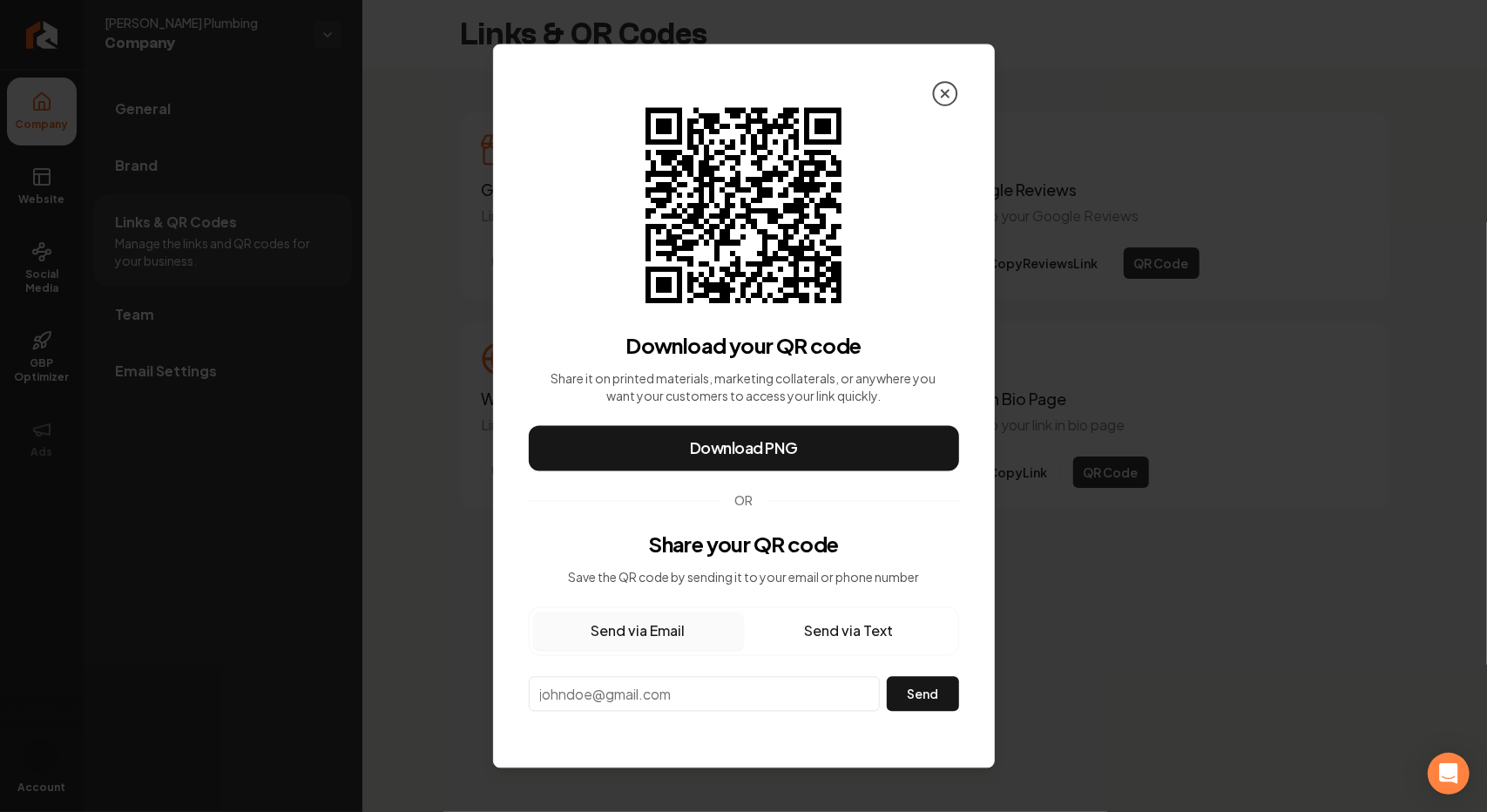
click at [941, 99] on icon at bounding box center [946, 94] width 27 height 27
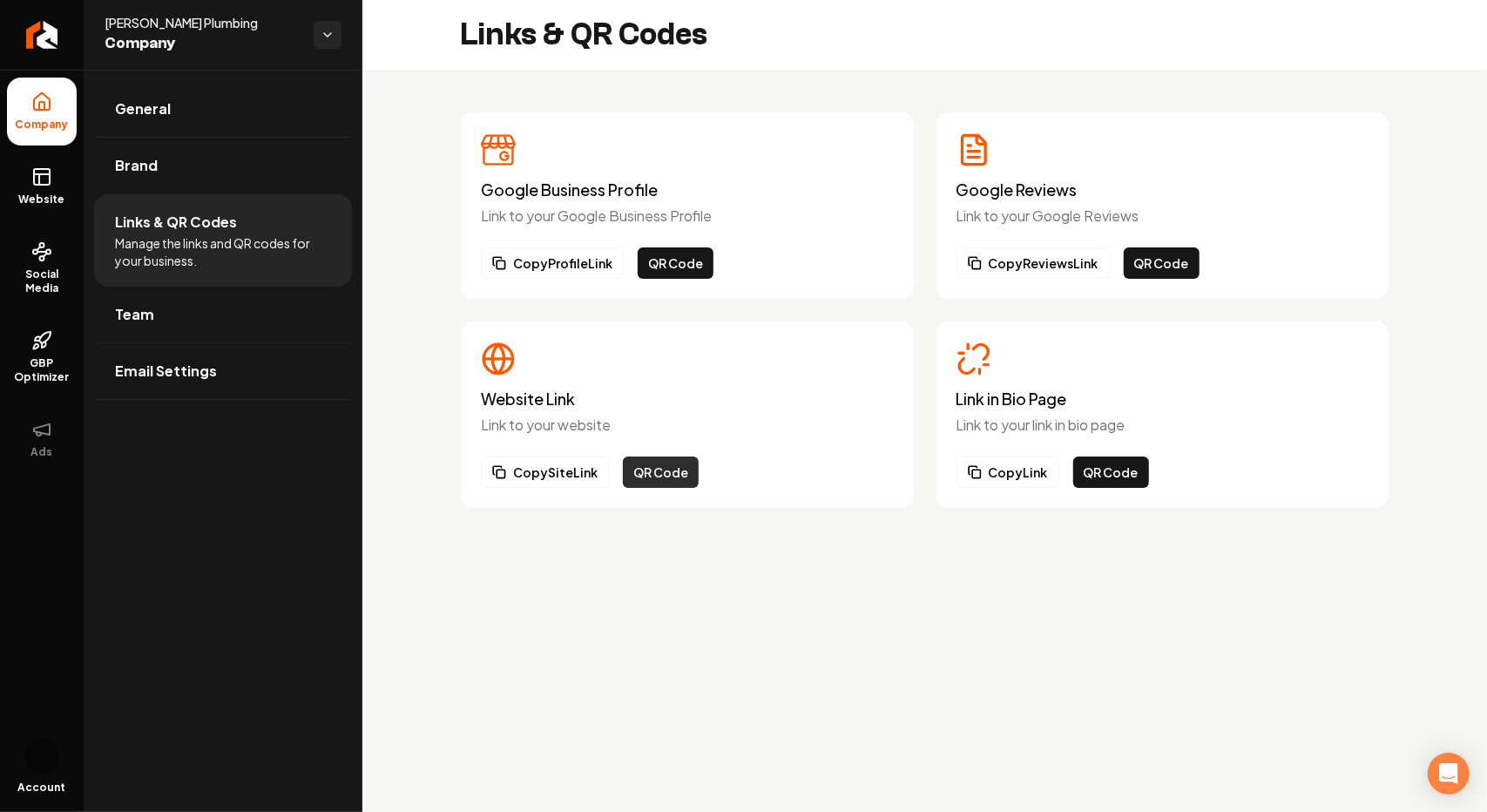
click at [676, 473] on button "QR Code" at bounding box center [660, 472] width 76 height 31
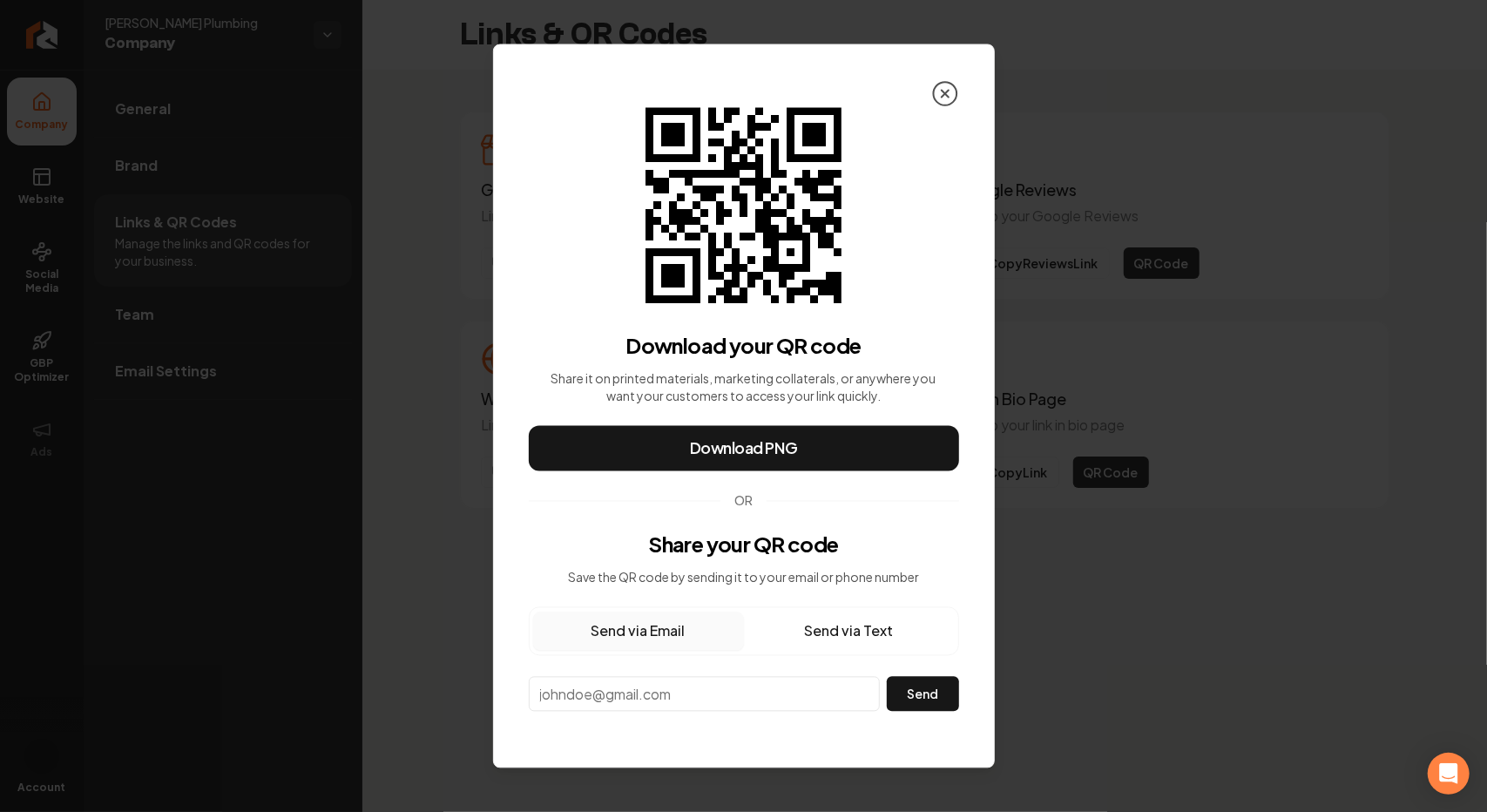
click at [955, 98] on circle at bounding box center [945, 94] width 24 height 24
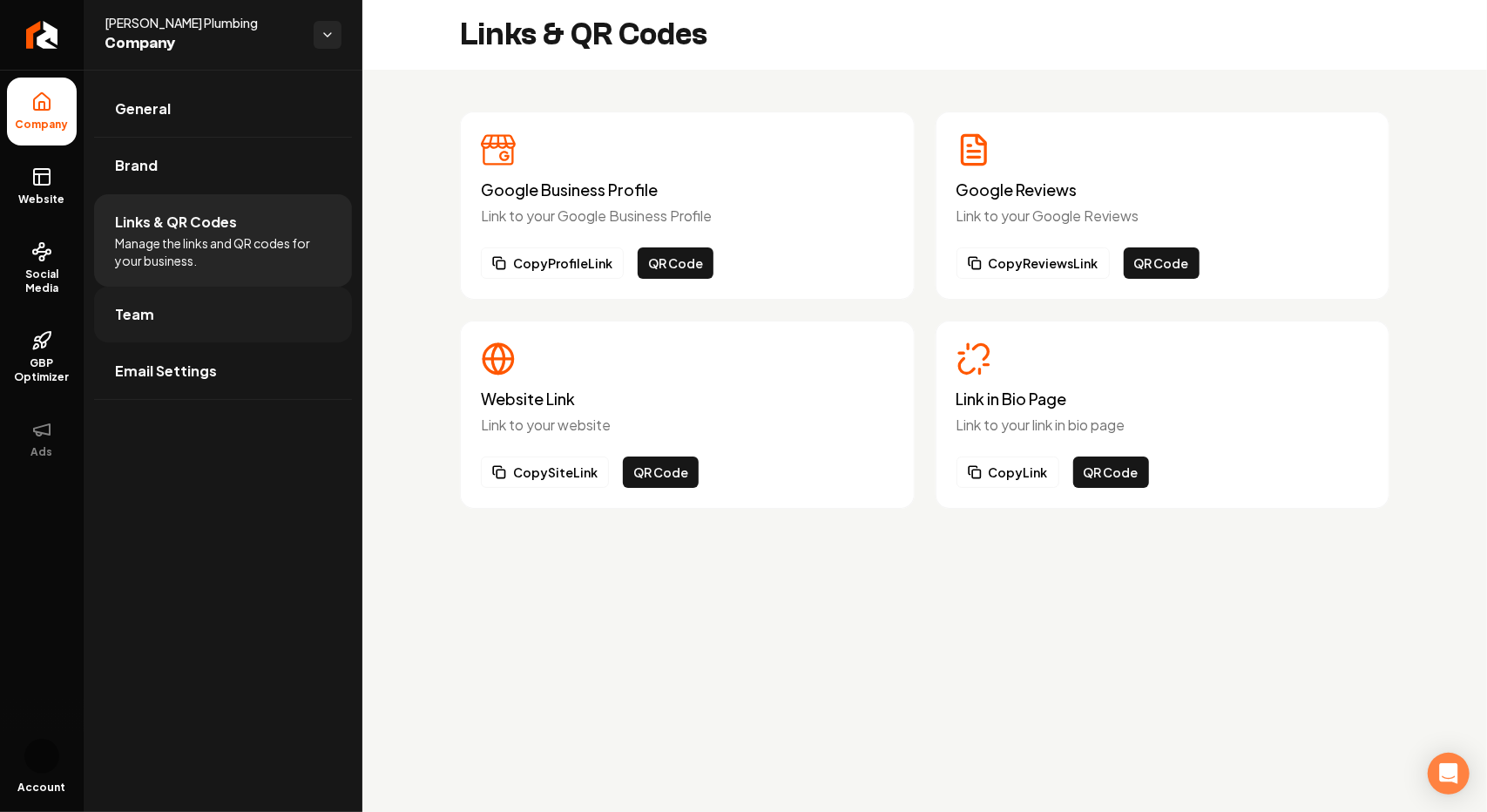
click at [136, 316] on span "Team" at bounding box center [134, 314] width 39 height 21
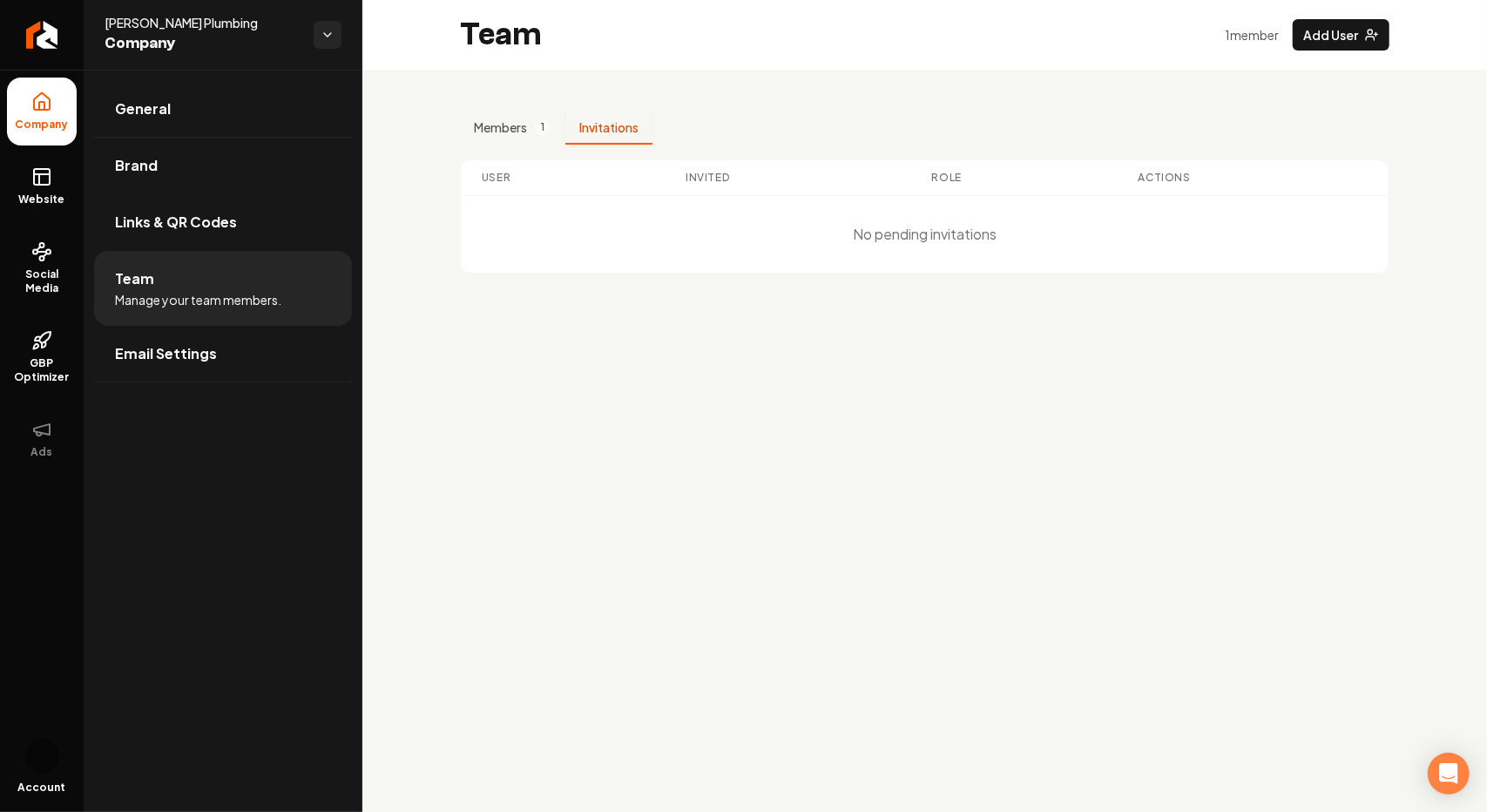
click at [623, 127] on button "Invitations" at bounding box center [609, 128] width 87 height 33
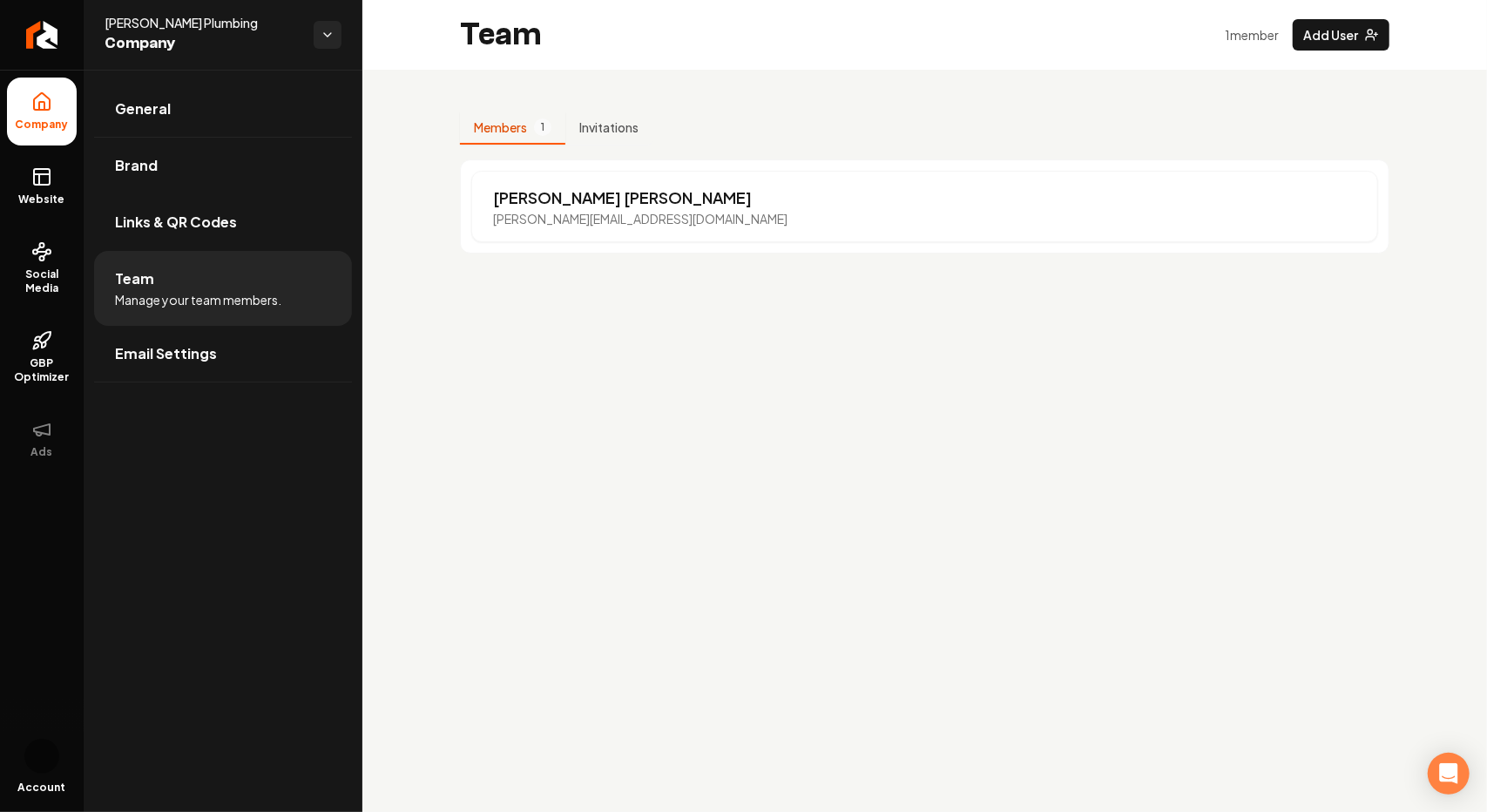
click at [524, 116] on button "Members 1" at bounding box center [512, 128] width 105 height 33
click at [612, 128] on button "Invitations" at bounding box center [609, 128] width 87 height 33
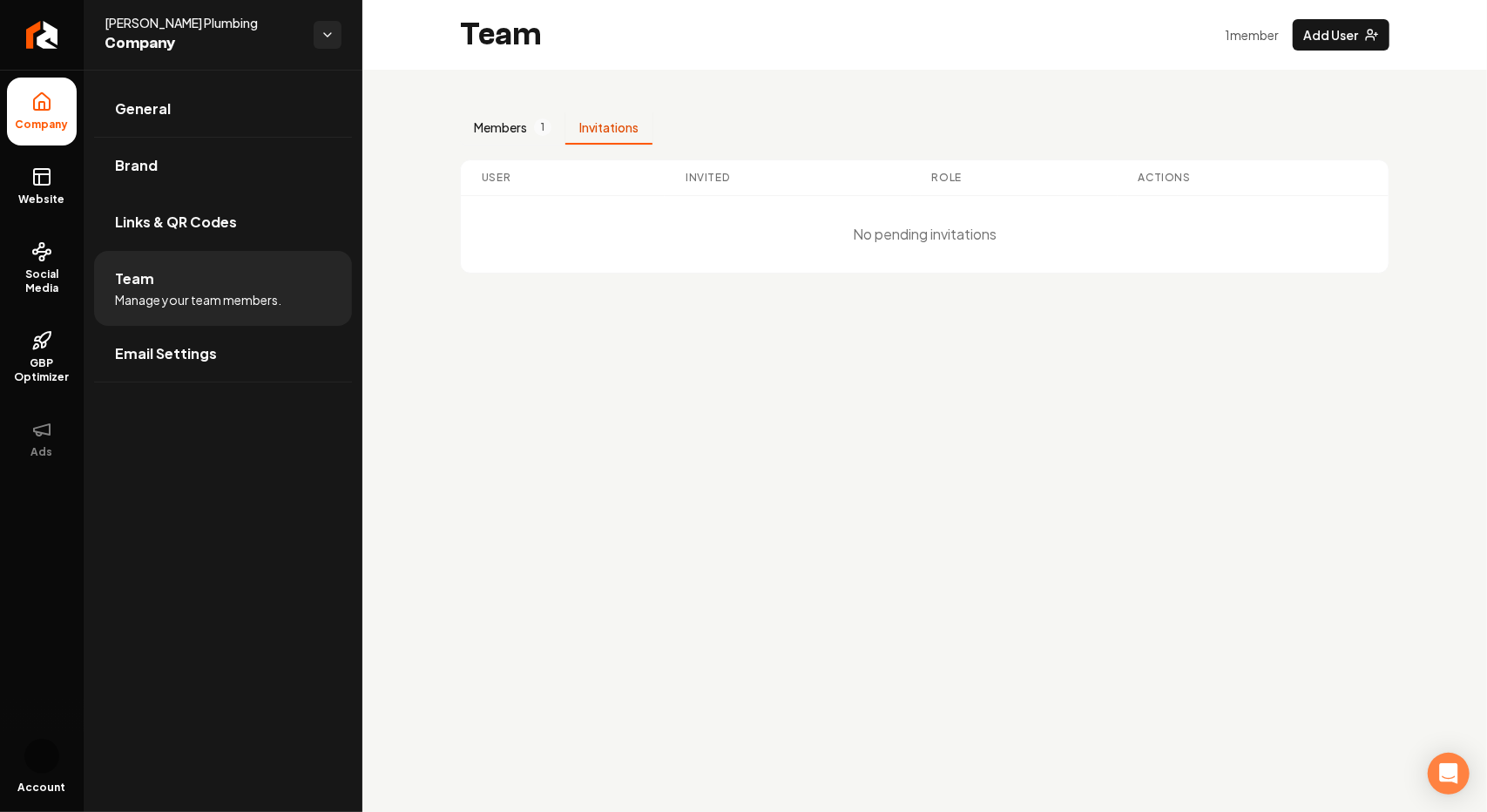
click at [501, 127] on button "Members 1" at bounding box center [512, 128] width 105 height 33
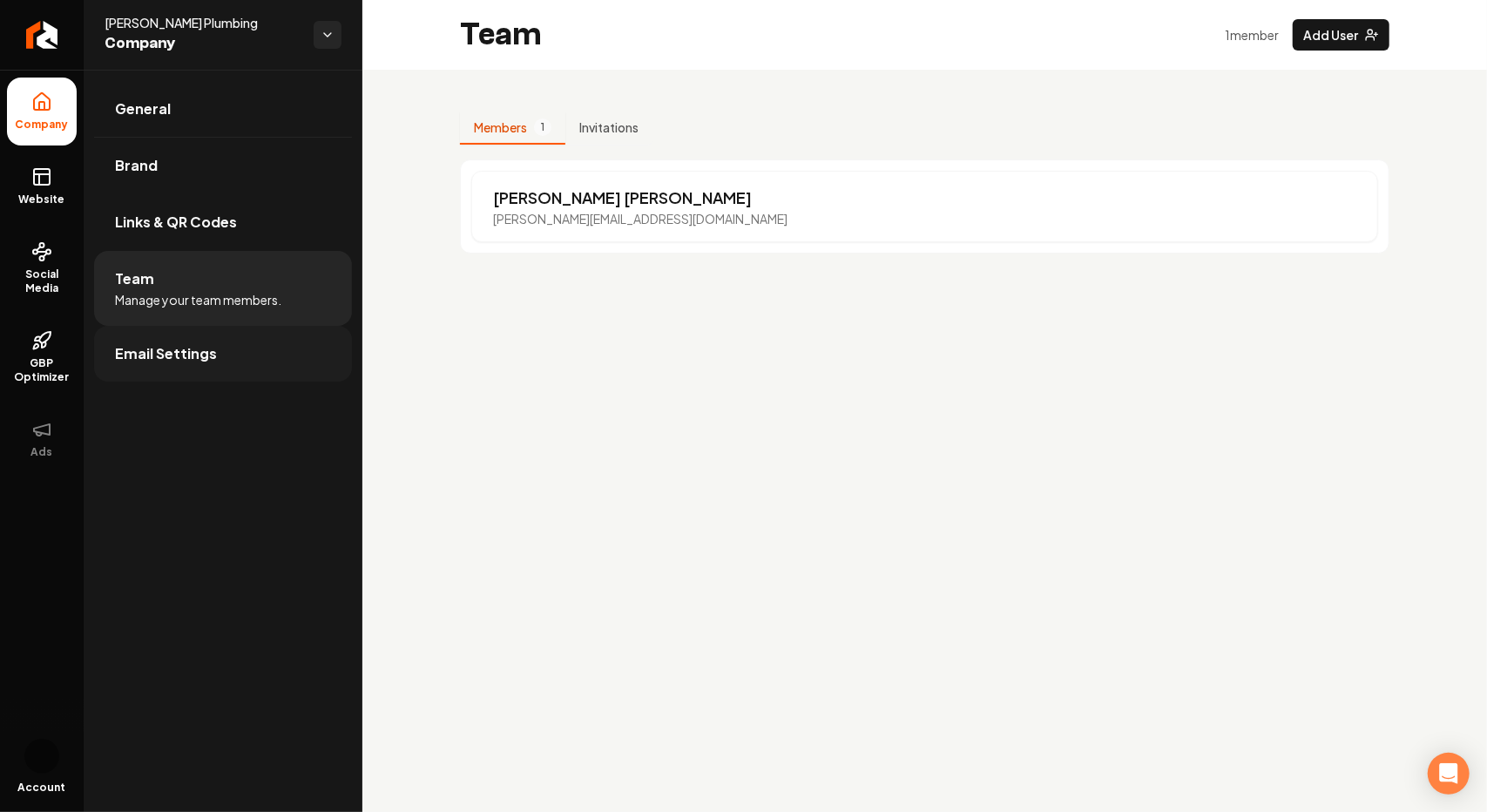
click at [133, 348] on span "Email Settings" at bounding box center [166, 353] width 102 height 21
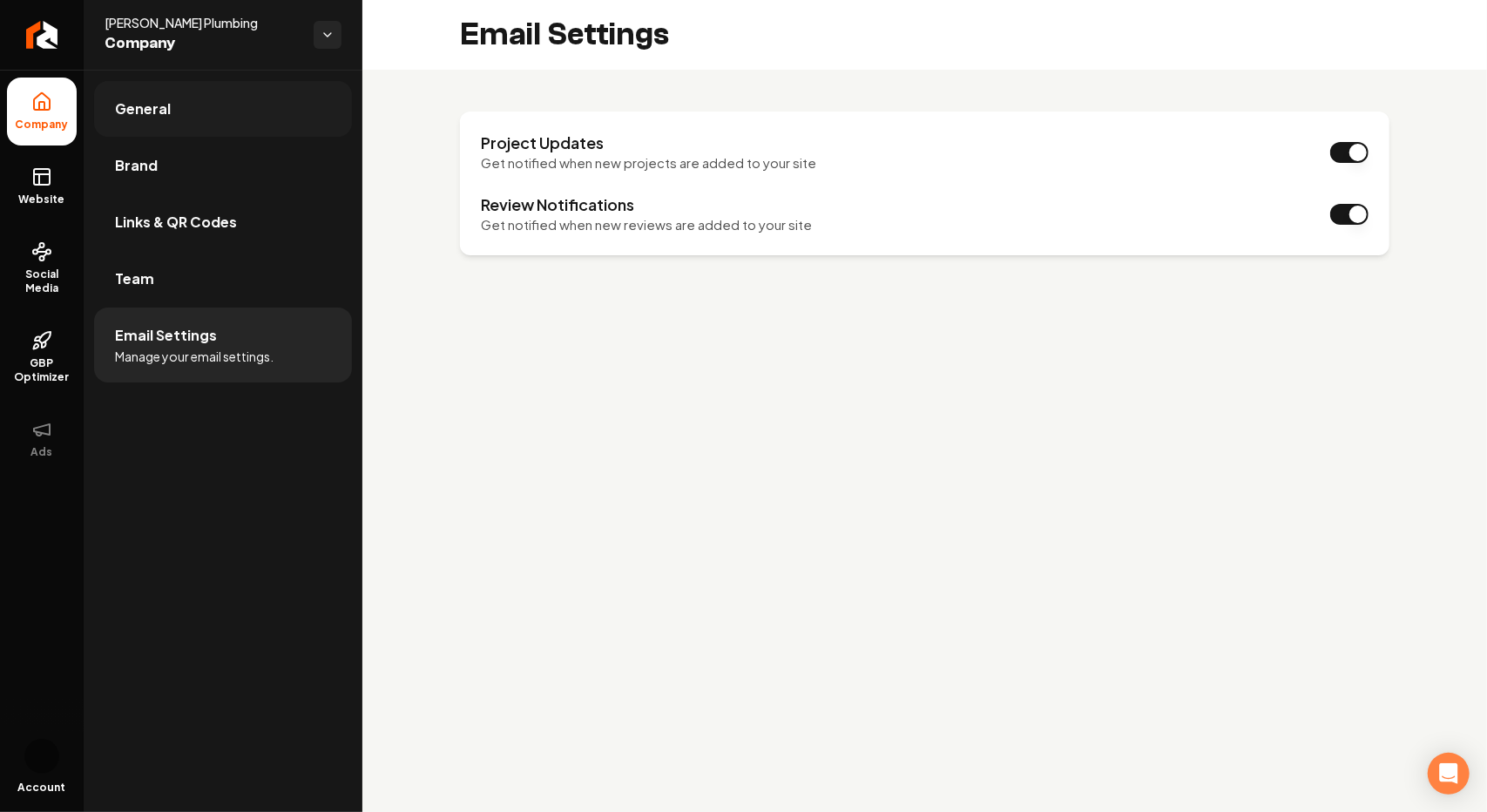
click at [142, 108] on span "General" at bounding box center [142, 108] width 56 height 21
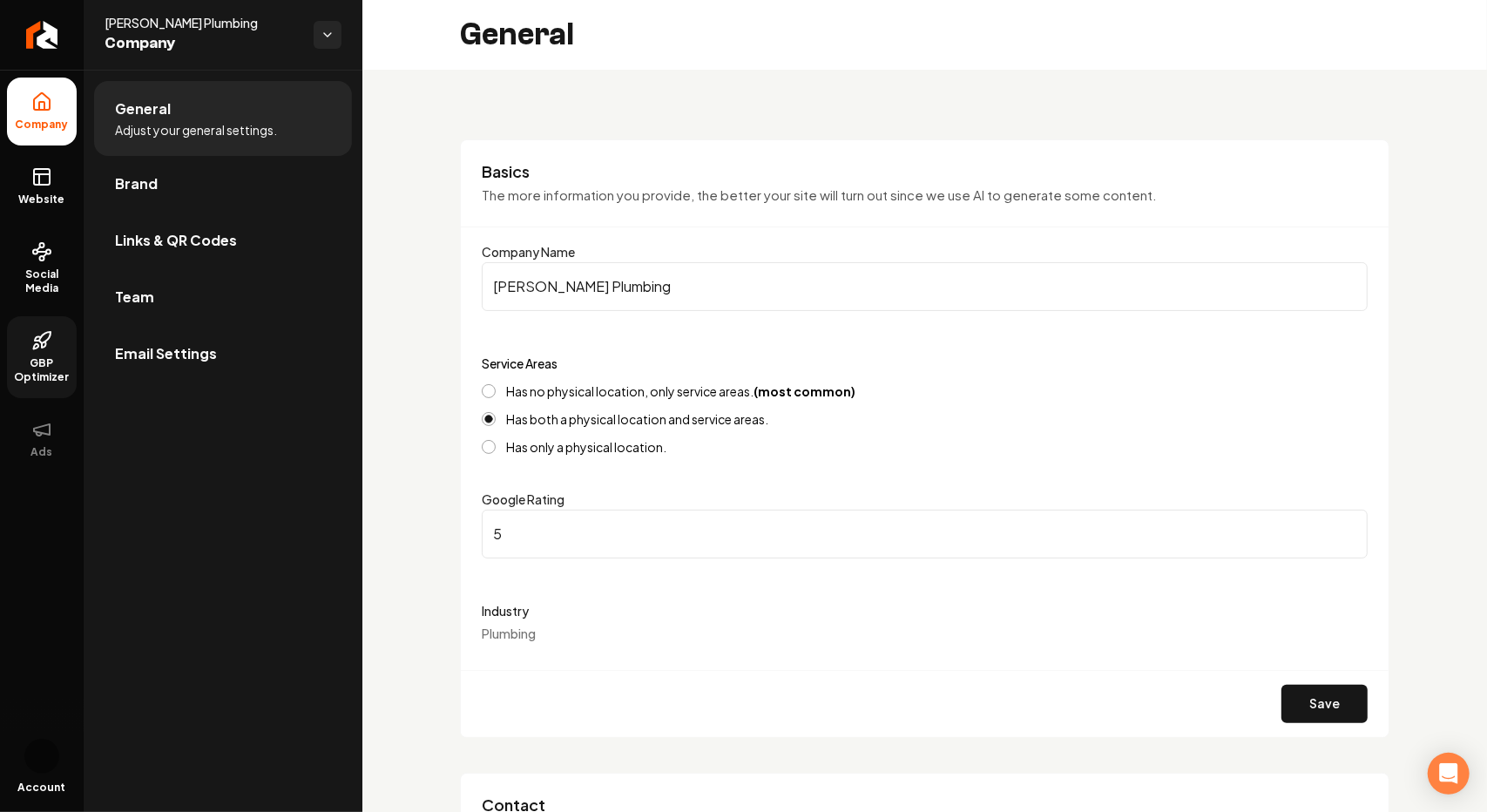
click at [49, 362] on span "GBP Optimizer" at bounding box center [41, 370] width 70 height 27
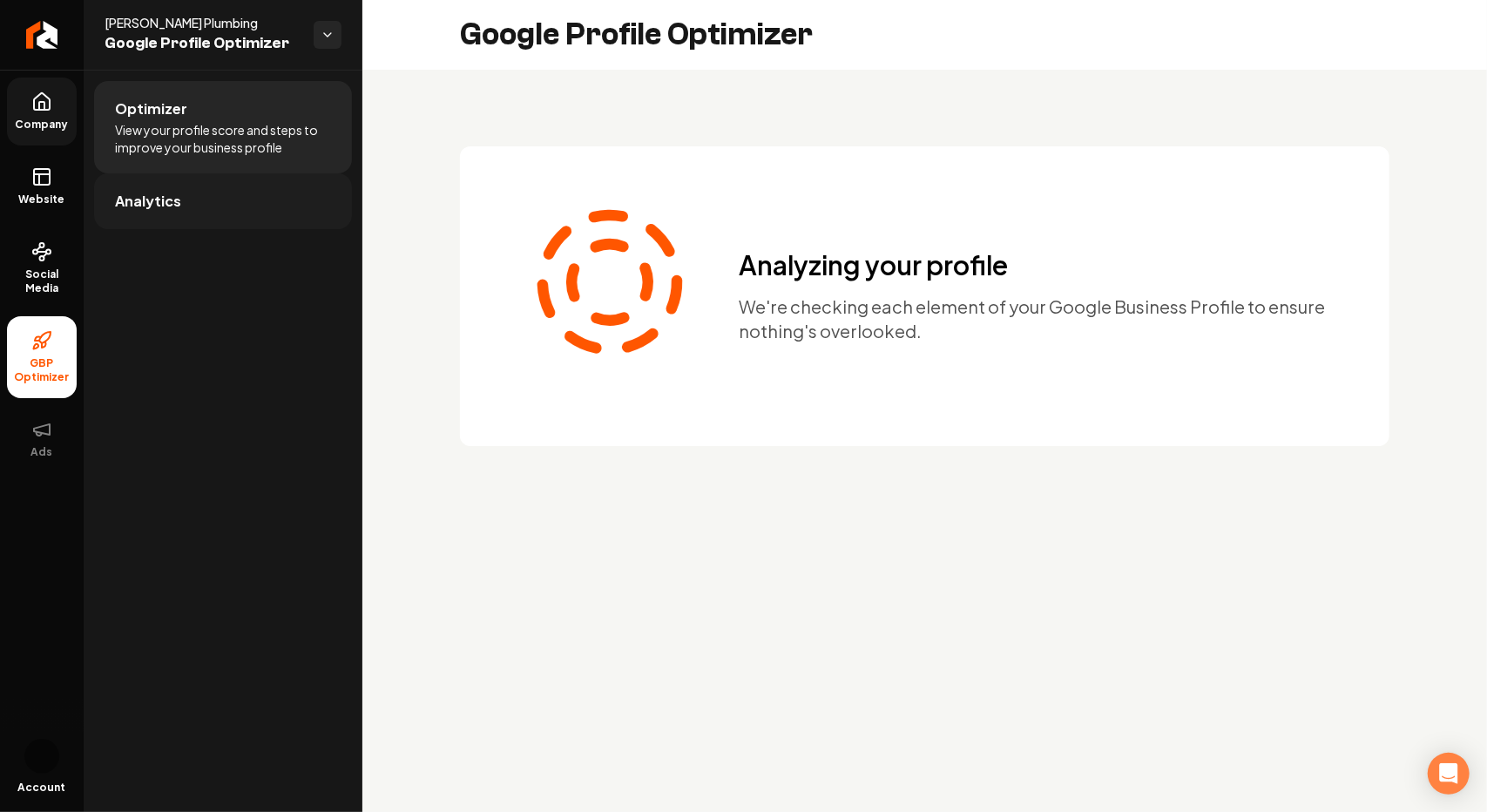
click at [179, 212] on link "Analytics" at bounding box center [223, 201] width 258 height 56
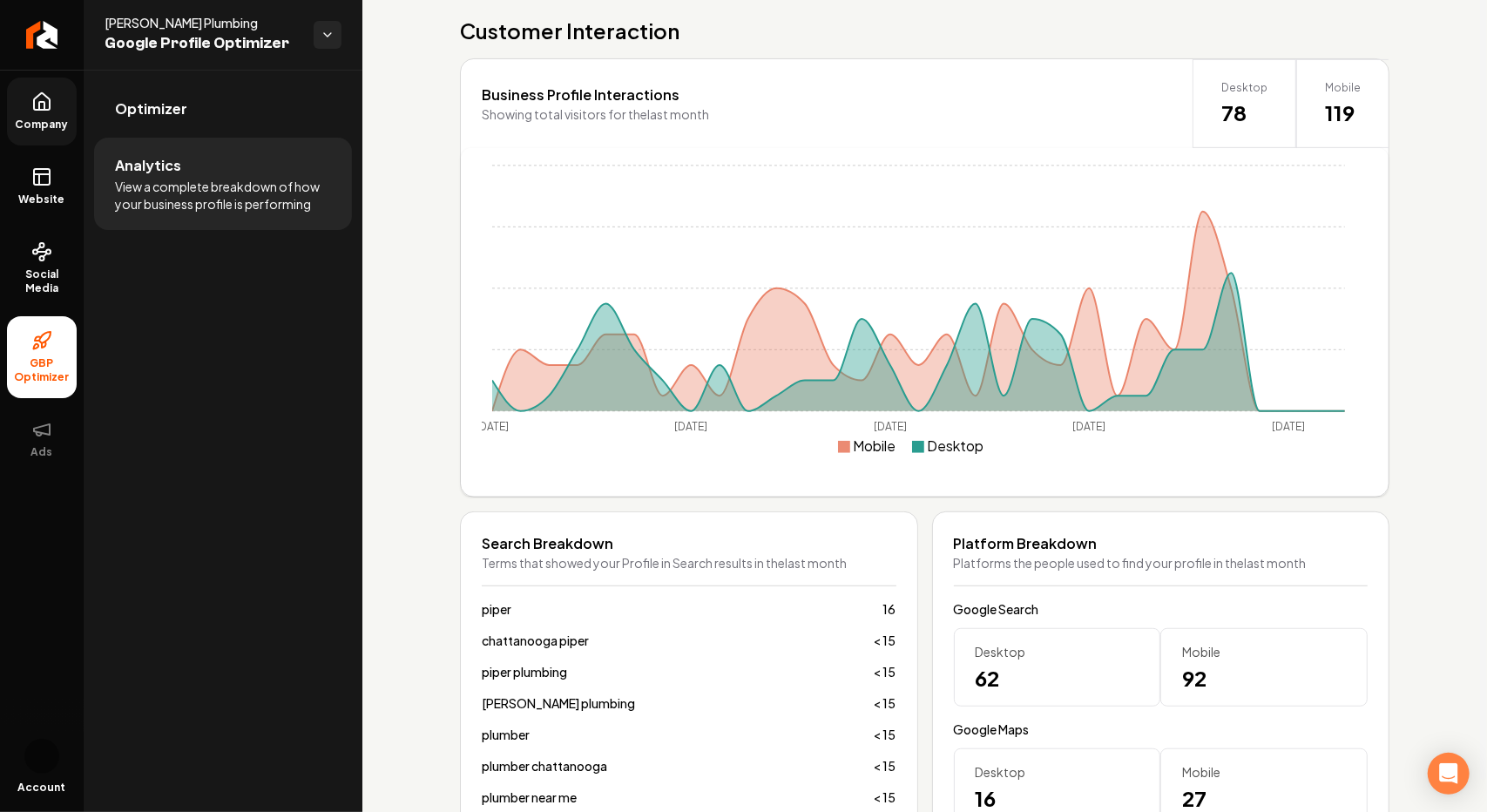
click at [853, 462] on div "Mobile Desktop" at bounding box center [919, 453] width 853 height 31
click at [897, 346] on icon "Main content area" at bounding box center [919, 311] width 853 height 199
click at [38, 185] on icon at bounding box center [41, 177] width 21 height 21
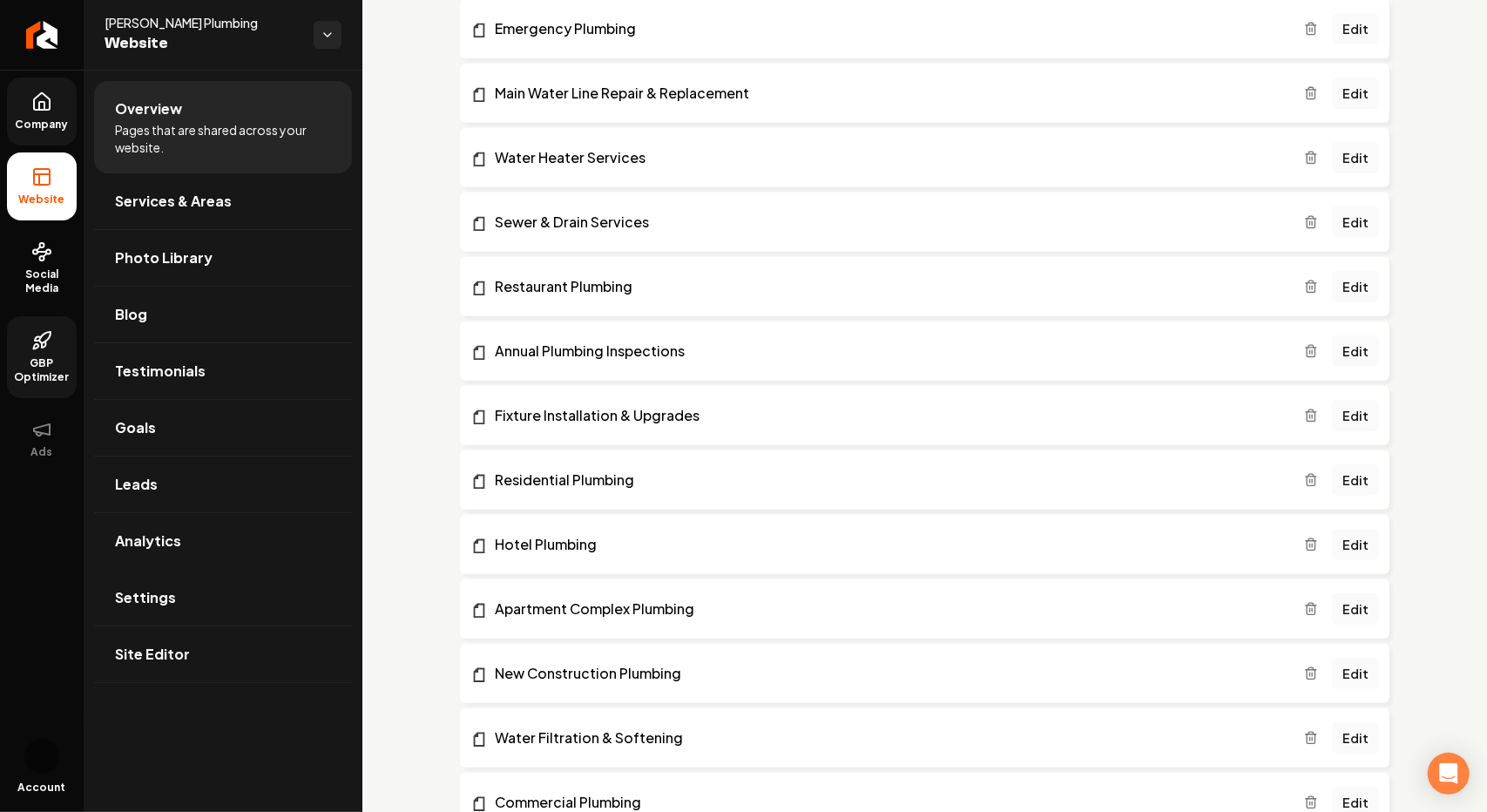
click at [35, 112] on icon at bounding box center [41, 101] width 21 height 21
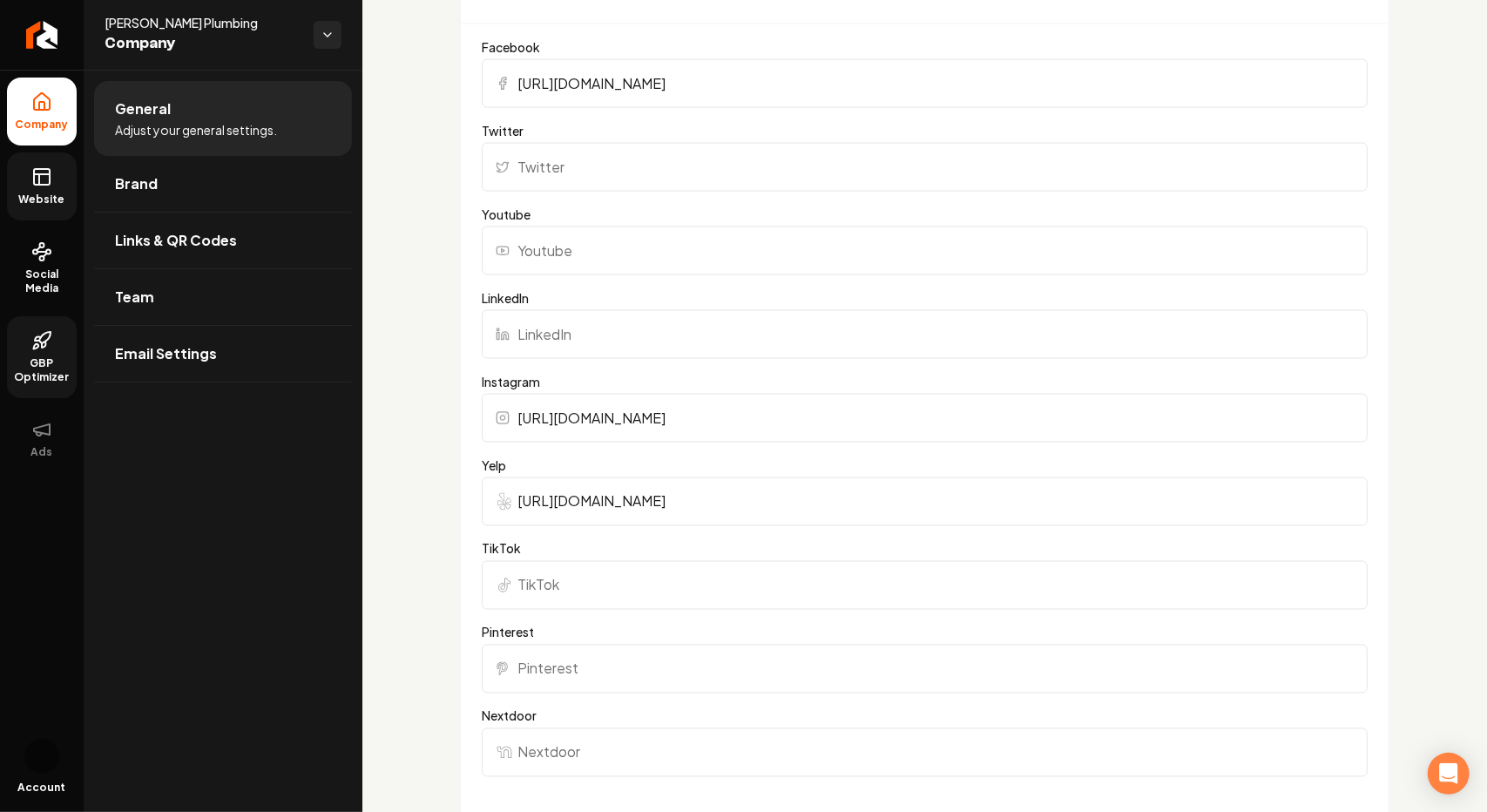
scroll to position [1753, 0]
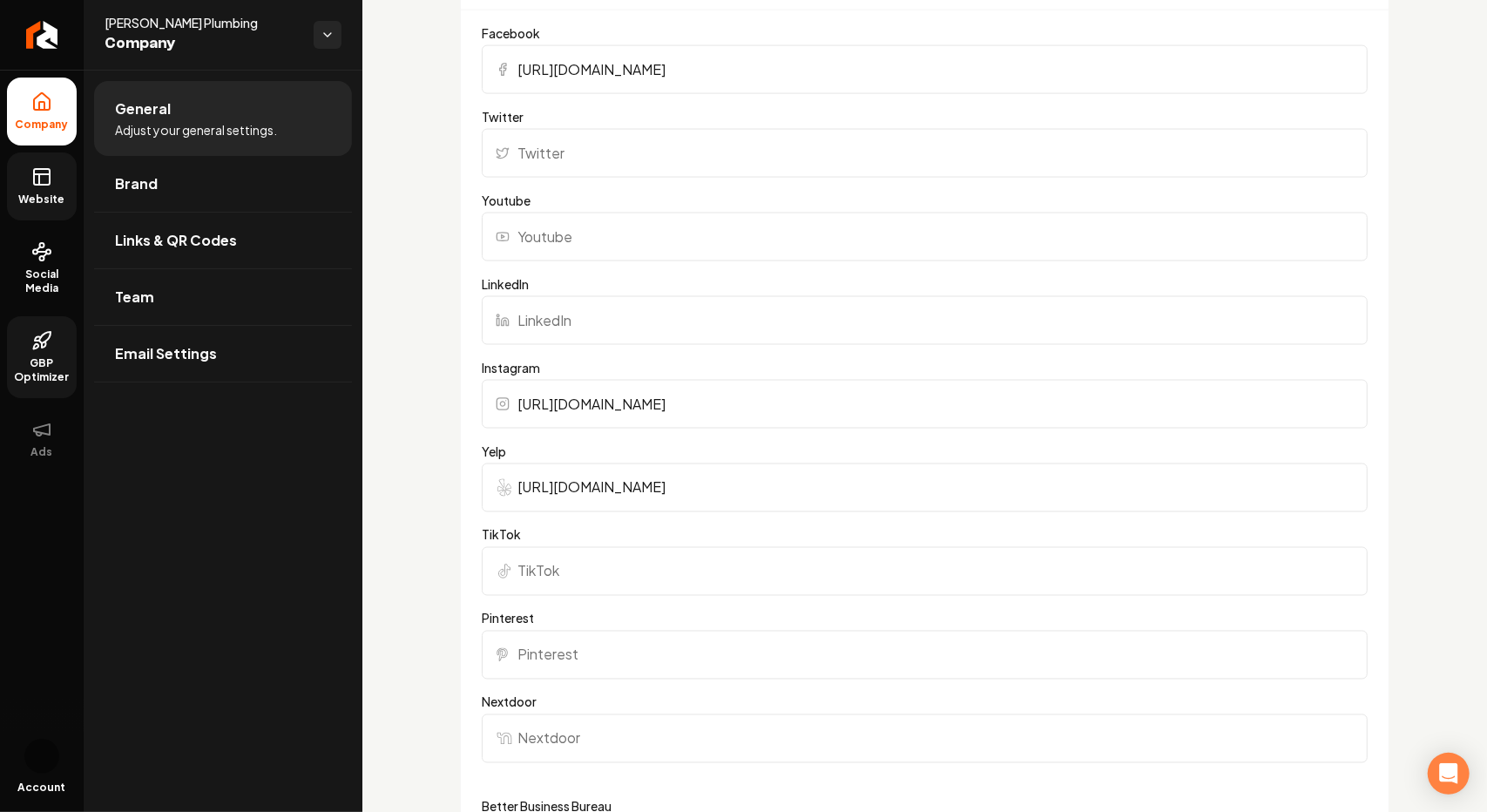
drag, startPoint x: 911, startPoint y: 482, endPoint x: 512, endPoint y: 473, distance: 399.1
click at [512, 473] on input "https://share.google/v6eFrpksUjq6IlHHA" at bounding box center [924, 488] width 886 height 49
paste input "https://www.yelp.com/biz/pipers-plumbing-chattanooga?osq=pipers+plumbing"
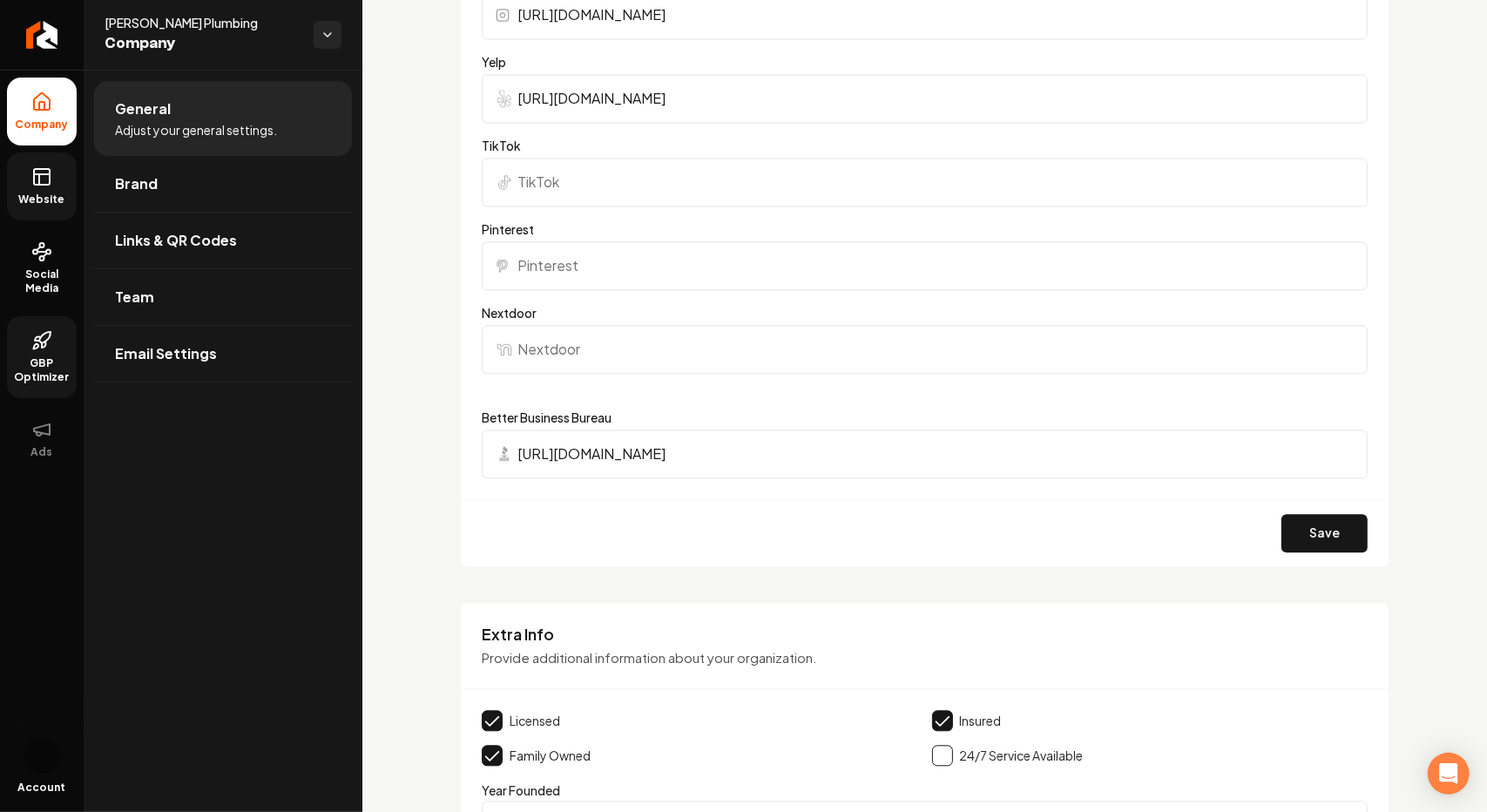
scroll to position [2486, 0]
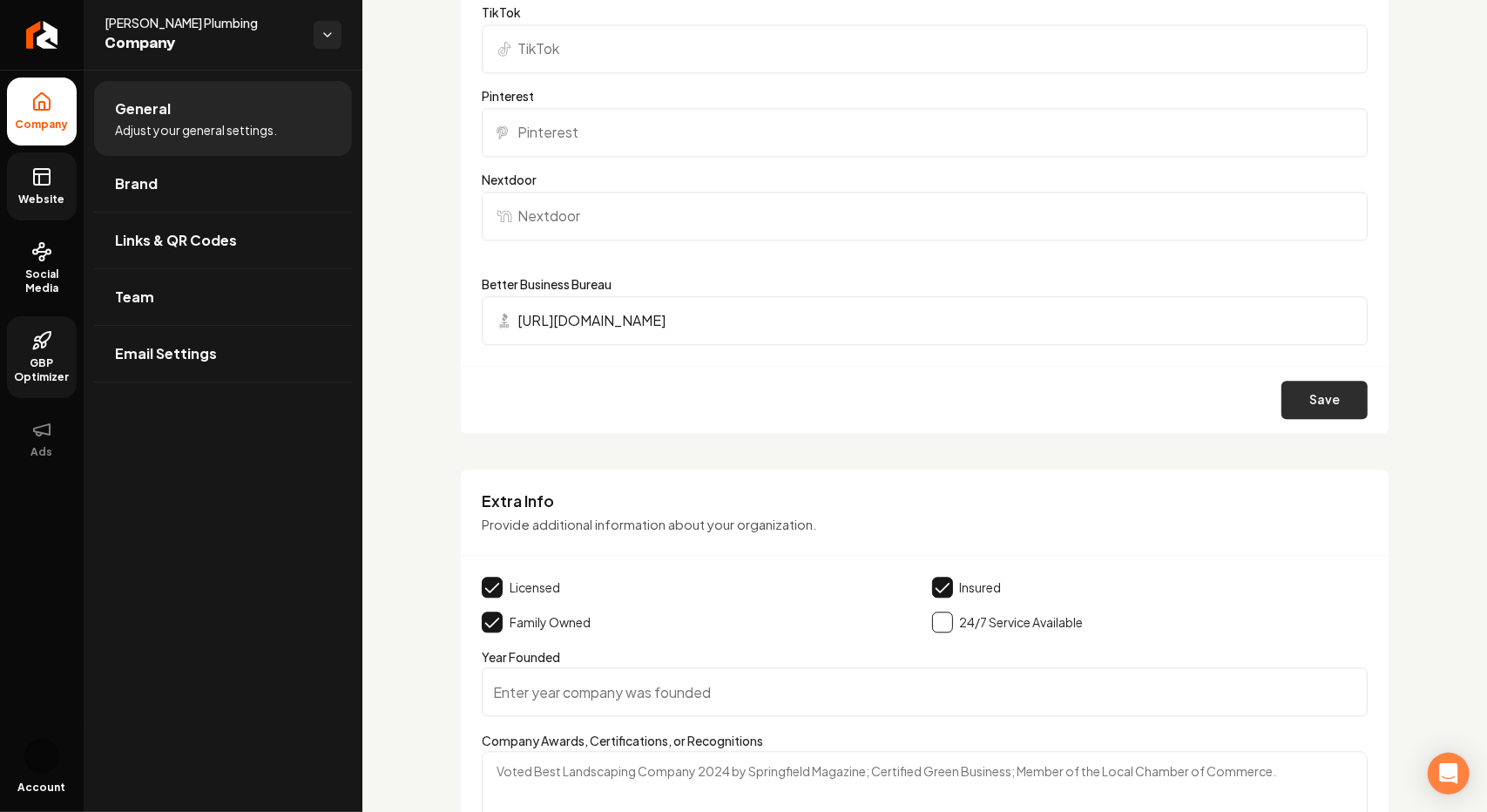
type input "https://www.yelp.com/biz/pipers-plumbing-chattanooga?osq=pipers+plumbing"
click at [1315, 397] on button "Save" at bounding box center [1325, 399] width 86 height 38
